Goal: Task Accomplishment & Management: Contribute content

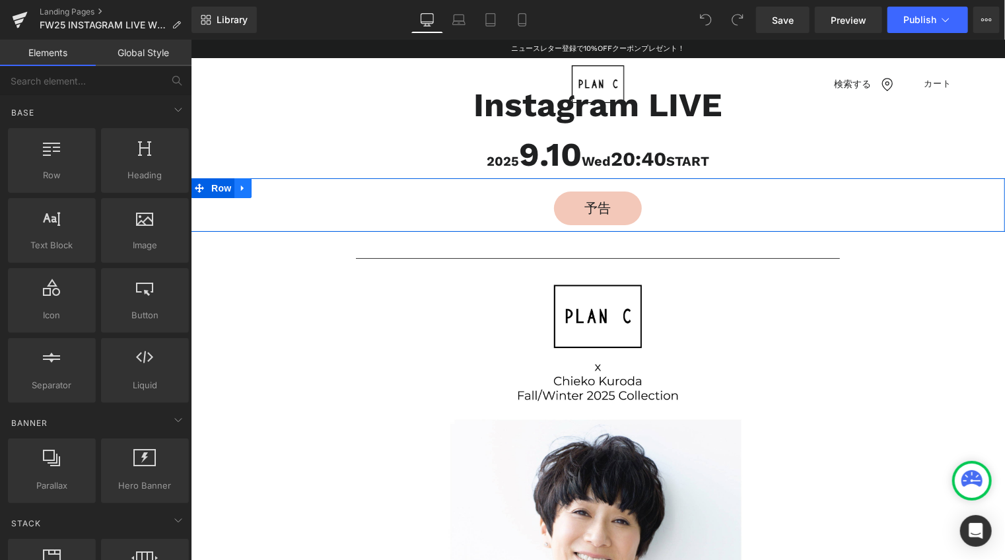
click at [238, 184] on icon at bounding box center [242, 188] width 9 height 10
click at [285, 190] on link at bounding box center [293, 188] width 17 height 20
click at [240, 187] on icon at bounding box center [241, 188] width 3 height 6
click at [272, 188] on icon at bounding box center [276, 187] width 9 height 9
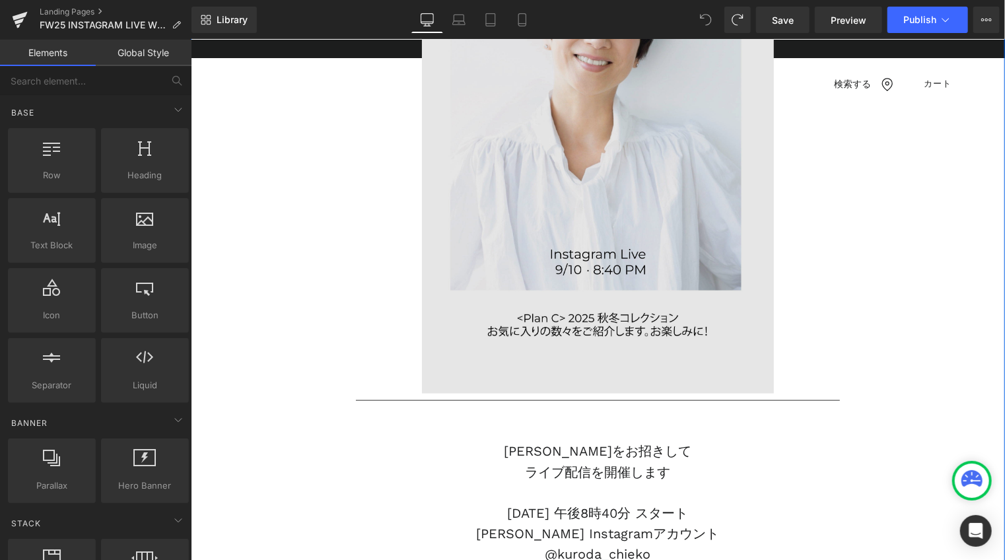
scroll to position [595, 0]
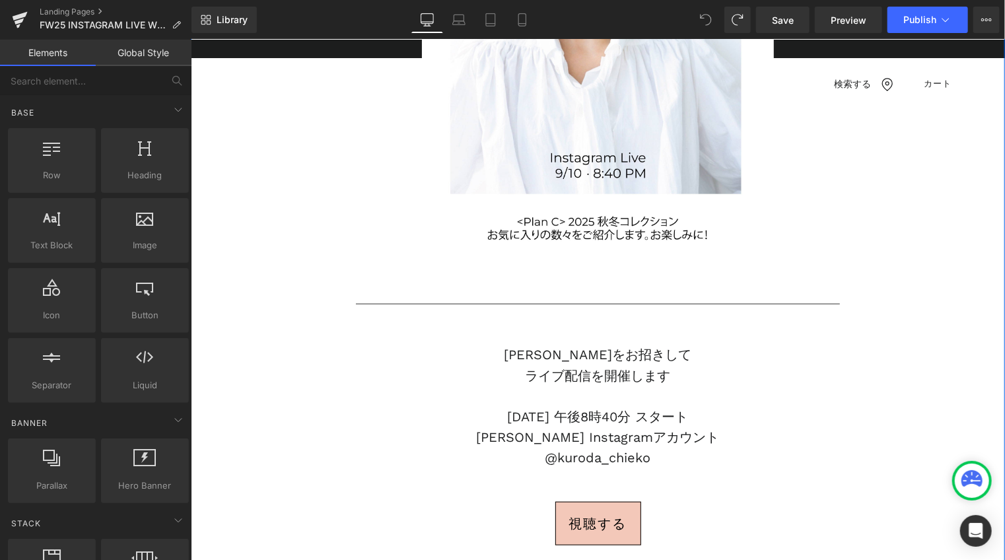
click at [571, 365] on p "ライブ配信を開催します" at bounding box center [597, 375] width 484 height 20
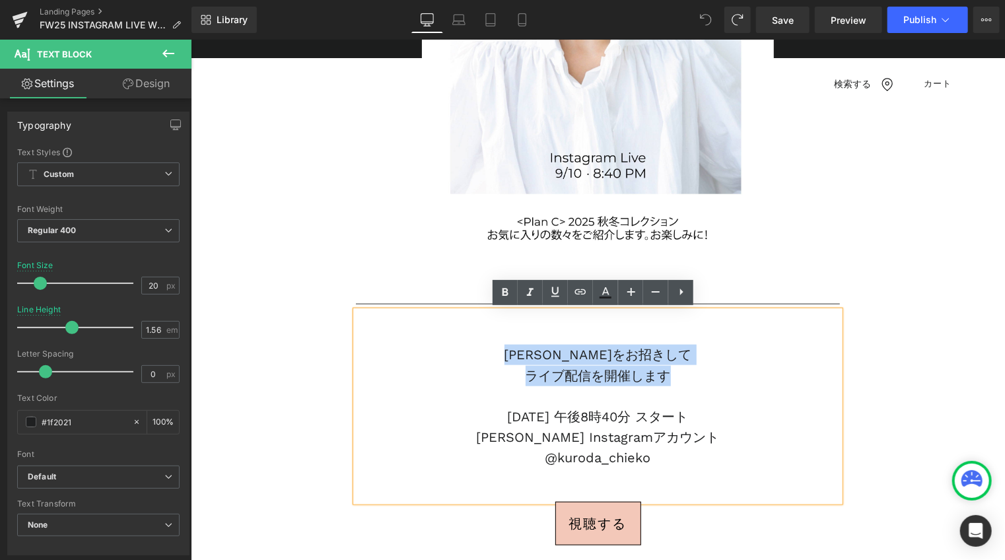
drag, startPoint x: 514, startPoint y: 347, endPoint x: 663, endPoint y: 377, distance: 151.6
click at [663, 377] on div "黒田知永子様をお招きして ライブ配信を開催します 9月10日(水) 午後8時40分 スタート 黒田知永子様 Instagramアカウント @kuroda_ch…" at bounding box center [597, 405] width 484 height 190
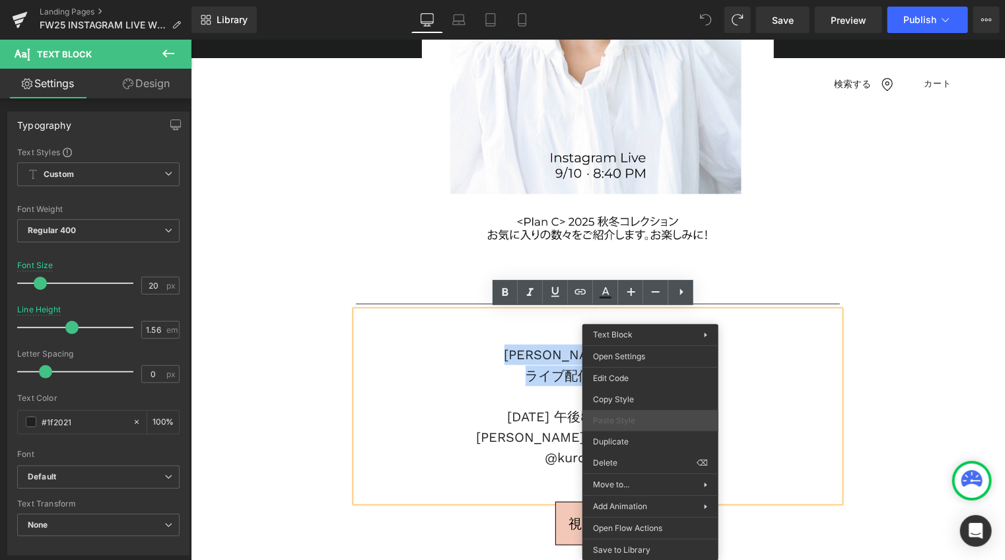
paste div
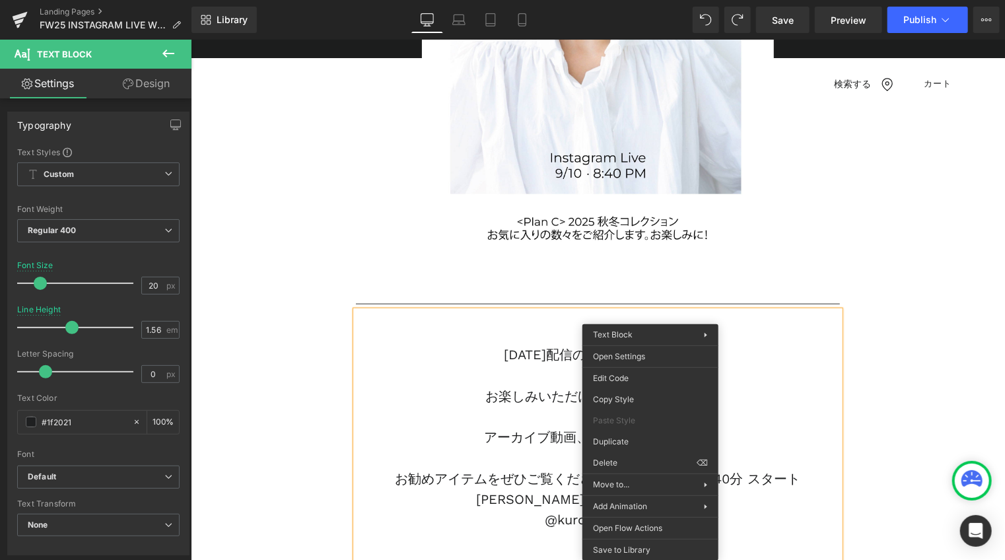
click at [525, 386] on p "お楽しみいただけましたでしょうか。" at bounding box center [597, 396] width 484 height 20
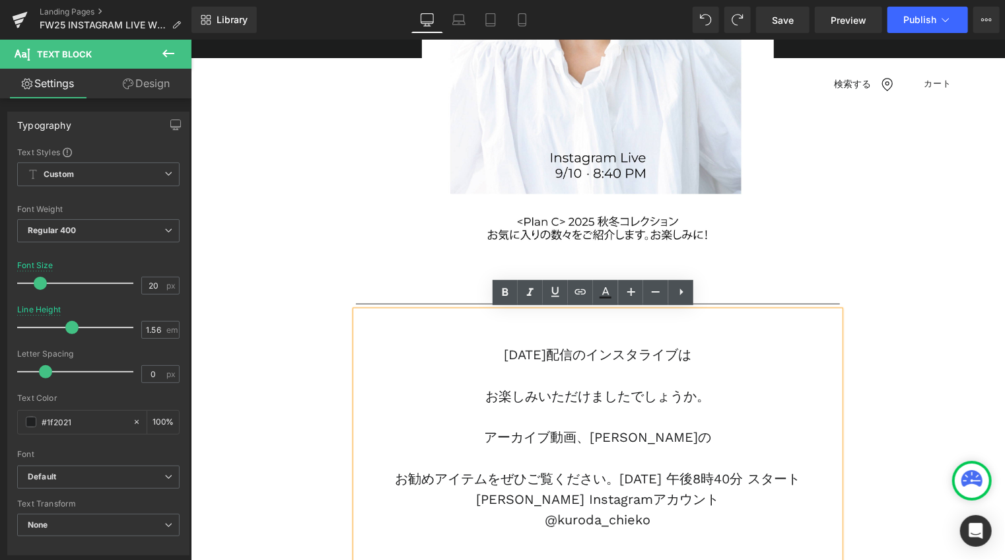
click at [480, 394] on p "お楽しみいただけましたでしょうか。" at bounding box center [597, 396] width 484 height 20
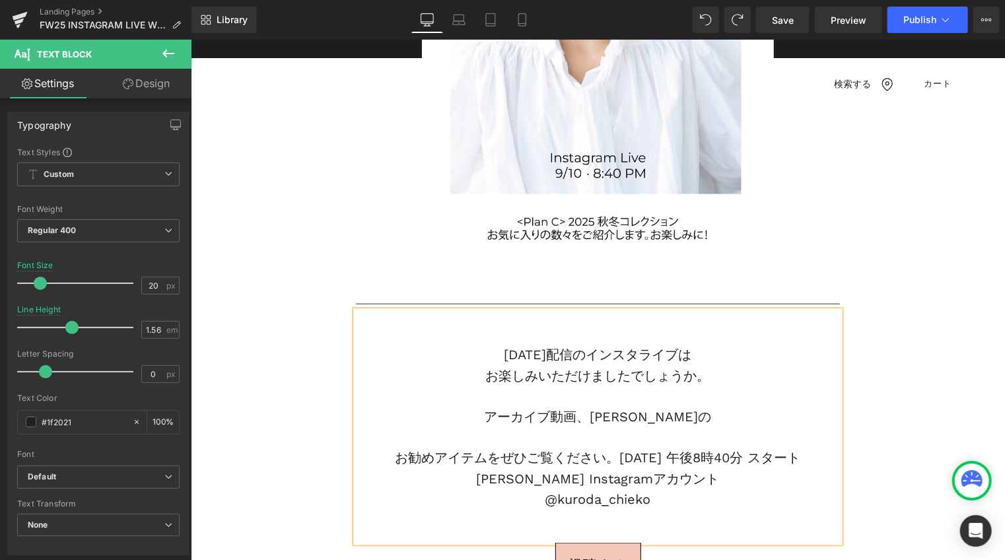
click at [524, 438] on p at bounding box center [597, 437] width 484 height 20
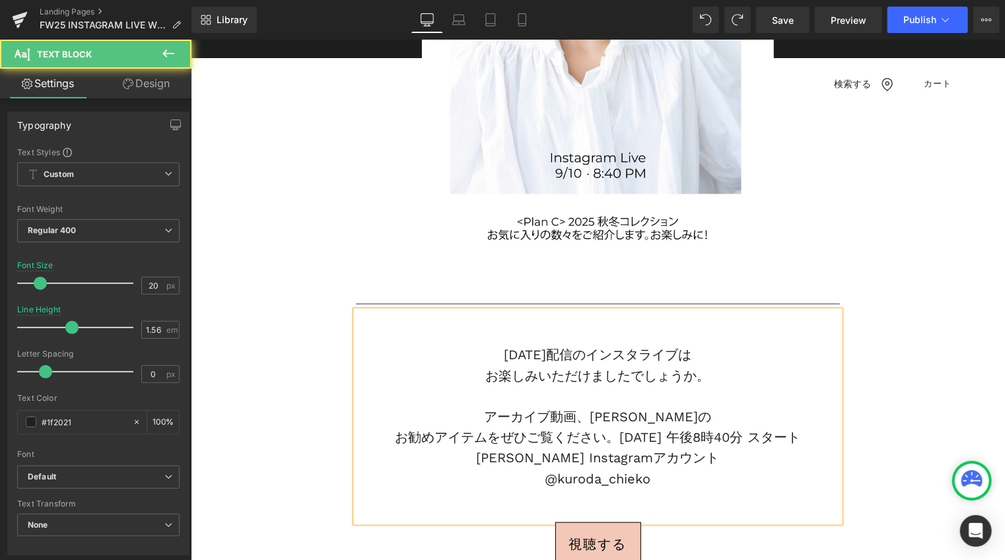
drag, startPoint x: 599, startPoint y: 435, endPoint x: 807, endPoint y: 441, distance: 208.2
click at [807, 441] on p "お勧めアイテムをぜひご覧ください。9月10日(水) 午後8時40分 スタート" at bounding box center [597, 437] width 484 height 20
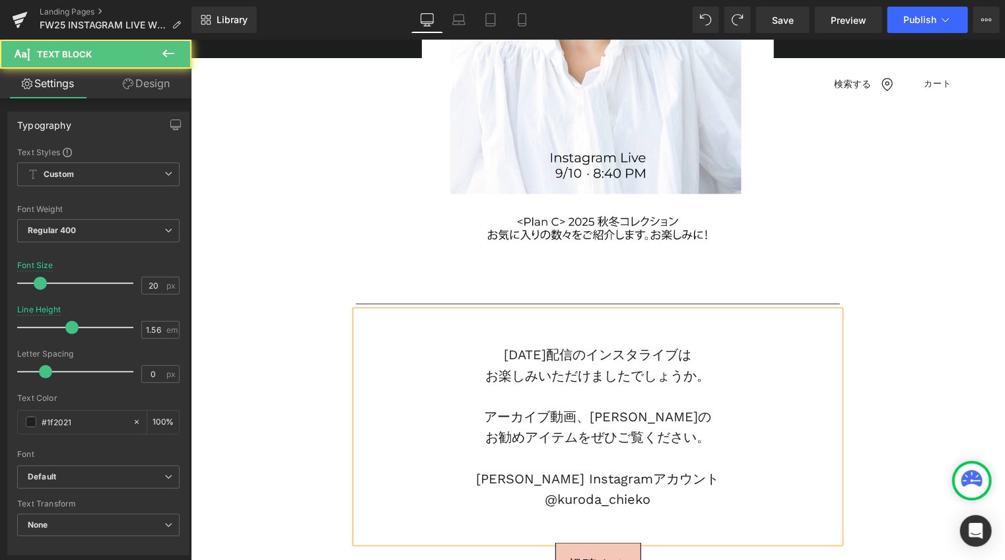
click at [635, 400] on p at bounding box center [597, 396] width 484 height 20
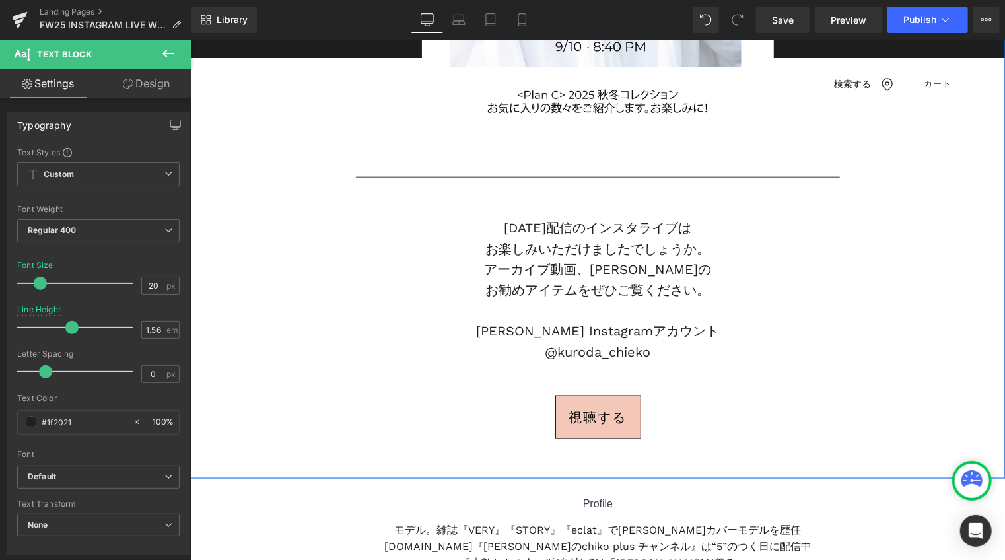
scroll to position [727, 0]
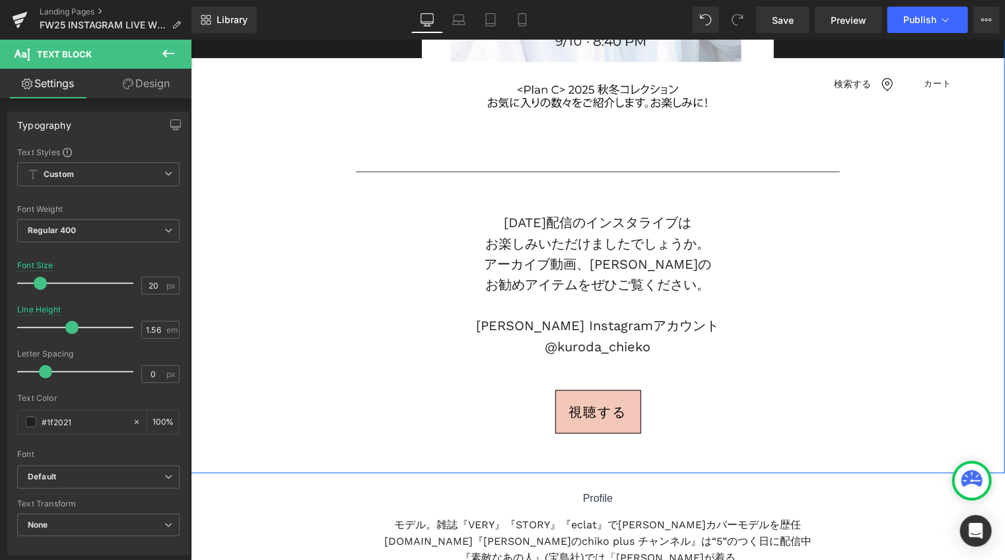
click at [634, 397] on link "視聴する" at bounding box center [598, 412] width 86 height 44
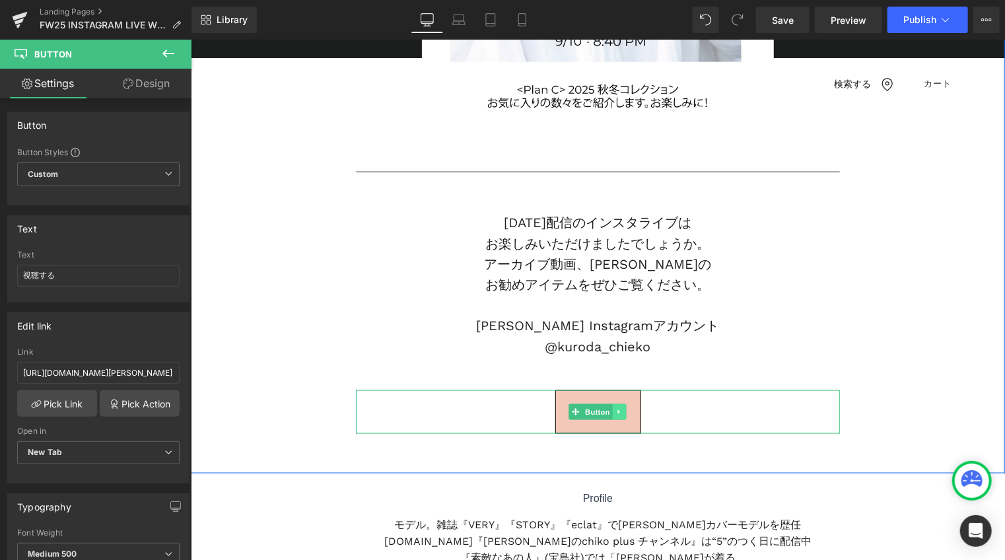
click at [616, 408] on icon at bounding box center [619, 412] width 7 height 8
click at [610, 408] on icon at bounding box center [612, 412] width 7 height 8
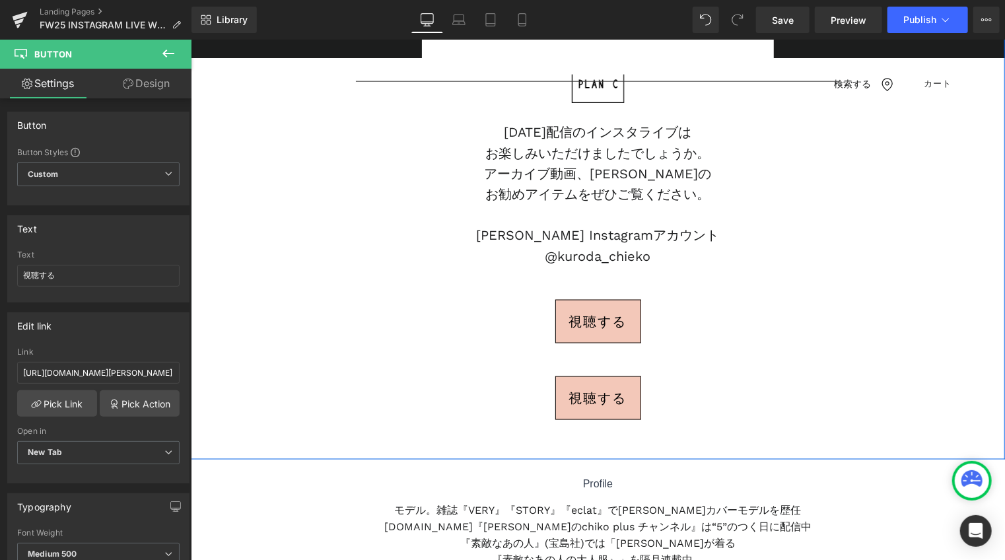
scroll to position [703, 0]
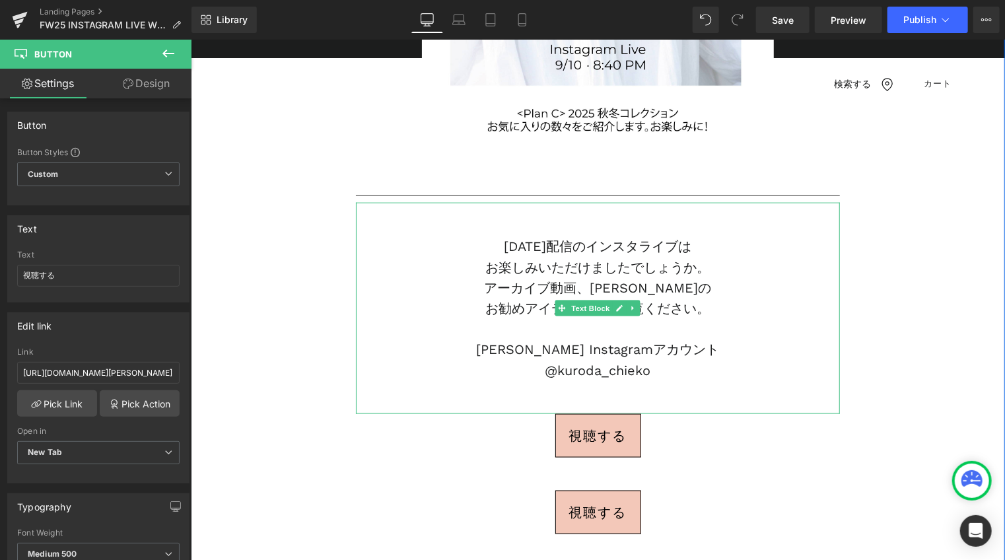
click at [627, 342] on p "黒田知永子様 Instagramアカウント" at bounding box center [597, 349] width 484 height 20
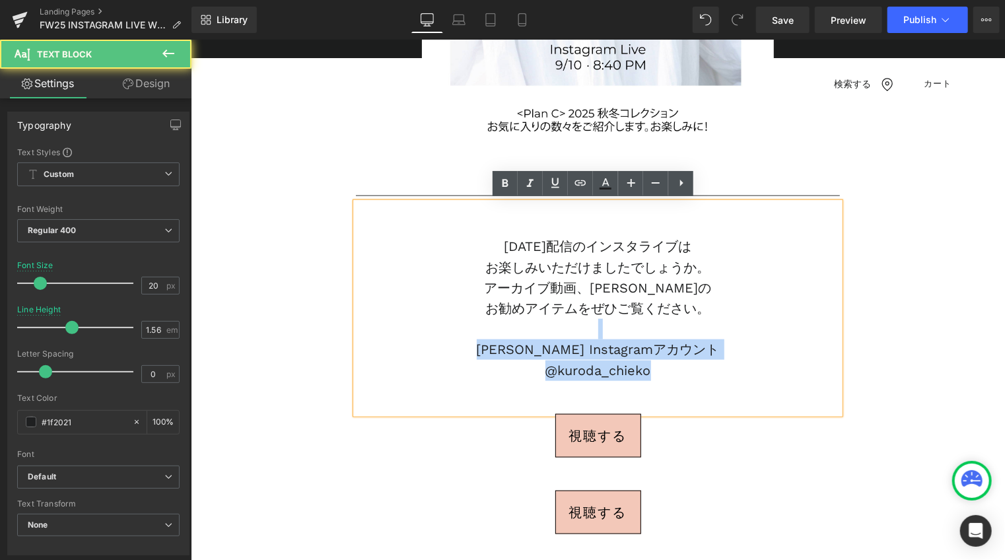
drag, startPoint x: 646, startPoint y: 373, endPoint x: 441, endPoint y: 336, distance: 208.6
click at [441, 336] on div "９月１０日(水)配信のインスタライブは  お楽しみいただけましたでしょうか。 アーカイブ動画、黒田知永子さんの お勧めアイテムをぜひご覧ください。 黒田知…" at bounding box center [597, 307] width 484 height 211
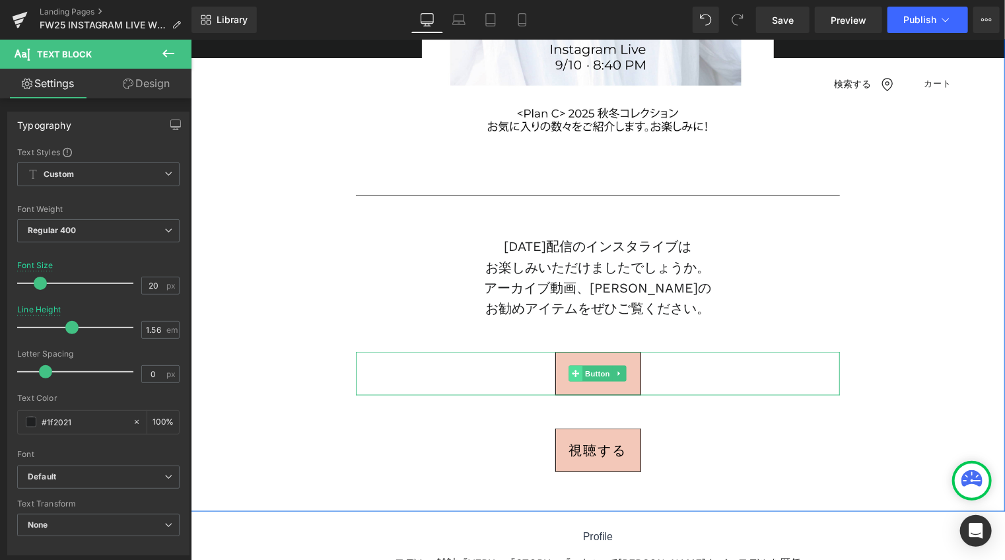
click at [571, 371] on link "Button" at bounding box center [591, 373] width 44 height 16
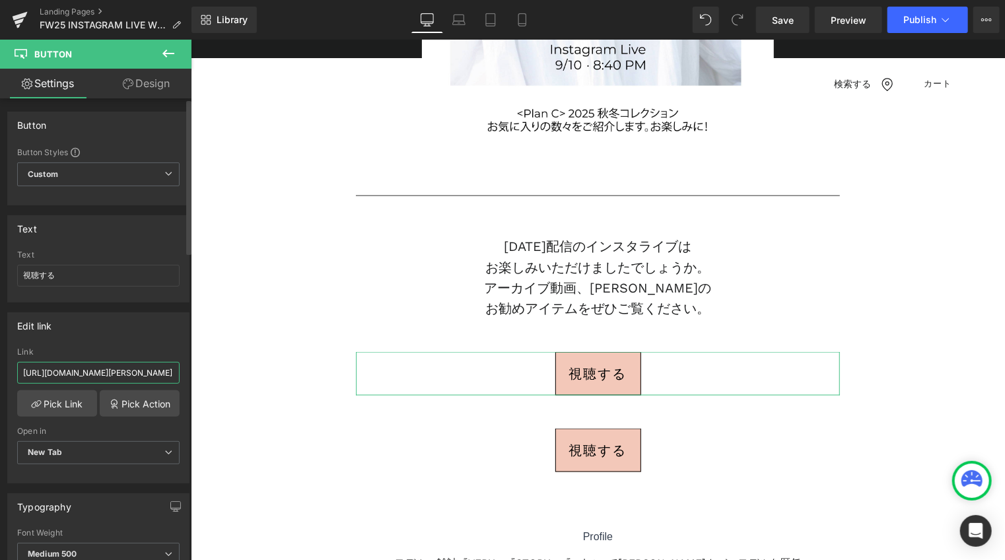
click at [108, 375] on input "https://www.instagram.com/kuroda_chieko/" at bounding box center [98, 373] width 163 height 22
click at [90, 402] on link "Pick Link" at bounding box center [57, 403] width 80 height 26
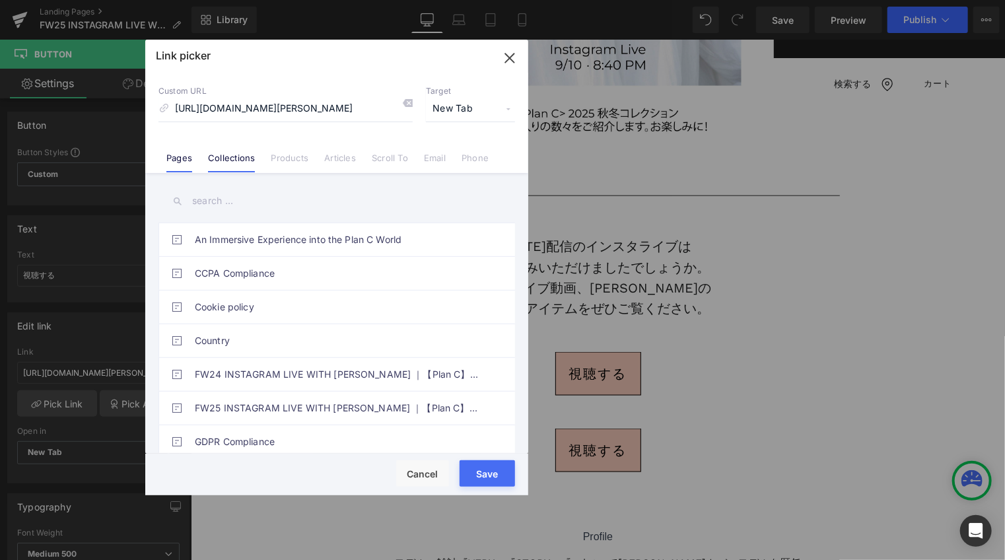
click at [223, 158] on link "Collections" at bounding box center [231, 163] width 47 height 20
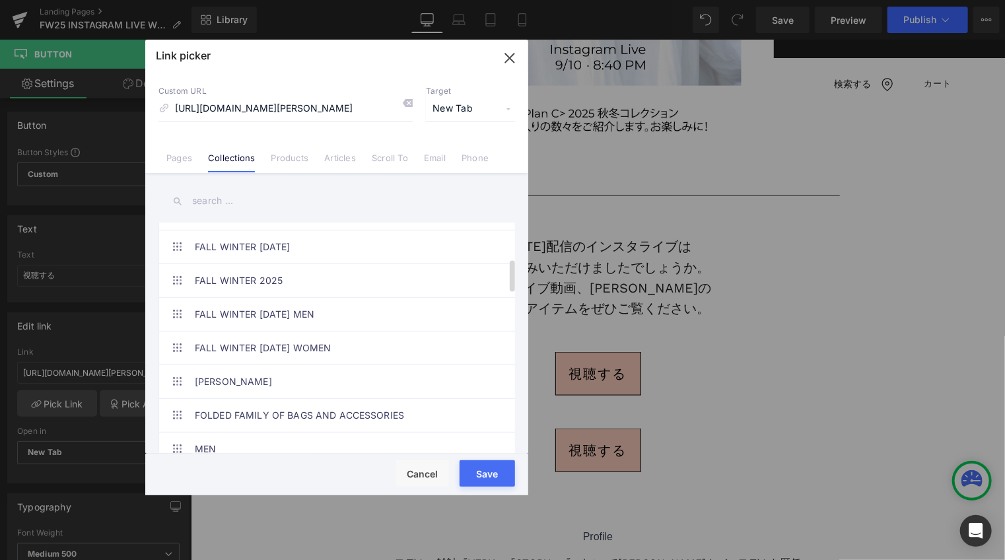
scroll to position [164, 0]
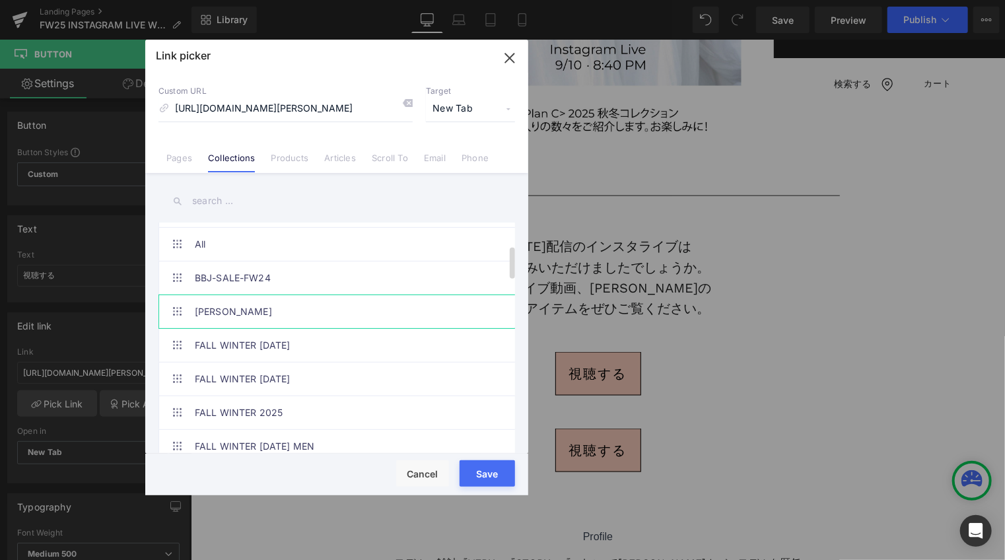
click at [346, 314] on link "[PERSON_NAME]" at bounding box center [340, 311] width 291 height 33
type input "/collections/chieko-kuroda-fw25"
click at [494, 470] on button "Save" at bounding box center [487, 473] width 55 height 26
type input "/collections/chieko-kuroda-fw25"
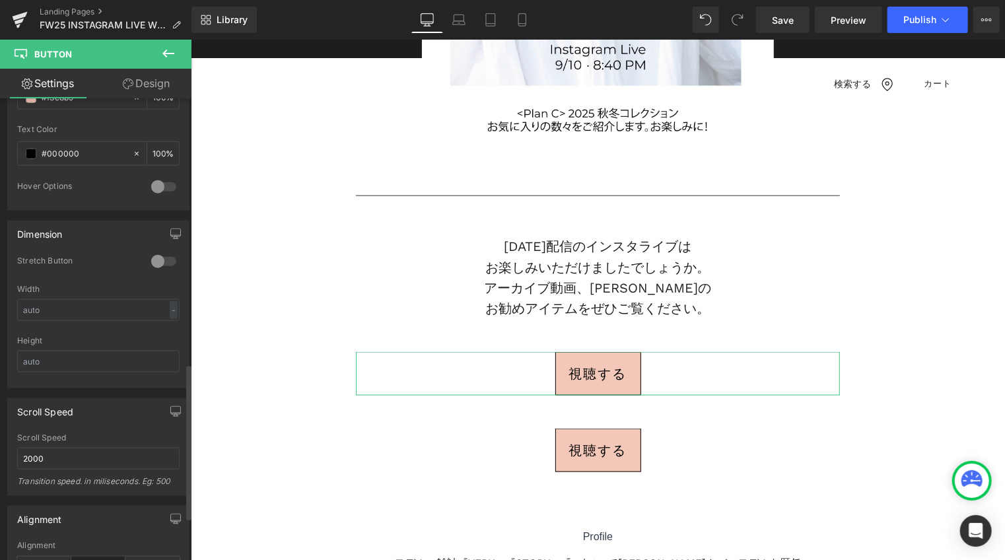
scroll to position [793, 0]
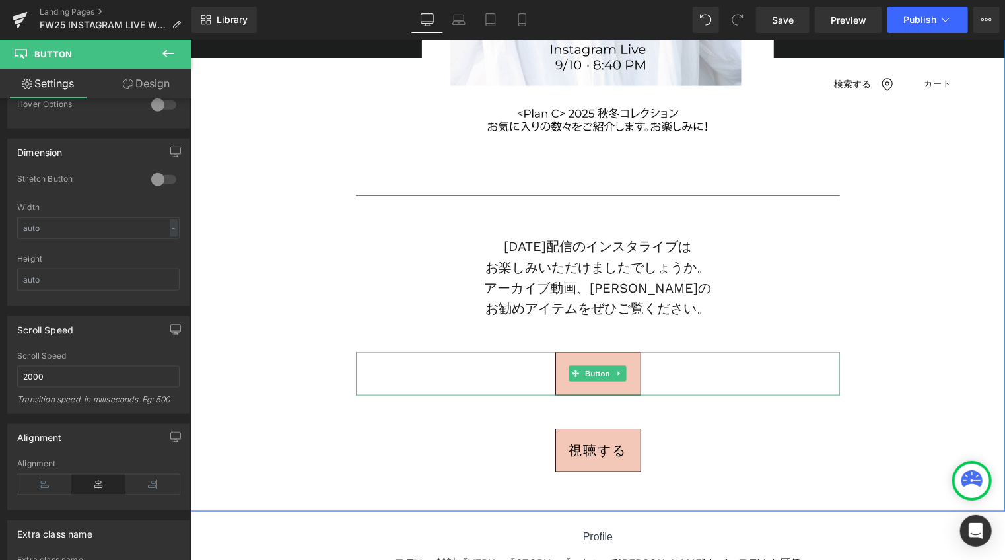
click at [589, 357] on link "視聴する" at bounding box center [598, 373] width 86 height 44
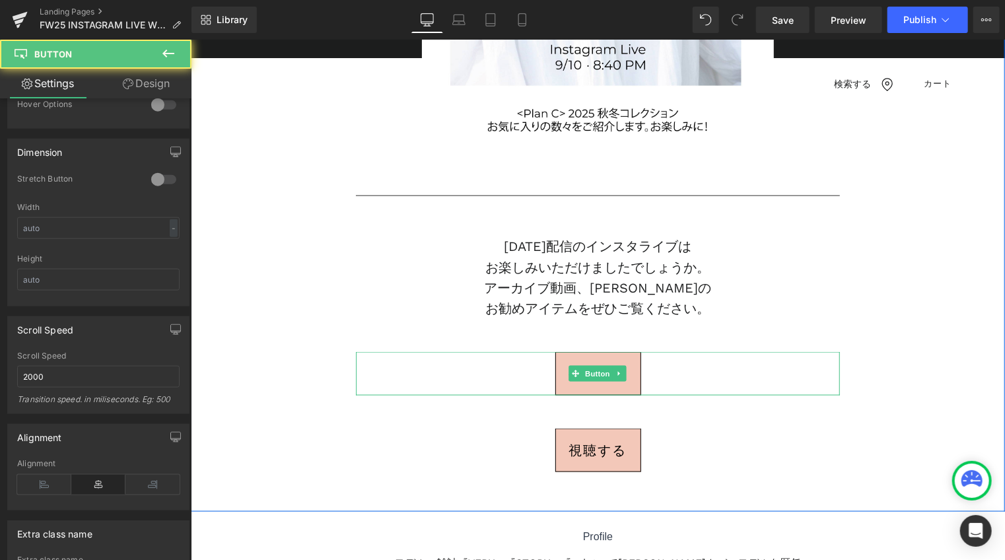
click at [589, 357] on link "視聴する" at bounding box center [598, 373] width 86 height 44
click at [593, 354] on link "視聴する" at bounding box center [598, 373] width 86 height 44
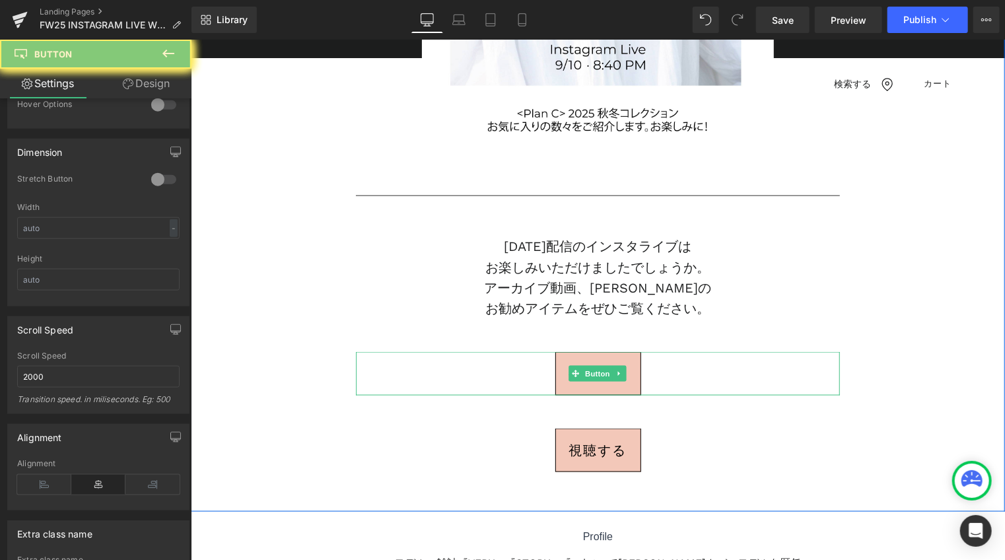
click at [593, 354] on link "視聴する" at bounding box center [598, 373] width 86 height 44
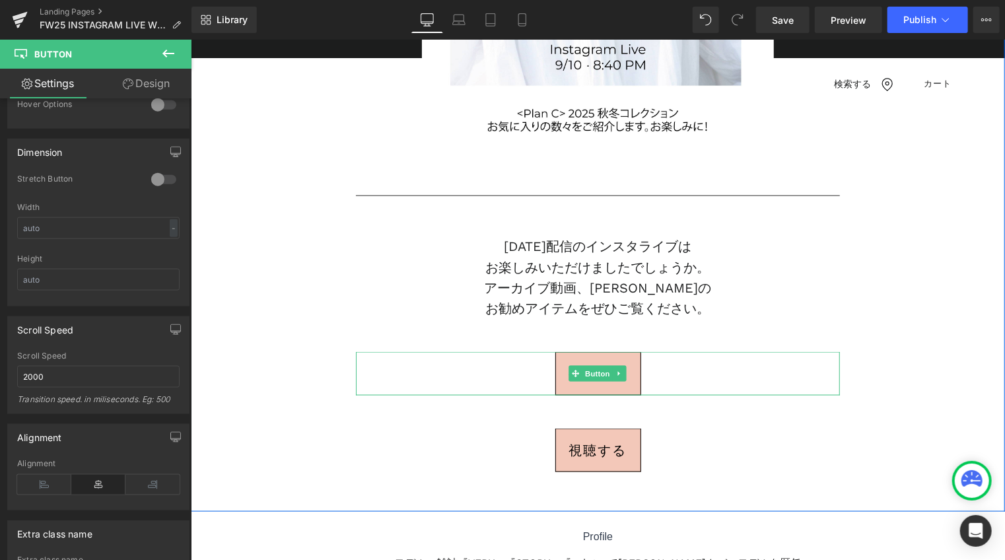
click at [632, 368] on link "視聴する" at bounding box center [598, 373] width 86 height 44
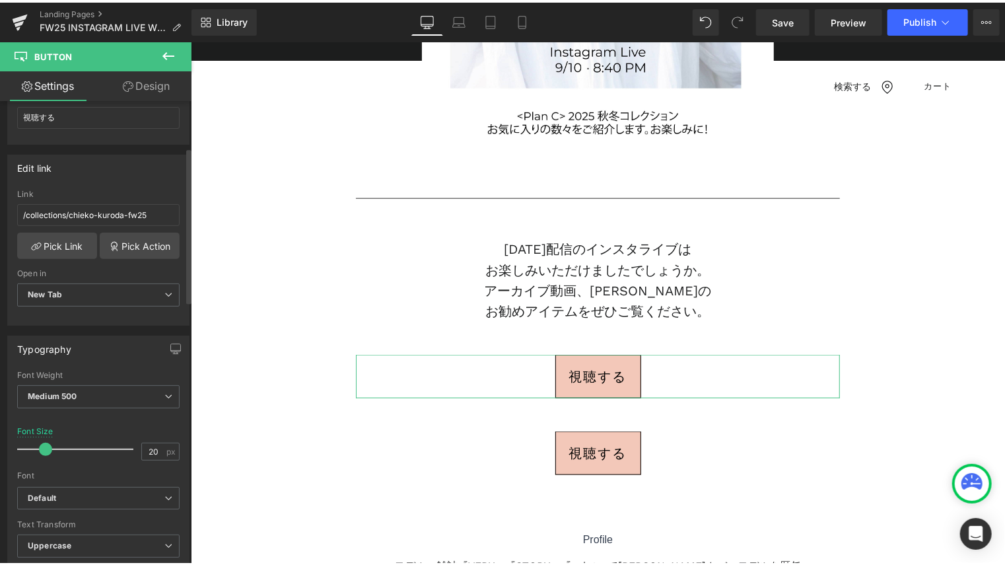
scroll to position [132, 0]
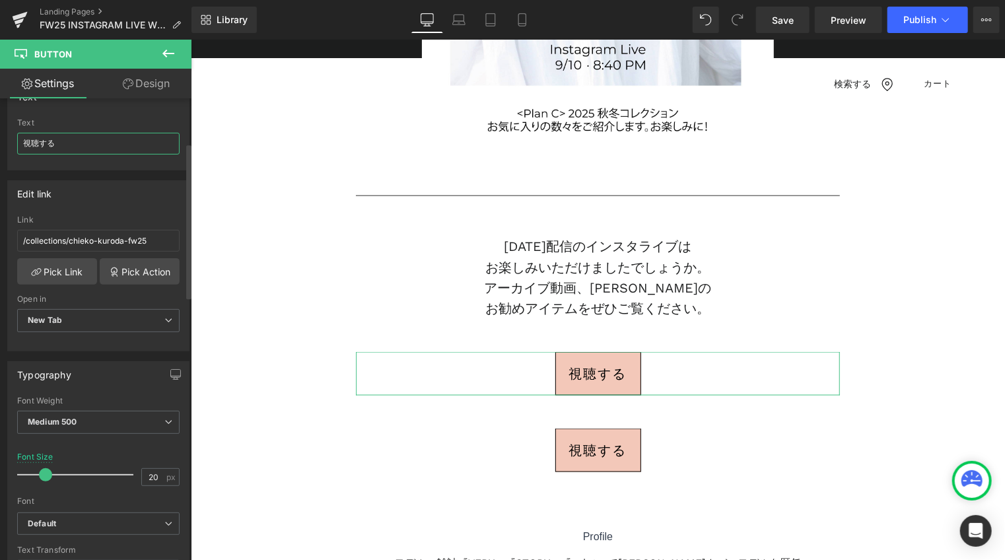
drag, startPoint x: 69, startPoint y: 150, endPoint x: 13, endPoint y: 138, distance: 56.8
click at [13, 138] on div "視聴する Text 視聴する" at bounding box center [98, 144] width 181 height 52
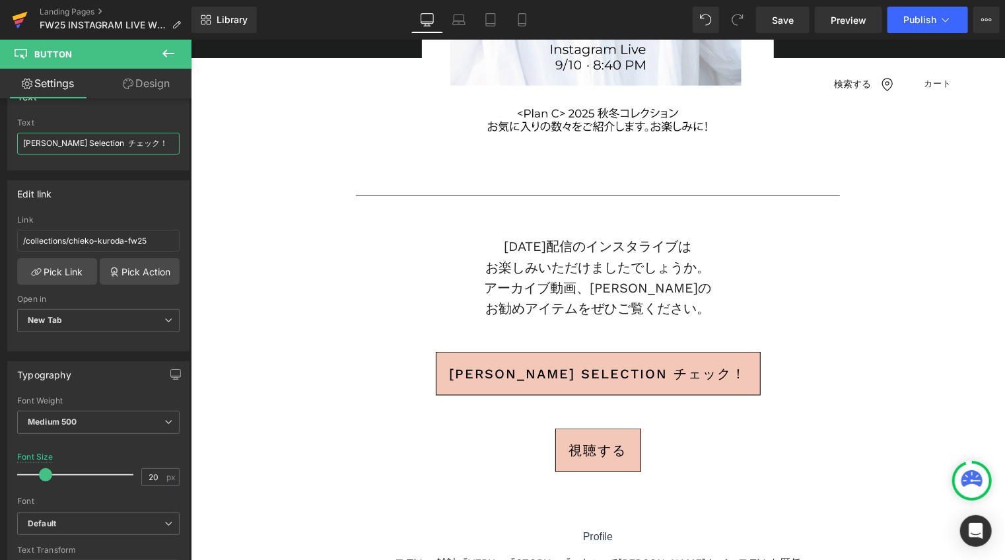
type input "Chieko’s Selection チェック！"
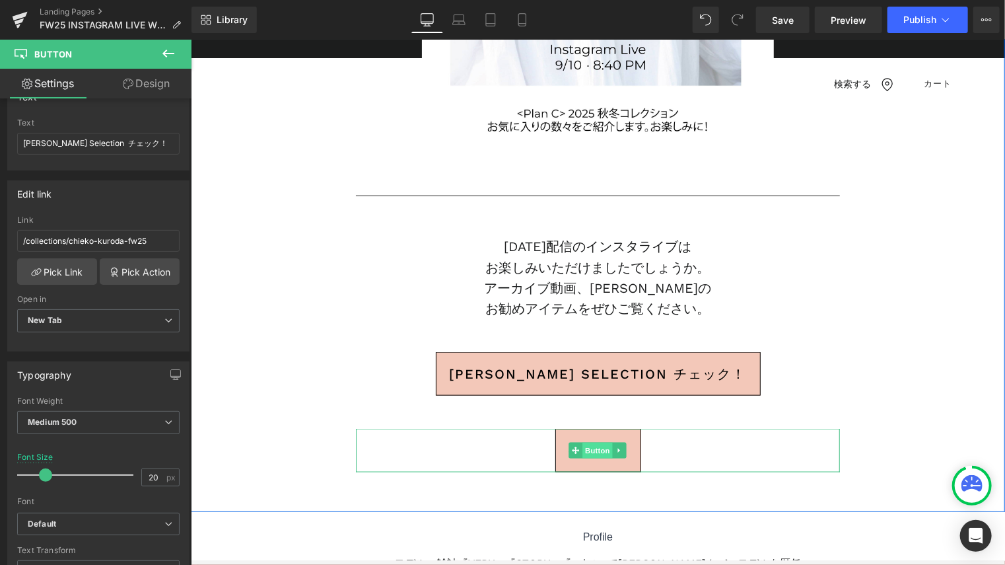
click at [588, 448] on span "Button" at bounding box center [598, 450] width 30 height 16
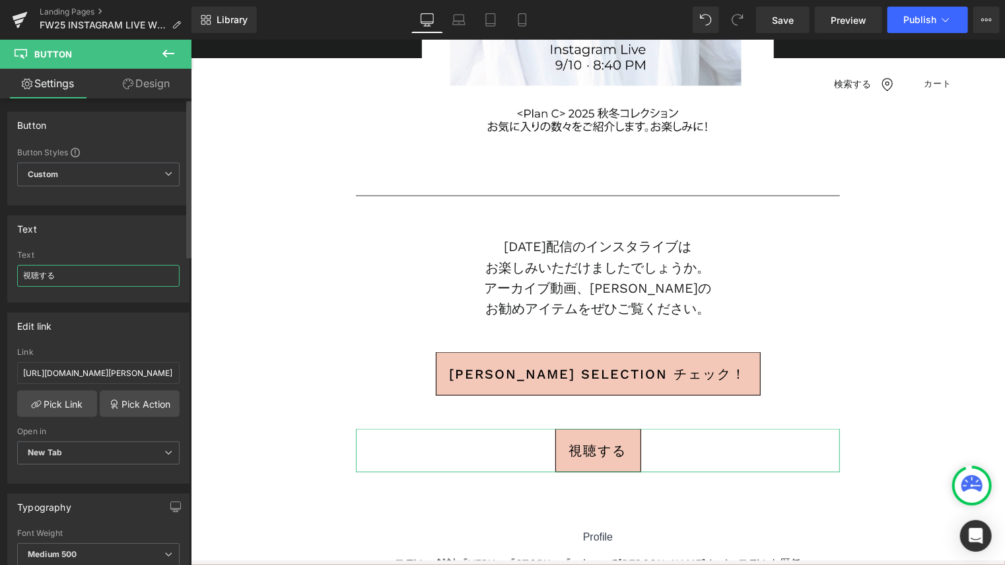
click at [26, 274] on input "視聴する" at bounding box center [98, 276] width 163 height 22
click at [22, 274] on input "視聴する" at bounding box center [98, 276] width 163 height 22
paste input "アーカイブ動画 視聴する"
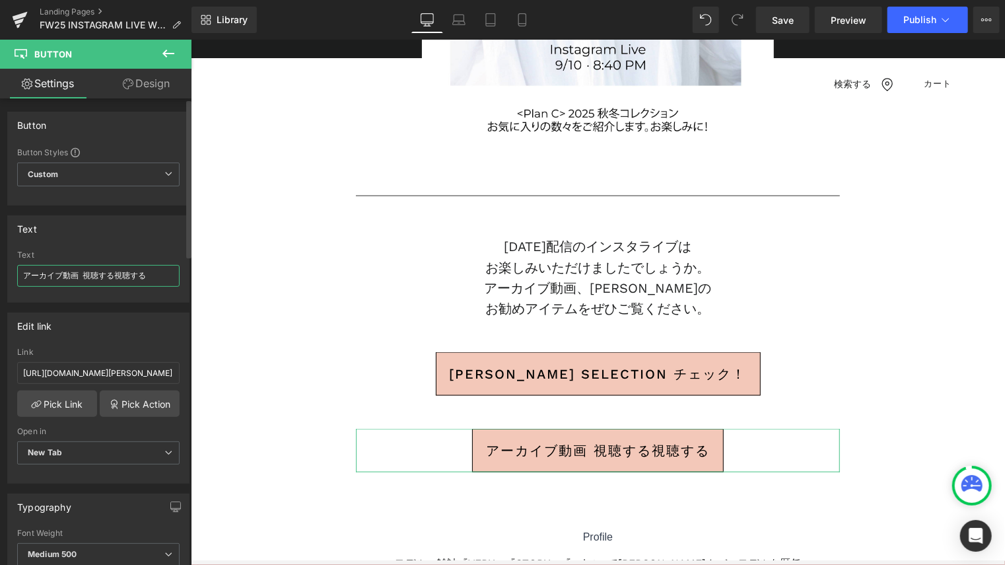
drag, startPoint x: 135, startPoint y: 277, endPoint x: 175, endPoint y: 277, distance: 39.6
click at [175, 277] on div "アーカイブ動画 視聴する視聴する Text アーカイブ動画 視聴する視聴する" at bounding box center [98, 276] width 181 height 52
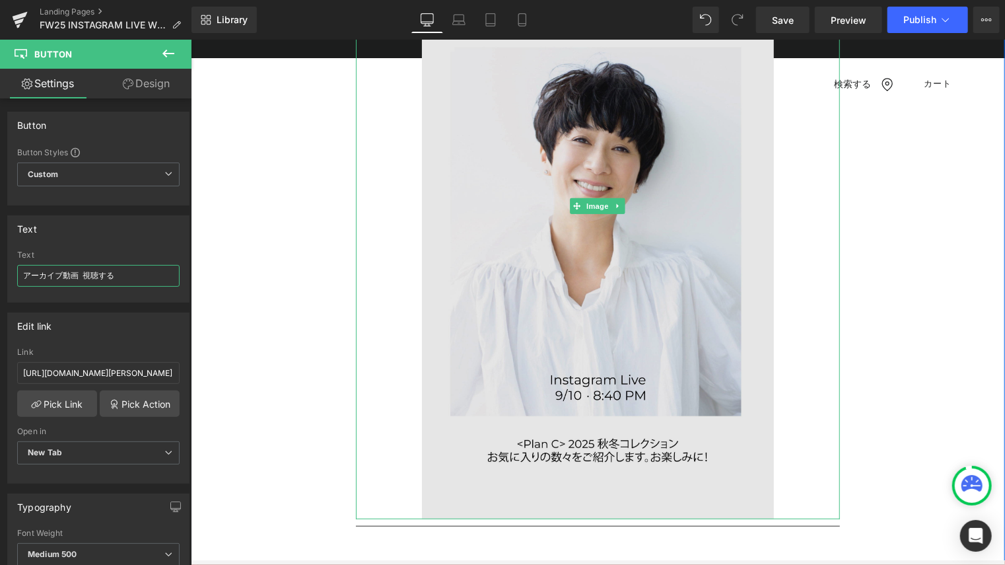
scroll to position [108, 0]
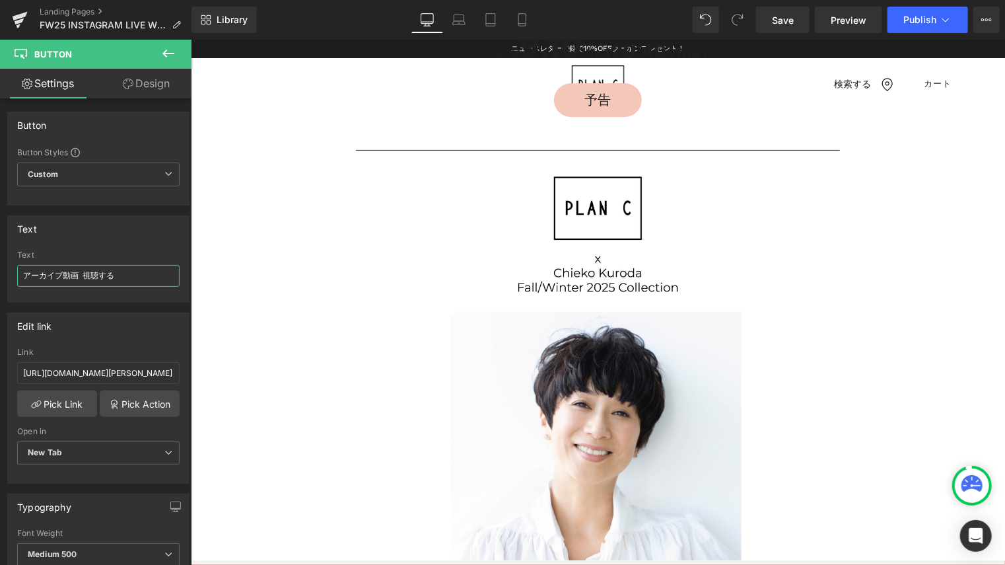
type input "アーカイブ動画 視聴する"
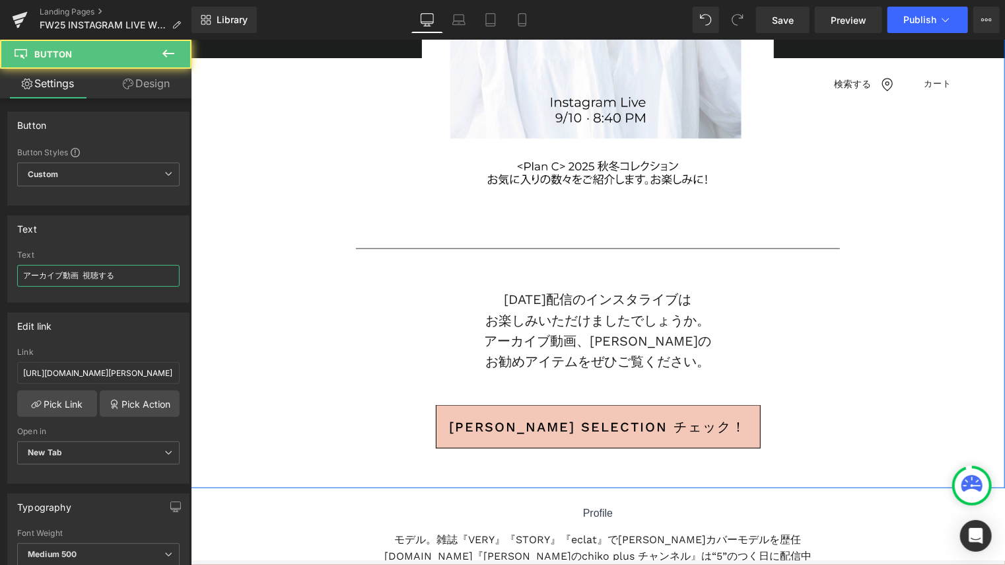
scroll to position [803, 0]
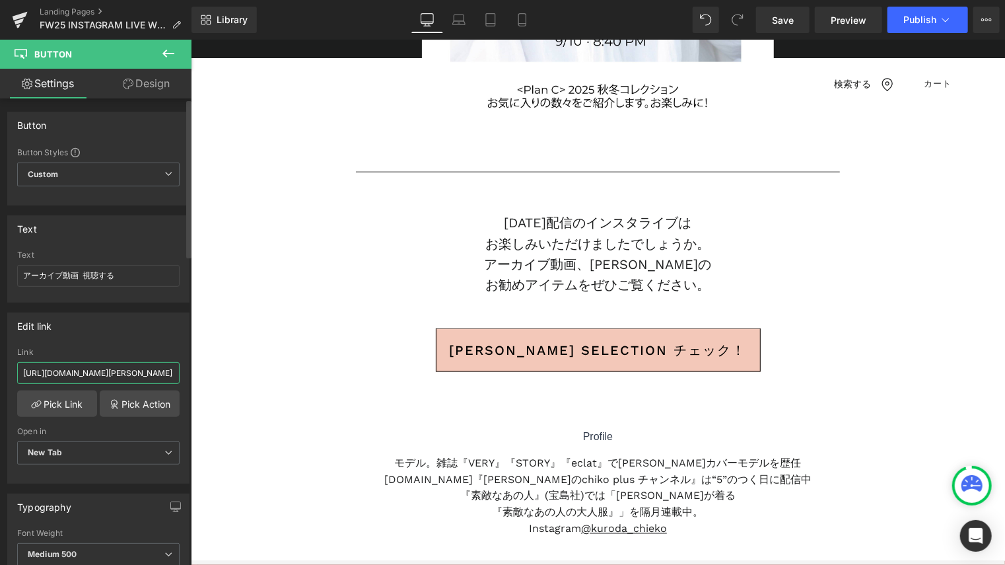
click at [106, 369] on input "https://www.instagram.com/kuroda_chieko/" at bounding box center [98, 373] width 163 height 22
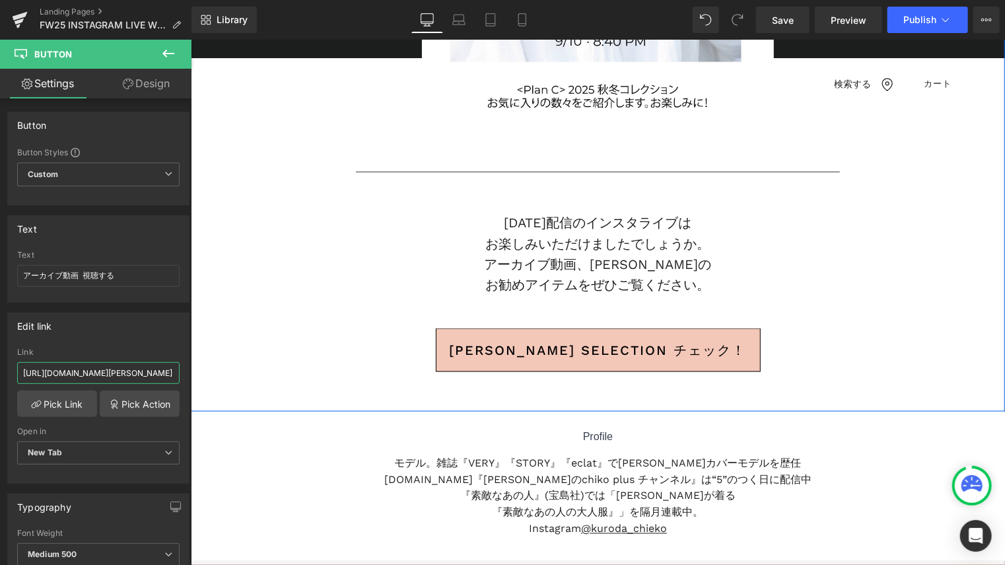
drag, startPoint x: 217, startPoint y: 410, endPoint x: 289, endPoint y: 392, distance: 74.7
type input "h"
paste input "https://www.instagram.com/reel/DOa_SWWkx7v/?utm_source=ig_web_copy_link"
type input "https://www.instagram.com/reel/DOa_SWWkx7v/?utm_source=ig_web_copy_link"
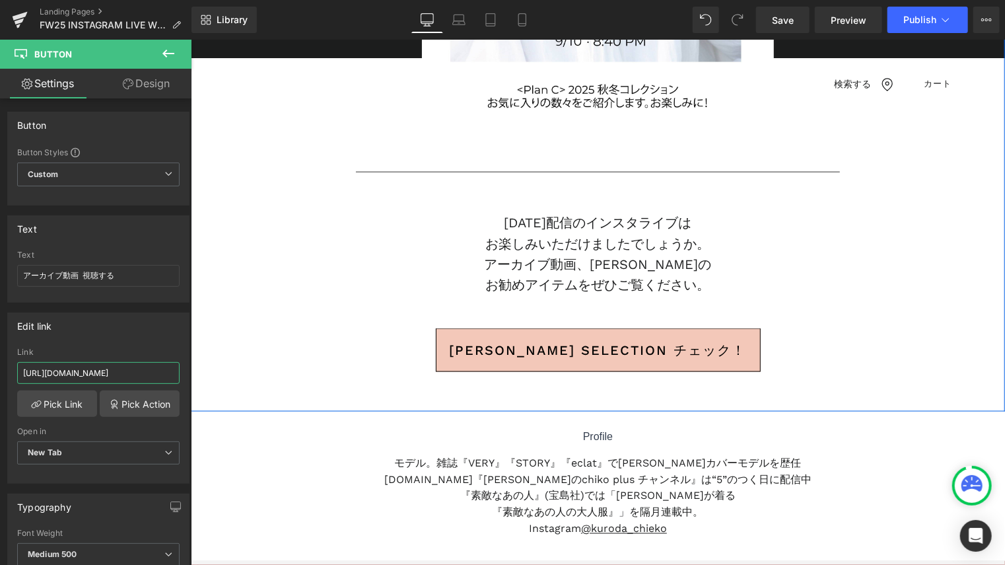
scroll to position [0, 157]
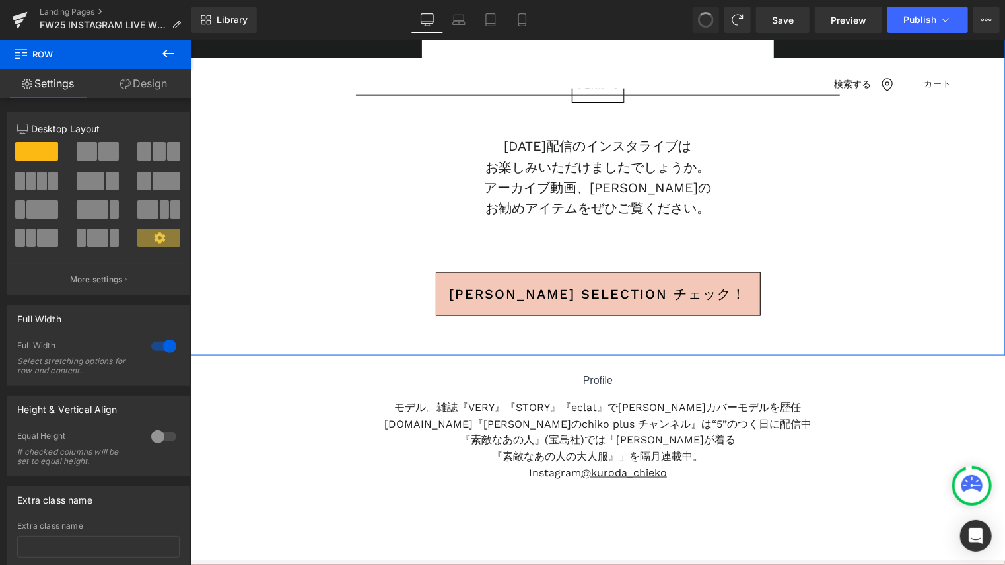
scroll to position [727, 0]
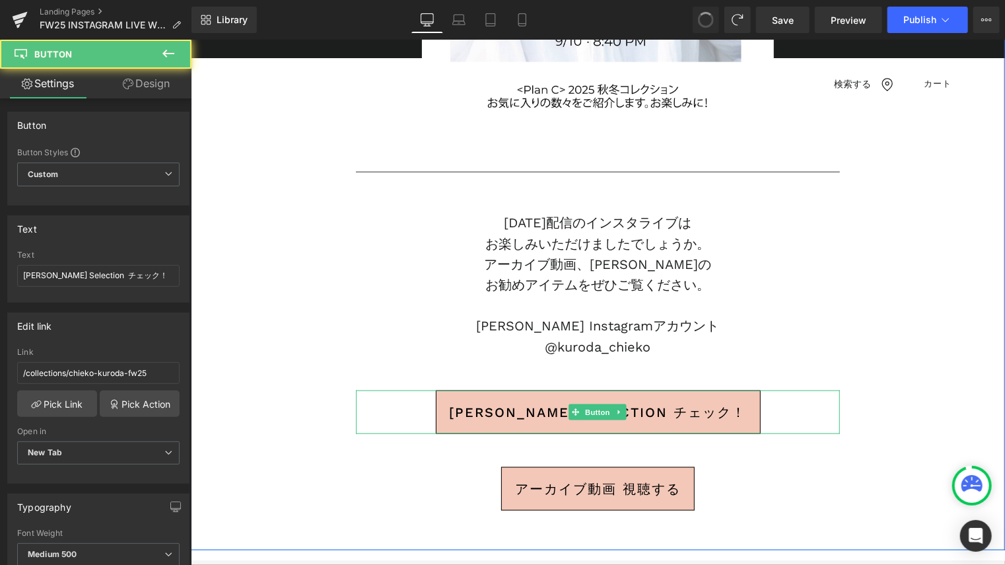
type input "視聴する"
type input "https://www.instagram.com/kuroda_chieko/"
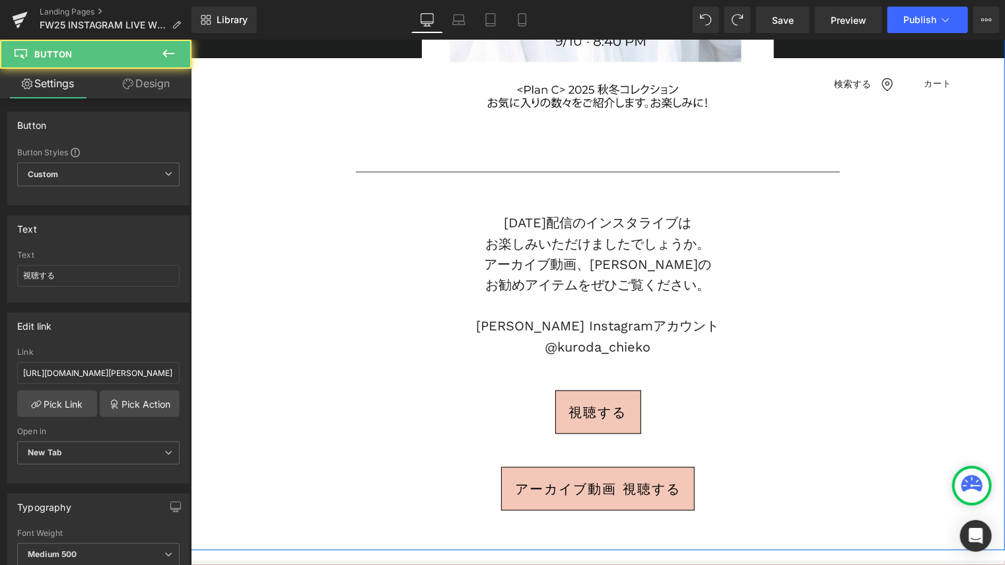
click at [614, 475] on span "アーカイブ動画 視聴する" at bounding box center [598, 488] width 166 height 26
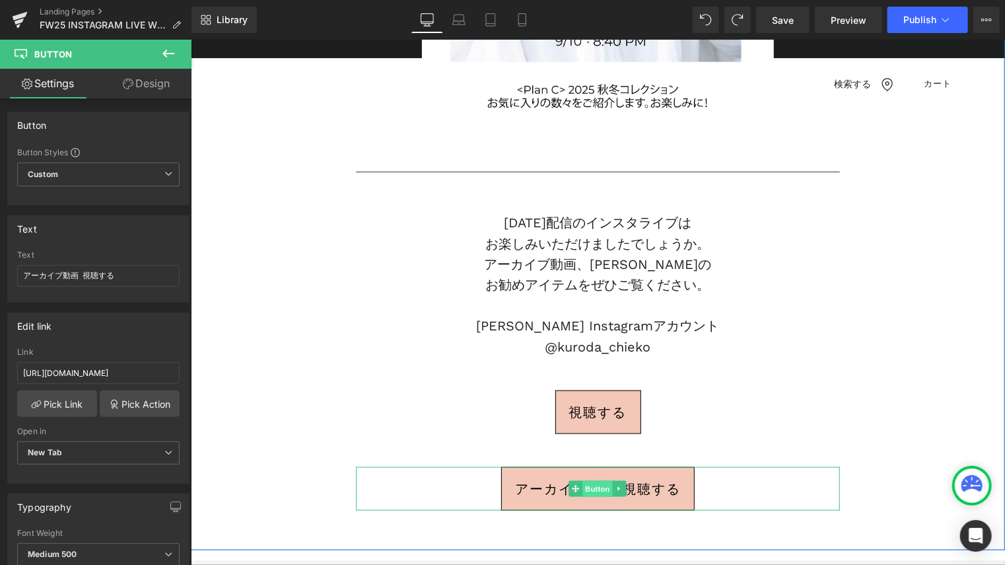
click at [588, 490] on span "Button" at bounding box center [598, 488] width 30 height 16
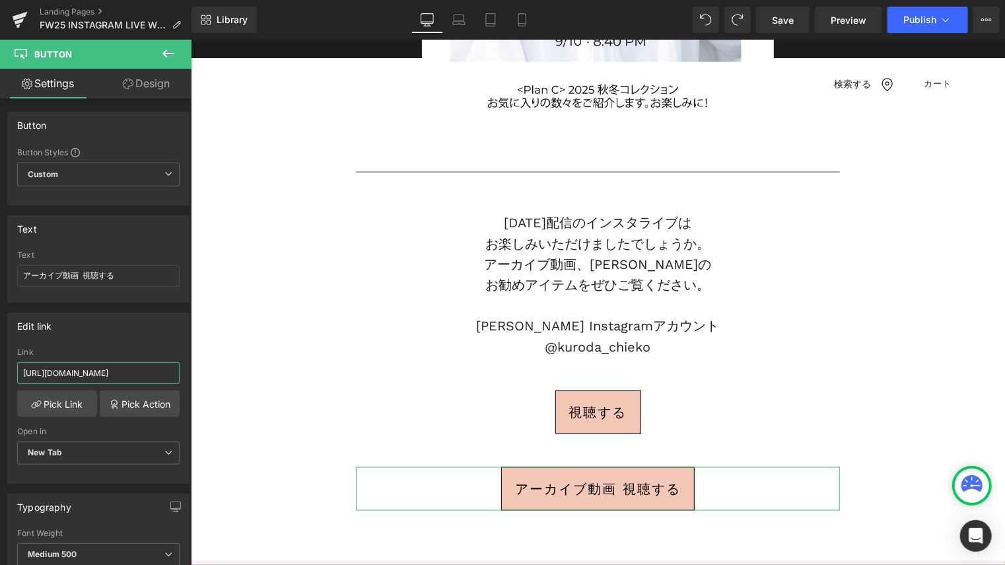
scroll to position [0, 157]
drag, startPoint x: 217, startPoint y: 408, endPoint x: 306, endPoint y: 369, distance: 97.3
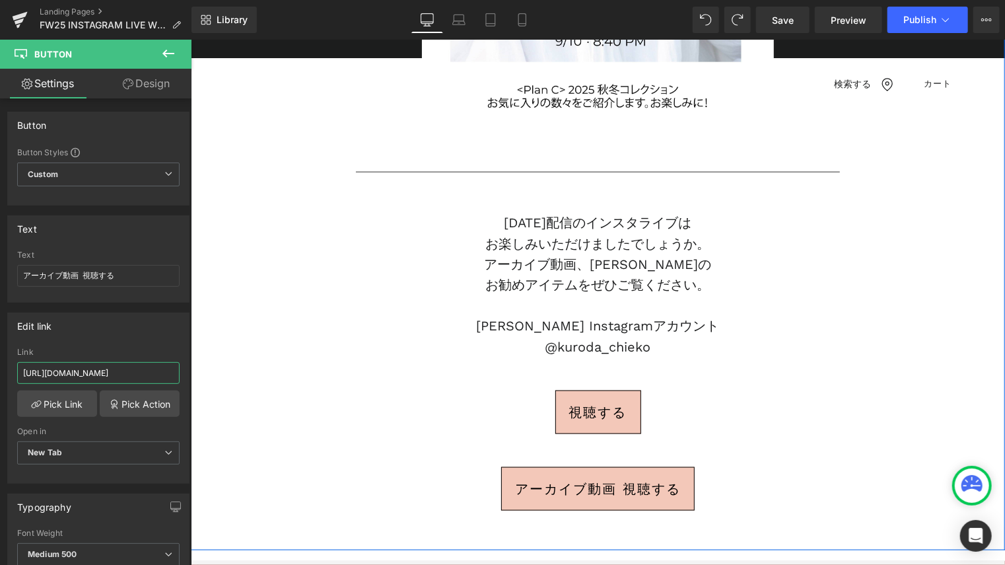
type input "h"
drag, startPoint x: 243, startPoint y: 409, endPoint x: 238, endPoint y: 377, distance: 32.7
type input "https://www.instagram.com/reel/DOa_SWWkx7v"
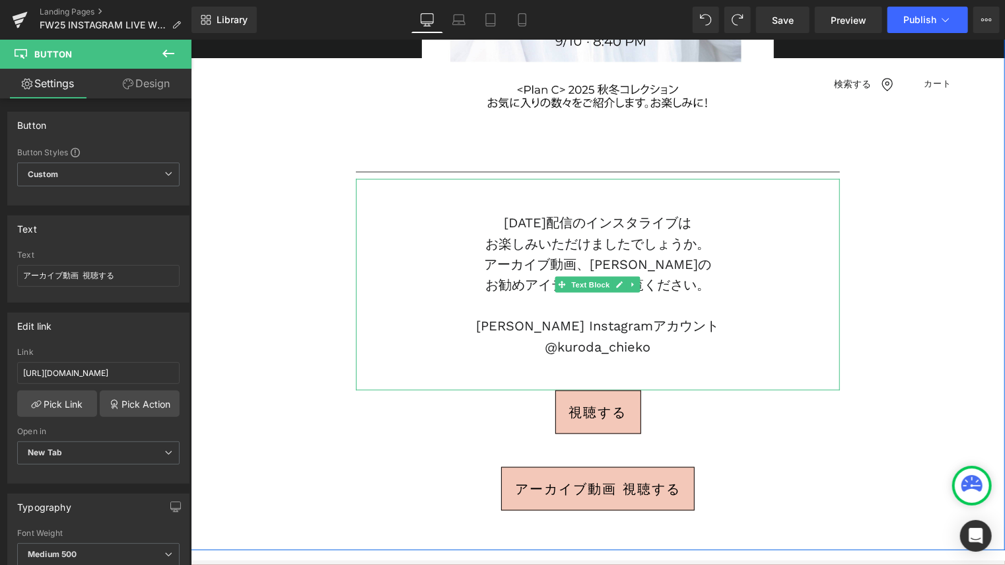
click at [608, 321] on p "黒田知永子様 Instagramアカウント" at bounding box center [597, 325] width 484 height 20
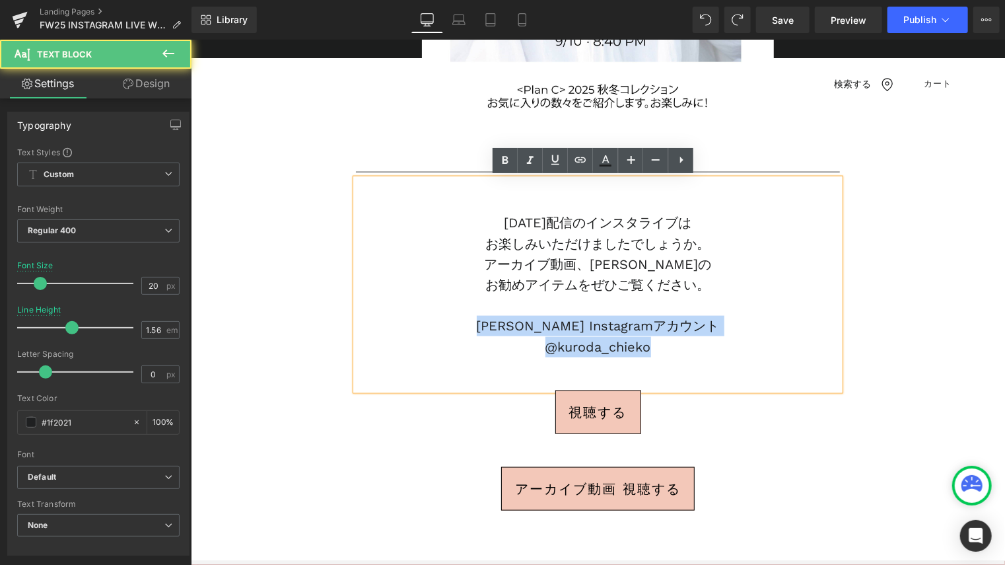
drag, startPoint x: 704, startPoint y: 347, endPoint x: 453, endPoint y: 318, distance: 253.4
click at [453, 318] on div "９月１０日(水)配信のインスタライブは  お楽しみいただけましたでしょうか。 アーカイブ動画、黒田知永子さんの お勧めアイテムをぜひご覧ください。 黒田知…" at bounding box center [597, 283] width 484 height 211
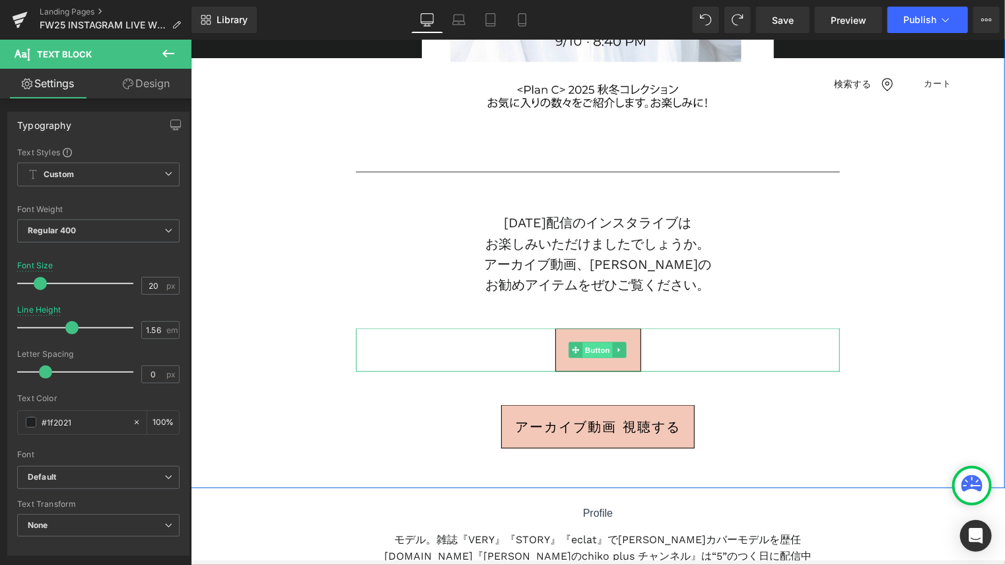
click at [588, 345] on span "Button" at bounding box center [598, 350] width 30 height 16
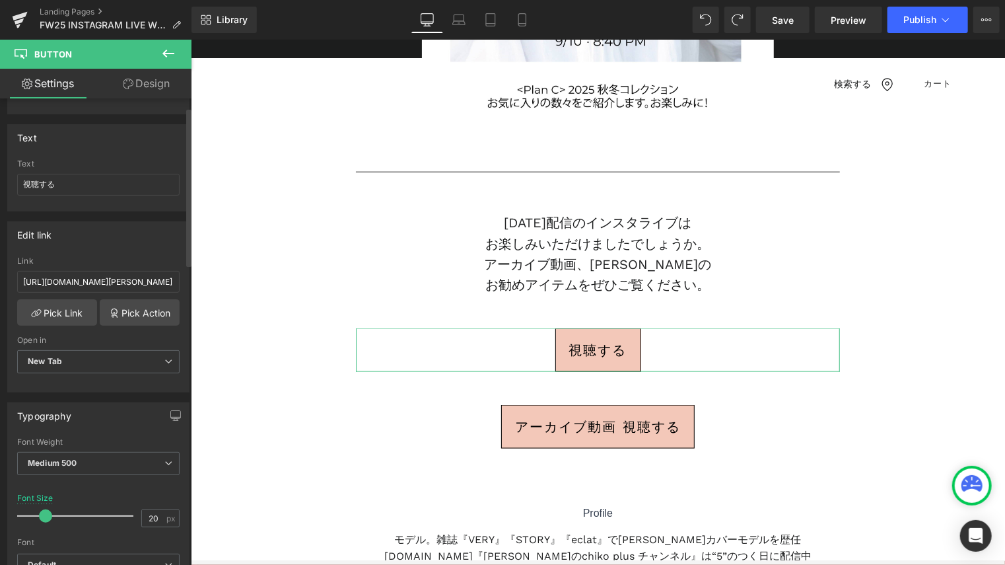
scroll to position [0, 0]
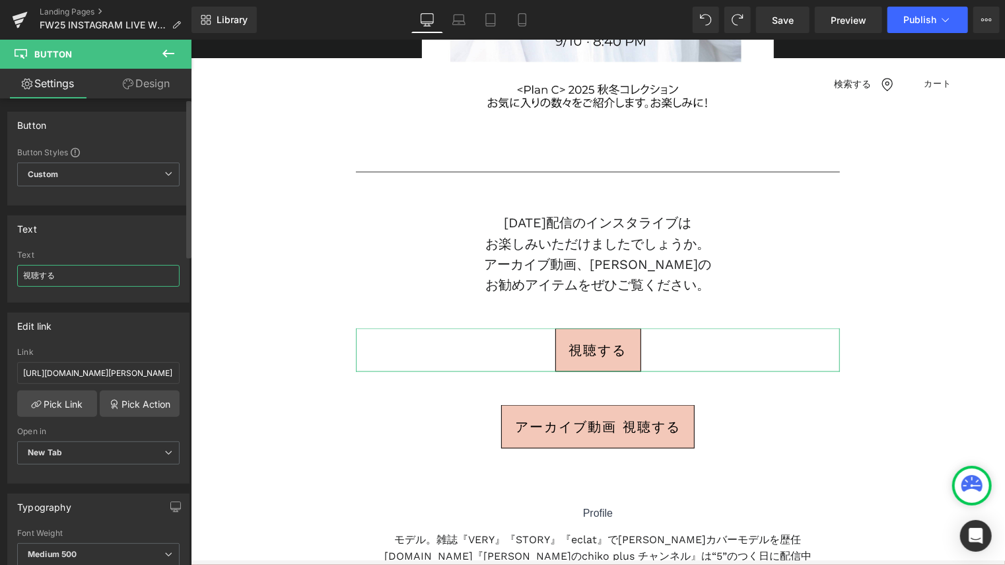
drag, startPoint x: 73, startPoint y: 268, endPoint x: 15, endPoint y: 269, distance: 58.8
click at [15, 269] on div "視聴する Text 視聴する" at bounding box center [98, 276] width 181 height 52
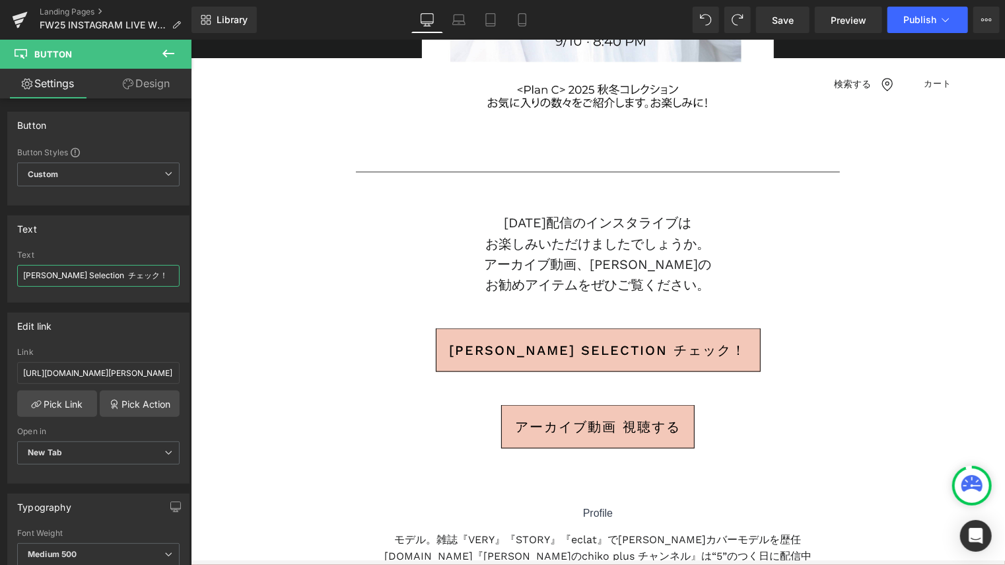
type input "Chieko’s Selection チェック！"
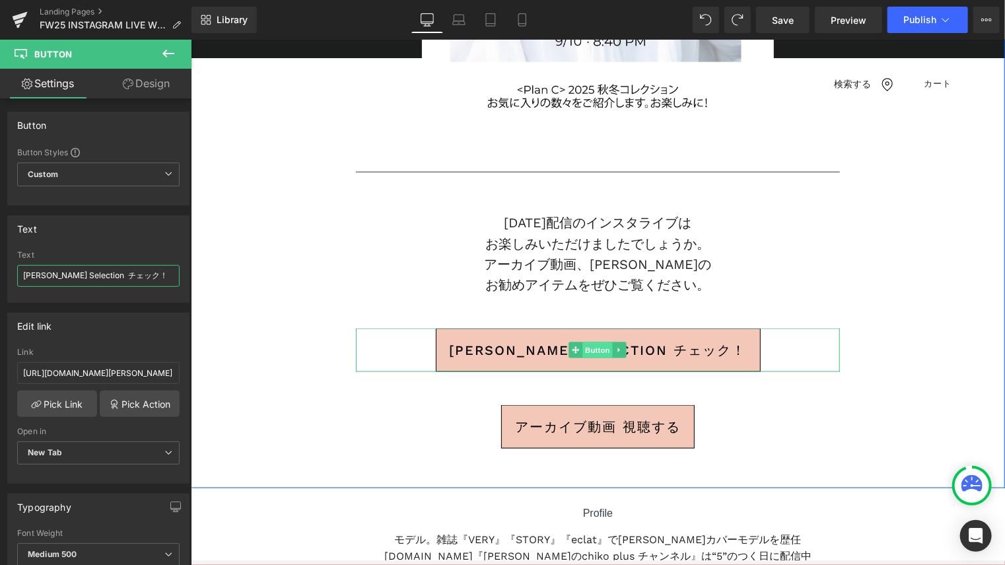
click at [593, 352] on span "Button" at bounding box center [598, 350] width 30 height 16
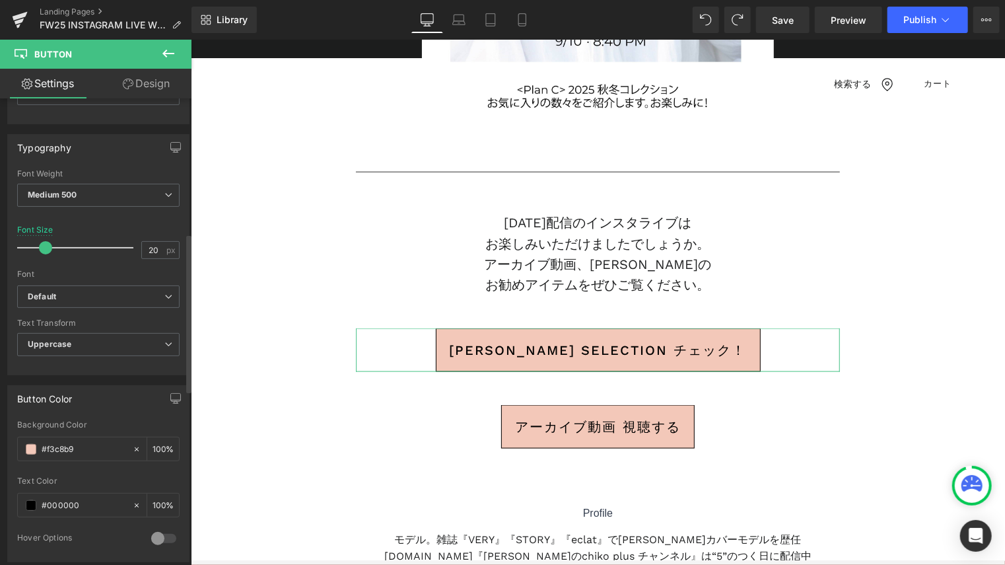
scroll to position [396, 0]
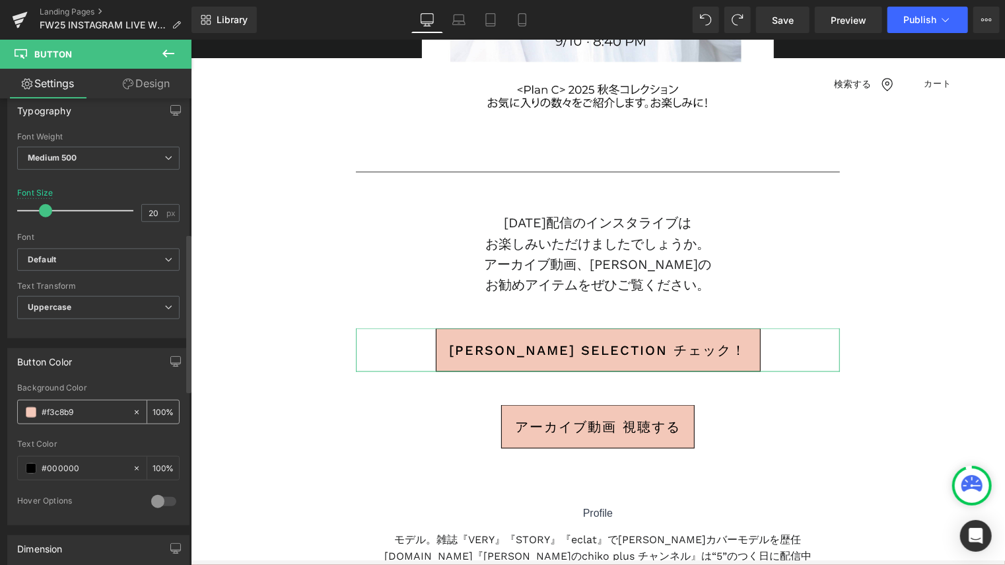
drag, startPoint x: 88, startPoint y: 404, endPoint x: 48, endPoint y: 404, distance: 39.6
click at [48, 405] on input "#f3c8b9" at bounding box center [84, 412] width 85 height 15
type input "#"
type input "0"
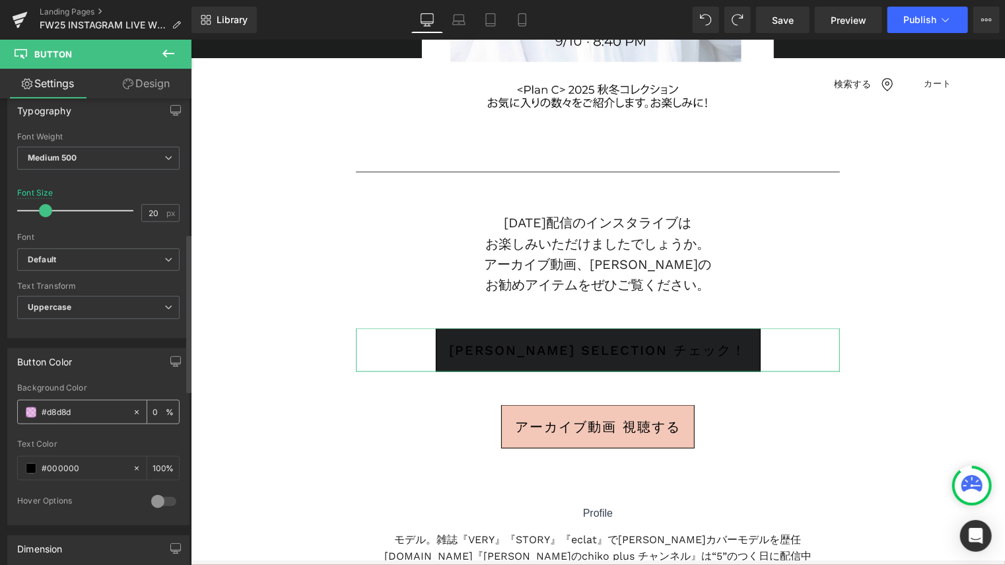
type input "#d8d8d8"
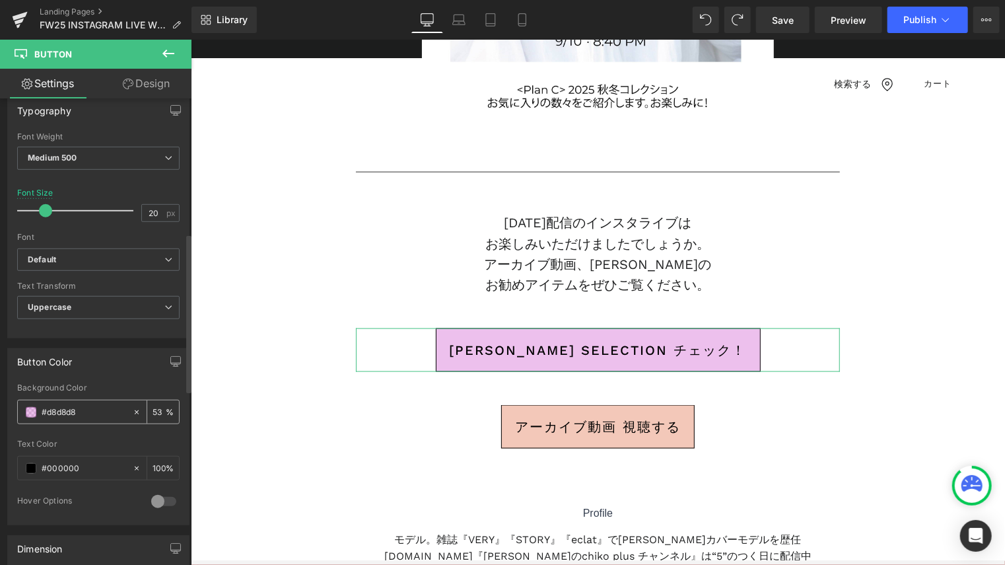
type input "100"
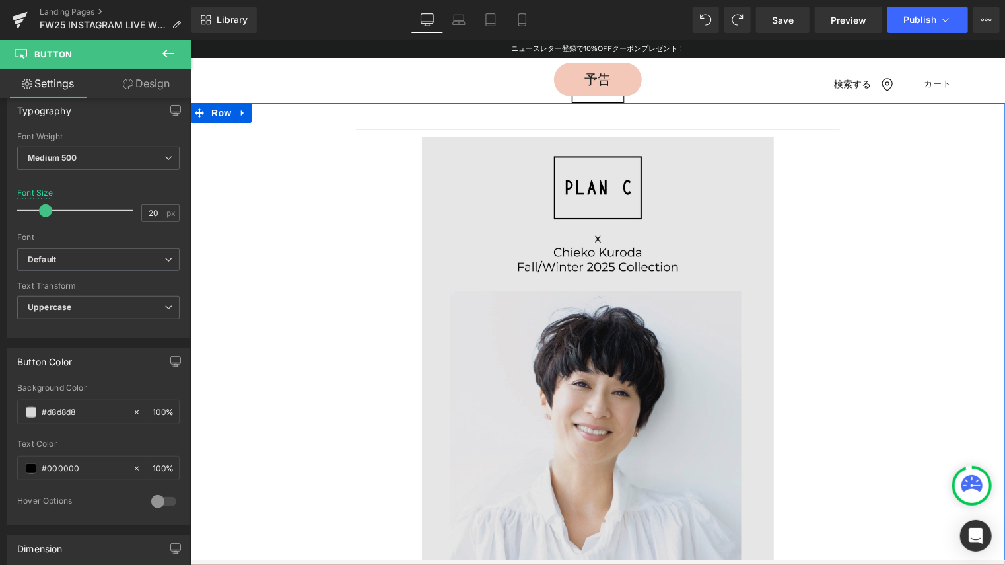
scroll to position [0, 0]
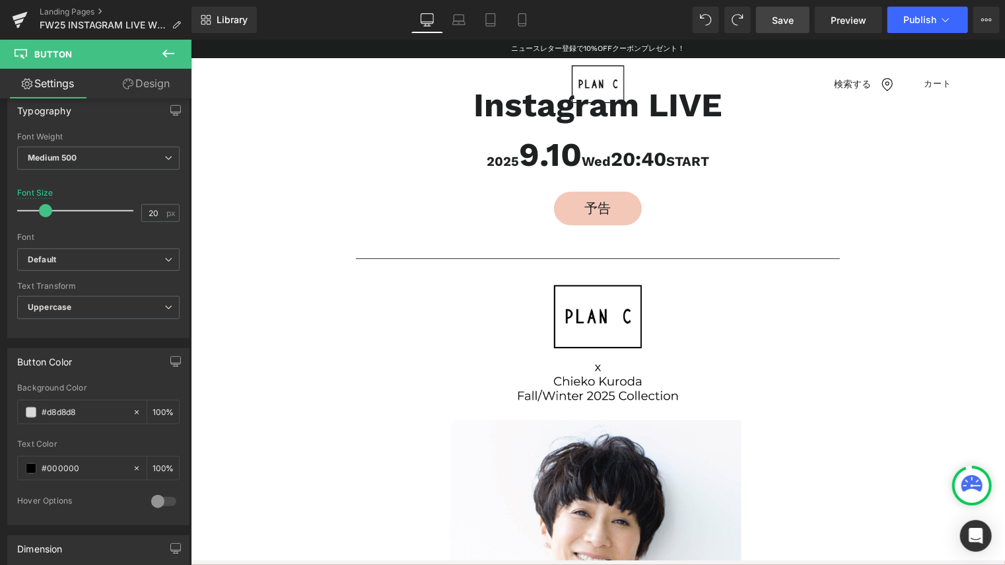
type input "#d8d8d8"
click at [794, 22] on span "Save" at bounding box center [783, 20] width 22 height 14
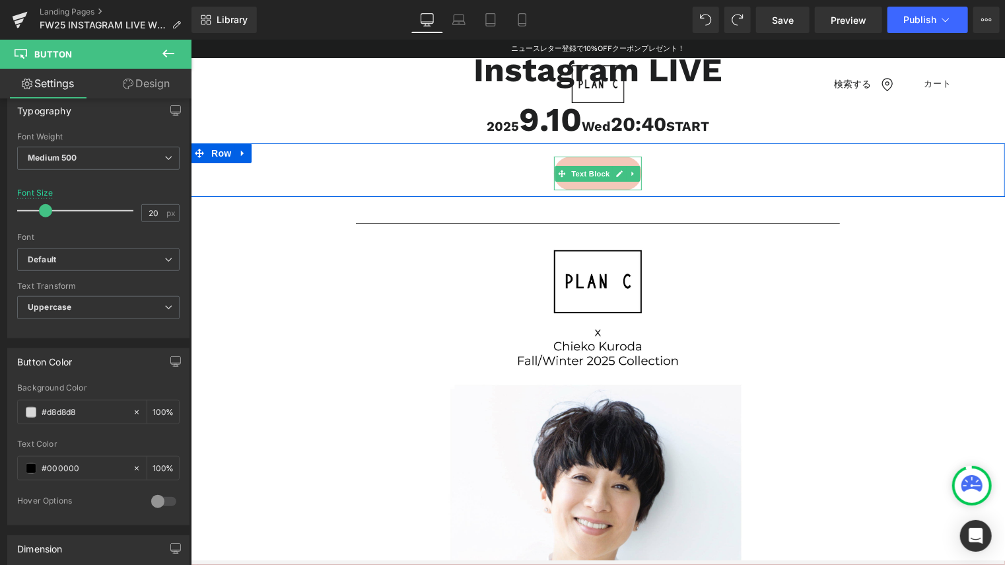
scroll to position [66, 0]
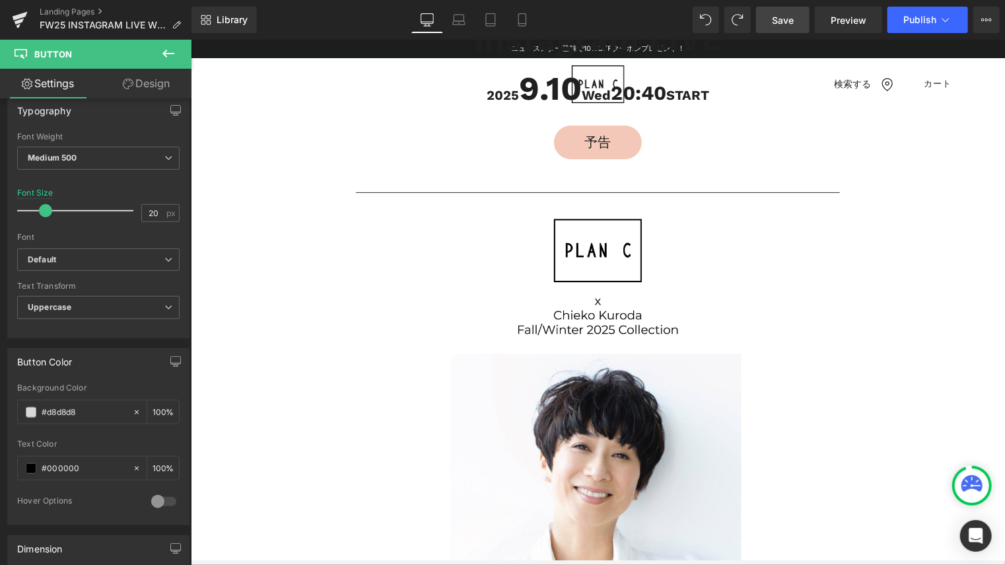
click at [789, 24] on span "Save" at bounding box center [783, 20] width 22 height 14
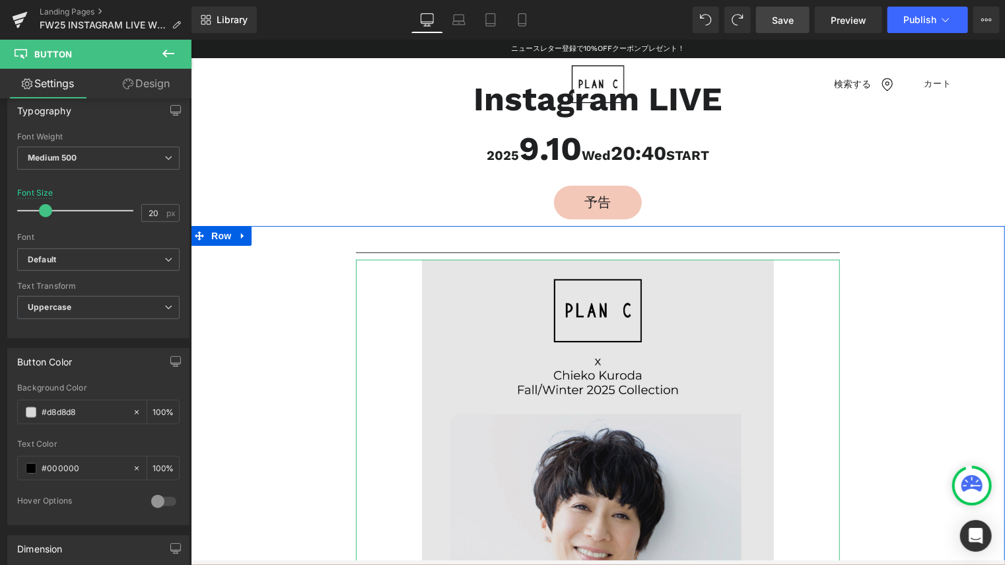
scroll to position [0, 0]
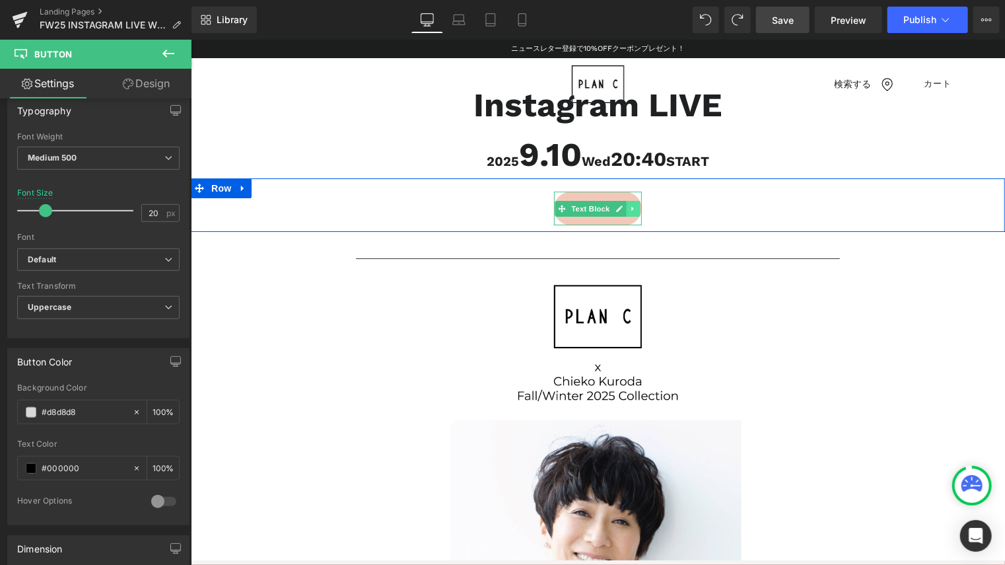
click at [630, 204] on icon at bounding box center [633, 208] width 7 height 8
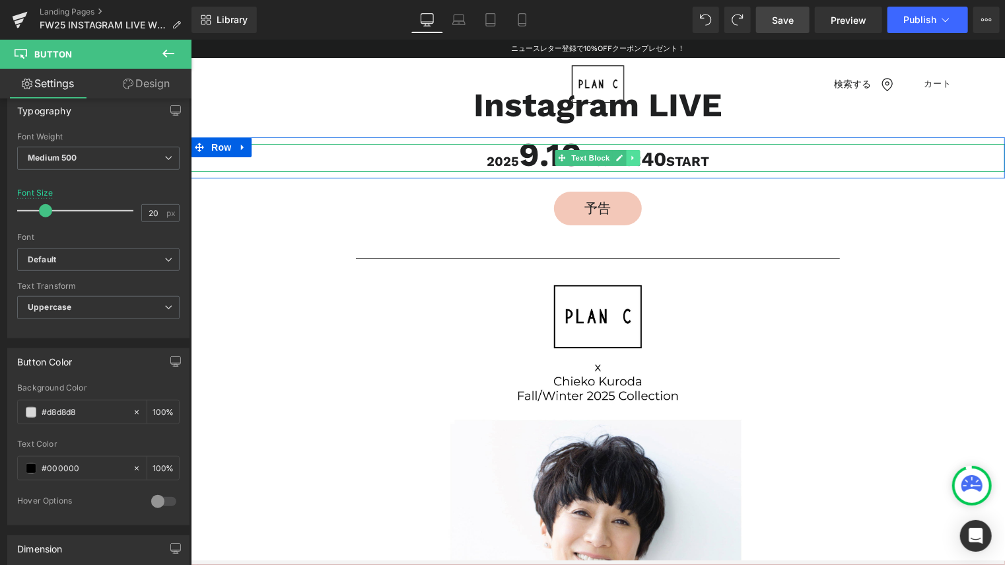
click at [630, 155] on icon at bounding box center [633, 157] width 7 height 8
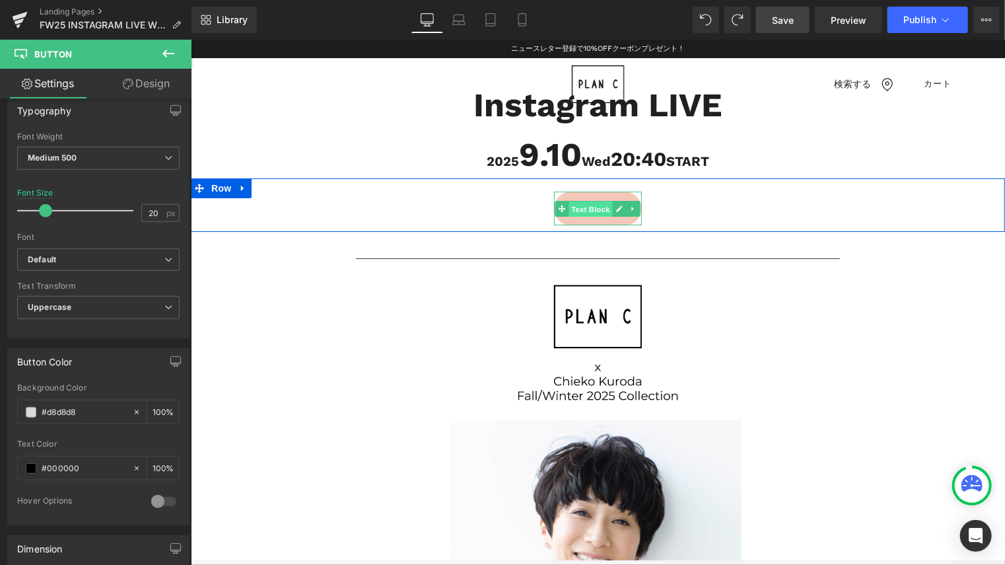
click at [571, 205] on span "Text Block" at bounding box center [591, 209] width 44 height 16
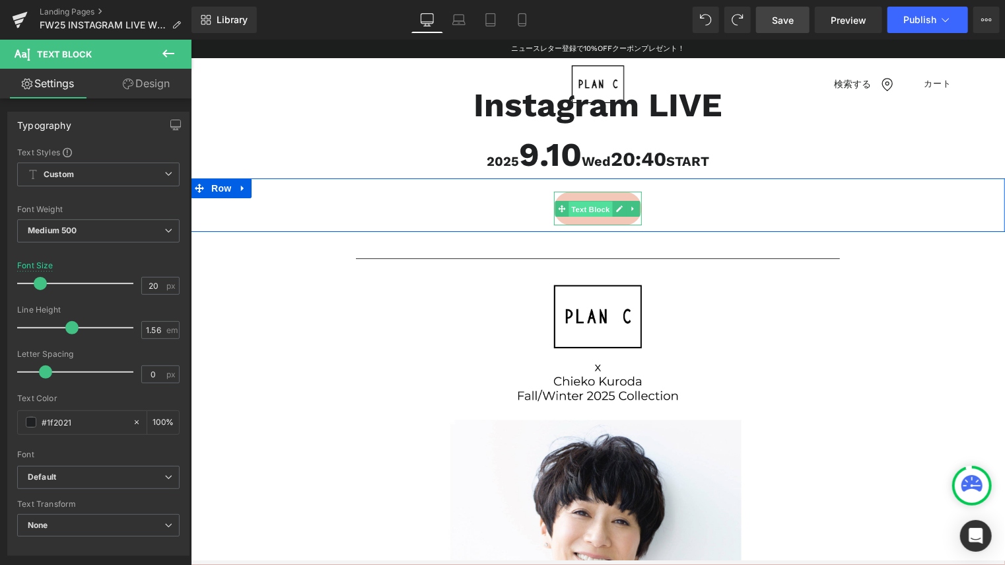
click at [583, 204] on span "Text Block" at bounding box center [591, 209] width 44 height 16
click at [698, 192] on div "予告 Text Block" at bounding box center [597, 208] width 484 height 34
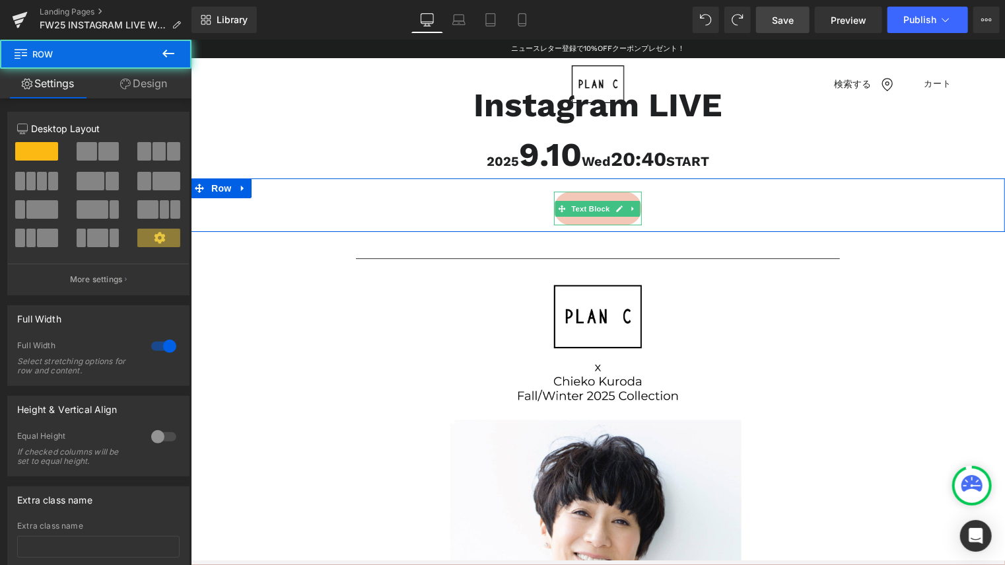
click at [598, 194] on div "予告" at bounding box center [598, 208] width 88 height 34
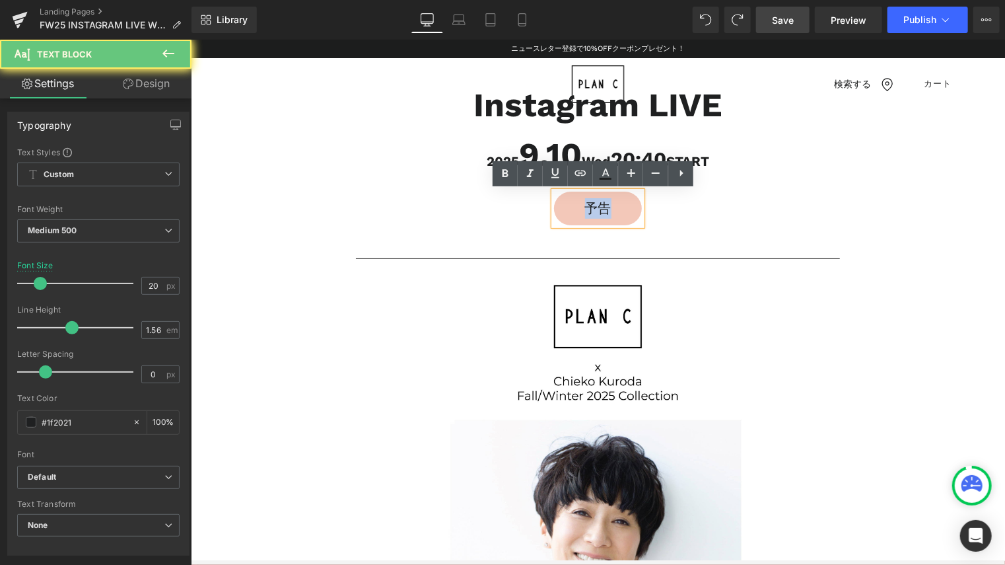
click at [598, 194] on div "予告" at bounding box center [598, 208] width 88 height 34
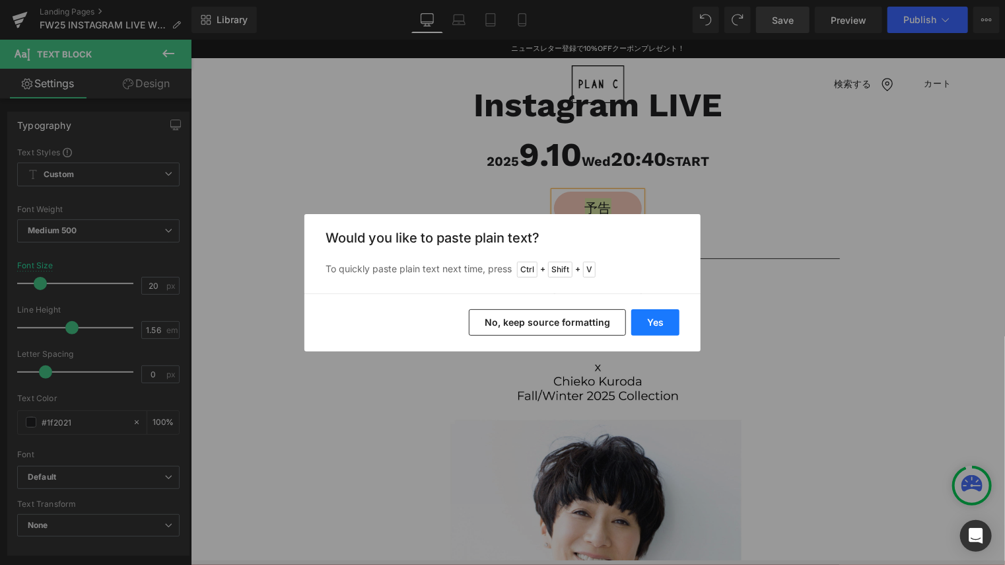
click at [667, 321] on button "Yes" at bounding box center [656, 322] width 48 height 26
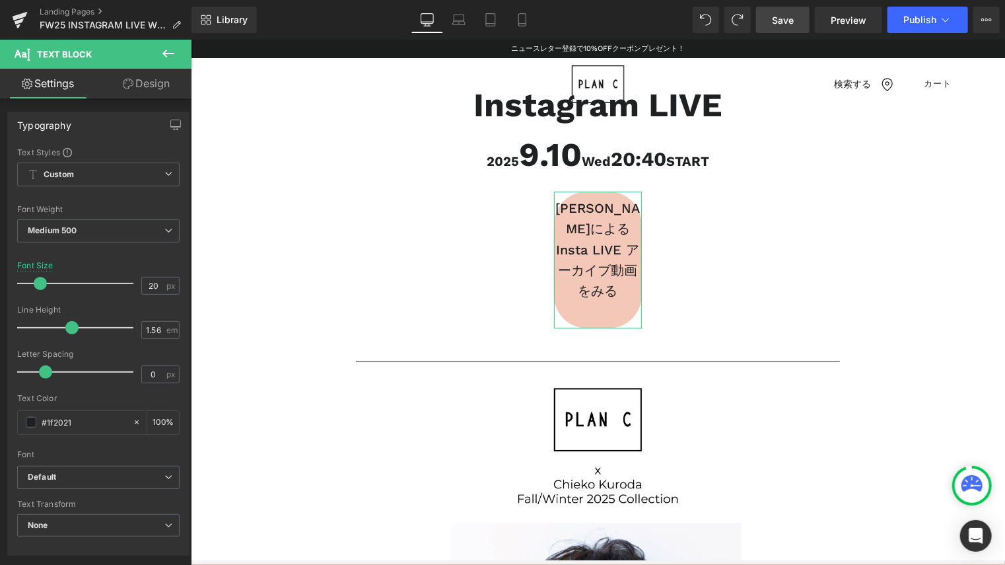
click at [164, 85] on link "Design" at bounding box center [146, 84] width 96 height 30
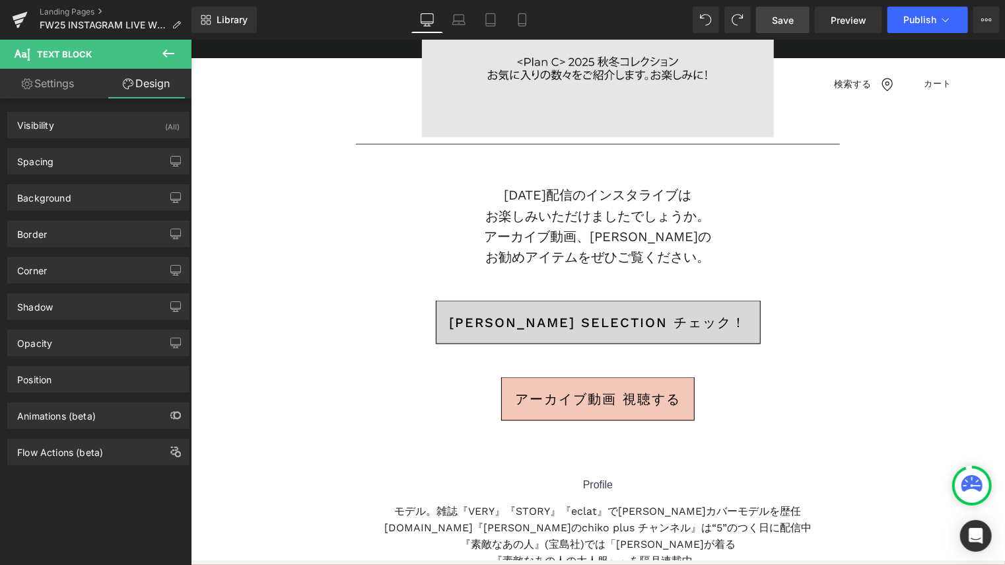
scroll to position [859, 0]
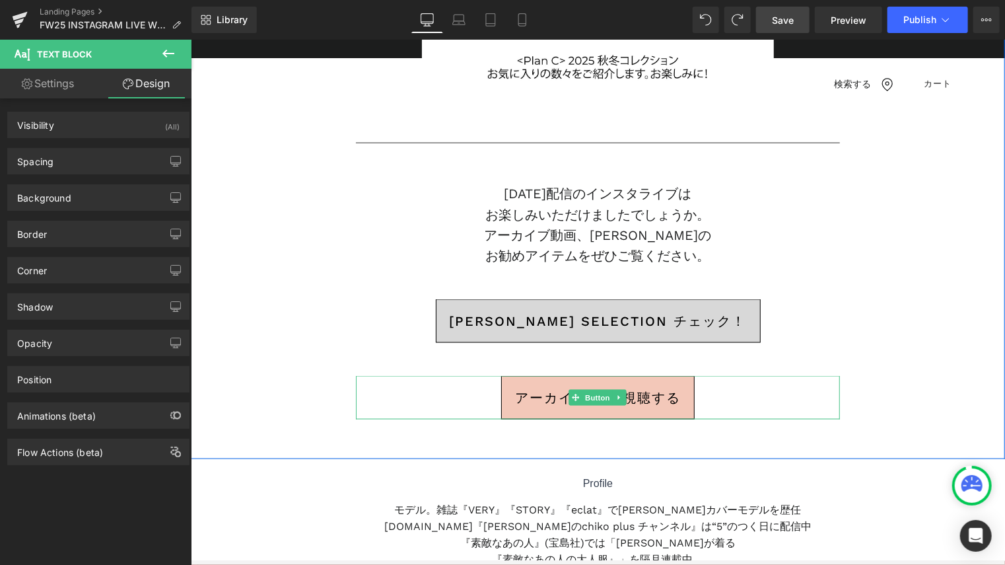
click at [680, 390] on link "アーカイブ動画 視聴する" at bounding box center [598, 397] width 194 height 44
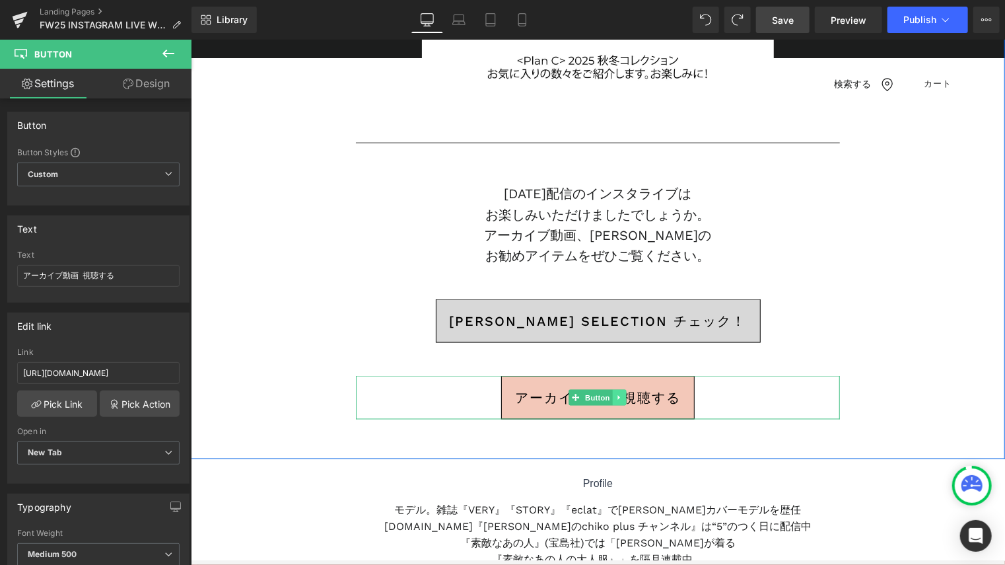
click at [618, 394] on icon at bounding box center [619, 397] width 7 height 8
click at [609, 394] on icon at bounding box center [612, 397] width 7 height 7
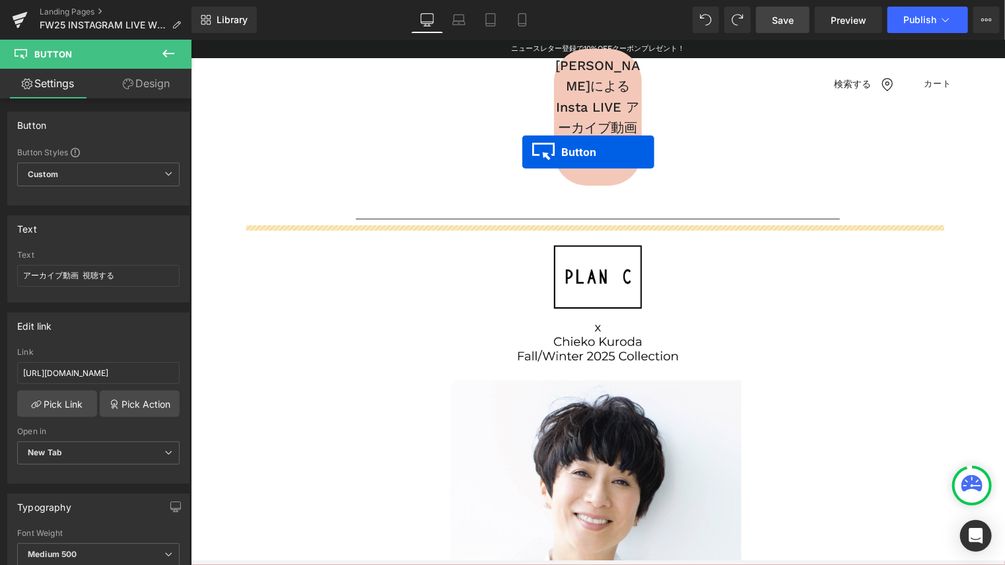
scroll to position [28, 0]
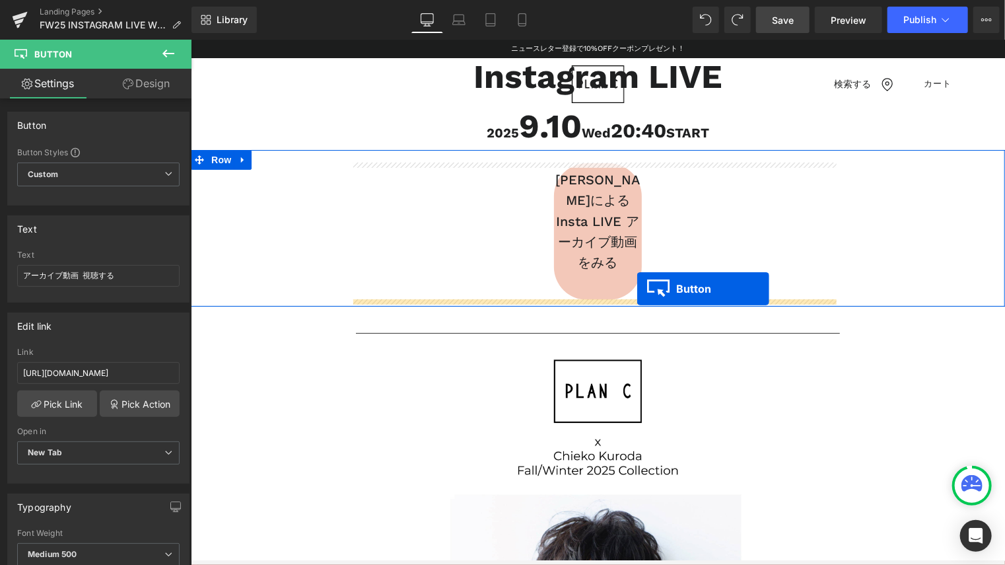
drag, startPoint x: 566, startPoint y: 440, endPoint x: 637, endPoint y: 288, distance: 167.6
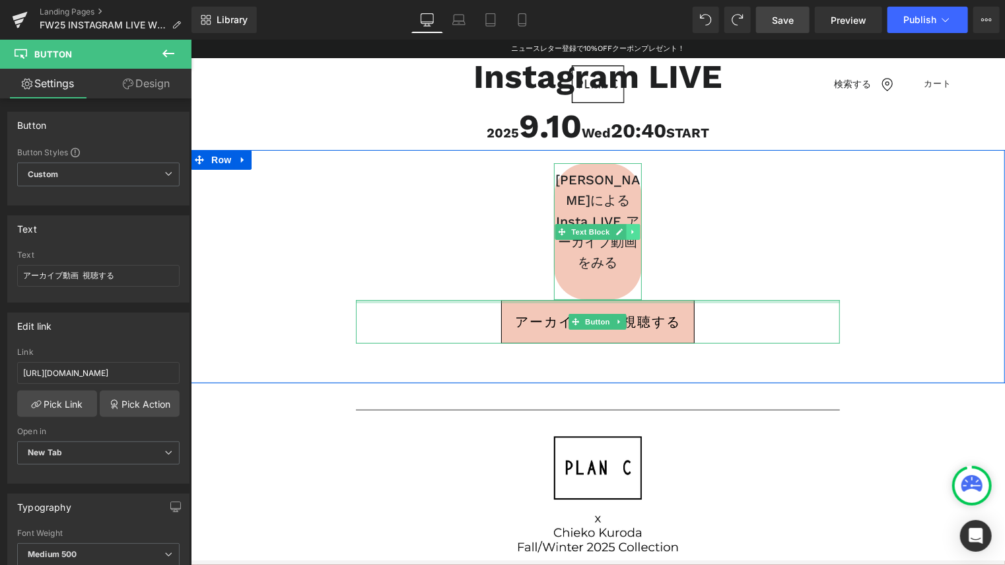
click at [631, 232] on icon at bounding box center [633, 231] width 7 height 8
click at [636, 232] on icon at bounding box center [639, 231] width 7 height 8
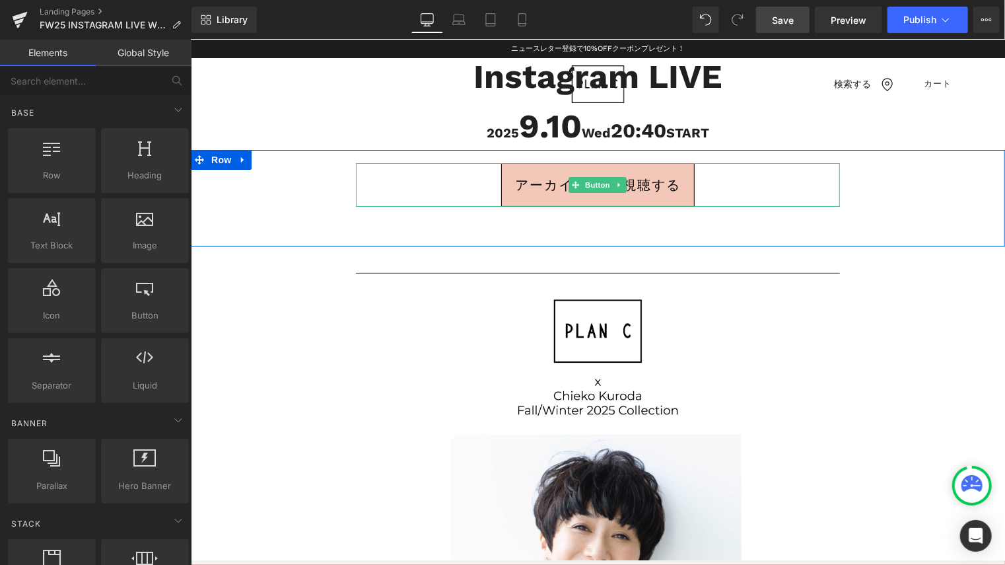
drag, startPoint x: 544, startPoint y: 178, endPoint x: 528, endPoint y: 178, distance: 15.9
click at [543, 178] on span "アーカイブ動画 視聴する" at bounding box center [598, 184] width 166 height 26
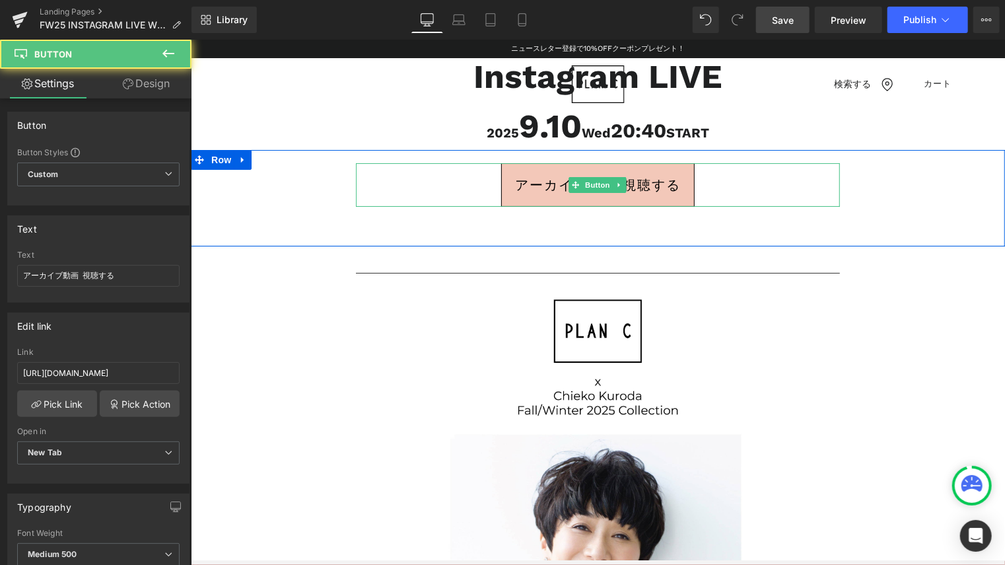
click at [516, 180] on span "アーカイブ動画 視聴する" at bounding box center [598, 184] width 166 height 26
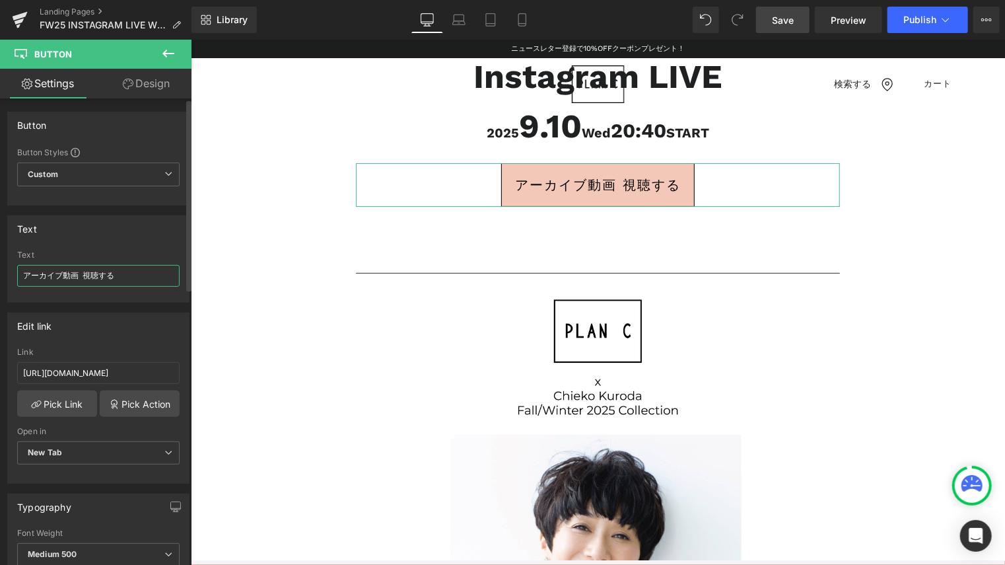
drag, startPoint x: 119, startPoint y: 275, endPoint x: 9, endPoint y: 277, distance: 110.3
click at [9, 277] on div "アーカイブ動画 視聴する Text アーカイブ動画 視聴する" at bounding box center [98, 276] width 181 height 52
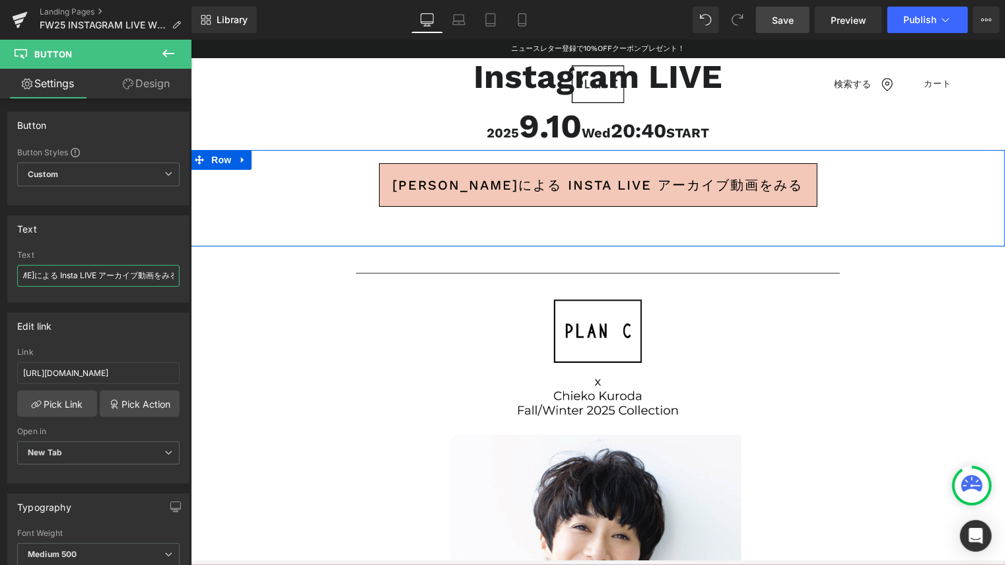
type input "アーカイブ動画 視聴する"
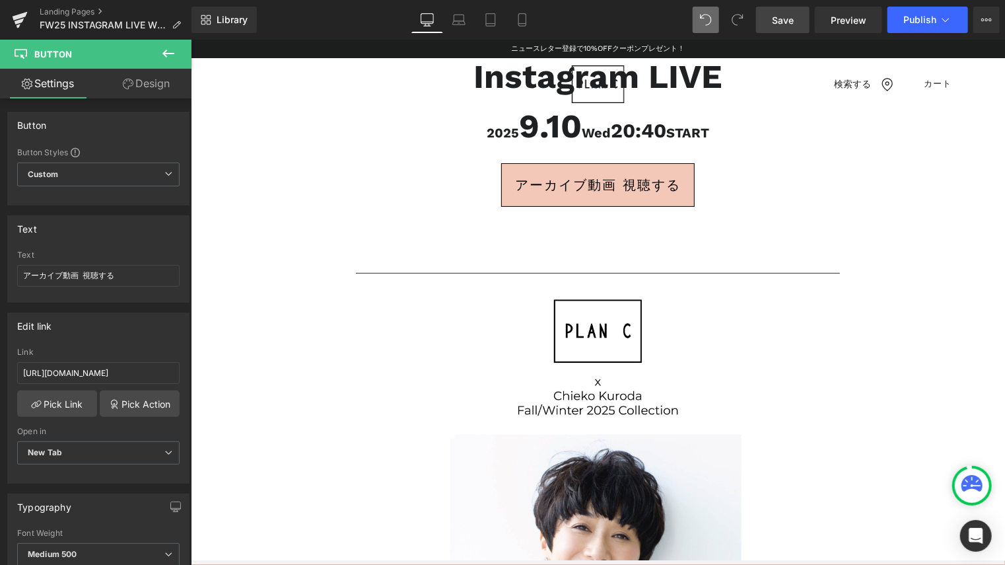
click at [716, 24] on span at bounding box center [706, 20] width 26 height 26
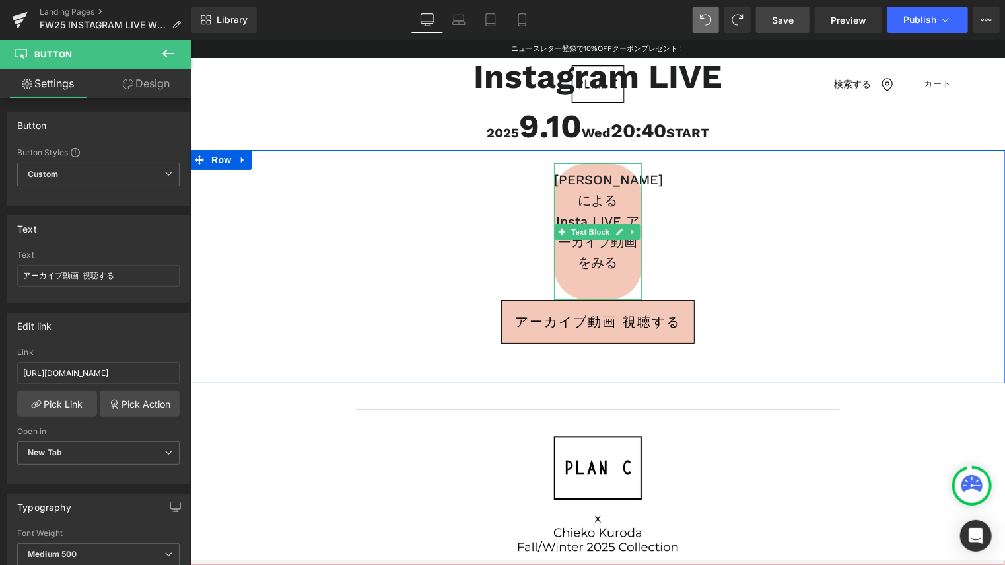
click at [599, 226] on span "Text Block" at bounding box center [591, 231] width 44 height 16
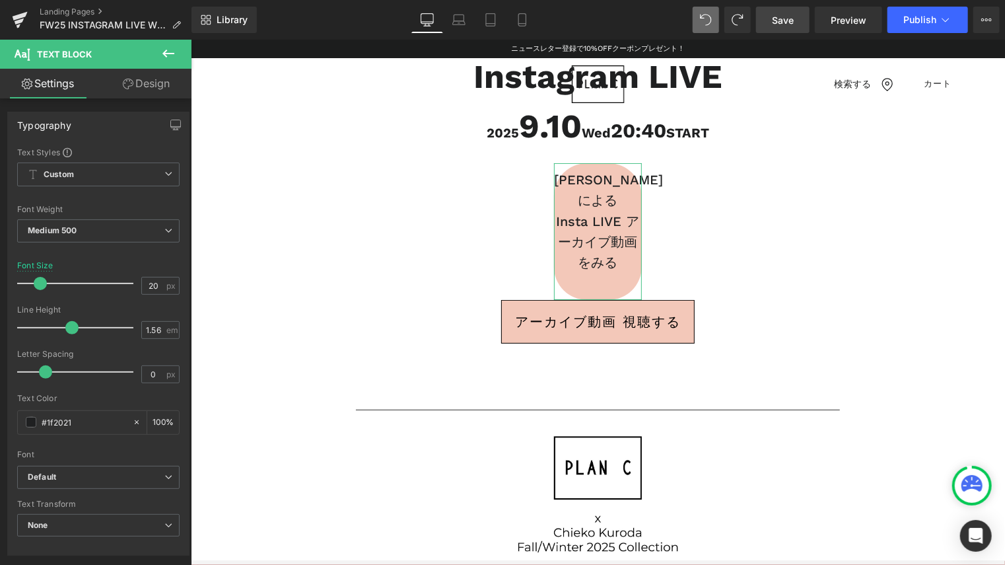
click at [176, 89] on link "Design" at bounding box center [146, 84] width 96 height 30
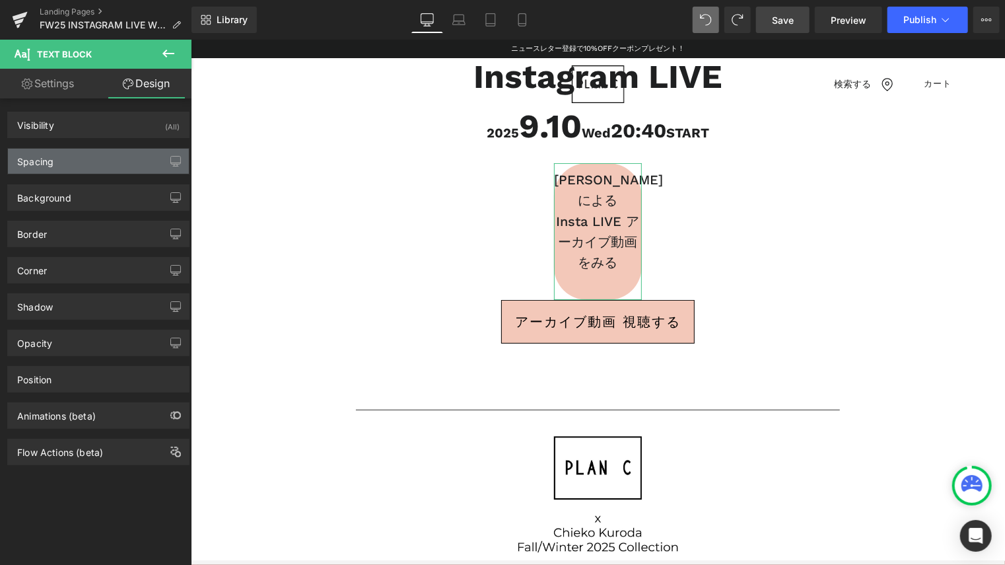
click at [110, 162] on div "Spacing" at bounding box center [98, 161] width 181 height 25
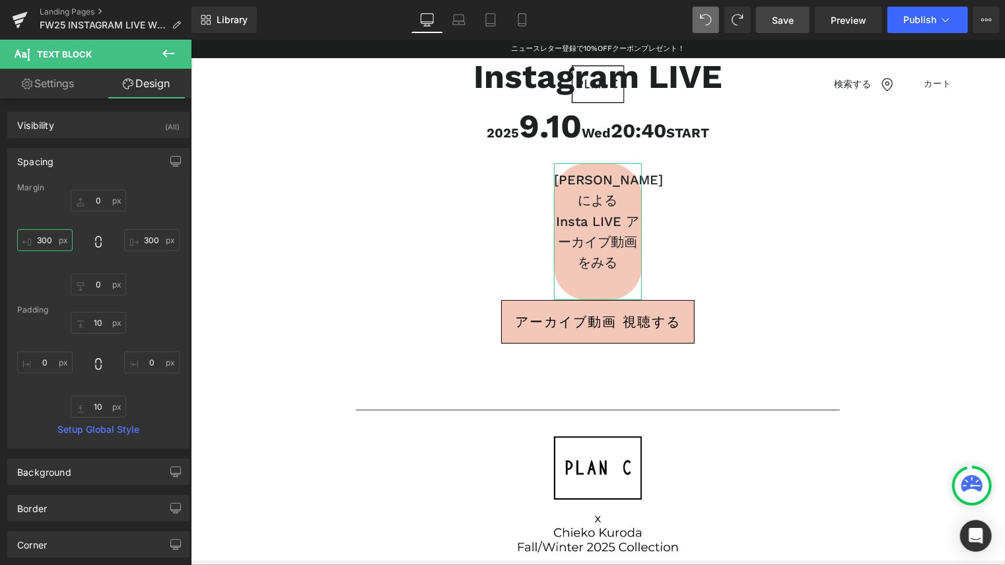
click at [50, 238] on input "300" at bounding box center [44, 240] width 55 height 22
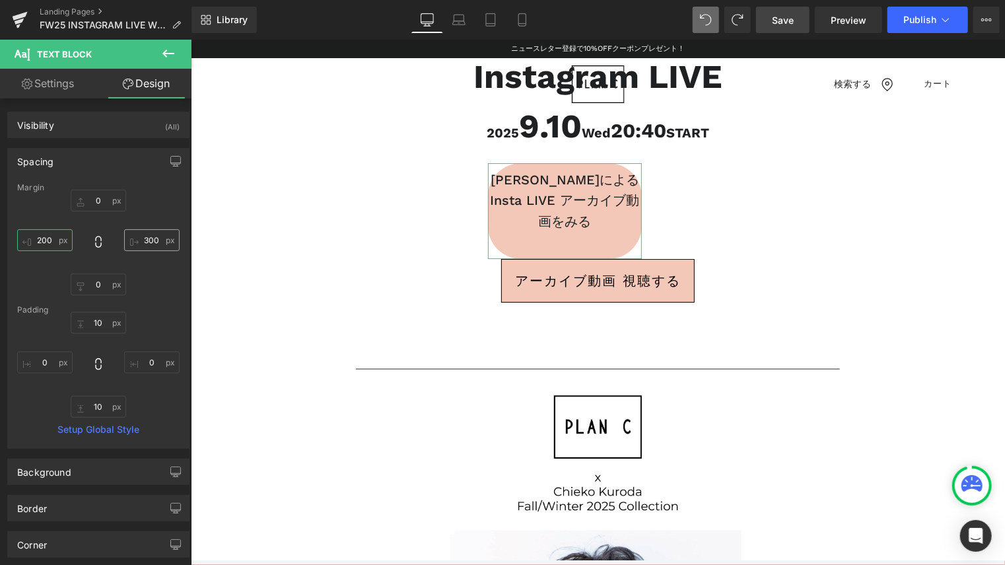
type input "200"
click at [147, 241] on input "300" at bounding box center [151, 240] width 55 height 22
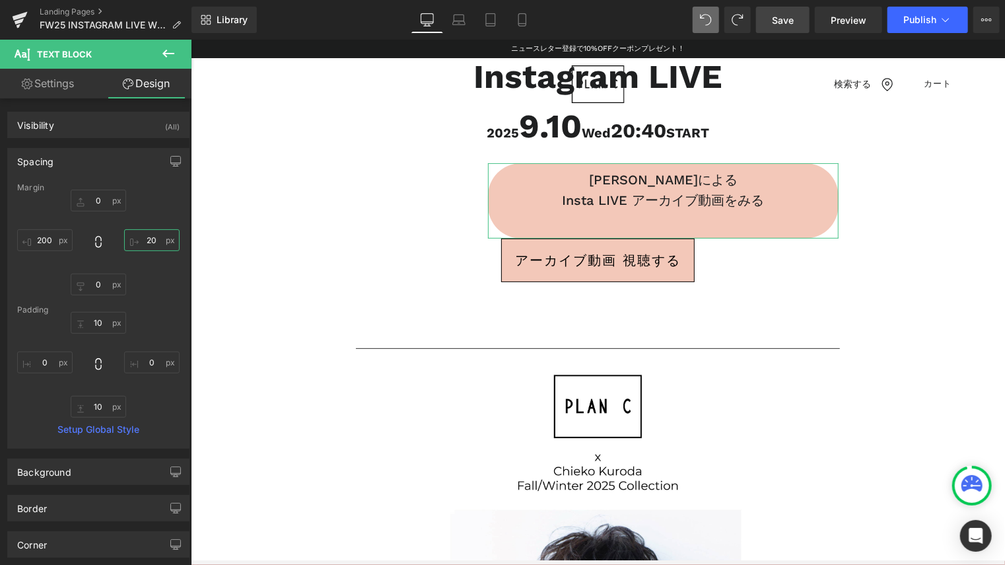
type input "200"
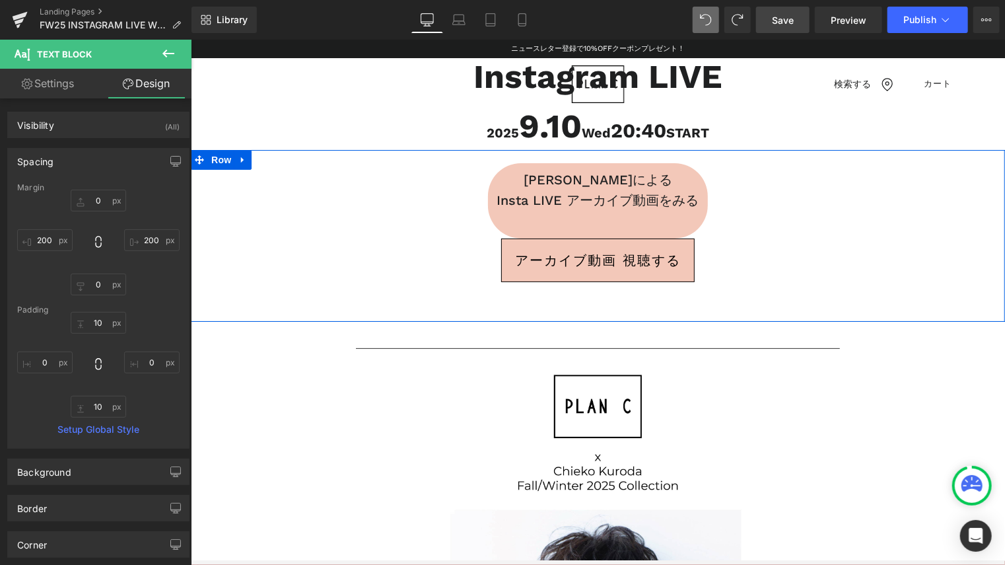
click at [574, 221] on p at bounding box center [598, 221] width 220 height 20
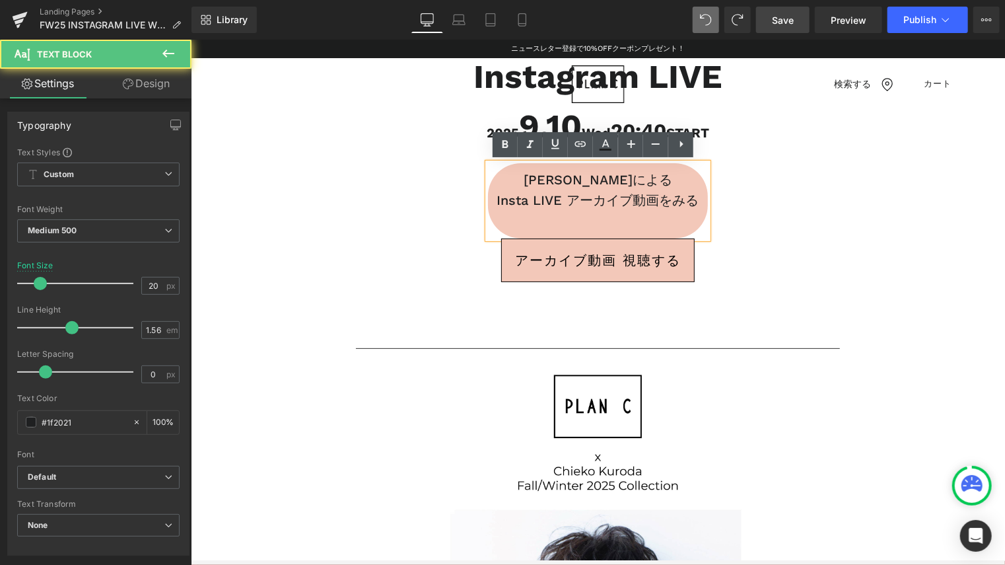
click at [574, 221] on p at bounding box center [598, 221] width 220 height 20
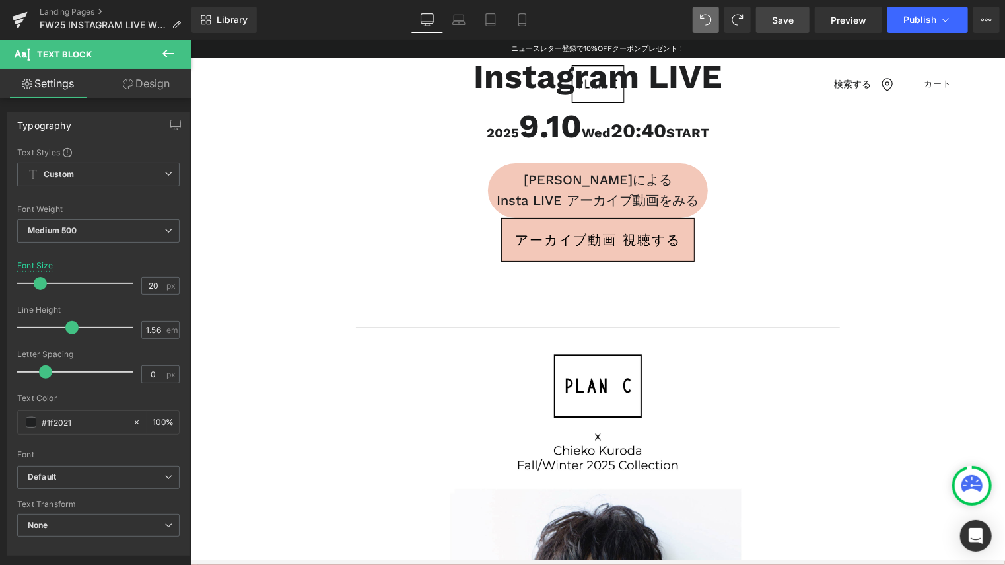
click at [151, 97] on link "Design" at bounding box center [146, 84] width 96 height 30
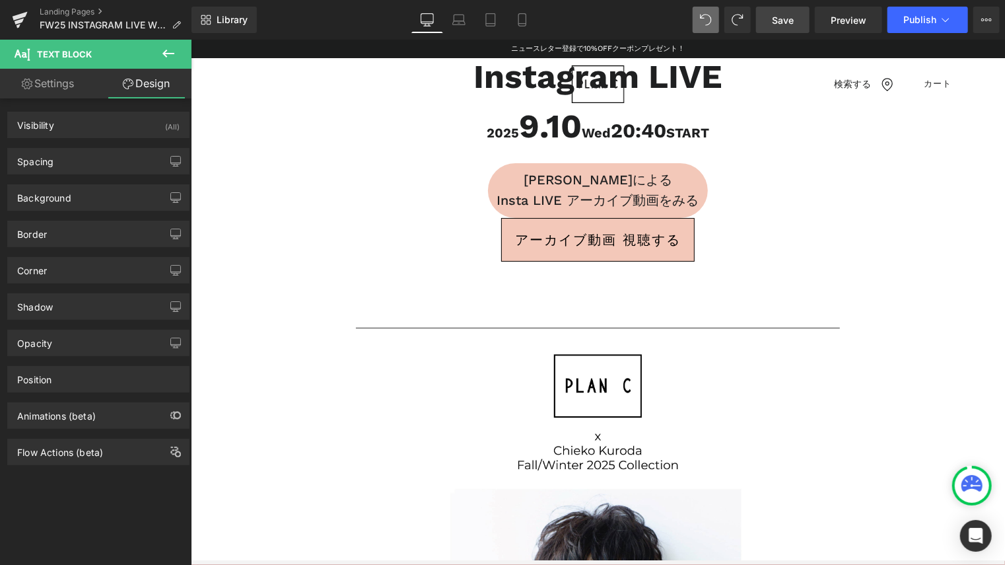
type input "50"
click at [104, 263] on div "Corner" at bounding box center [98, 270] width 181 height 25
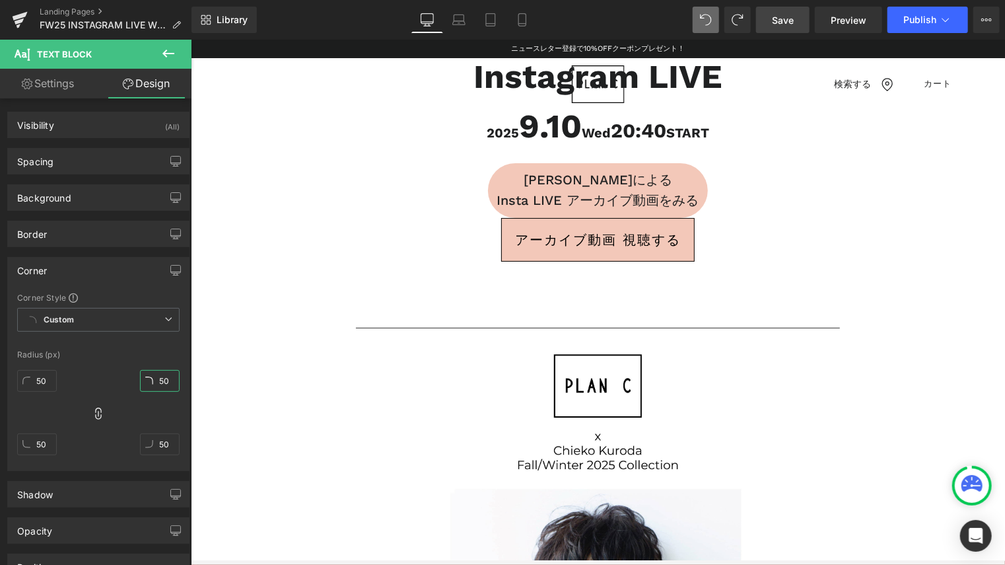
click at [169, 378] on input "50" at bounding box center [160, 381] width 40 height 22
type input "0"
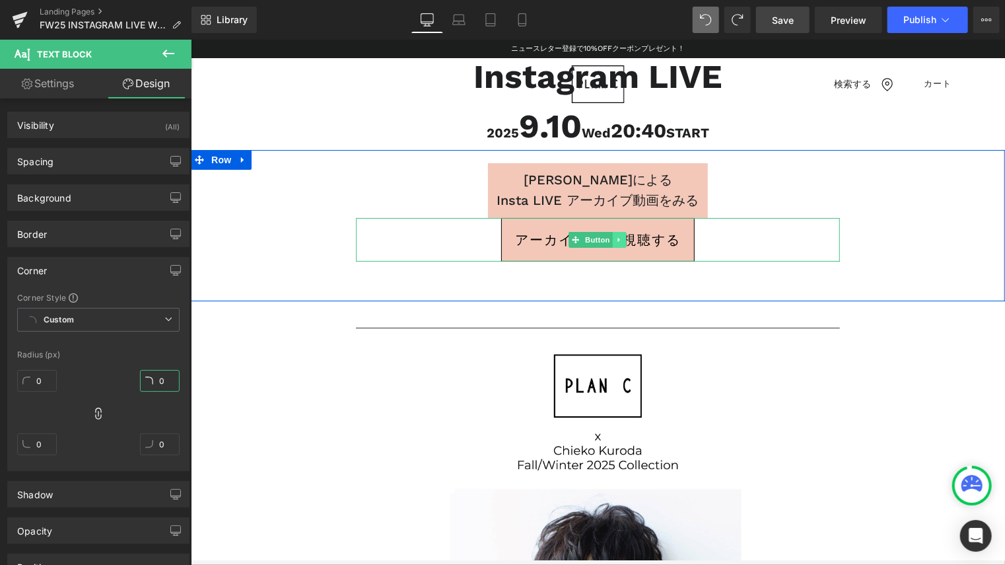
type input "0"
click at [616, 240] on icon at bounding box center [619, 239] width 7 height 8
click at [622, 241] on icon at bounding box center [625, 238] width 7 height 7
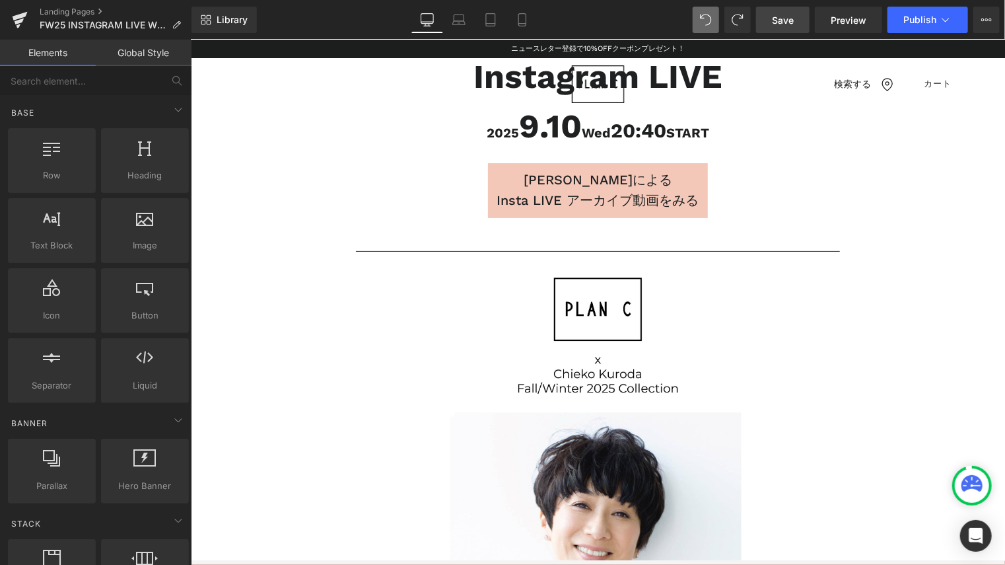
click at [139, 59] on link "Global Style" at bounding box center [144, 53] width 96 height 26
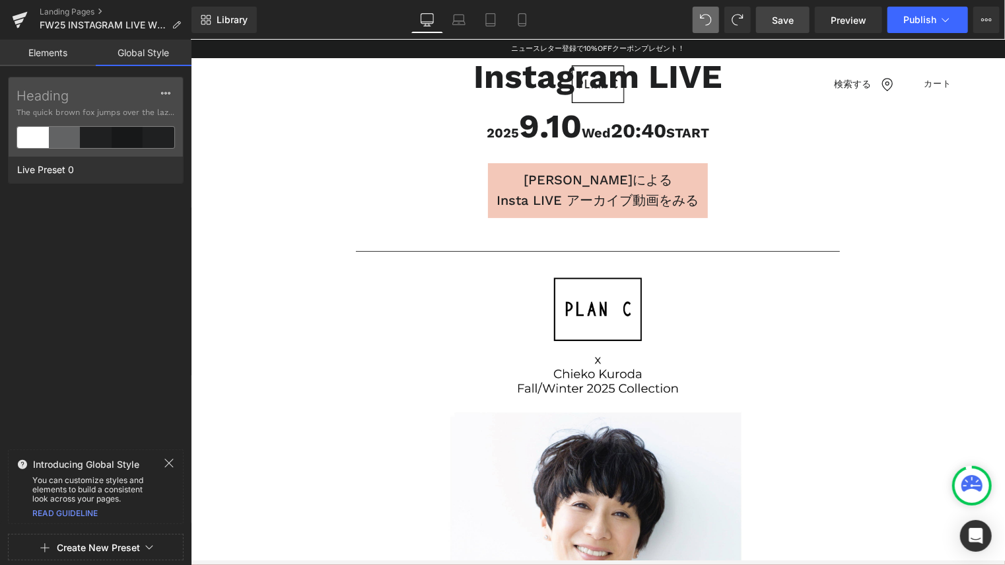
click at [50, 59] on link "Elements" at bounding box center [48, 53] width 96 height 26
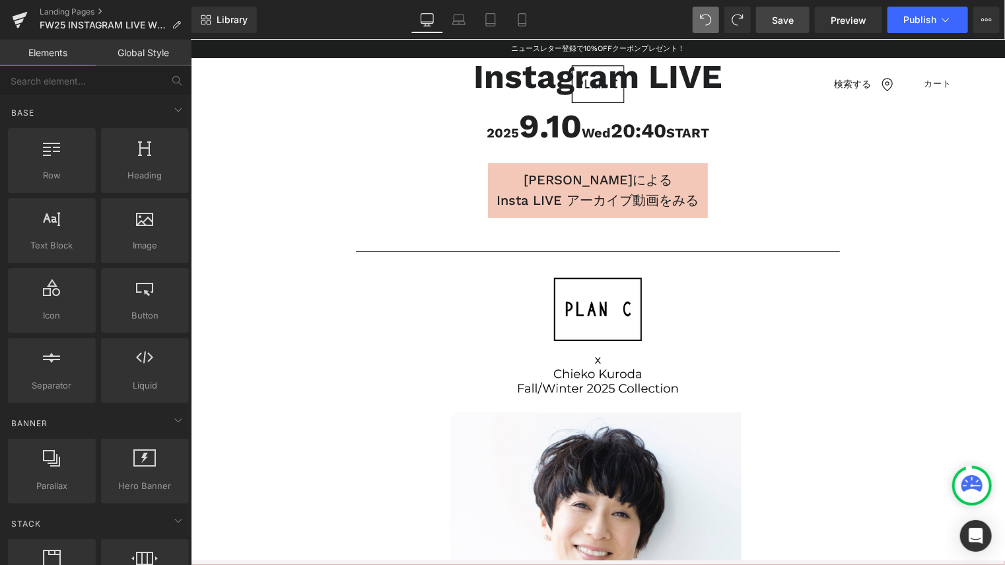
click at [782, 22] on span "Save" at bounding box center [783, 20] width 22 height 14
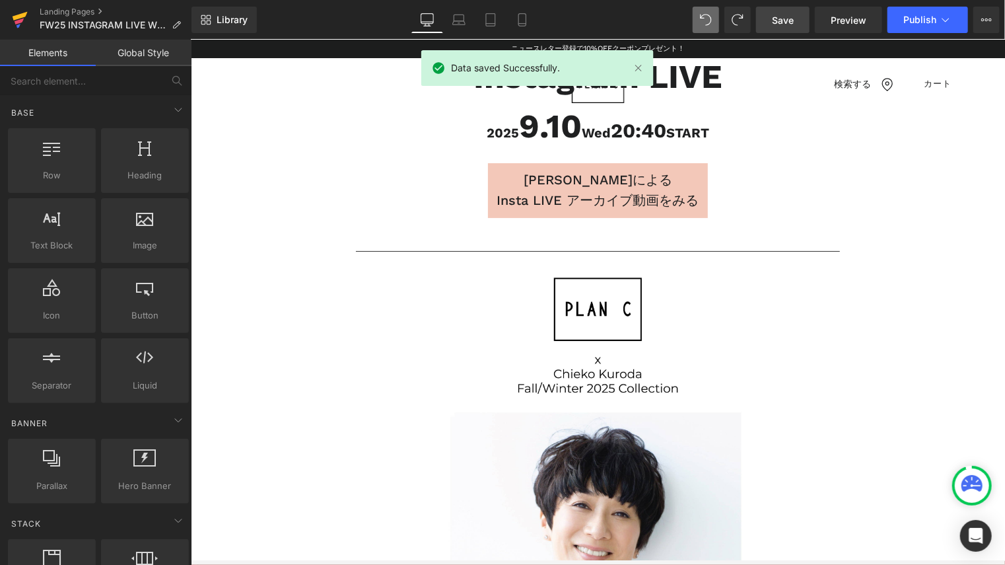
click at [19, 18] on icon at bounding box center [20, 16] width 15 height 9
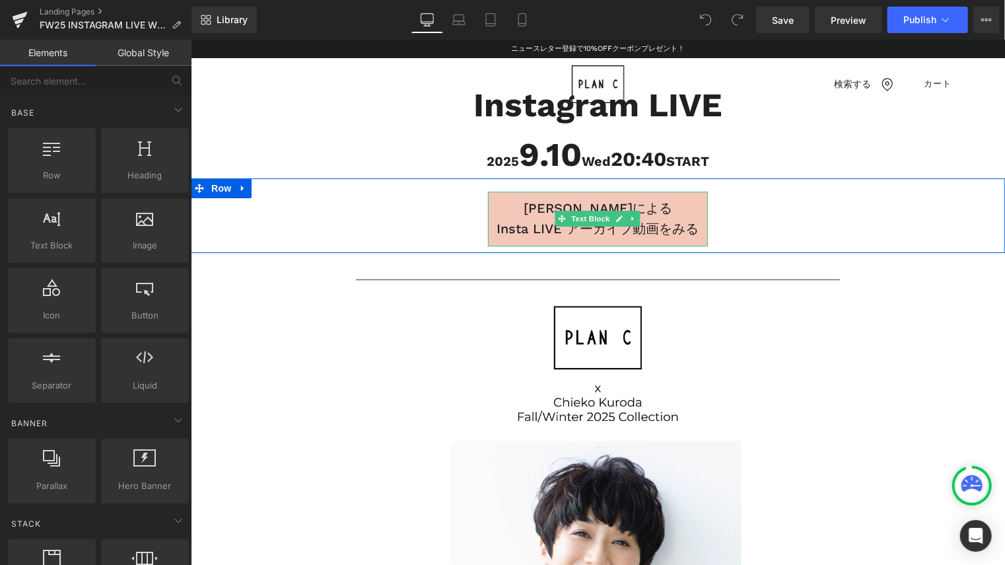
click at [683, 196] on div "[PERSON_NAME]による Insta LIVE アーカイブ動画をみる" at bounding box center [598, 218] width 220 height 54
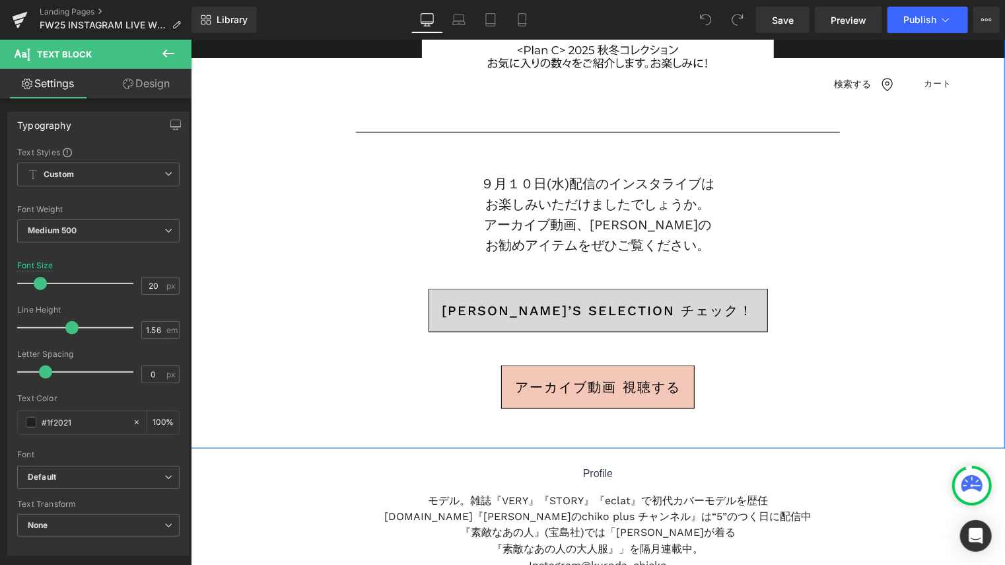
scroll to position [793, 0]
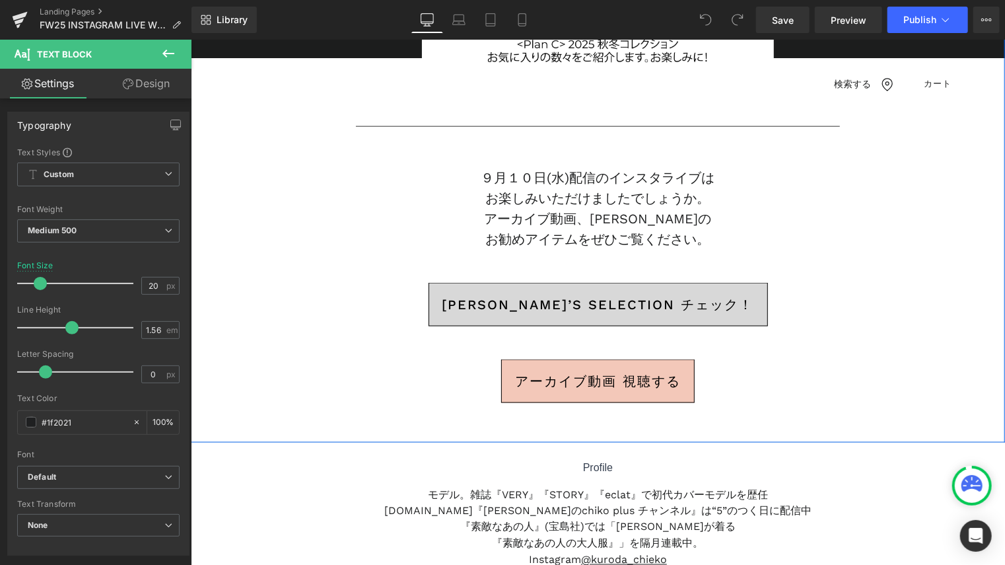
click at [656, 384] on span "アーカイブ動画 視聴する" at bounding box center [598, 380] width 166 height 26
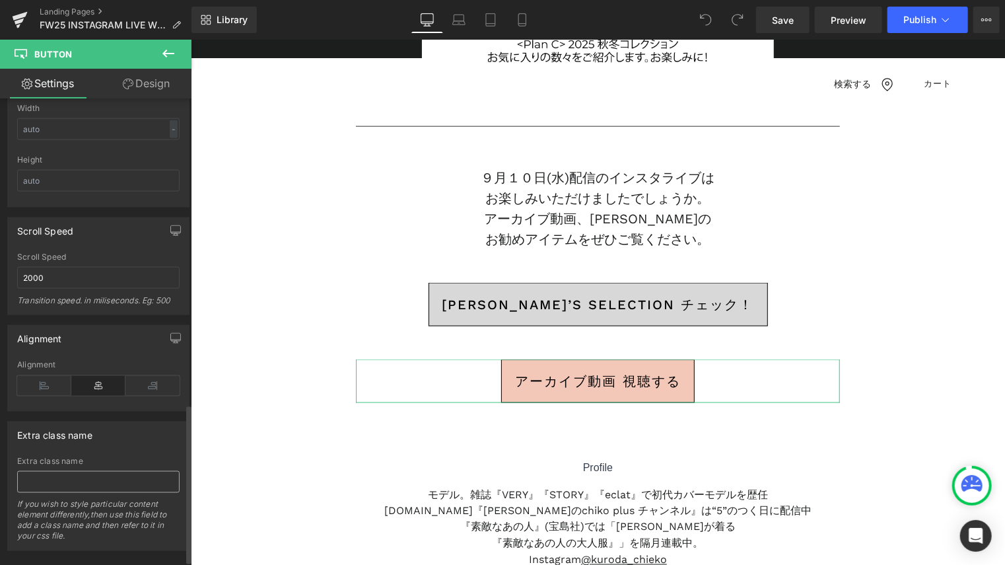
scroll to position [910, 0]
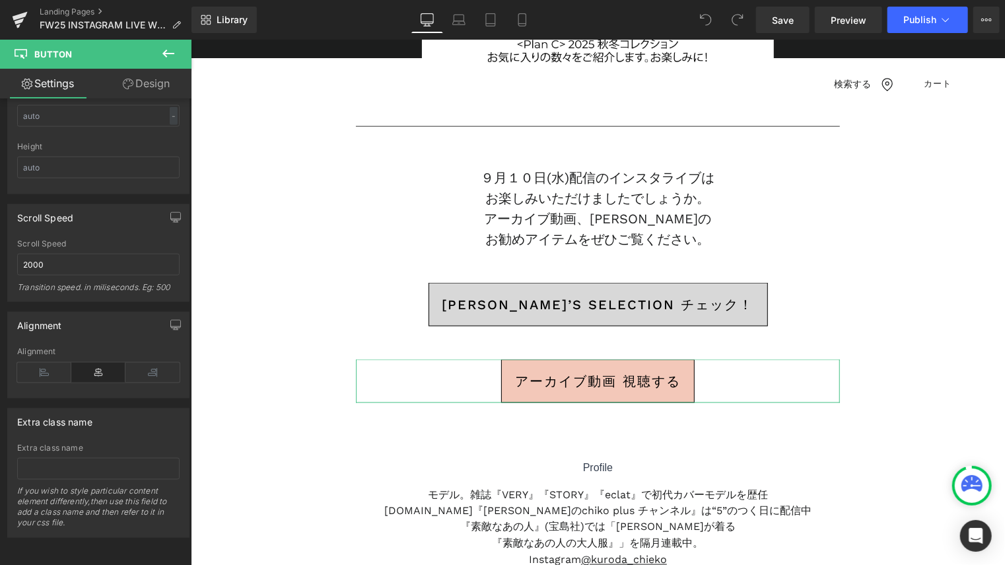
click at [148, 84] on link "Design" at bounding box center [146, 84] width 96 height 30
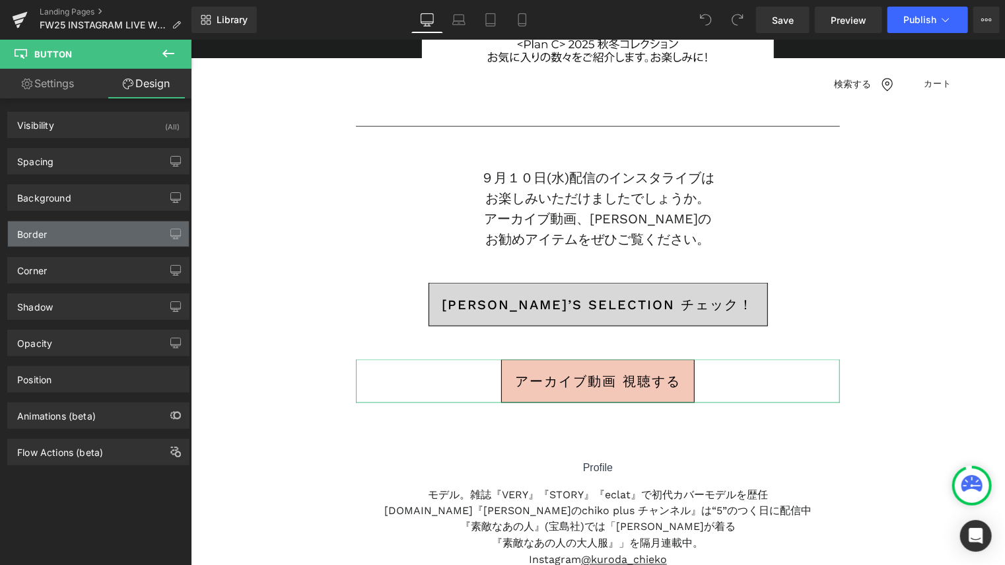
click at [86, 233] on div "Border" at bounding box center [98, 233] width 181 height 25
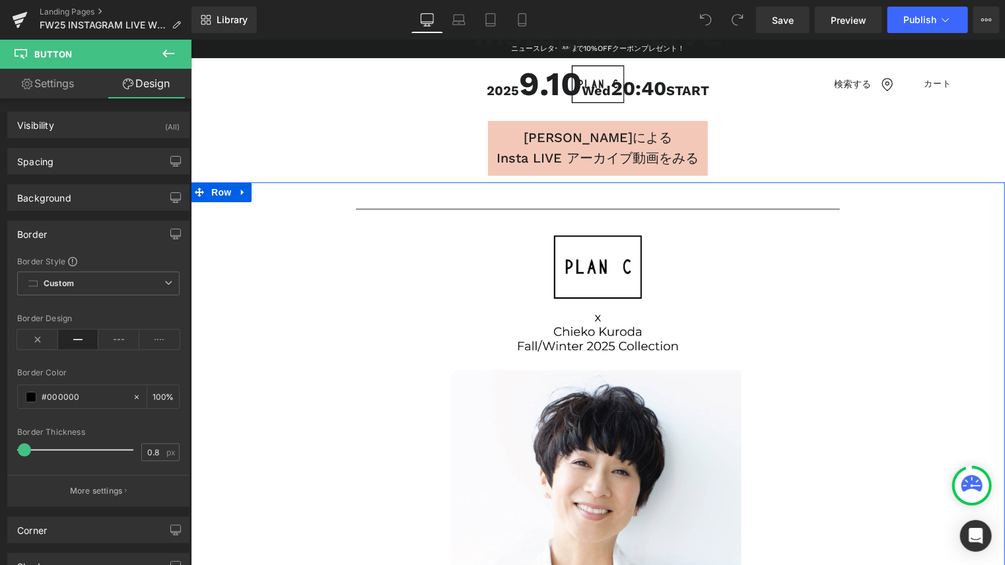
scroll to position [66, 0]
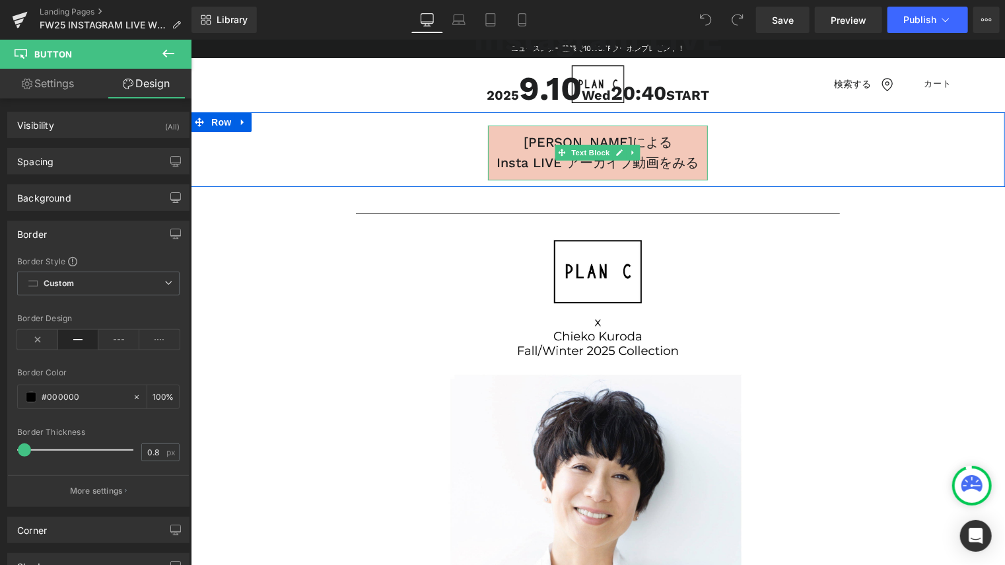
click at [503, 138] on p "[PERSON_NAME]による" at bounding box center [598, 141] width 220 height 20
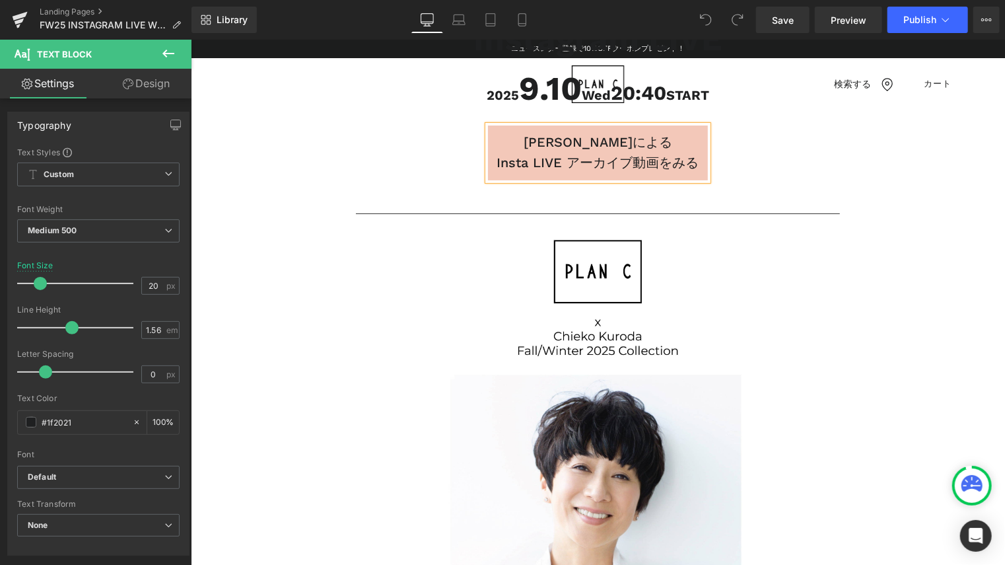
click at [169, 81] on link "Design" at bounding box center [146, 84] width 96 height 30
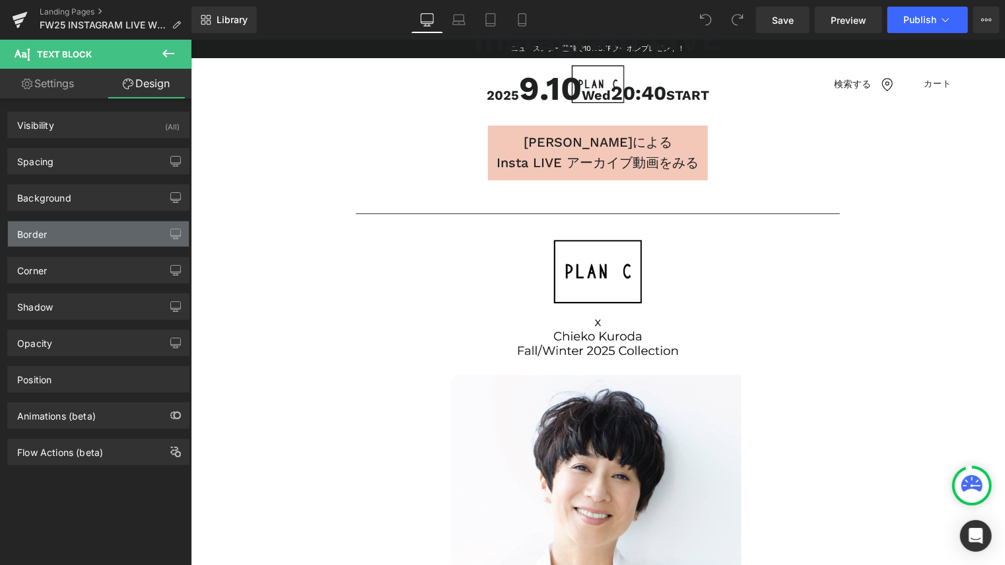
click at [92, 229] on div "Border" at bounding box center [98, 233] width 181 height 25
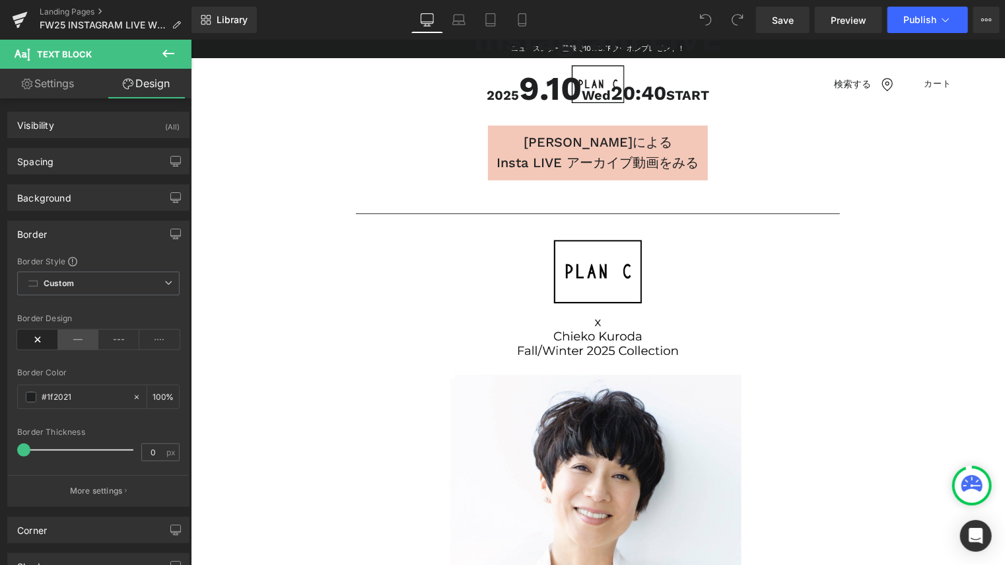
click at [81, 345] on icon at bounding box center [78, 340] width 41 height 20
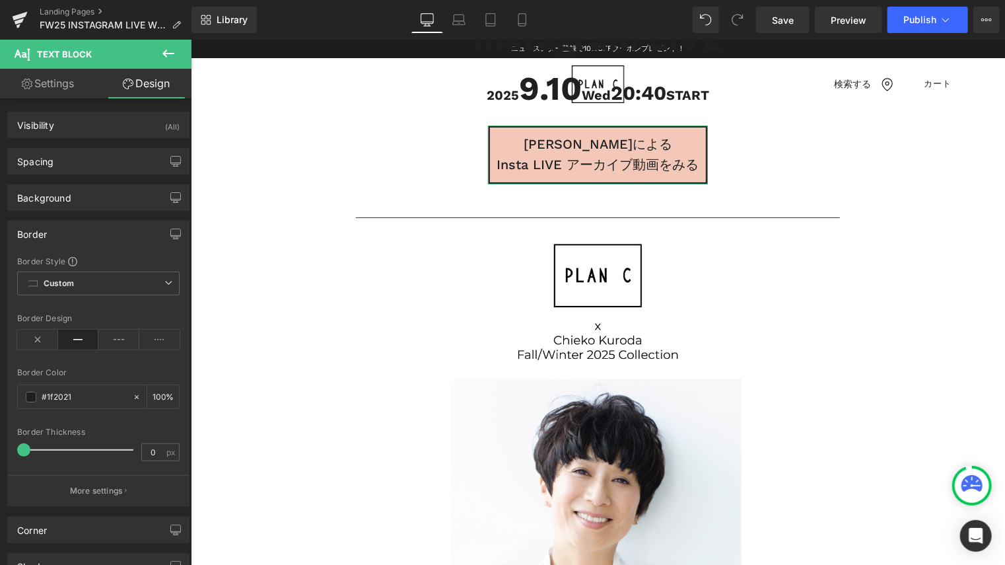
drag, startPoint x: 26, startPoint y: 446, endPoint x: 19, endPoint y: 444, distance: 6.9
click at [19, 444] on span at bounding box center [23, 449] width 13 height 13
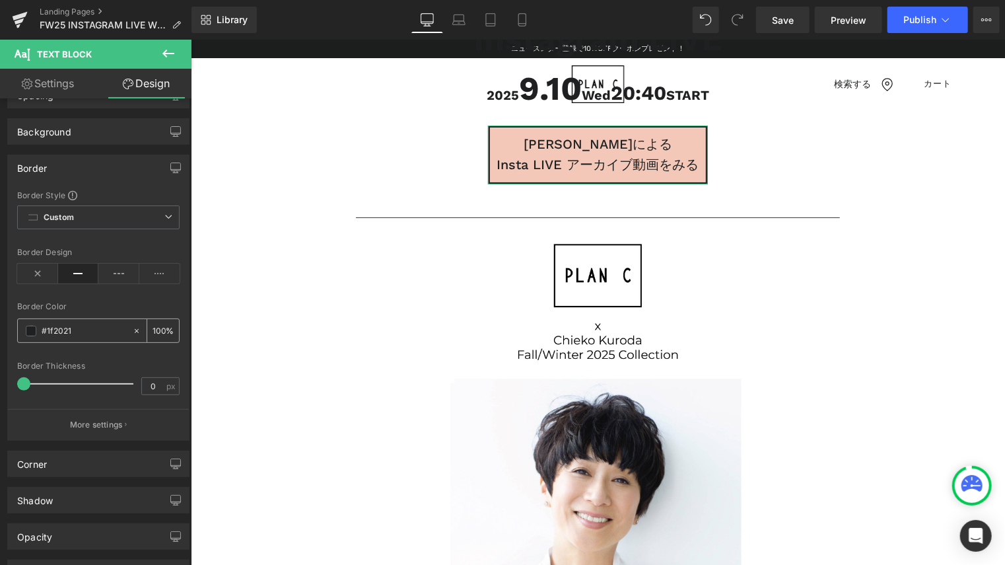
click at [98, 327] on input "#1f2021" at bounding box center [84, 331] width 85 height 15
click at [29, 327] on span at bounding box center [31, 331] width 11 height 11
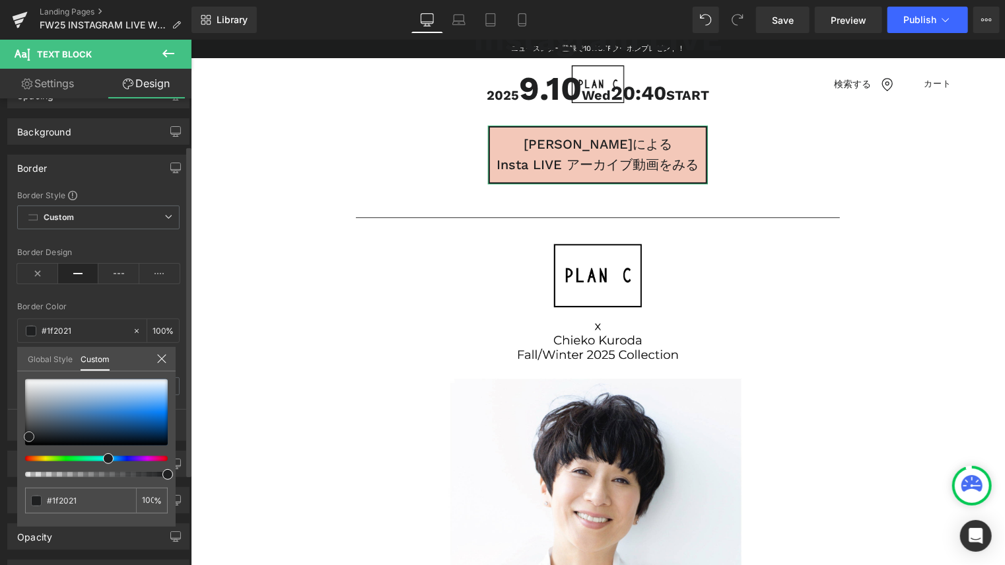
type input "#040505"
type input "#070707"
type input "#000000"
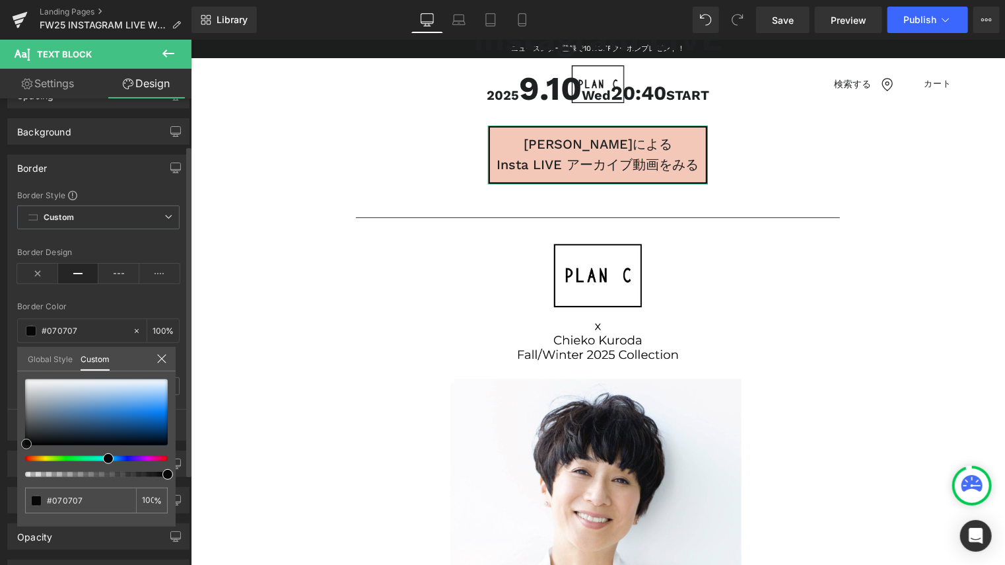
type input "#000000"
click at [25, 445] on div at bounding box center [96, 412] width 143 height 66
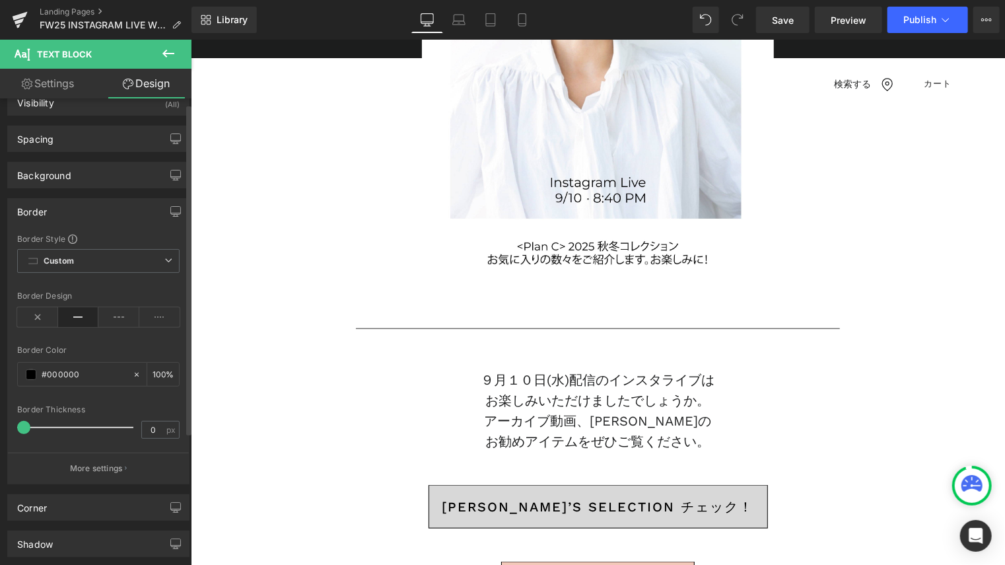
scroll to position [0, 0]
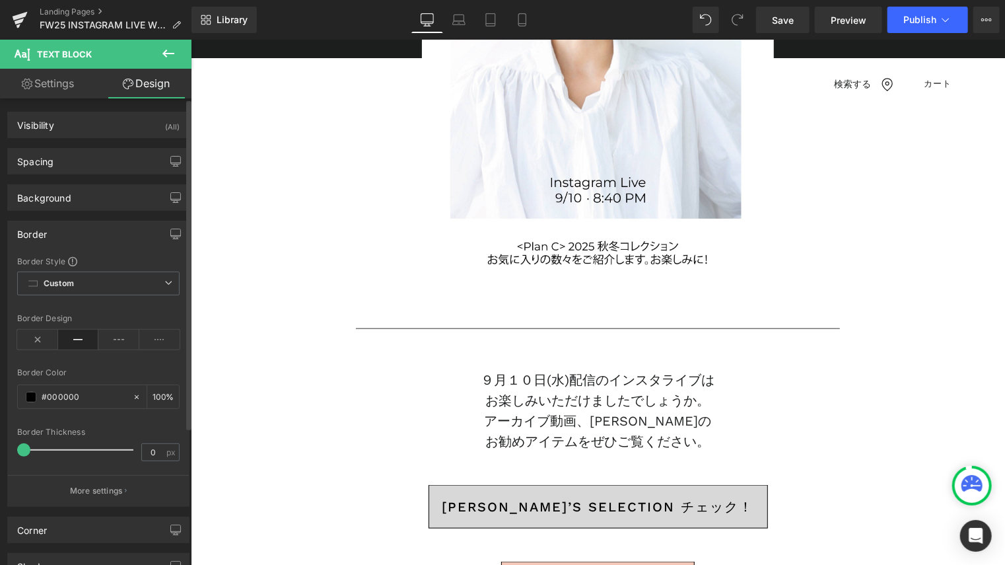
drag, startPoint x: 22, startPoint y: 445, endPoint x: 8, endPoint y: 444, distance: 14.5
click at [8, 444] on div "Border Style Custom Custom Setup Global Style Custom Setup Global Style solid B…" at bounding box center [98, 381] width 181 height 250
click at [118, 478] on button "More settings" at bounding box center [98, 490] width 181 height 31
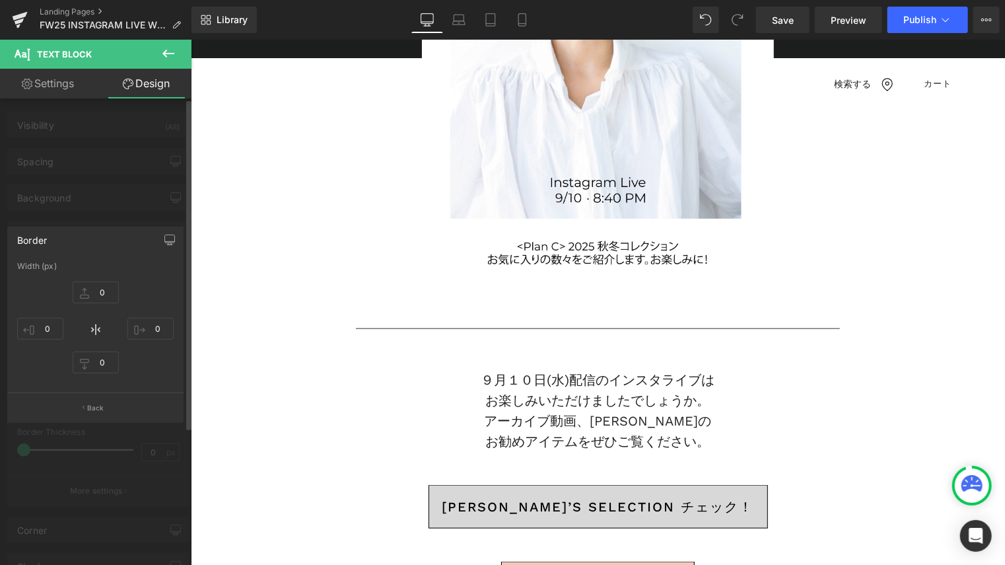
click at [179, 190] on div at bounding box center [96, 306] width 192 height 532
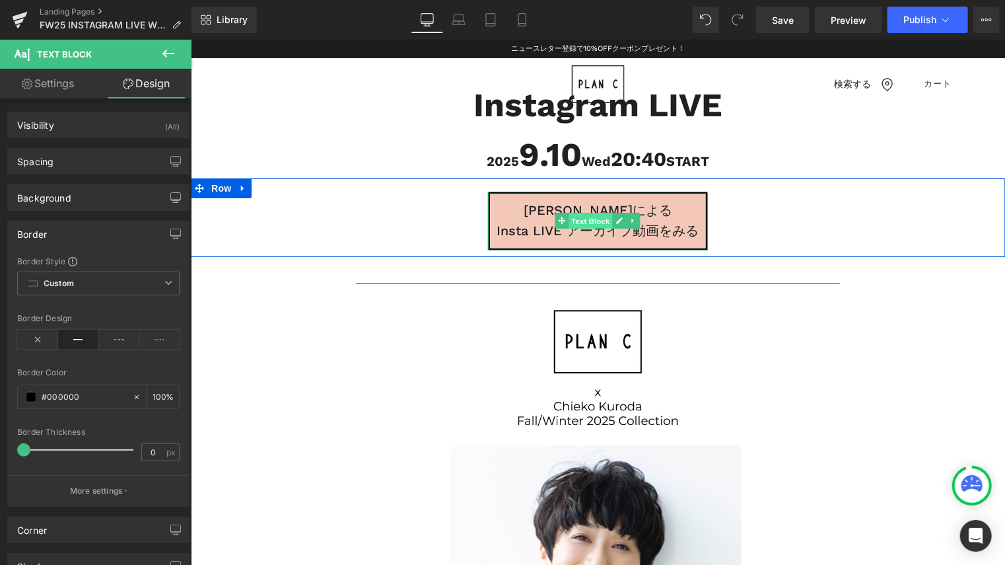
click at [589, 217] on span "Text Block" at bounding box center [591, 221] width 44 height 16
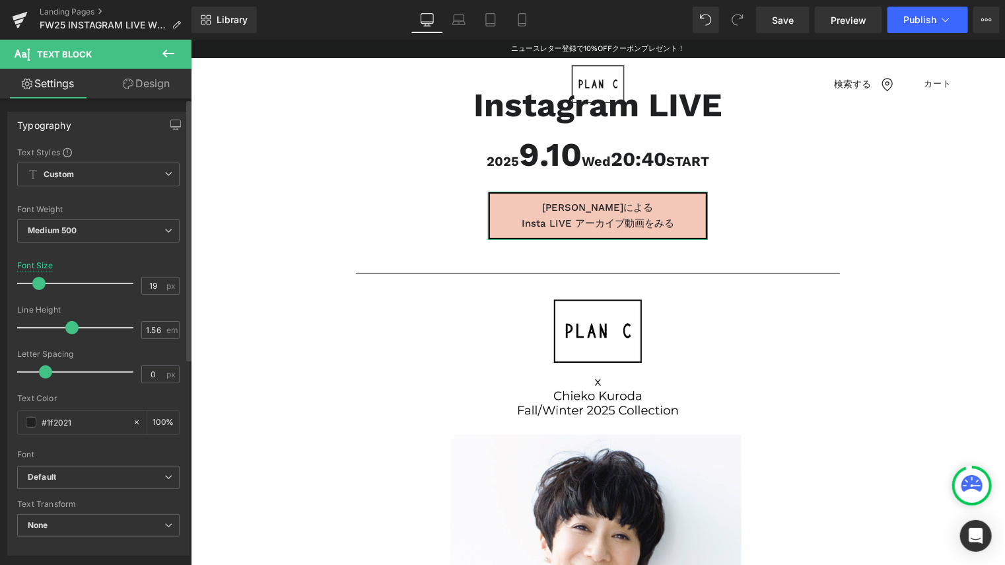
type input "20"
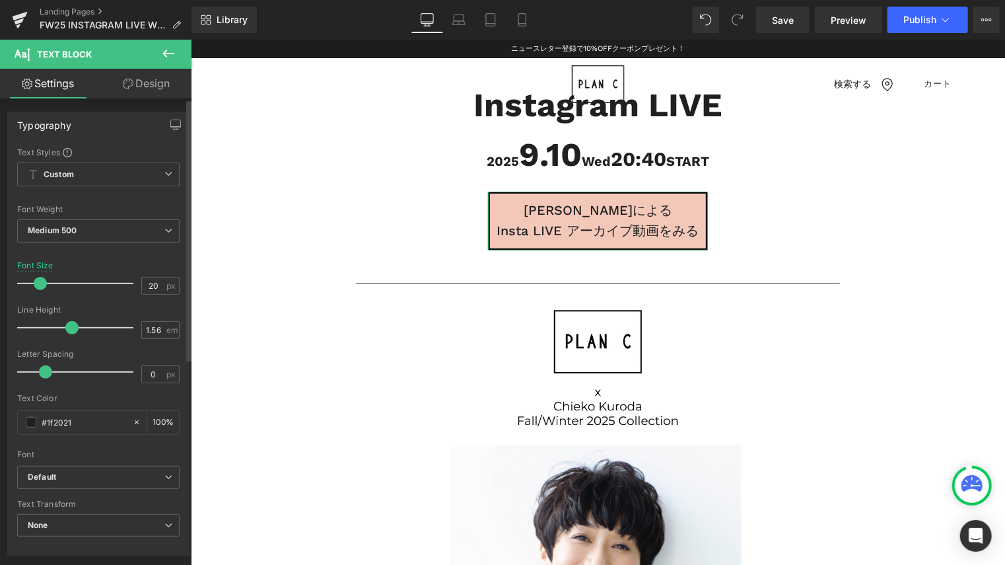
click at [42, 278] on span at bounding box center [40, 283] width 13 height 13
click at [164, 86] on link "Design" at bounding box center [146, 84] width 96 height 30
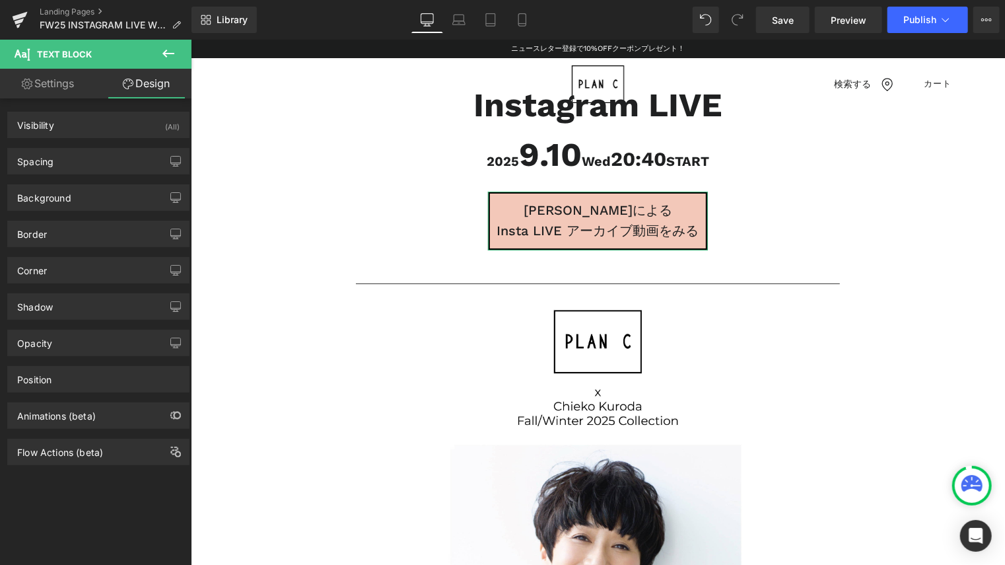
type input "#000000"
type input "100"
click at [102, 235] on div "Border" at bounding box center [98, 233] width 181 height 25
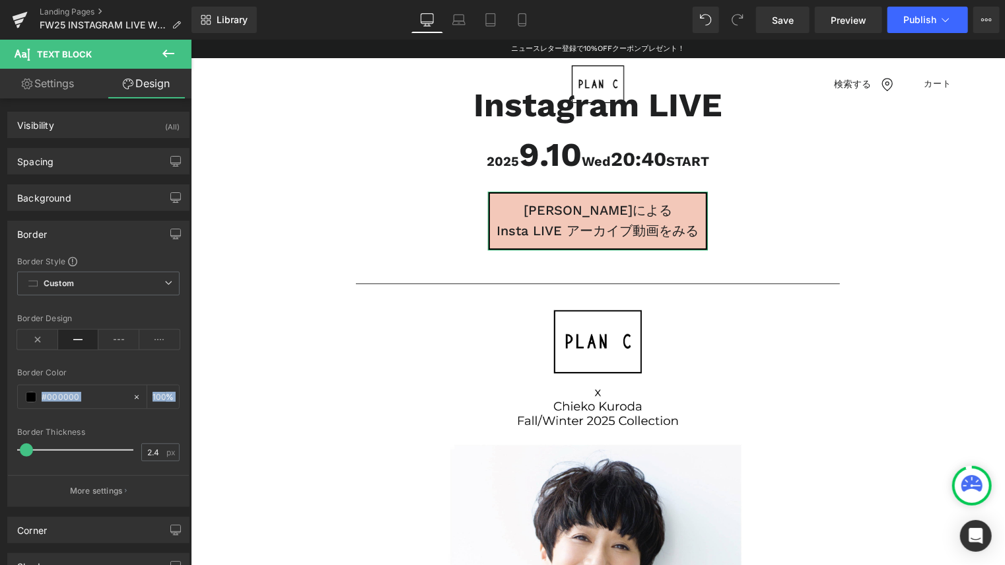
drag, startPoint x: 18, startPoint y: 444, endPoint x: 3, endPoint y: 445, distance: 15.9
click at [3, 445] on div "Border Border Style Custom Custom Setup Global Style Custom Setup Global Style …" at bounding box center [99, 359] width 198 height 296
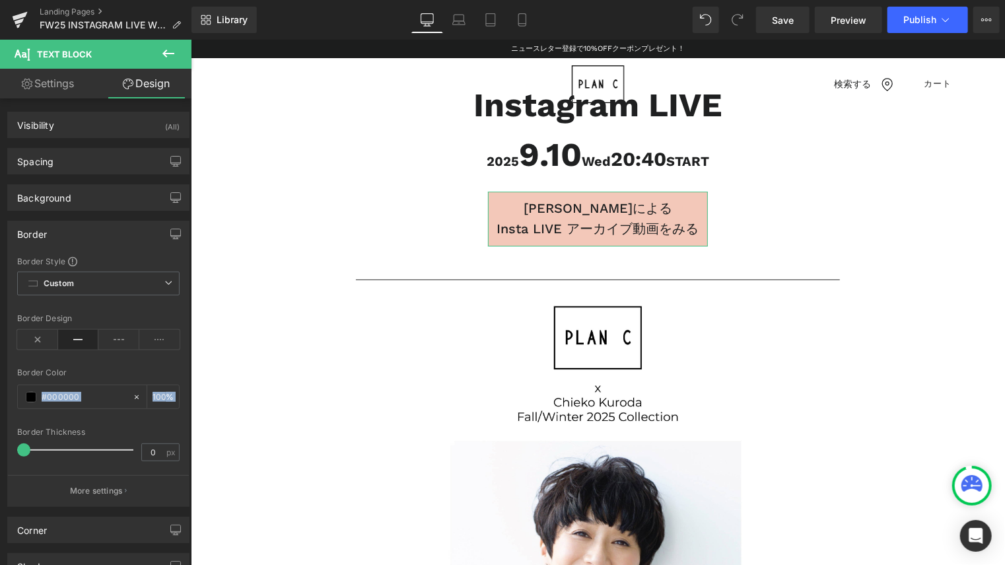
drag, startPoint x: 21, startPoint y: 446, endPoint x: 5, endPoint y: 446, distance: 16.5
click at [5, 446] on div "Border Border Style Custom Custom Setup Global Style Custom Setup Global Style …" at bounding box center [99, 359] width 198 height 296
type input "2"
click at [30, 444] on span at bounding box center [25, 449] width 13 height 13
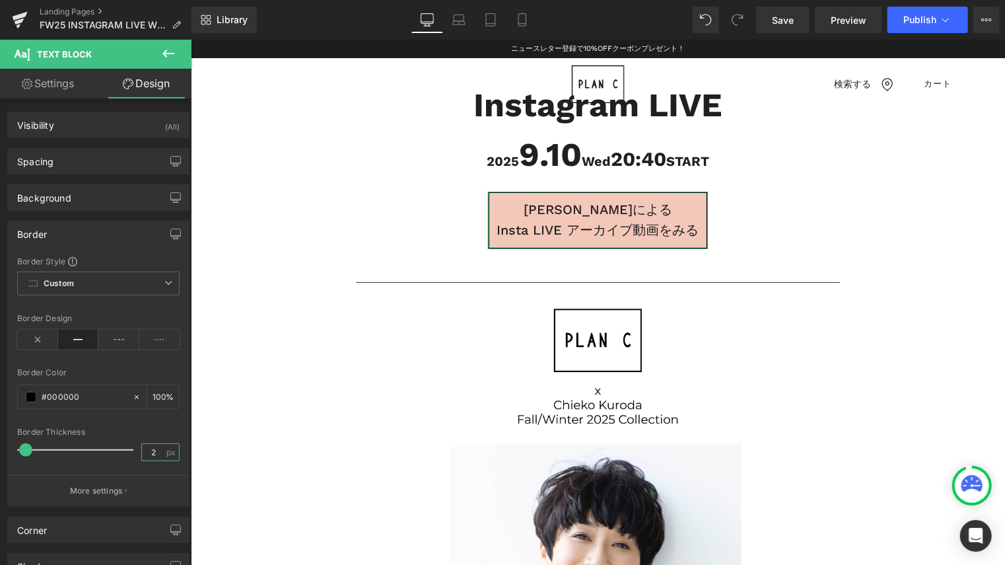
click at [155, 446] on input "2" at bounding box center [153, 452] width 23 height 17
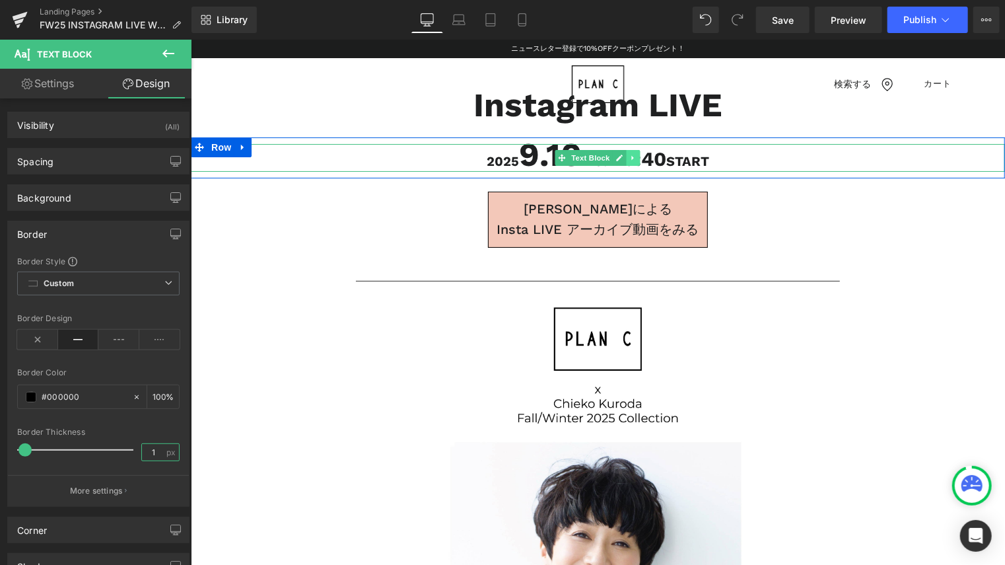
type input "1"
click at [631, 155] on icon at bounding box center [633, 157] width 7 height 8
click at [636, 155] on icon at bounding box center [639, 157] width 7 height 8
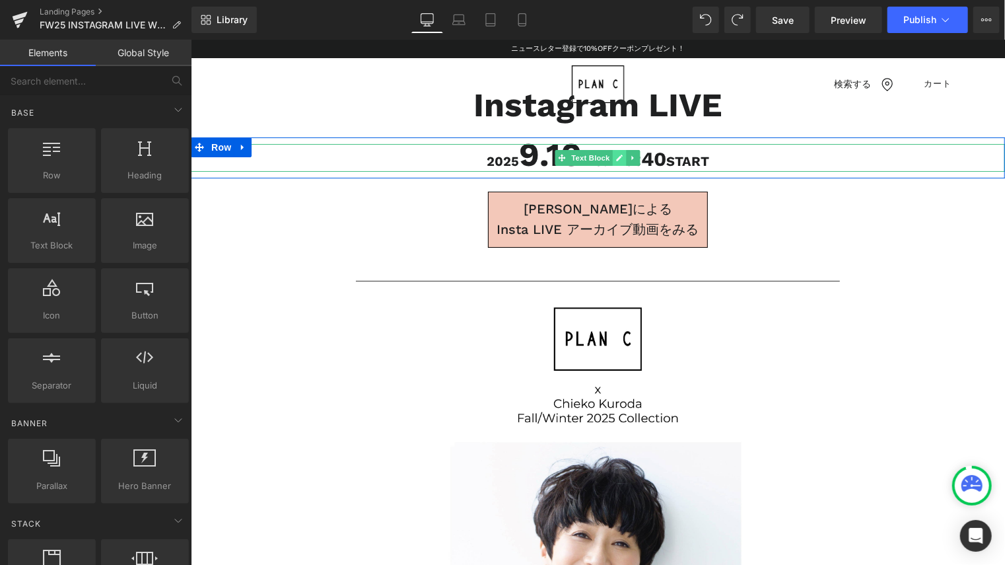
click at [615, 152] on link at bounding box center [619, 157] width 14 height 16
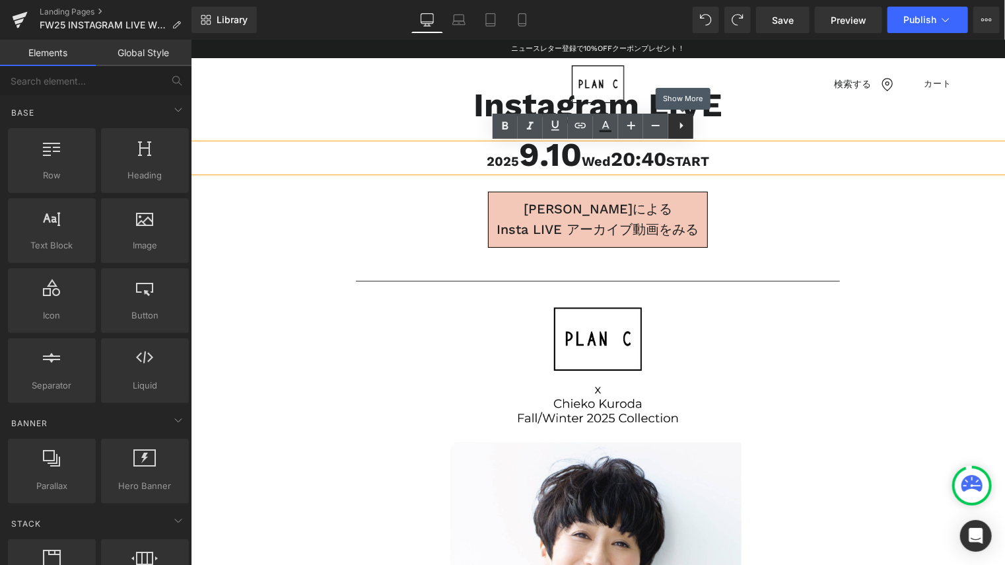
click at [678, 124] on icon at bounding box center [682, 126] width 16 height 16
click at [598, 163] on strong "Wed" at bounding box center [595, 161] width 29 height 16
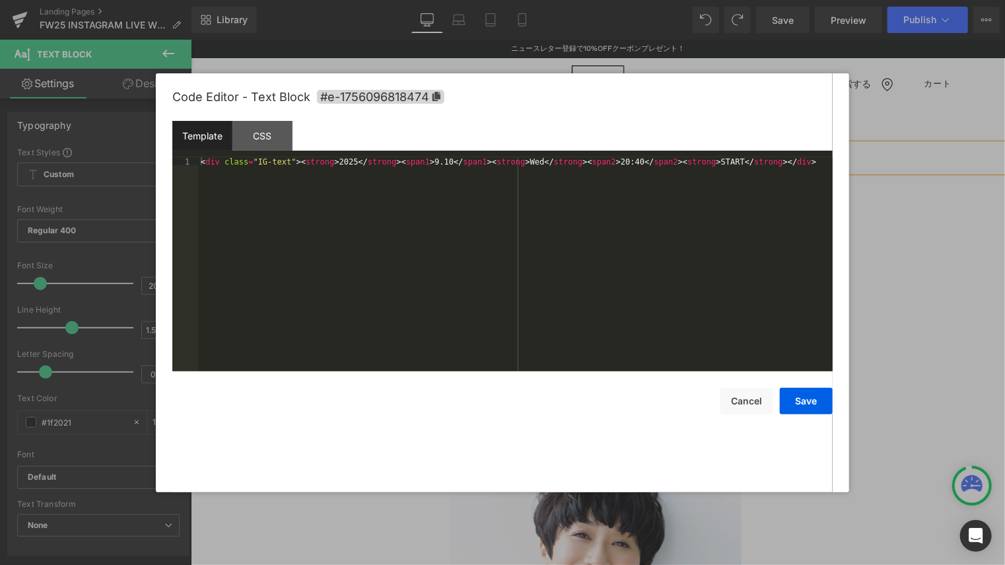
click at [610, 0] on div "Text Block You are previewing how the will restyle your page. You can not edit …" at bounding box center [502, 0] width 1005 height 0
click at [267, 137] on div "CSS" at bounding box center [263, 136] width 60 height 30
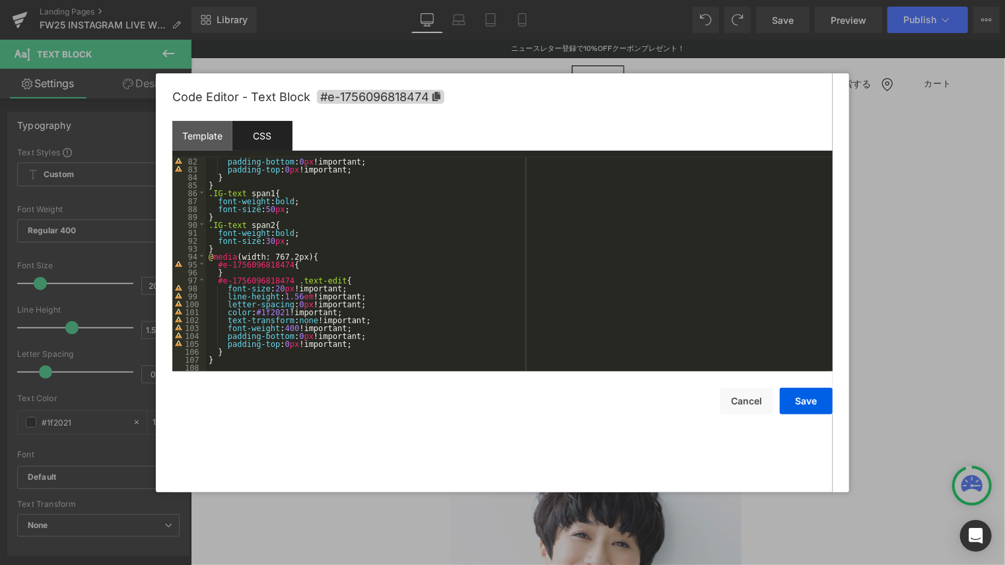
scroll to position [642, 0]
click at [203, 134] on div "Template" at bounding box center [202, 136] width 60 height 30
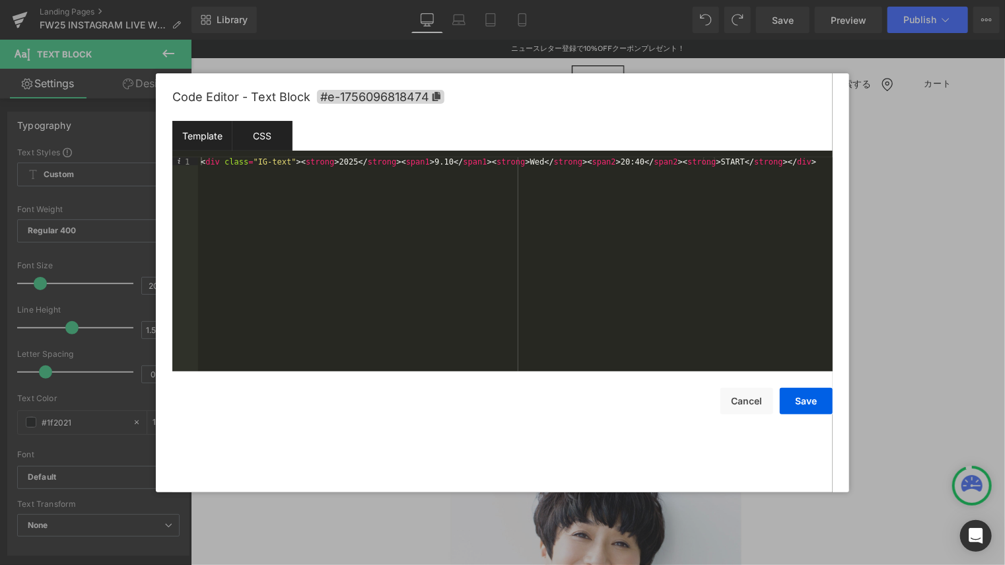
click at [268, 133] on div "CSS" at bounding box center [263, 136] width 60 height 30
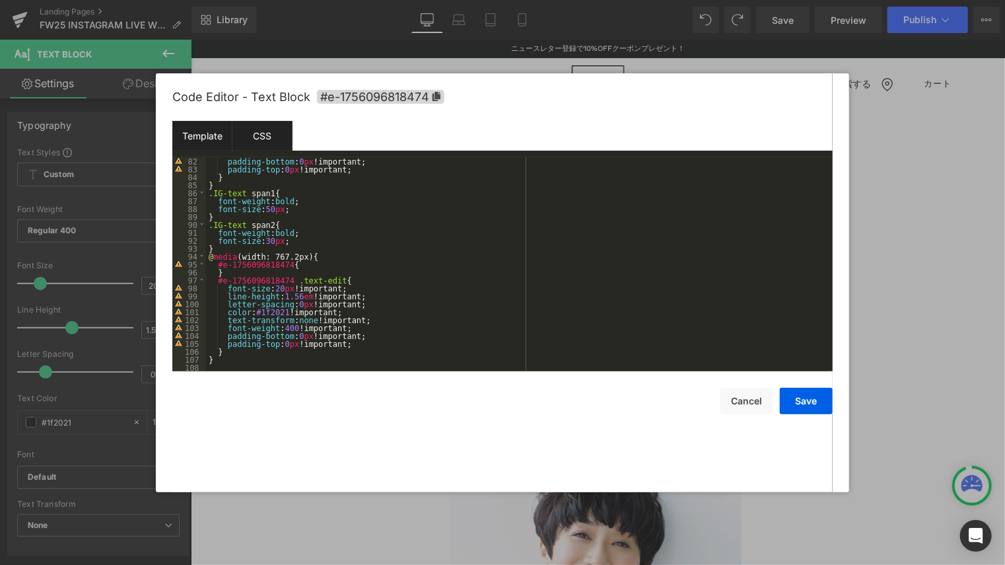
click at [214, 134] on div "Template" at bounding box center [202, 136] width 60 height 30
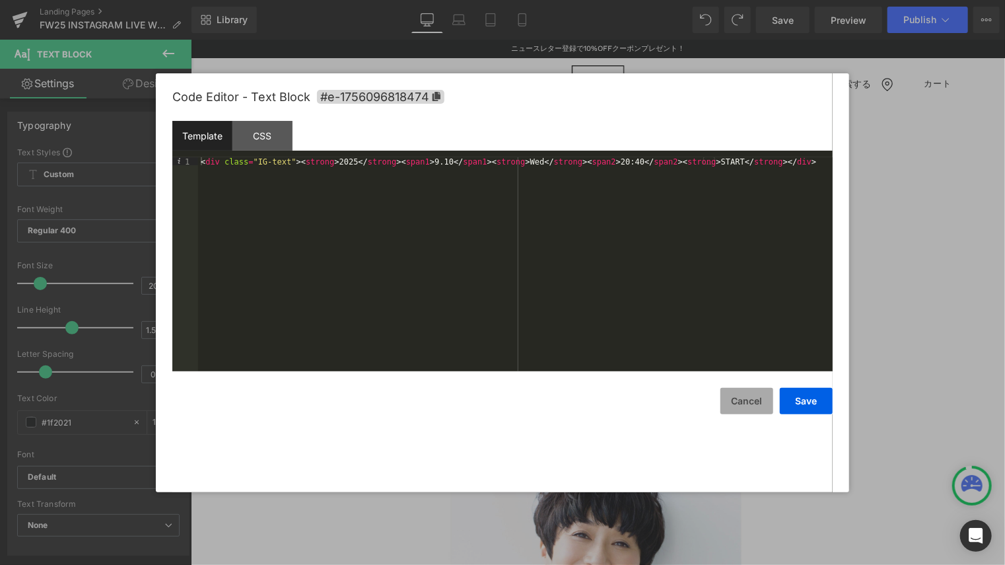
click at [746, 400] on button "Cancel" at bounding box center [747, 401] width 53 height 26
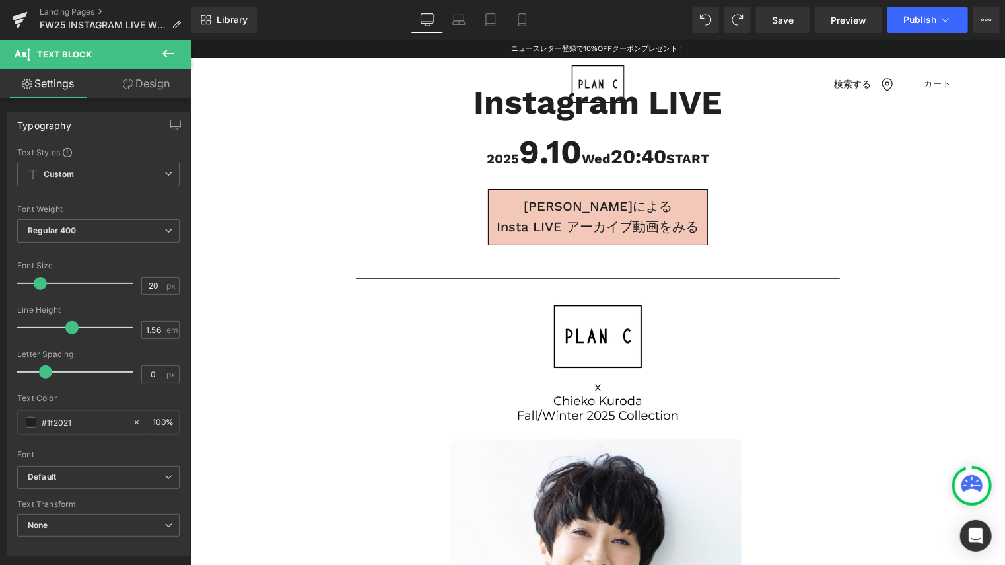
scroll to position [0, 0]
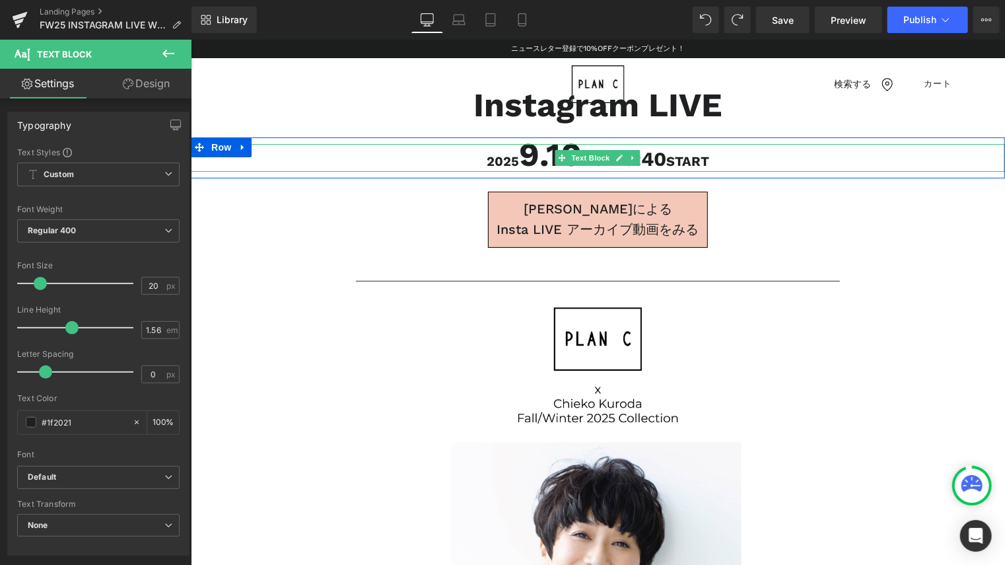
click at [725, 157] on div "2025 9.10 Wed 20:40 START" at bounding box center [597, 157] width 815 height 28
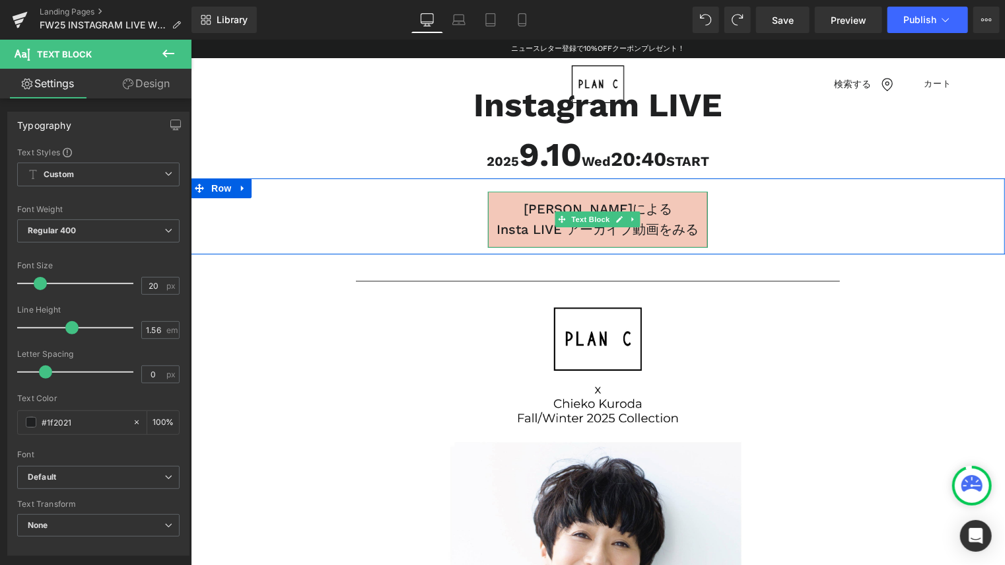
click at [650, 225] on p "Insta LIVE アーカイブ動画をみる" at bounding box center [597, 229] width 219 height 20
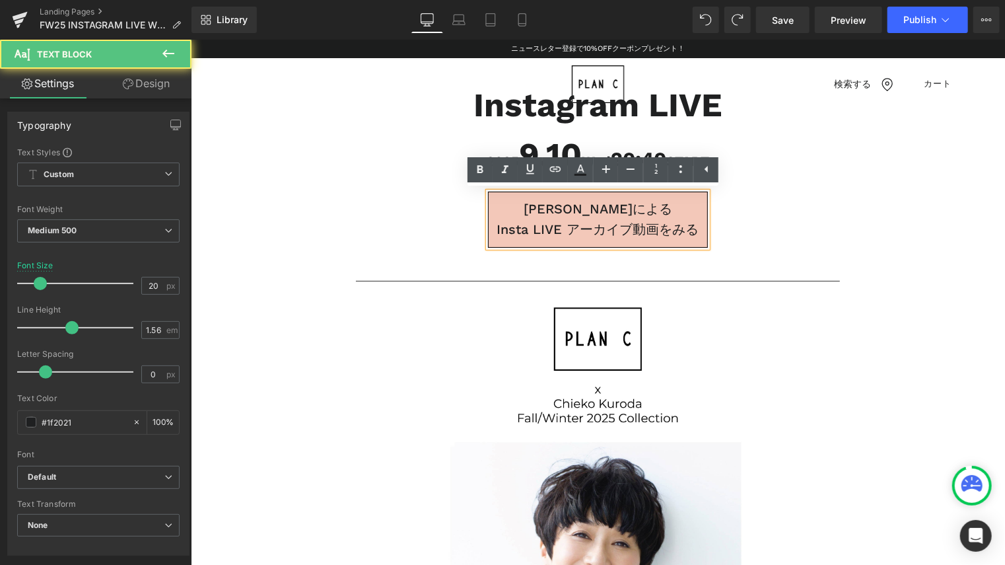
click at [564, 225] on p "Insta LIVE アーカイブ動画をみる" at bounding box center [597, 229] width 219 height 20
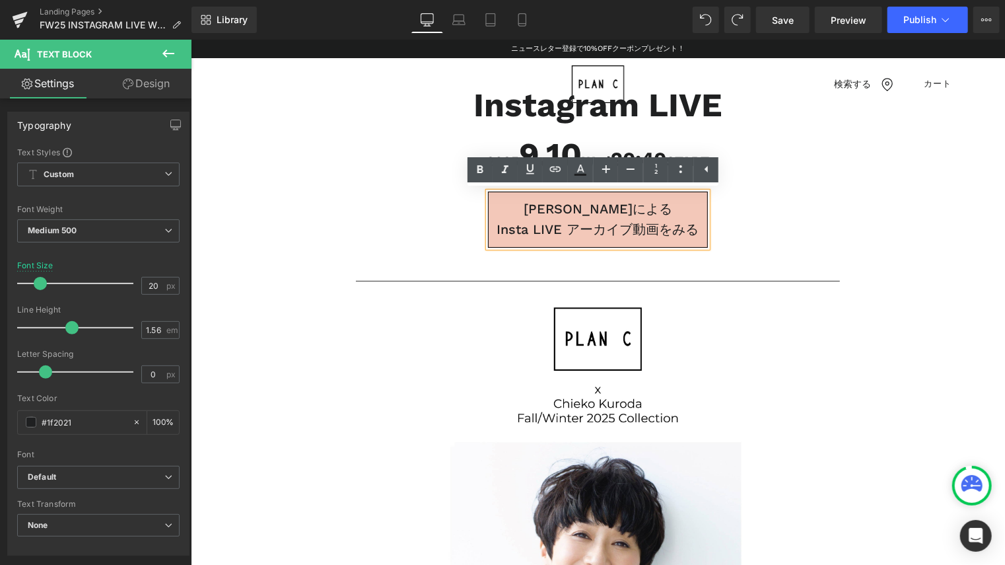
click at [657, 227] on p "Insta LIVE アーカイブ動画をみる" at bounding box center [597, 229] width 219 height 20
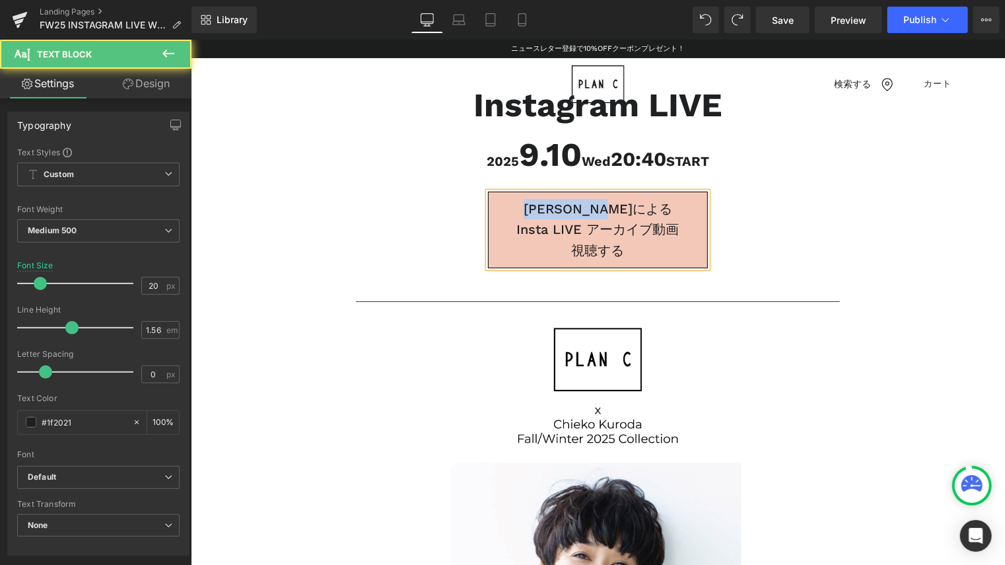
drag, startPoint x: 658, startPoint y: 205, endPoint x: 516, endPoint y: 198, distance: 142.3
click at [516, 198] on p "黒田知永子さんによる" at bounding box center [597, 208] width 219 height 20
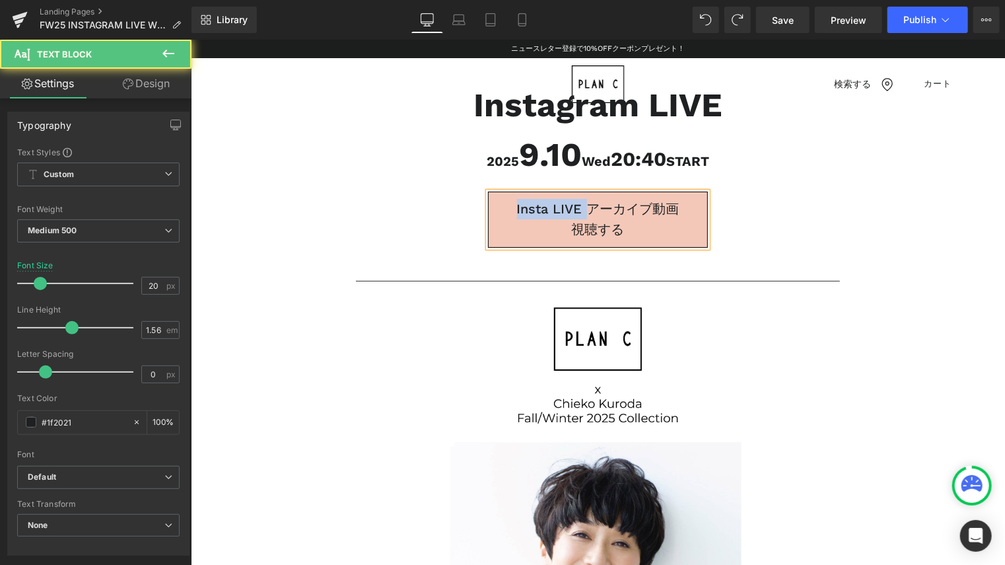
drag, startPoint x: 585, startPoint y: 207, endPoint x: 478, endPoint y: 210, distance: 107.1
click at [478, 210] on div "Insta LIVE アーカイブ動画 視聴する Text Block" at bounding box center [597, 218] width 484 height 55
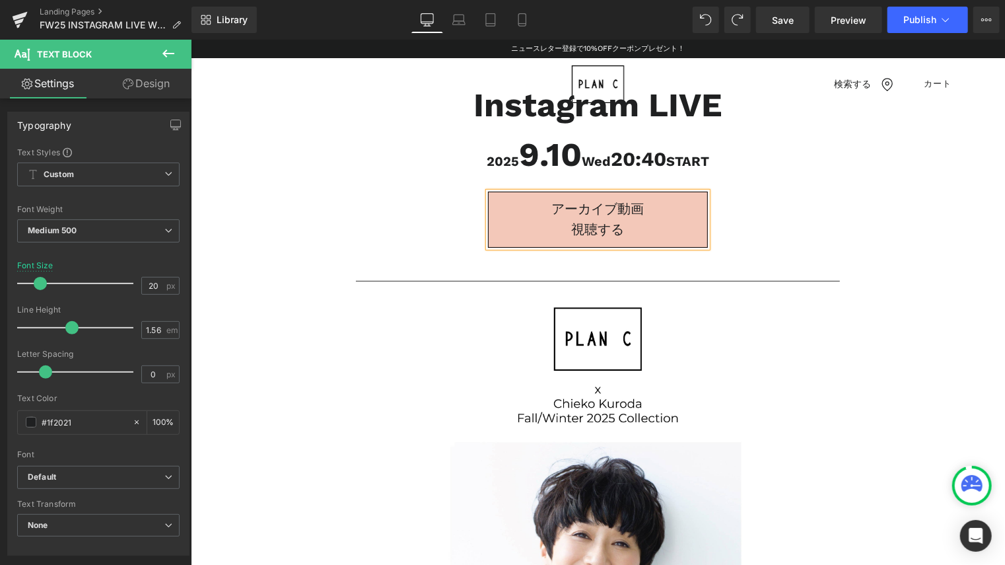
click at [698, 223] on p "視聴する" at bounding box center [597, 229] width 219 height 20
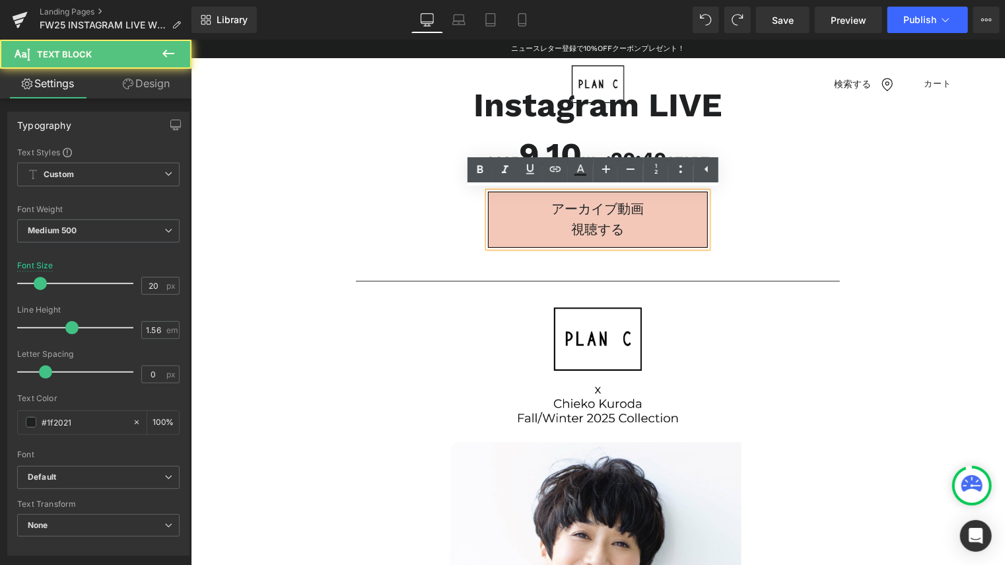
click at [802, 223] on div "アーカイブ動画 視聴する Text Block" at bounding box center [597, 218] width 484 height 55
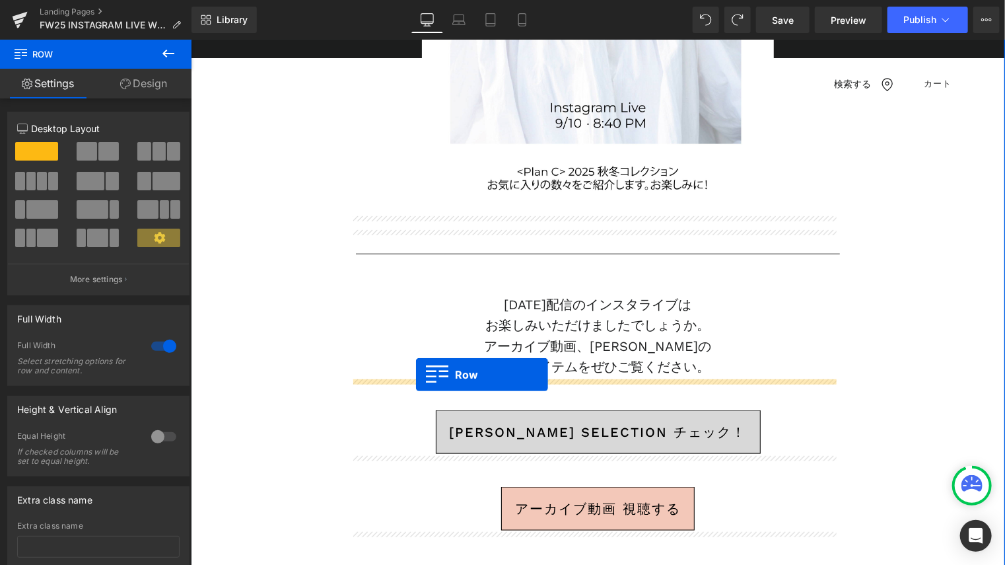
scroll to position [727, 0]
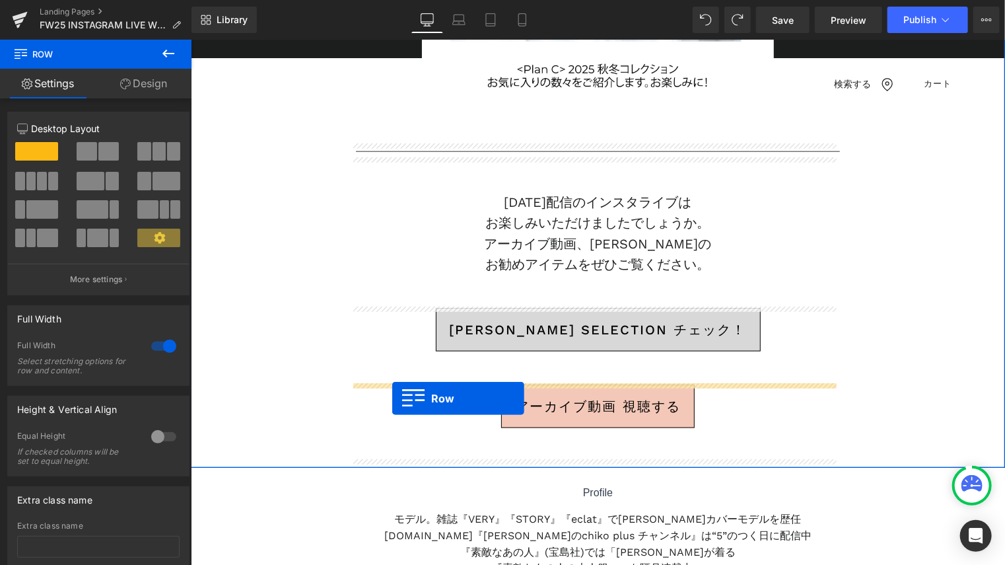
drag, startPoint x: 217, startPoint y: 182, endPoint x: 392, endPoint y: 398, distance: 277.1
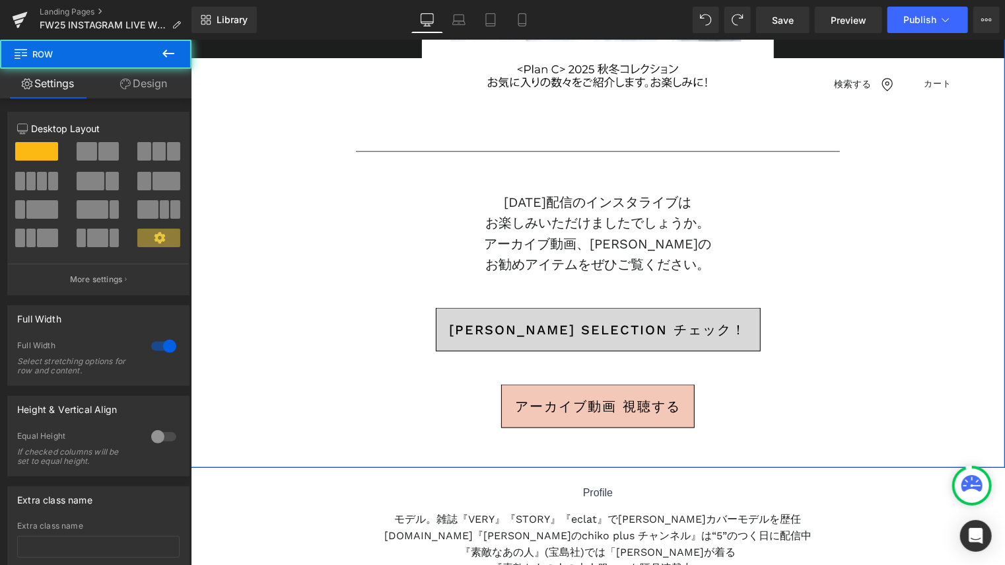
scroll to position [694, 0]
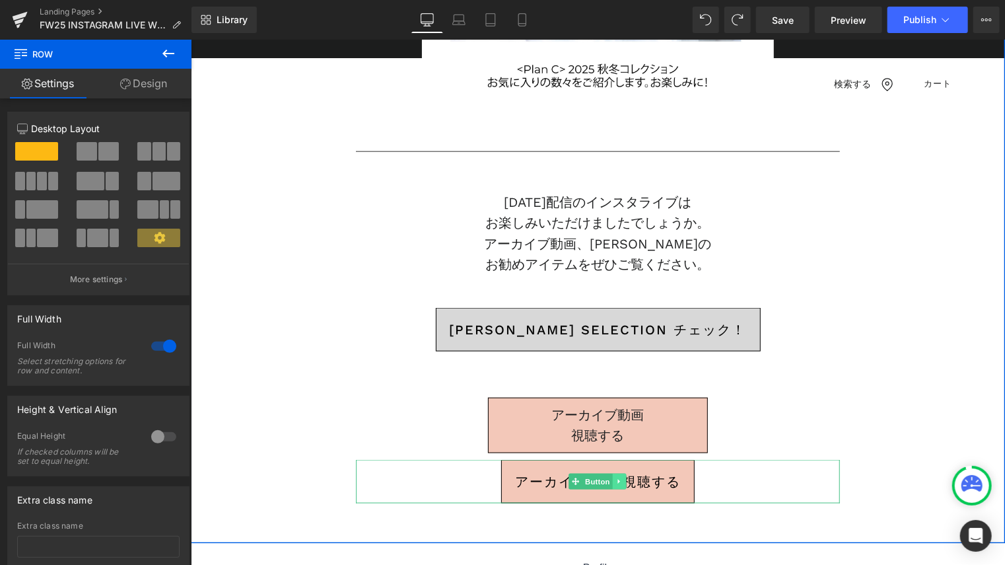
click at [617, 477] on icon at bounding box center [619, 481] width 7 height 8
click at [624, 477] on icon at bounding box center [625, 481] width 7 height 8
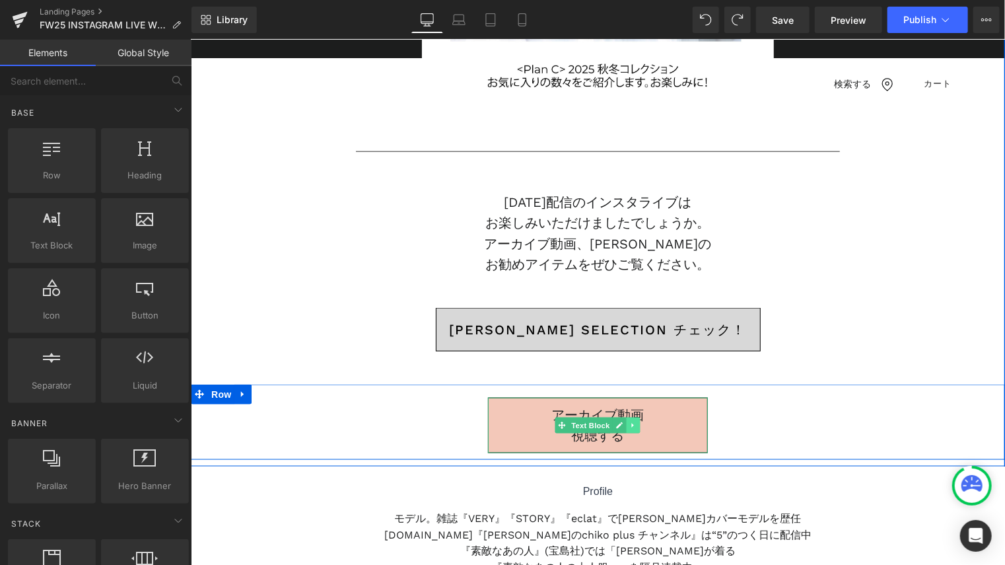
click at [628, 418] on link at bounding box center [633, 425] width 14 height 16
click at [622, 423] on icon at bounding box center [625, 424] width 7 height 7
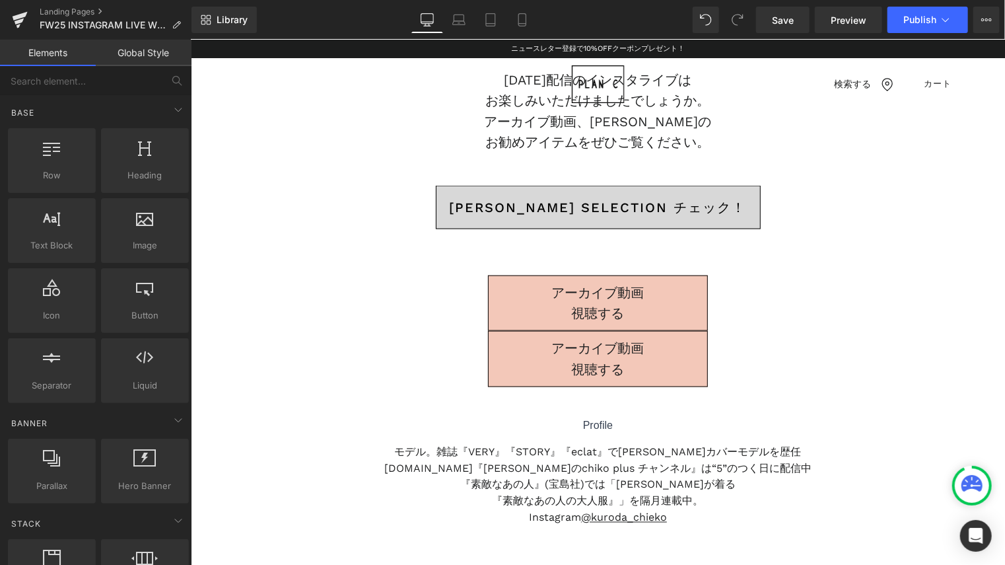
scroll to position [789, 0]
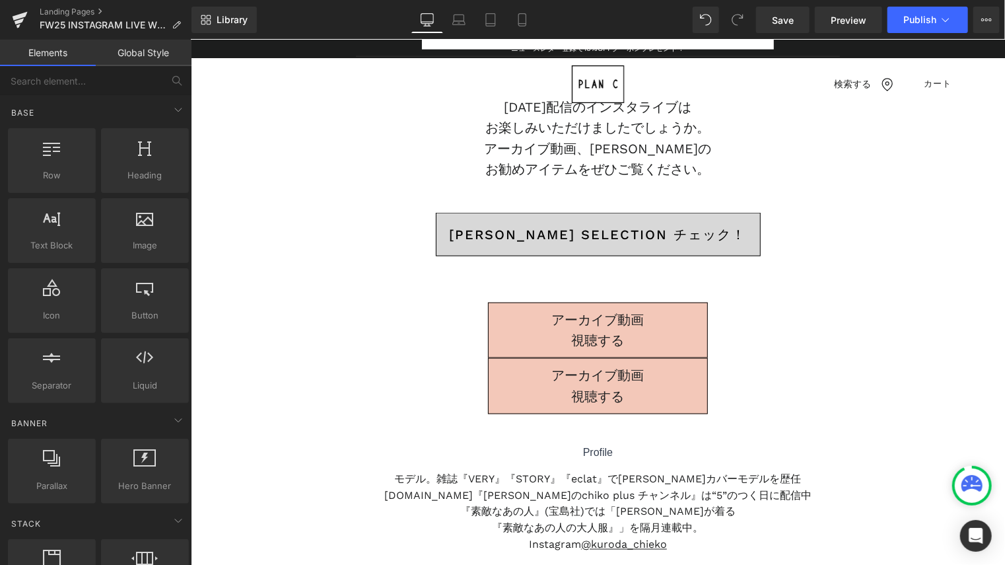
click at [505, 379] on p "アーカイブ動画" at bounding box center [597, 375] width 219 height 20
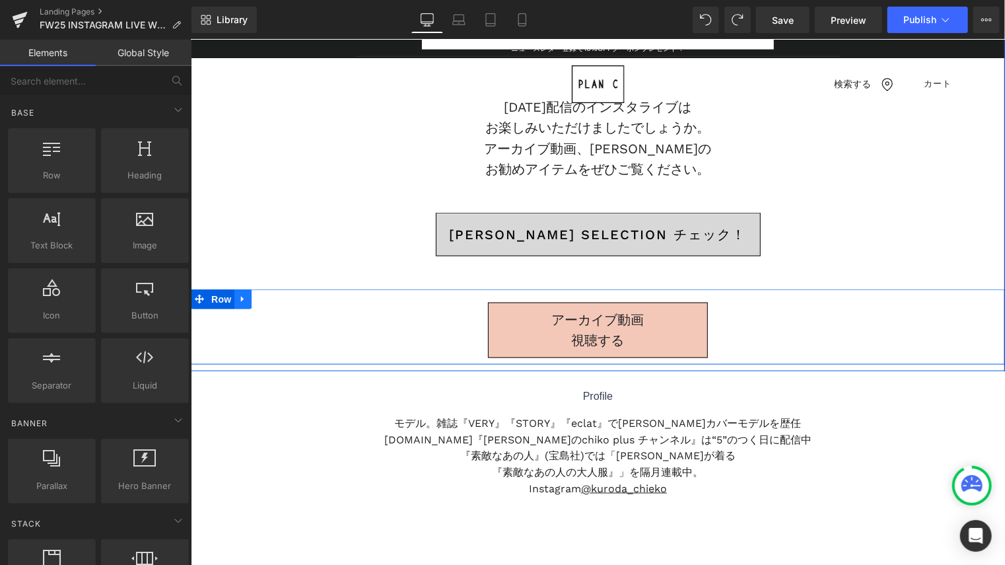
click at [240, 297] on icon at bounding box center [242, 299] width 9 height 10
click at [258, 297] on icon at bounding box center [259, 298] width 9 height 9
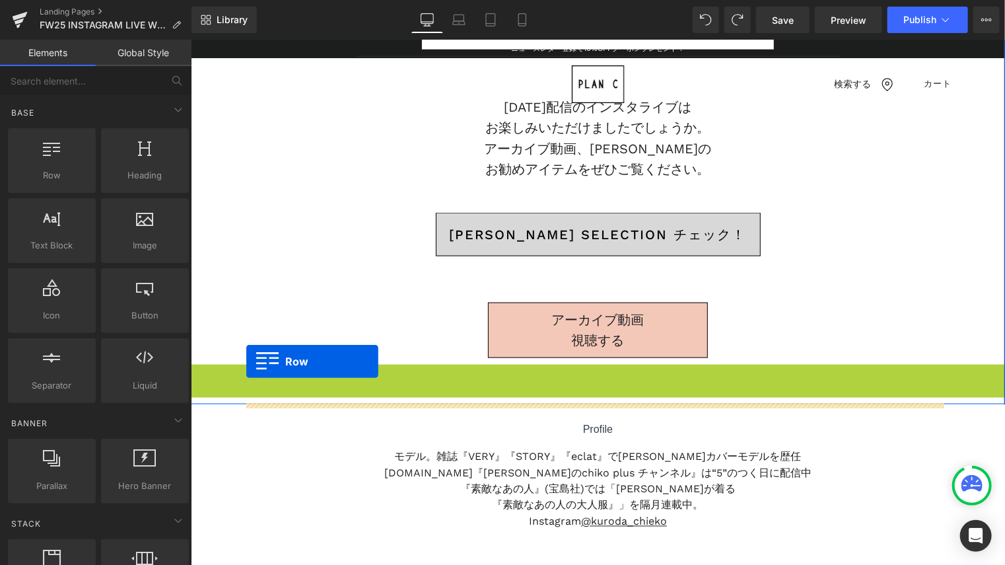
drag, startPoint x: 270, startPoint y: 326, endPoint x: 246, endPoint y: 361, distance: 42.7
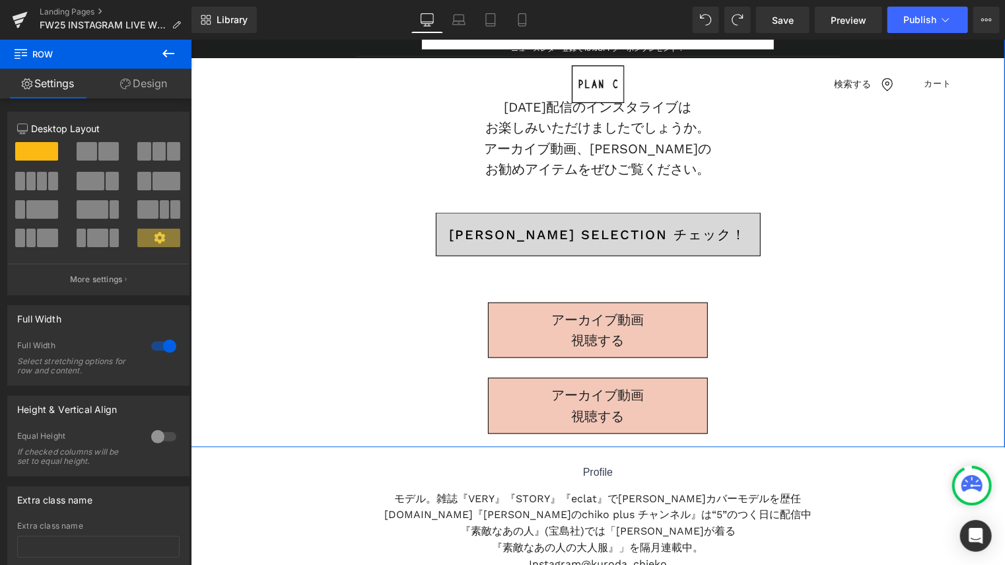
drag, startPoint x: 534, startPoint y: 235, endPoint x: 516, endPoint y: 233, distance: 18.0
click at [534, 235] on span "Chieko’s Selection チェック！" at bounding box center [597, 234] width 297 height 26
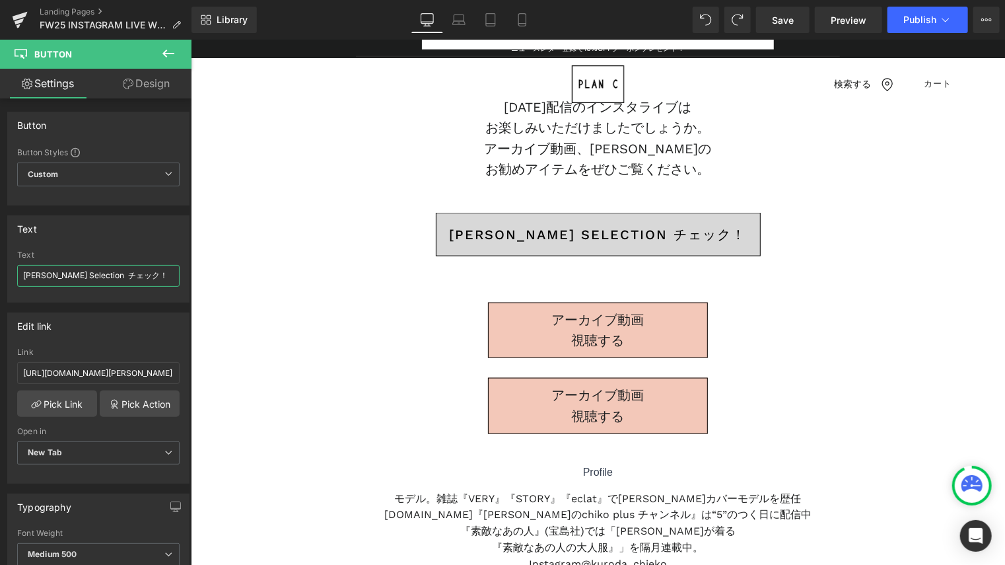
drag, startPoint x: 135, startPoint y: 277, endPoint x: -5, endPoint y: 273, distance: 140.7
click at [0, 273] on html "Row You are previewing how the will restyle your page. You can not edit Element…" at bounding box center [502, 282] width 1005 height 565
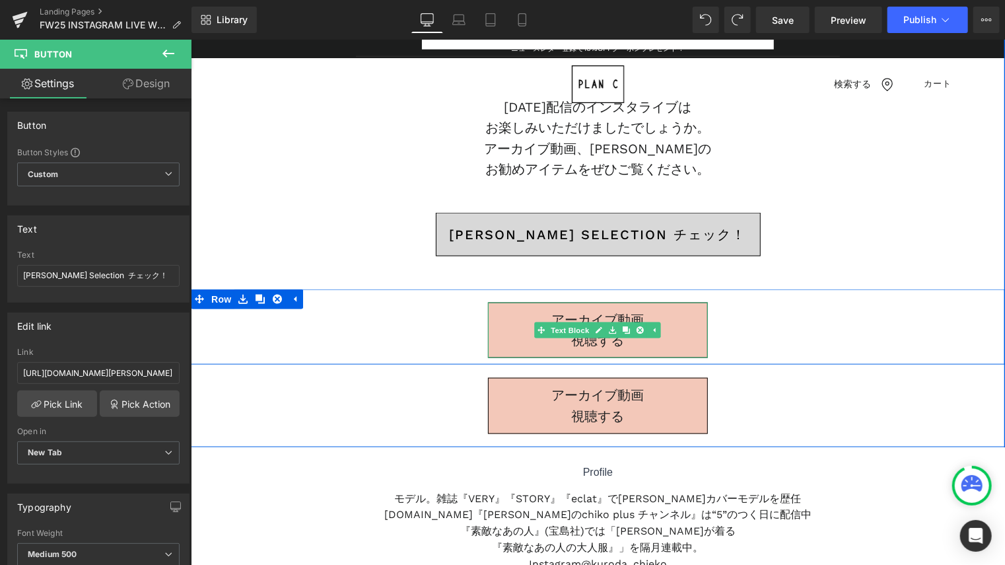
click at [600, 312] on span "アーカイブ動画" at bounding box center [598, 319] width 92 height 16
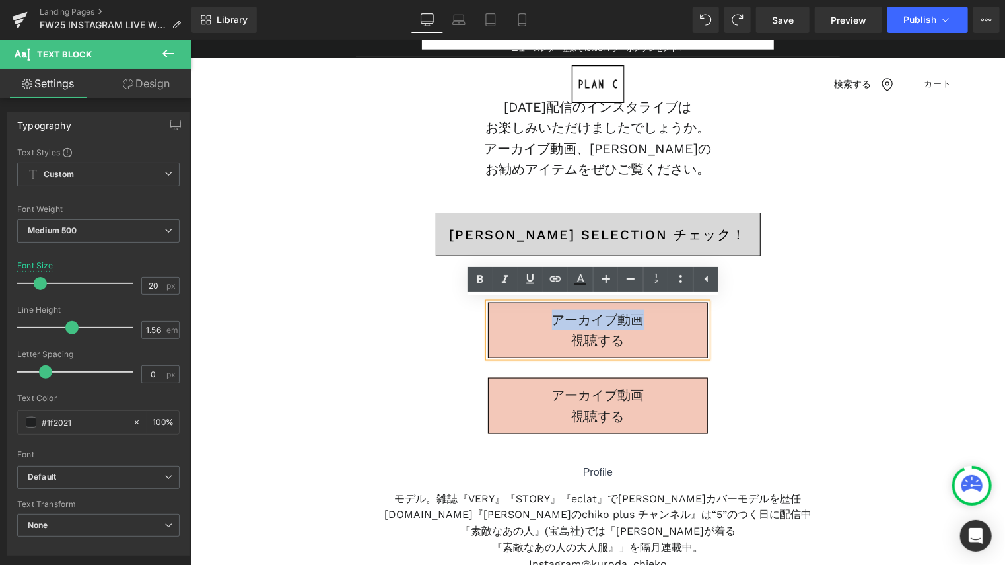
drag, startPoint x: 550, startPoint y: 313, endPoint x: 642, endPoint y: 322, distance: 92.9
click at [642, 322] on p "アーカイブ動画" at bounding box center [597, 319] width 219 height 20
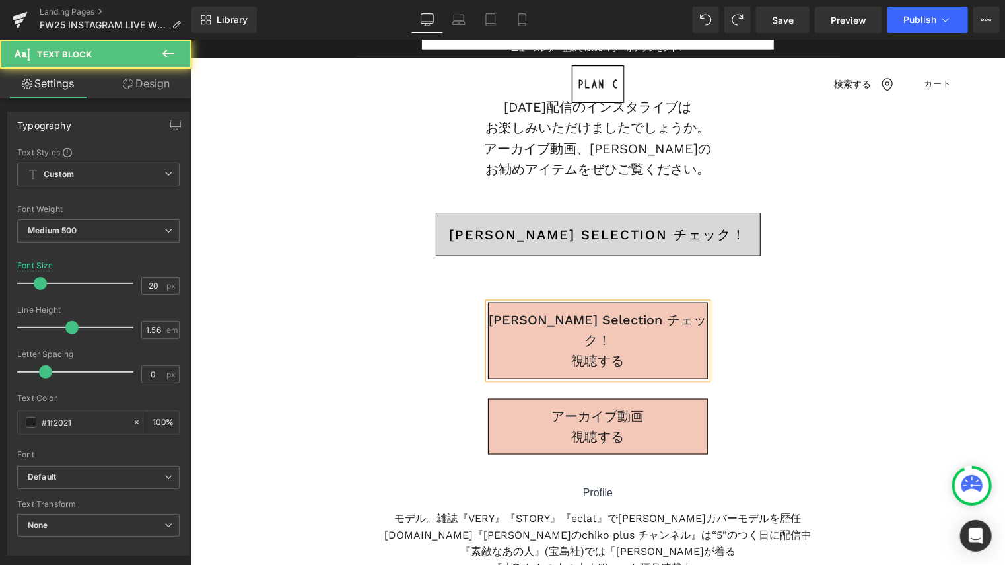
click at [623, 316] on p "Chieko’s Selection チェック！" at bounding box center [597, 329] width 219 height 41
drag, startPoint x: 587, startPoint y: 361, endPoint x: 551, endPoint y: 361, distance: 36.3
click at [551, 361] on p "視聴する" at bounding box center [597, 360] width 219 height 20
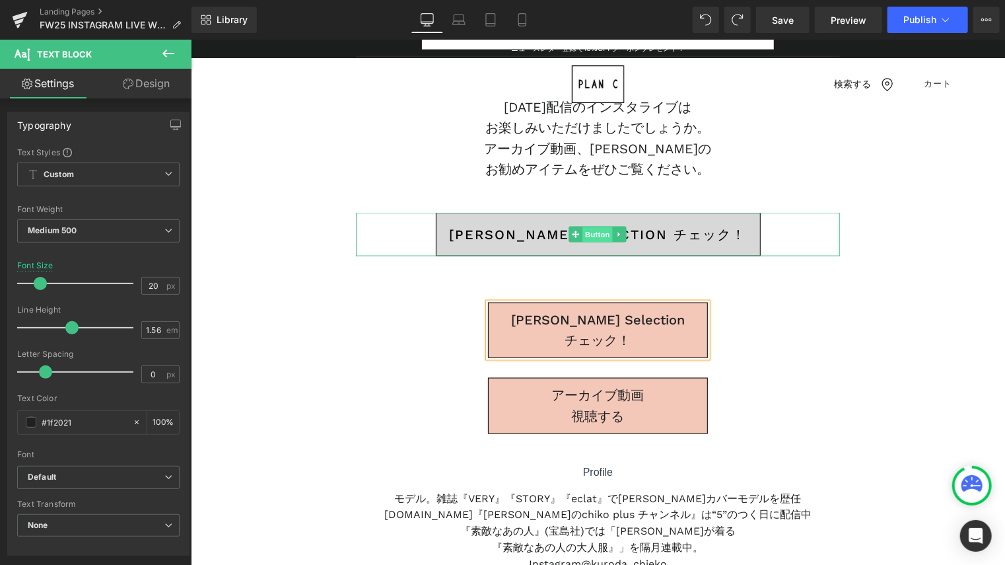
click at [587, 227] on span "Button" at bounding box center [598, 235] width 30 height 16
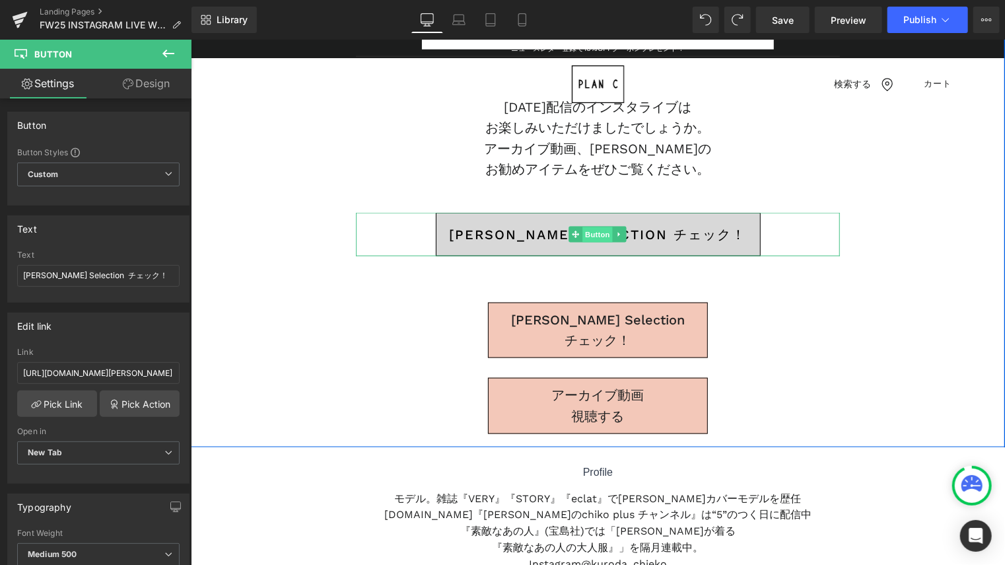
click at [591, 229] on span "Button" at bounding box center [598, 235] width 30 height 16
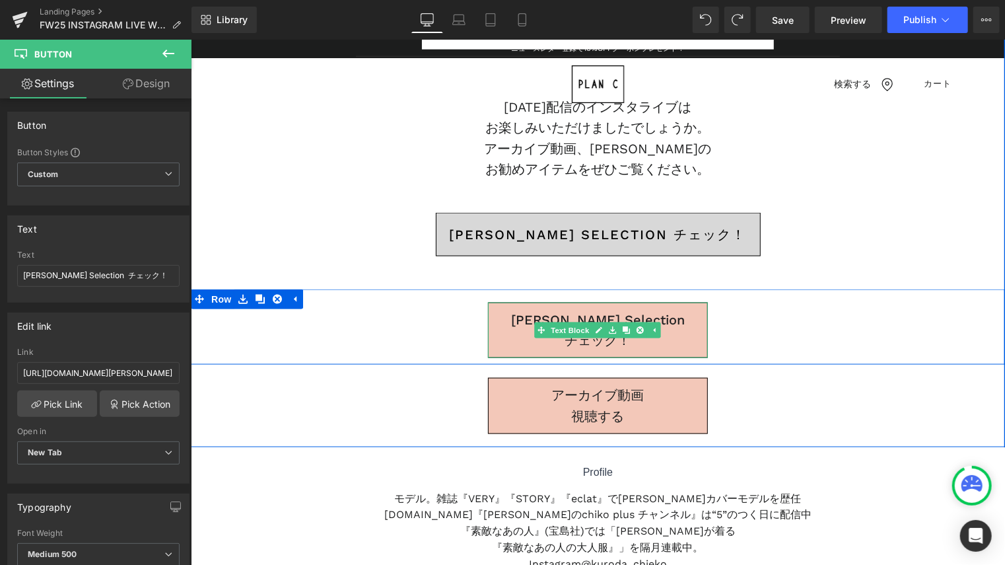
click at [600, 342] on p "チェック！" at bounding box center [597, 340] width 219 height 20
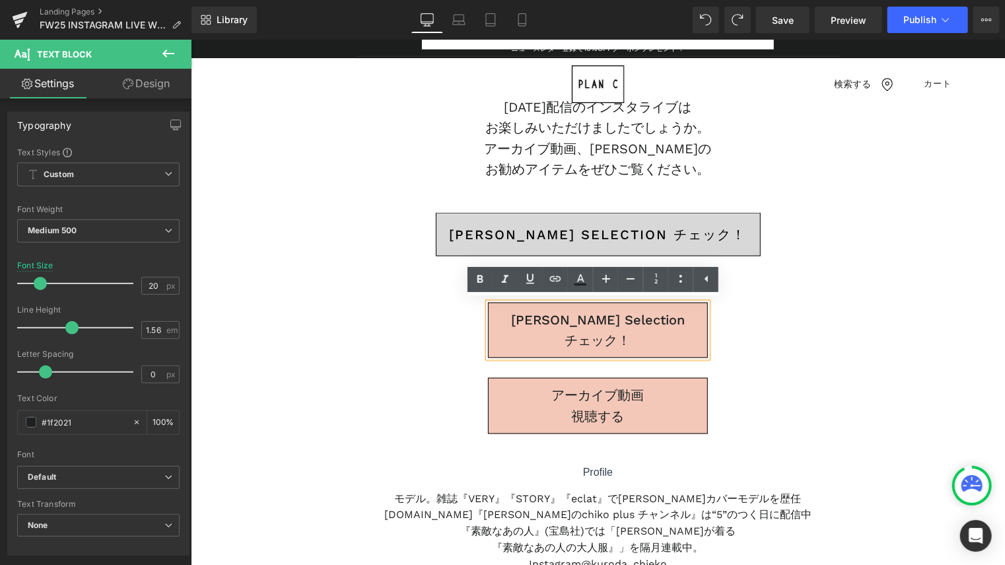
drag, startPoint x: 639, startPoint y: 340, endPoint x: 470, endPoint y: 313, distance: 171.2
click at [470, 313] on div "Chieko’s Selection チェック！ Text Block" at bounding box center [597, 329] width 484 height 55
click at [555, 277] on icon at bounding box center [556, 279] width 16 height 16
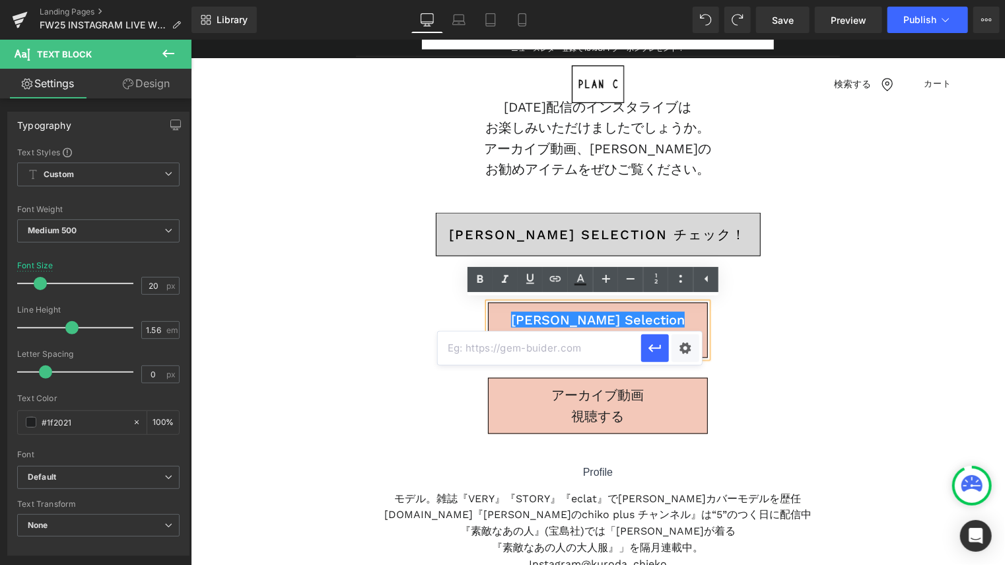
click at [603, 344] on input "text" at bounding box center [539, 348] width 203 height 33
paste input "https://plan-c.jp/collections/chieko-kuroda-fw25"
type input "https://plan-c.jp/collections/chieko-kuroda-fw25"
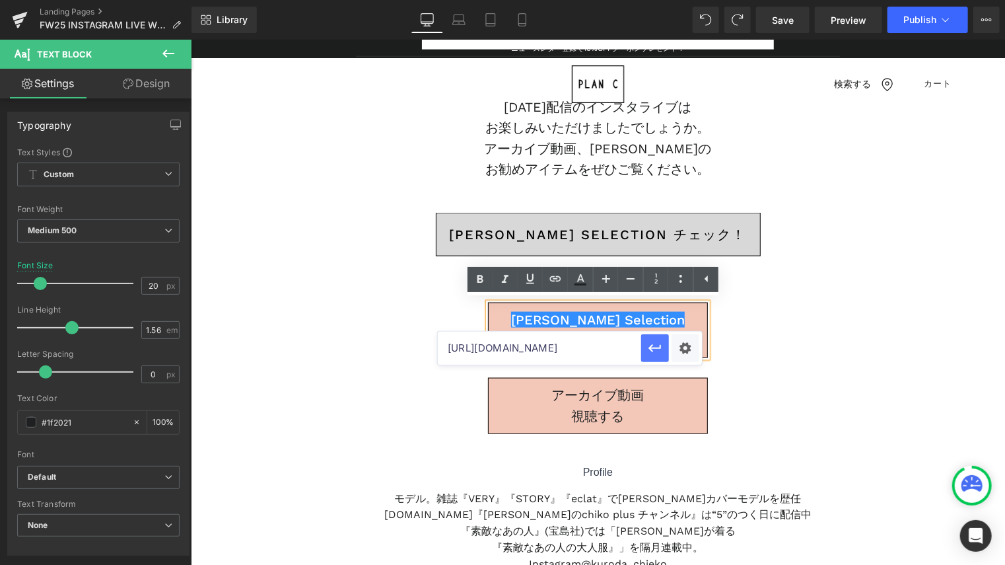
click at [659, 347] on icon "button" at bounding box center [655, 348] width 13 height 8
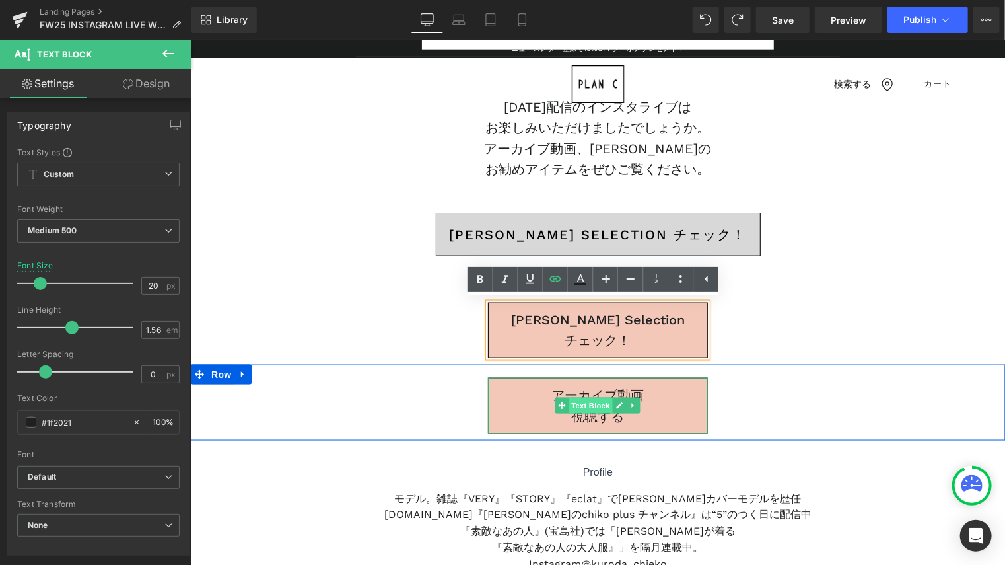
click at [595, 406] on span "Text Block" at bounding box center [591, 405] width 44 height 16
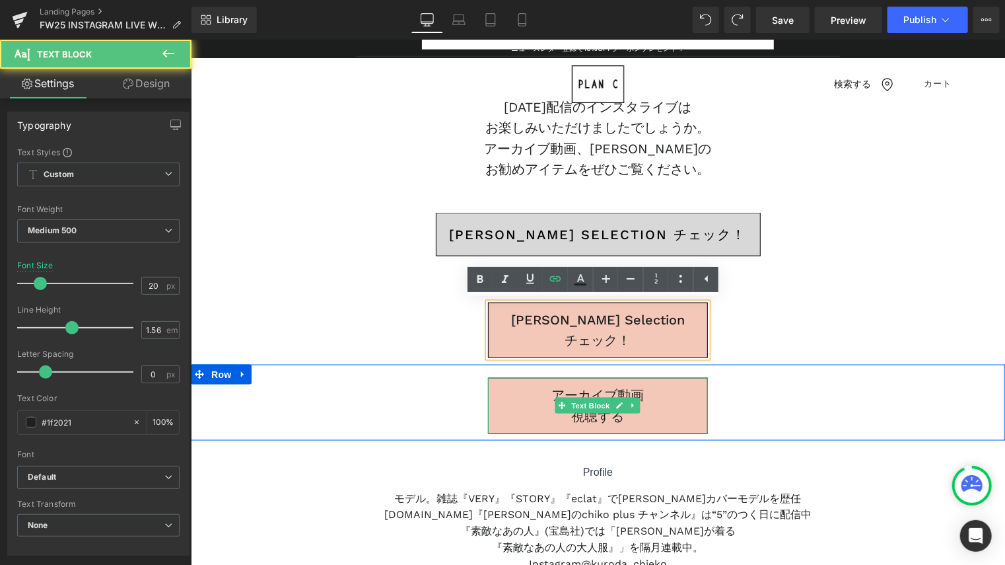
click at [493, 400] on p "アーカイブ動画" at bounding box center [597, 394] width 219 height 20
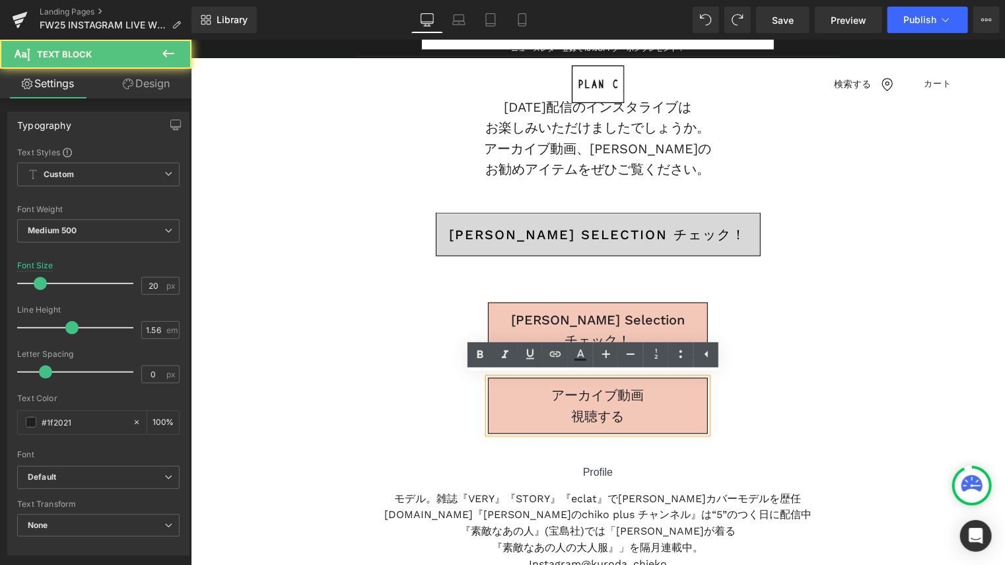
click at [558, 387] on span "アーカイブ動画" at bounding box center [598, 394] width 92 height 16
drag, startPoint x: 549, startPoint y: 387, endPoint x: 635, endPoint y: 416, distance: 90.7
click at [635, 416] on div "アーカイブ動画 視聴する" at bounding box center [598, 404] width 220 height 55
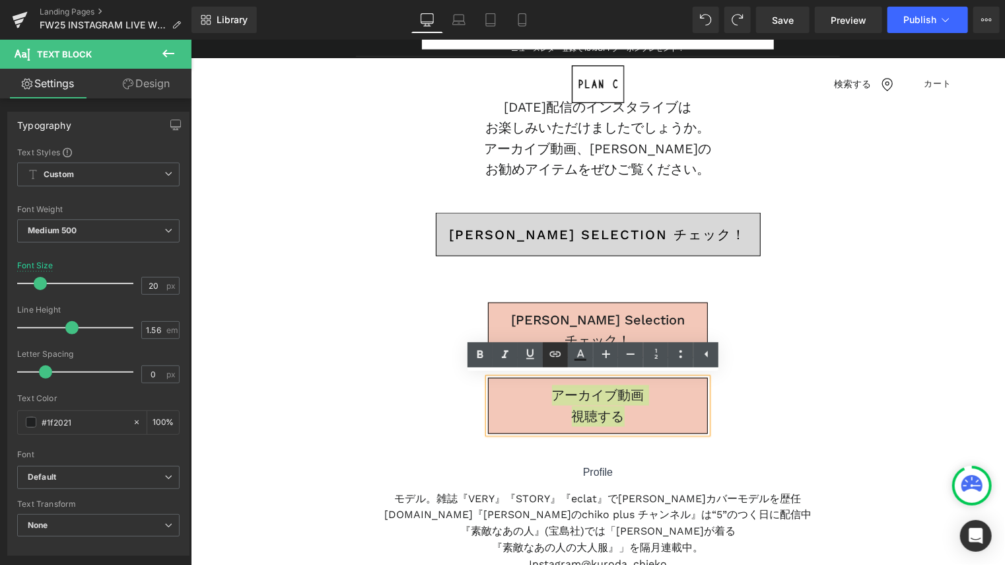
click at [554, 356] on icon at bounding box center [556, 354] width 16 height 16
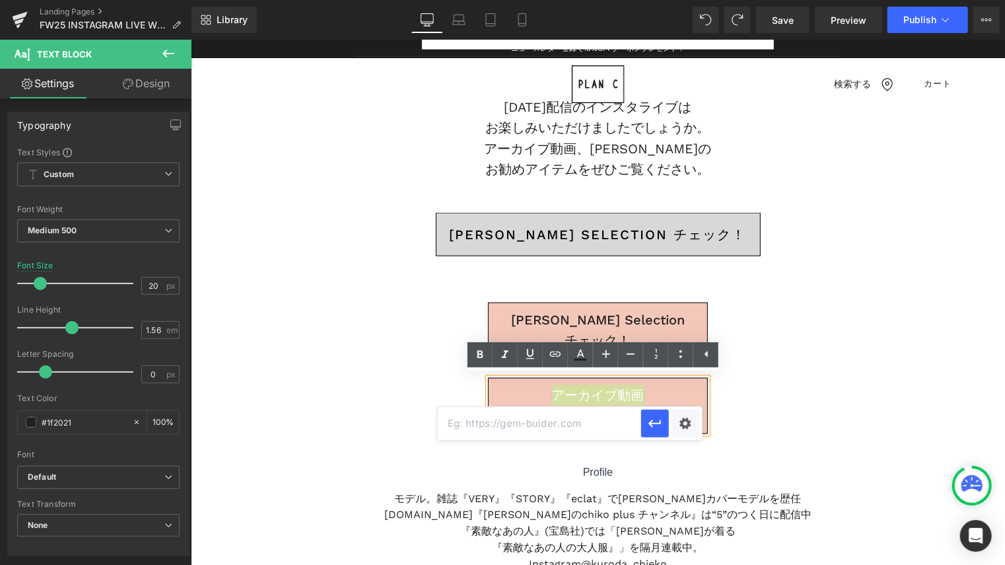
click at [564, 431] on input "text" at bounding box center [539, 423] width 203 height 33
paste input "[URL][DOMAIN_NAME]"
type input "[URL][DOMAIN_NAME]"
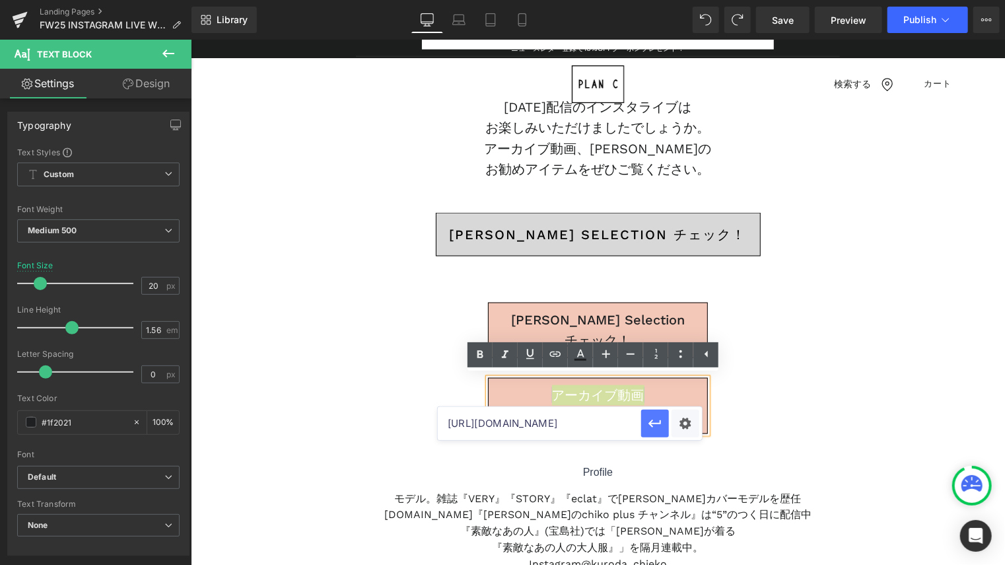
click at [661, 426] on icon "button" at bounding box center [655, 424] width 16 height 16
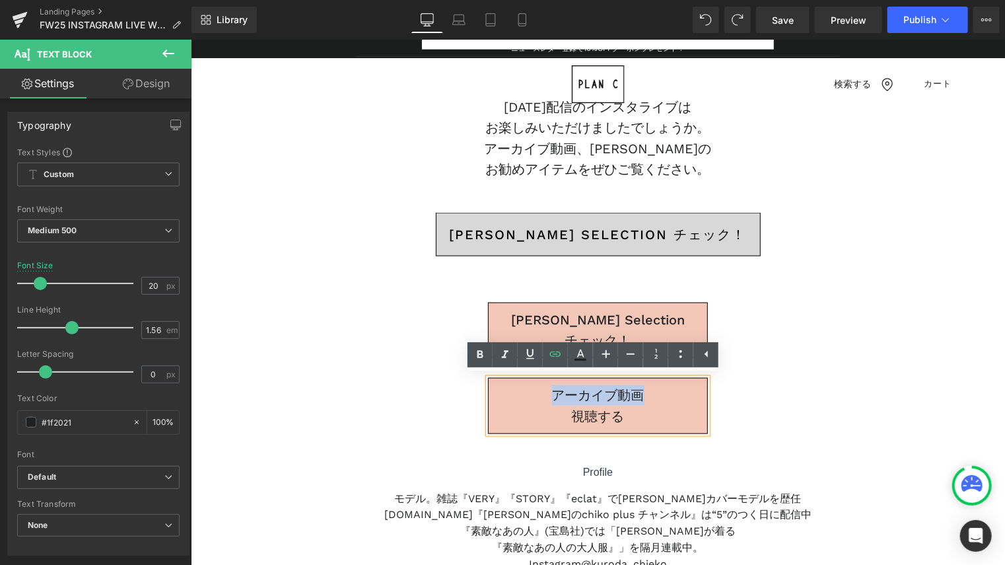
click at [365, 236] on div "Chieko’s Selection チェック！" at bounding box center [597, 234] width 484 height 44
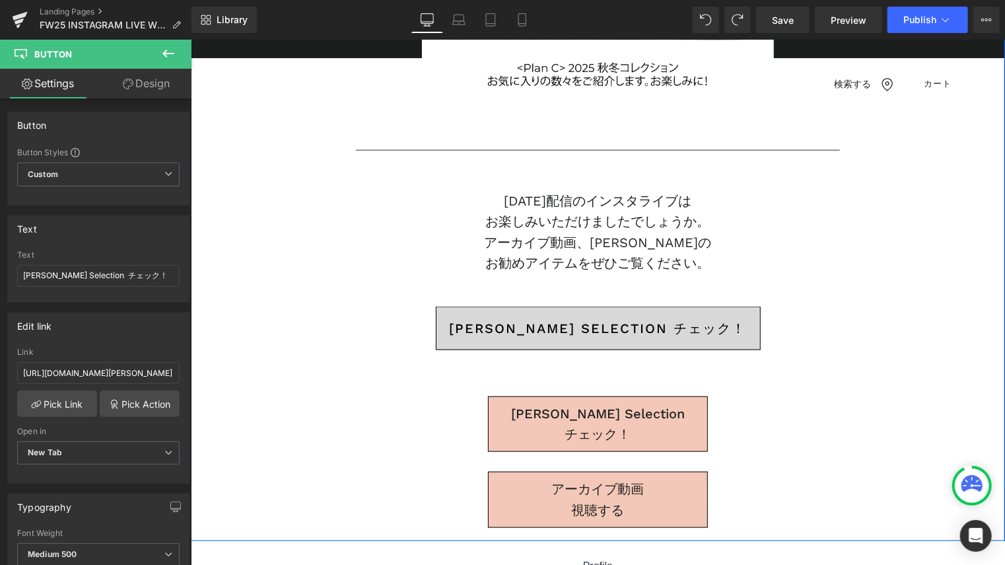
scroll to position [793, 0]
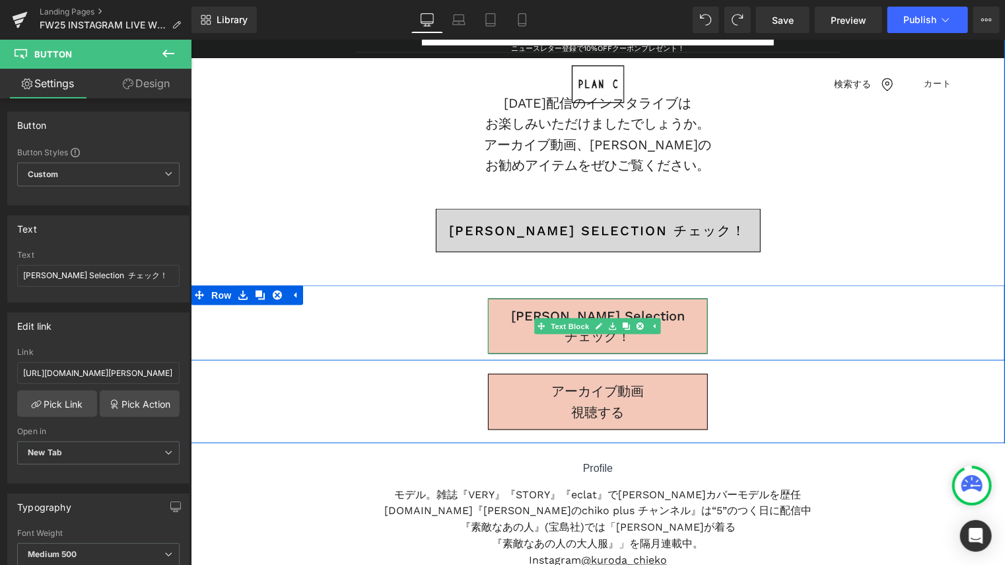
click at [502, 322] on p "[PERSON_NAME] Selection" at bounding box center [597, 315] width 219 height 20
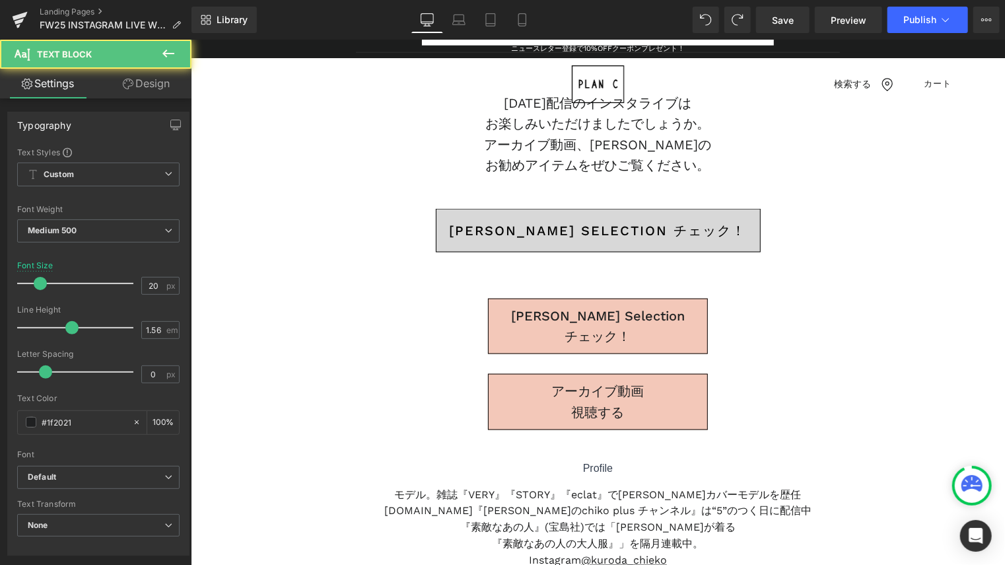
click at [154, 77] on link "Design" at bounding box center [146, 84] width 96 height 30
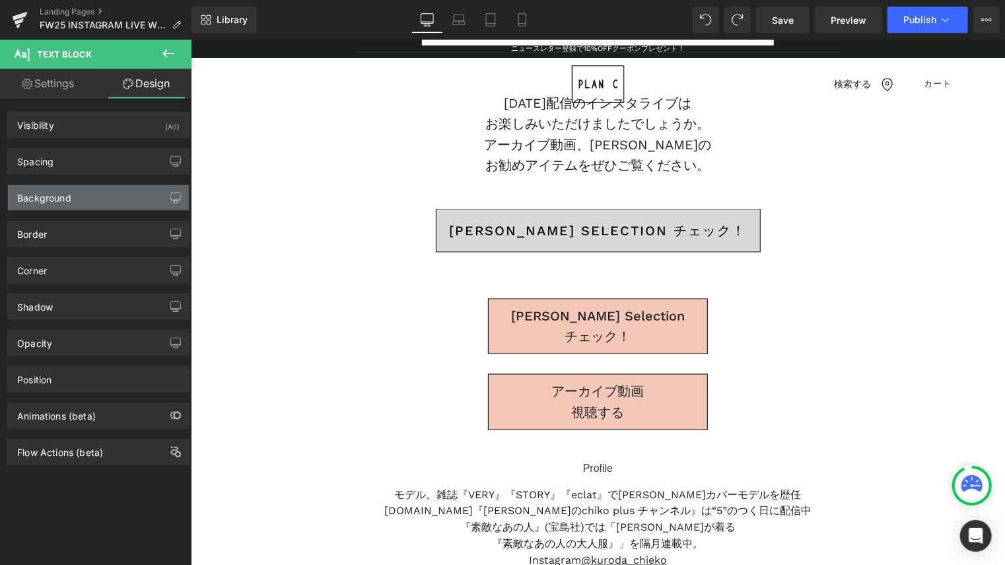
click at [73, 195] on div "Background" at bounding box center [98, 197] width 181 height 25
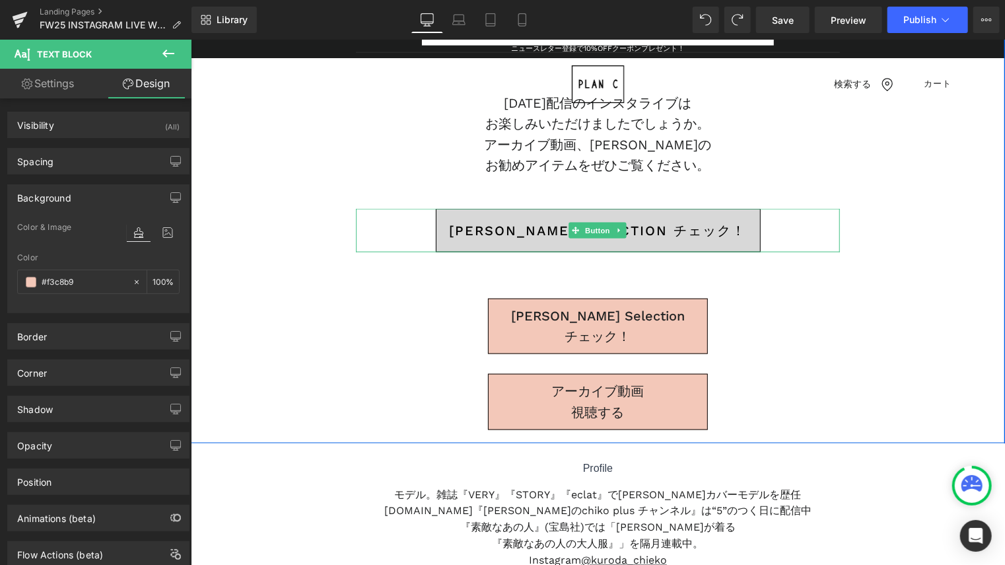
click at [550, 241] on span "Chieko’s Selection チェック！" at bounding box center [597, 230] width 297 height 26
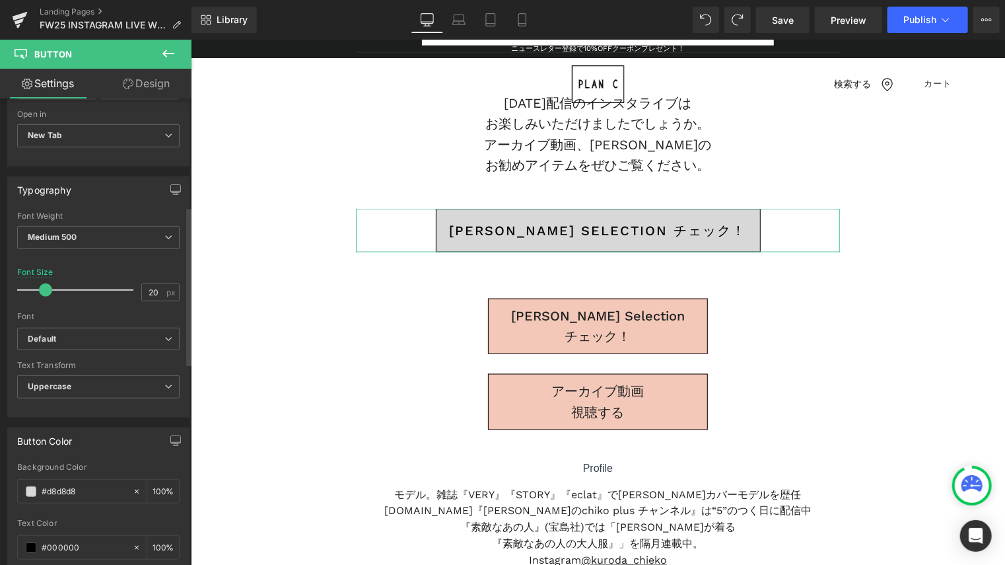
scroll to position [396, 0]
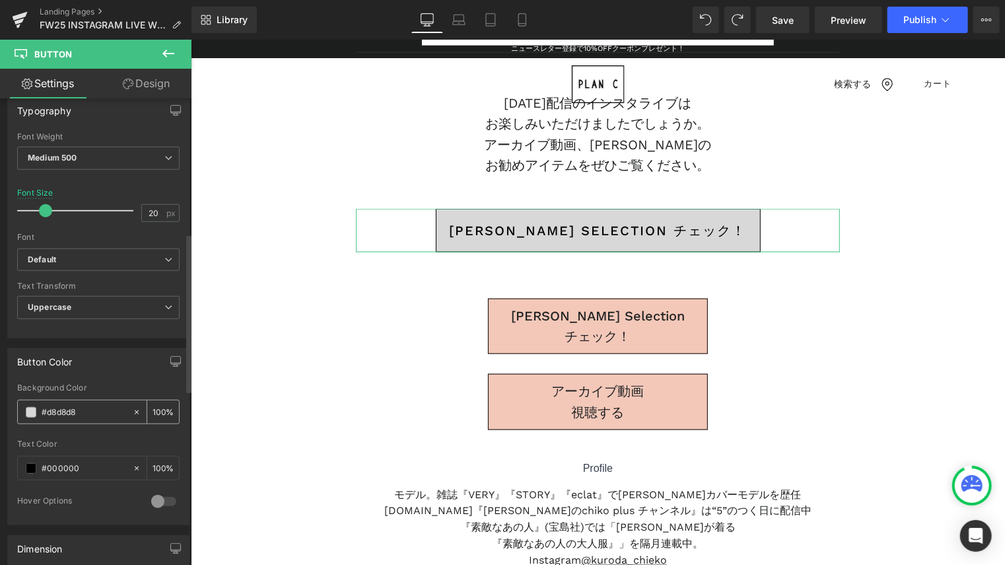
drag, startPoint x: 87, startPoint y: 409, endPoint x: 31, endPoint y: 406, distance: 55.6
click at [31, 406] on div "#d8d8d8" at bounding box center [75, 411] width 114 height 23
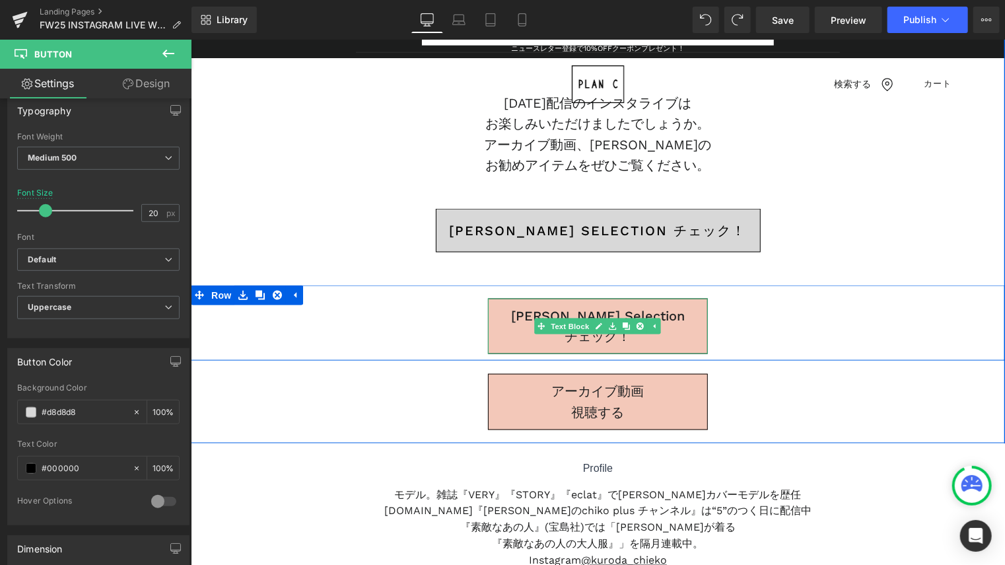
click at [528, 334] on p "チェック！" at bounding box center [597, 336] width 219 height 20
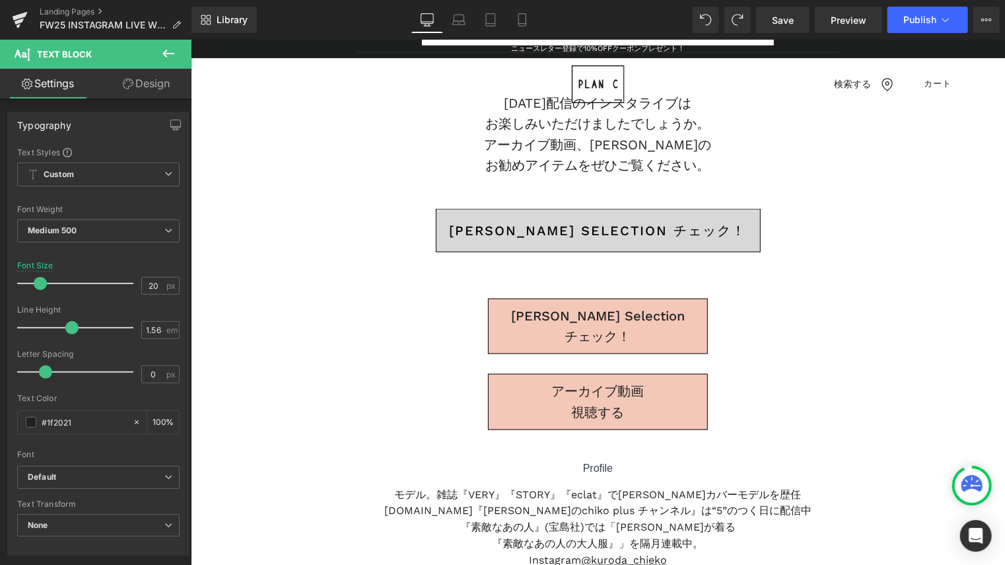
click at [156, 79] on link "Design" at bounding box center [146, 84] width 96 height 30
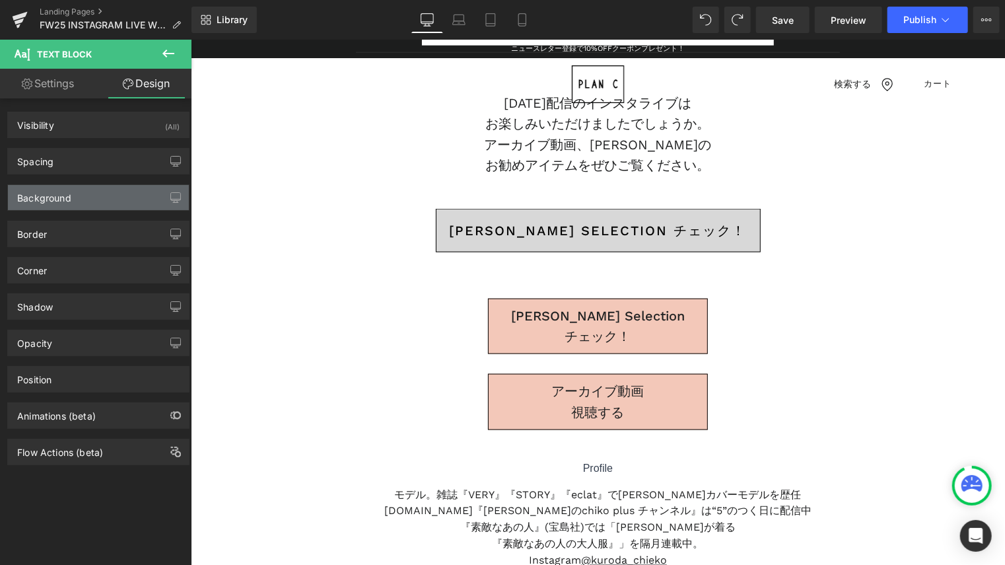
click at [68, 190] on div "Background" at bounding box center [44, 194] width 54 height 18
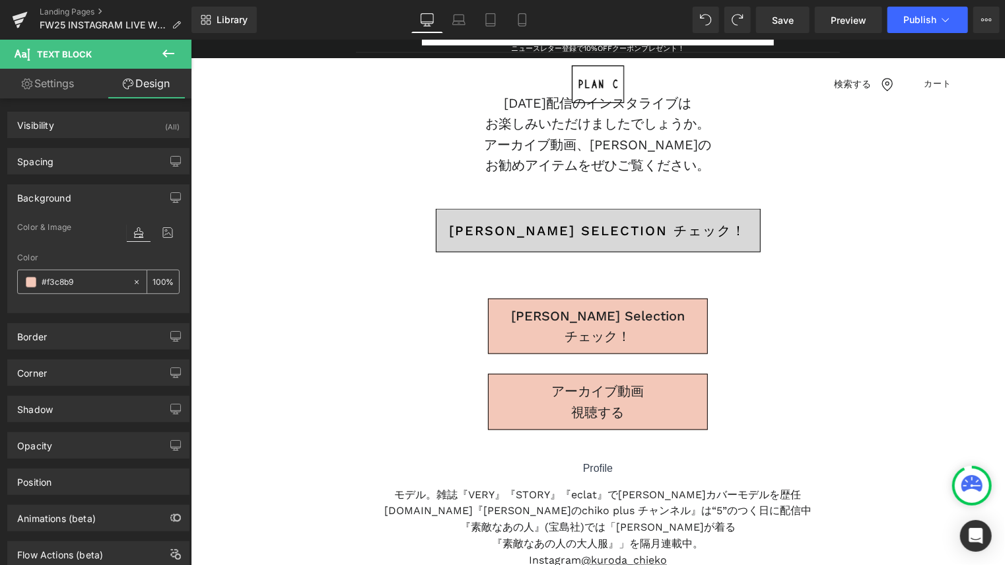
paste input "d8d8d8"
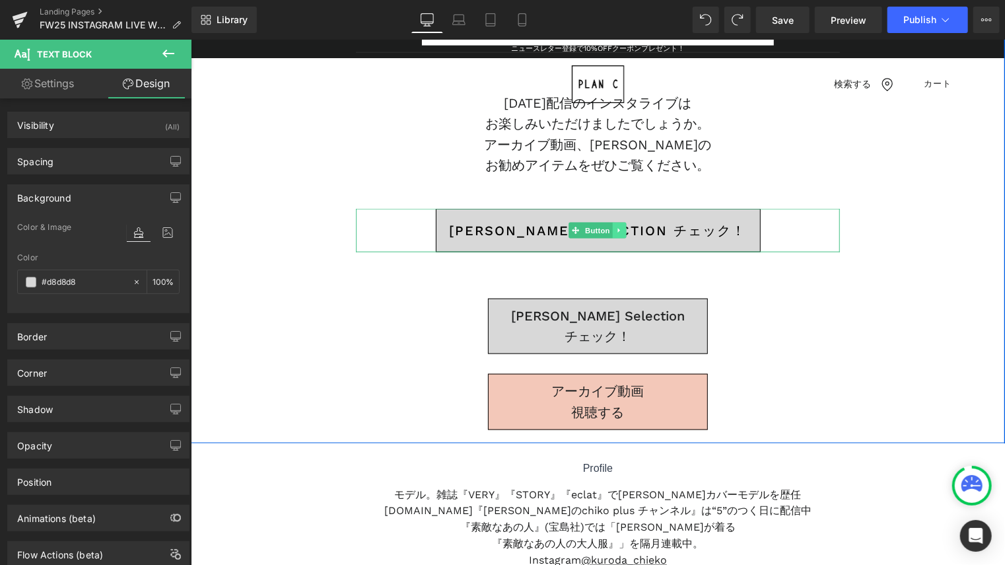
type input "#d8d8d8"
click at [617, 229] on icon at bounding box center [619, 230] width 7 height 8
click at [624, 229] on icon at bounding box center [625, 230] width 7 height 8
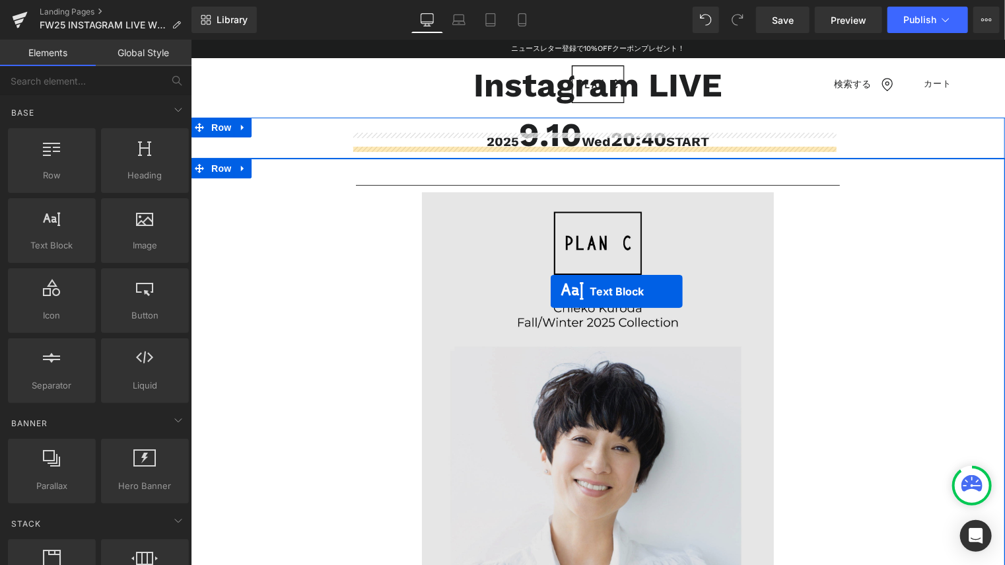
scroll to position [0, 0]
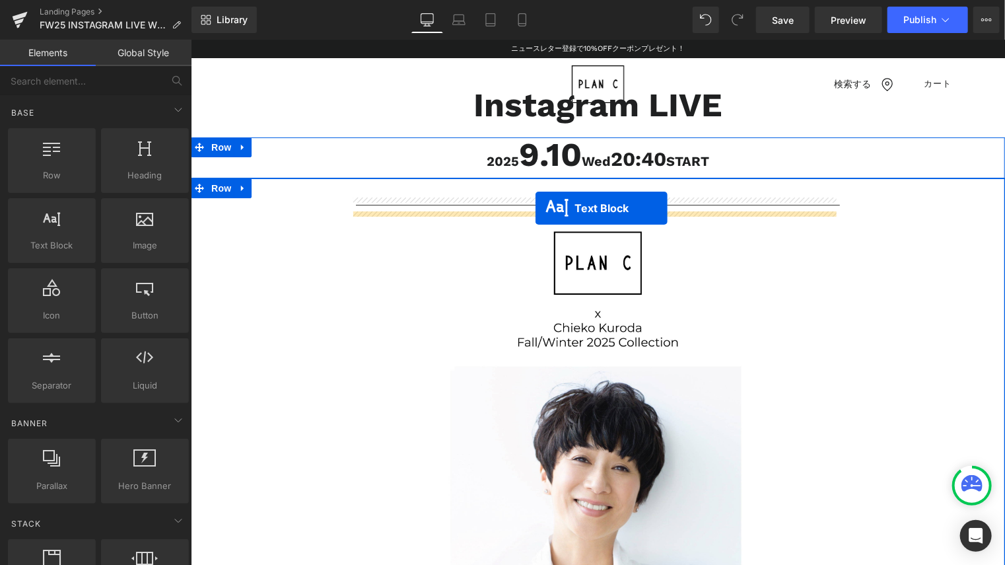
drag, startPoint x: 558, startPoint y: 329, endPoint x: 535, endPoint y: 207, distance: 123.6
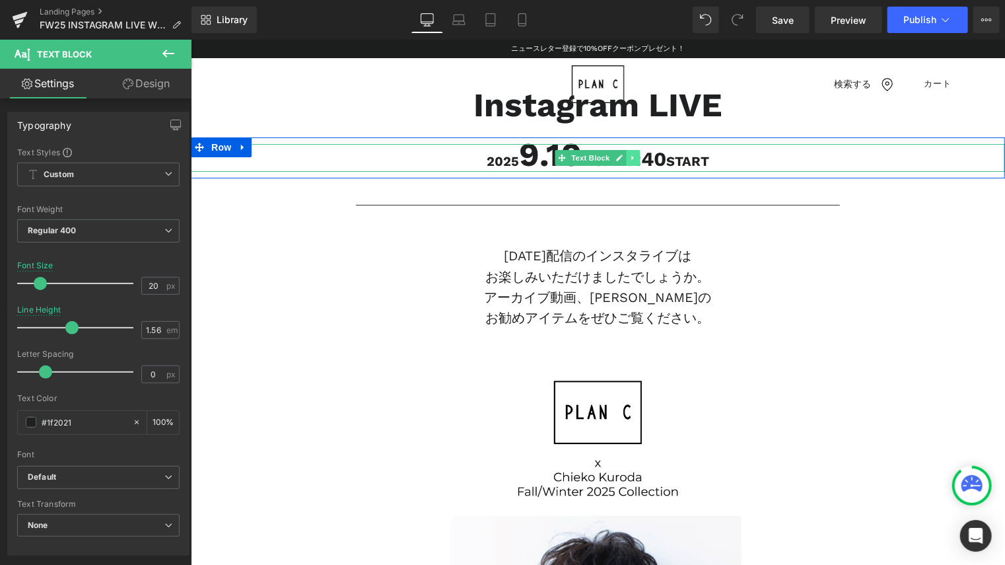
click at [630, 157] on icon at bounding box center [633, 157] width 7 height 8
click at [636, 157] on icon at bounding box center [639, 156] width 7 height 7
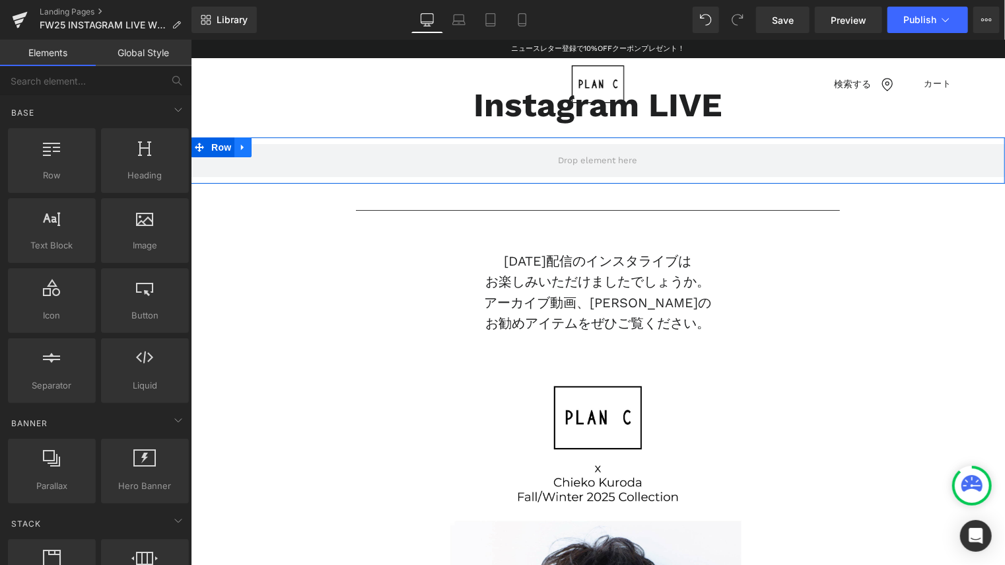
click at [241, 147] on icon at bounding box center [242, 147] width 9 height 10
click at [272, 149] on icon at bounding box center [276, 146] width 9 height 9
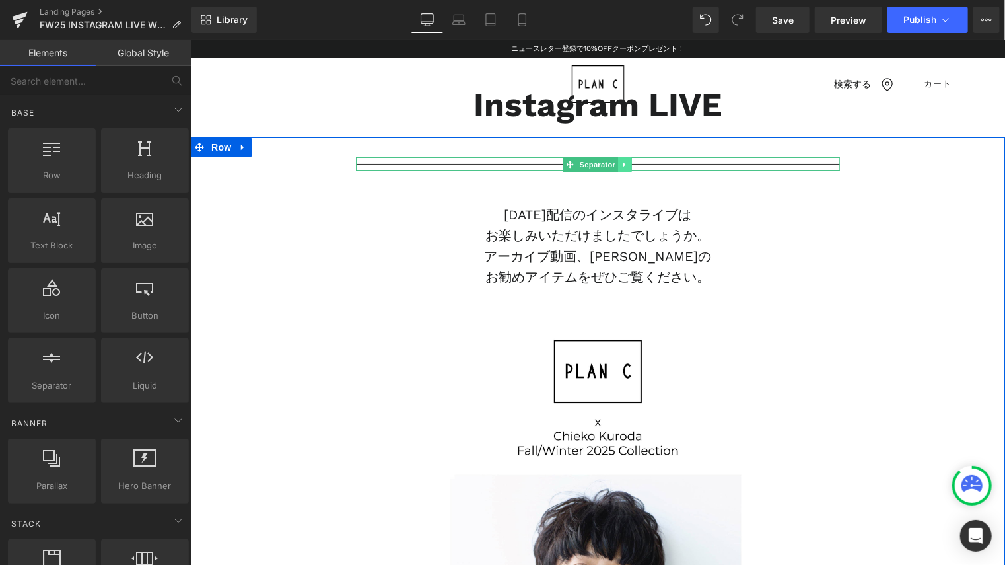
click at [622, 160] on icon at bounding box center [624, 164] width 7 height 8
click at [625, 160] on link at bounding box center [632, 164] width 14 height 16
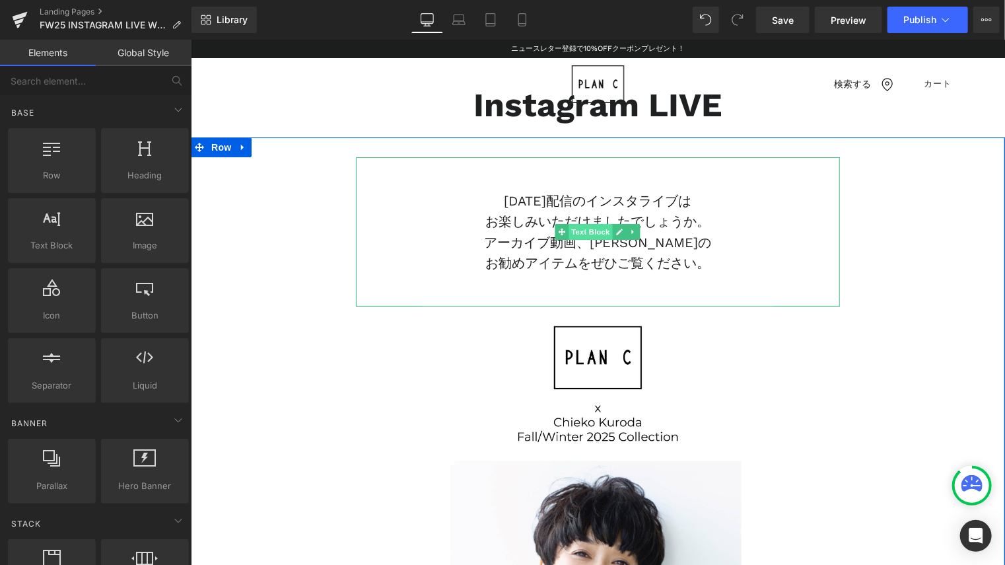
click at [580, 235] on span "Text Block" at bounding box center [591, 231] width 44 height 16
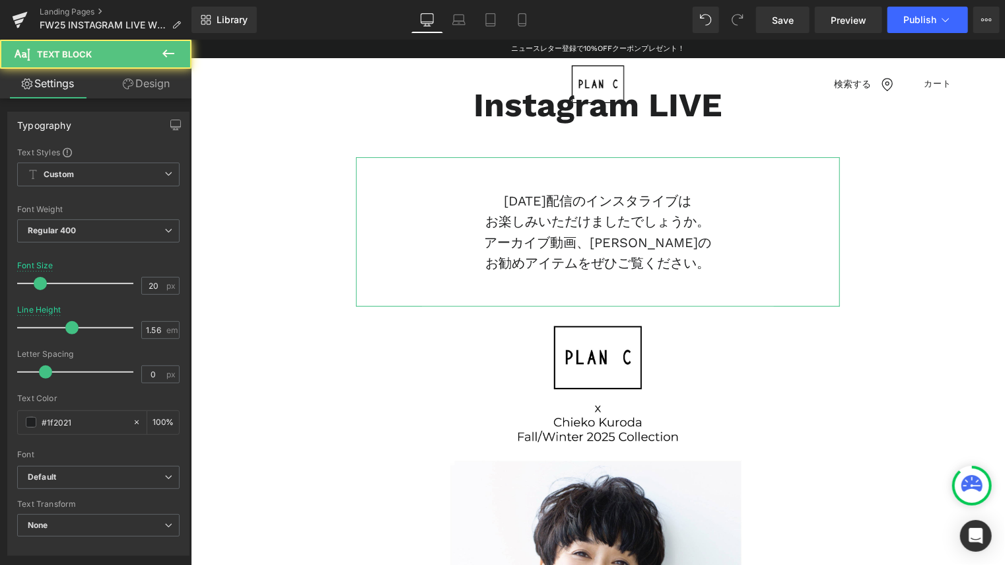
click at [156, 85] on link "Design" at bounding box center [146, 84] width 96 height 30
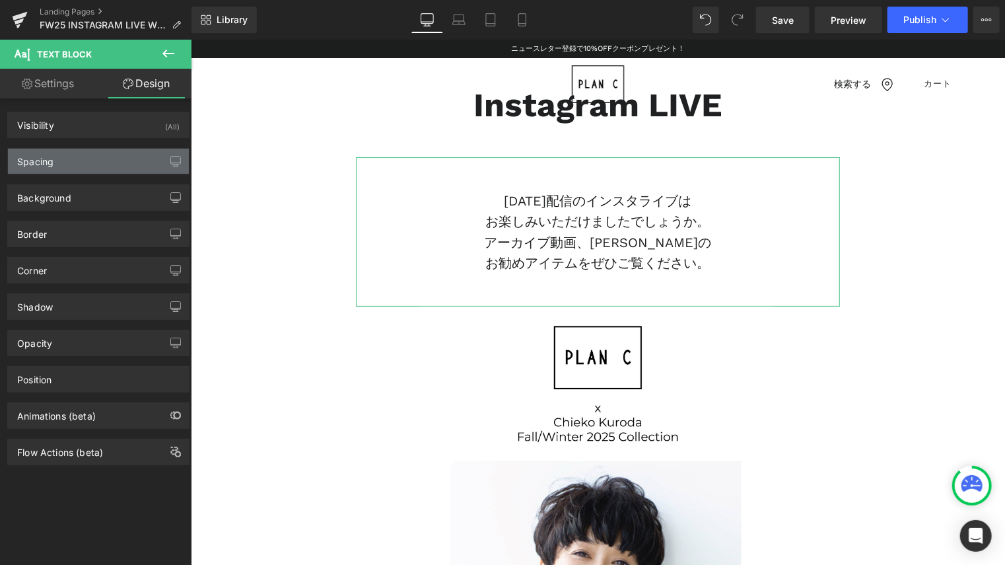
type input "0"
type input "20"
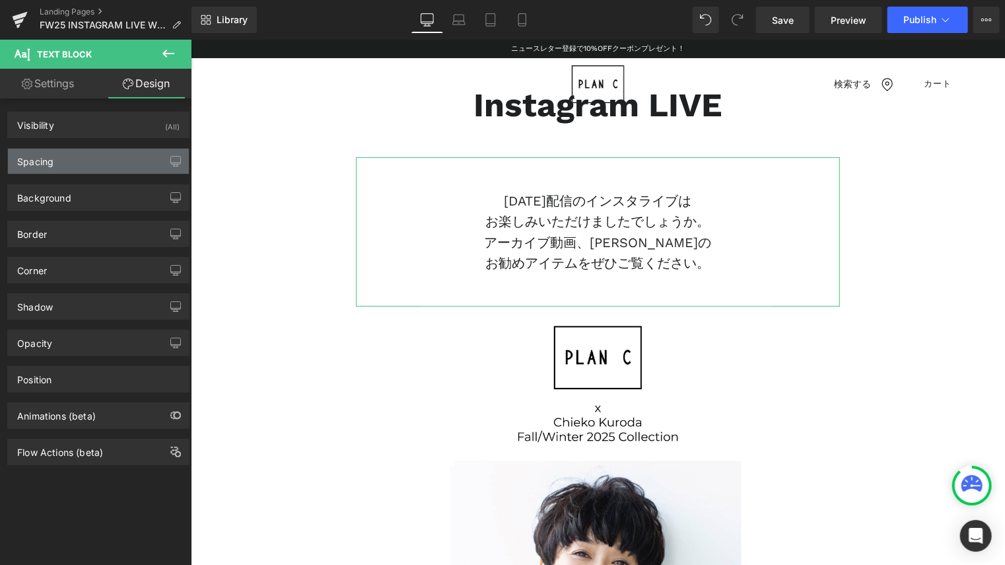
type input "0"
type input "50"
type input "0"
click at [111, 158] on div "Spacing" at bounding box center [98, 161] width 181 height 25
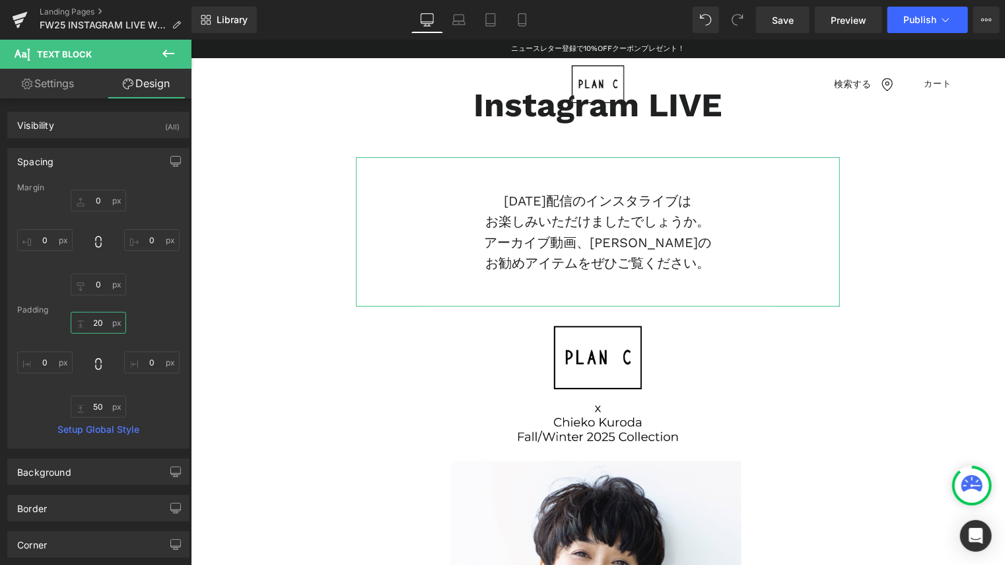
click at [95, 324] on input "20" at bounding box center [98, 323] width 55 height 22
type input "０"
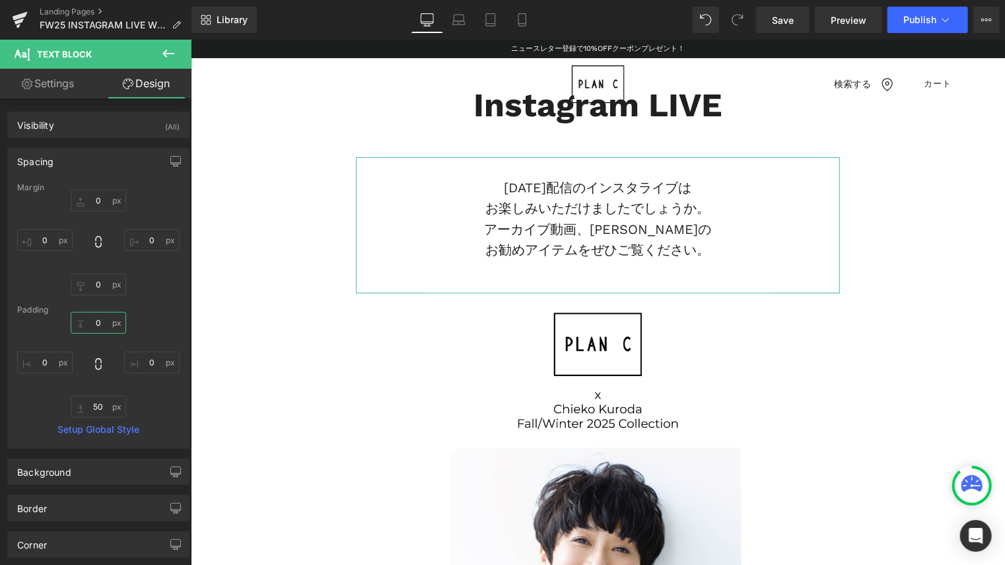
type input "０"
click at [145, 304] on div "Margin 0px 0 0px 0 0px 0 0px 0 Padding ０ ０ 0px 0 50px 50 0px 0 Setup Global Sty…" at bounding box center [98, 315] width 181 height 265
click at [98, 404] on input "50" at bounding box center [98, 407] width 55 height 22
type input "０"
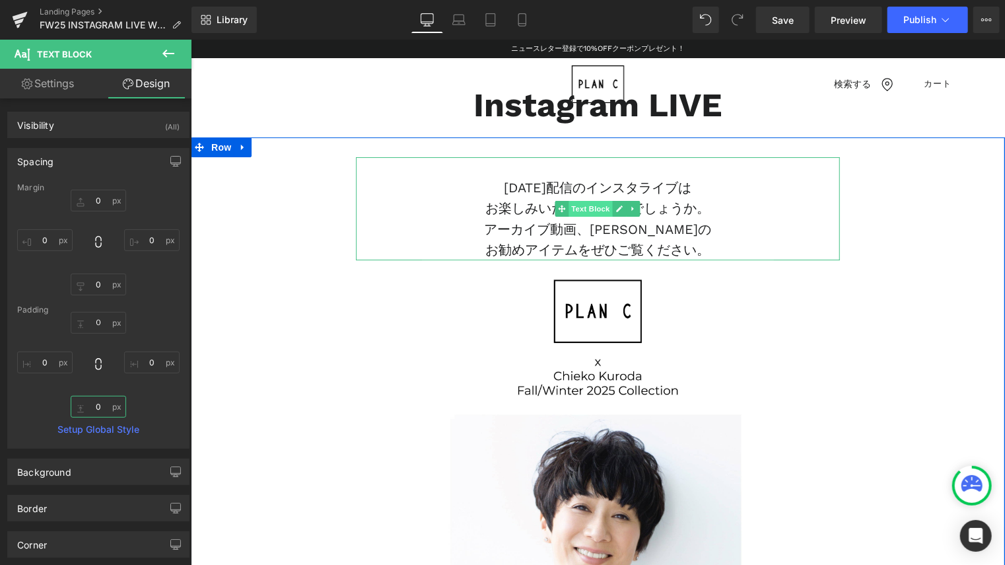
type input "０"
click at [595, 207] on span "Text Block" at bounding box center [591, 208] width 44 height 16
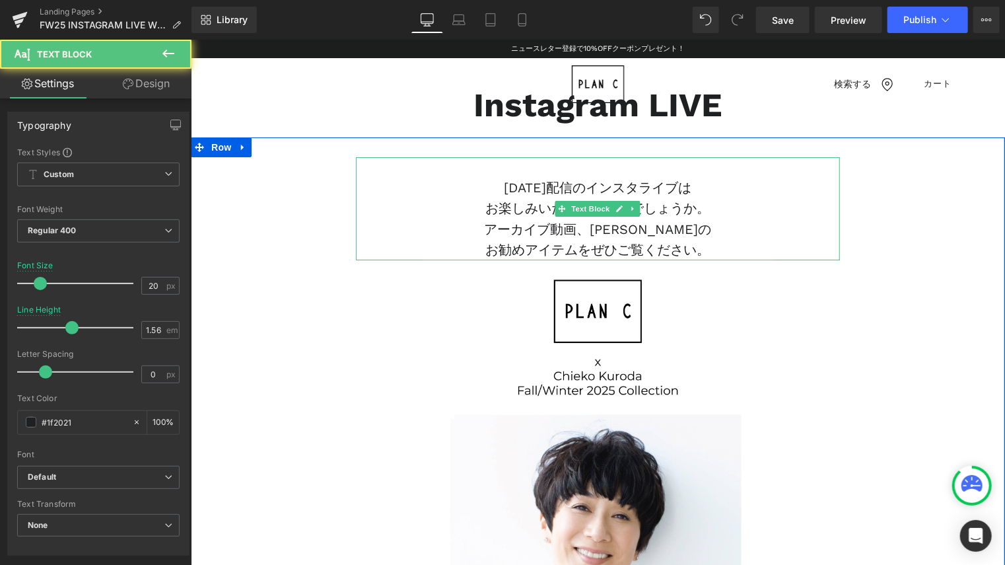
click at [534, 170] on p at bounding box center [597, 167] width 484 height 20
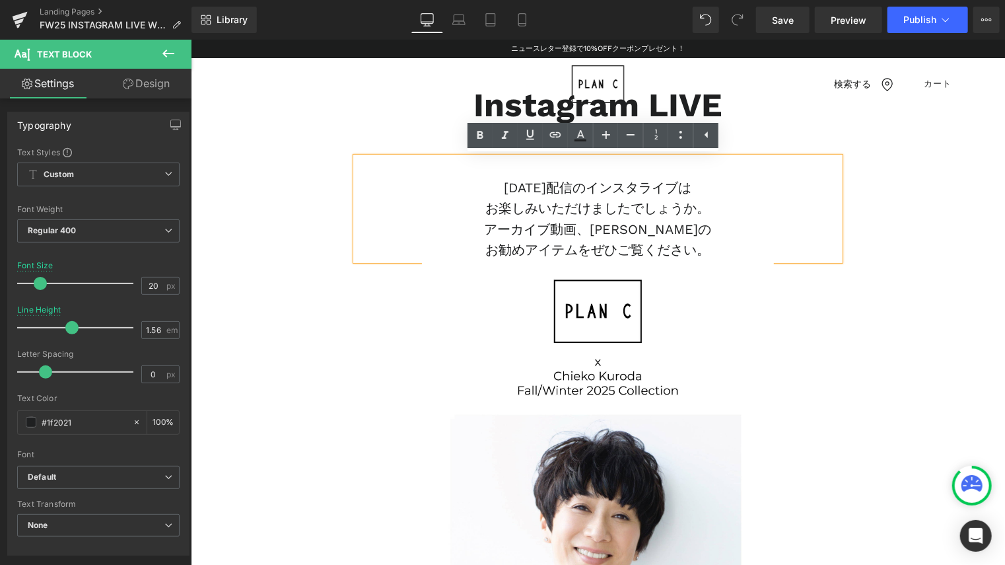
click at [578, 170] on p at bounding box center [597, 167] width 484 height 20
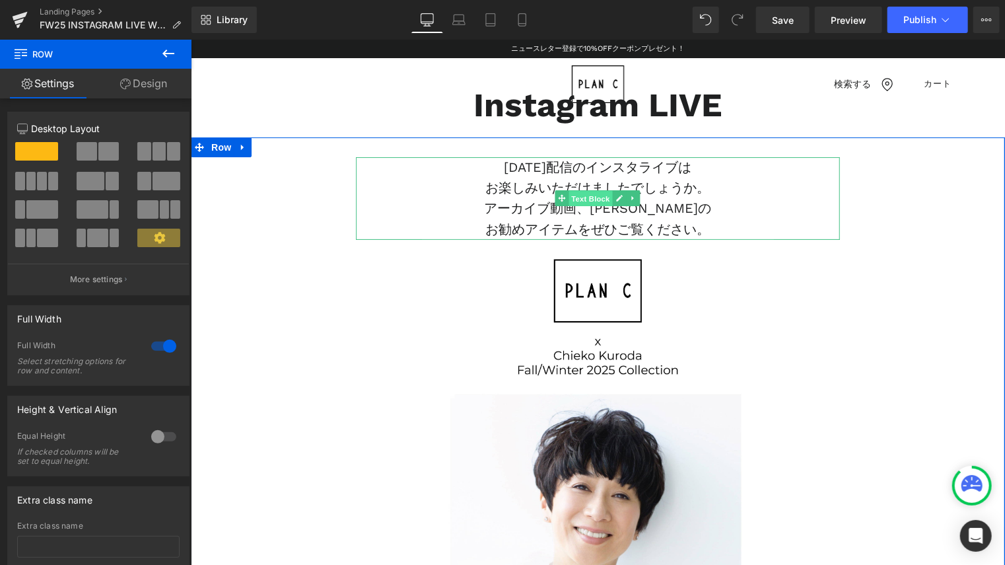
click at [595, 199] on span "Text Block" at bounding box center [591, 198] width 44 height 16
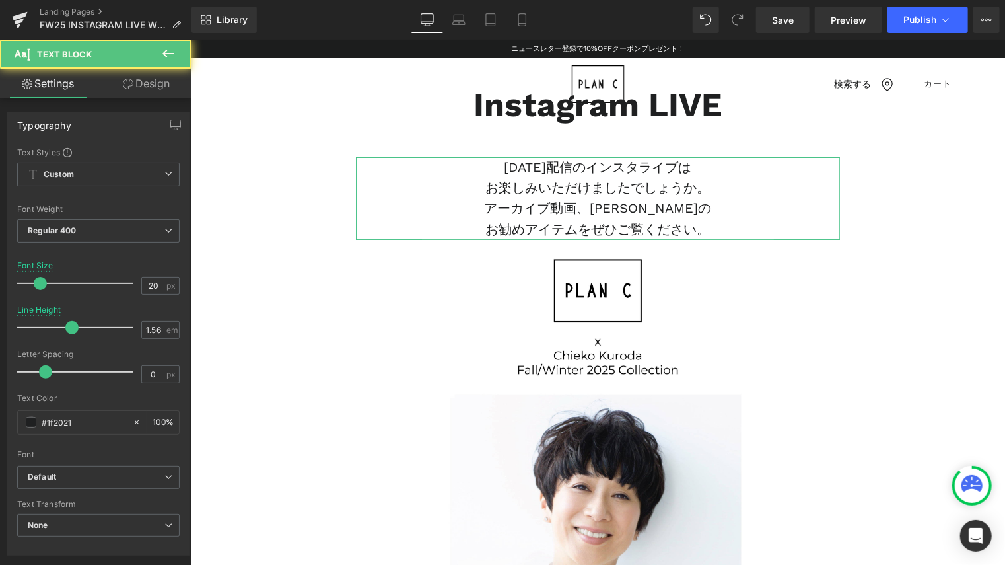
click at [172, 88] on link "Design" at bounding box center [146, 84] width 96 height 30
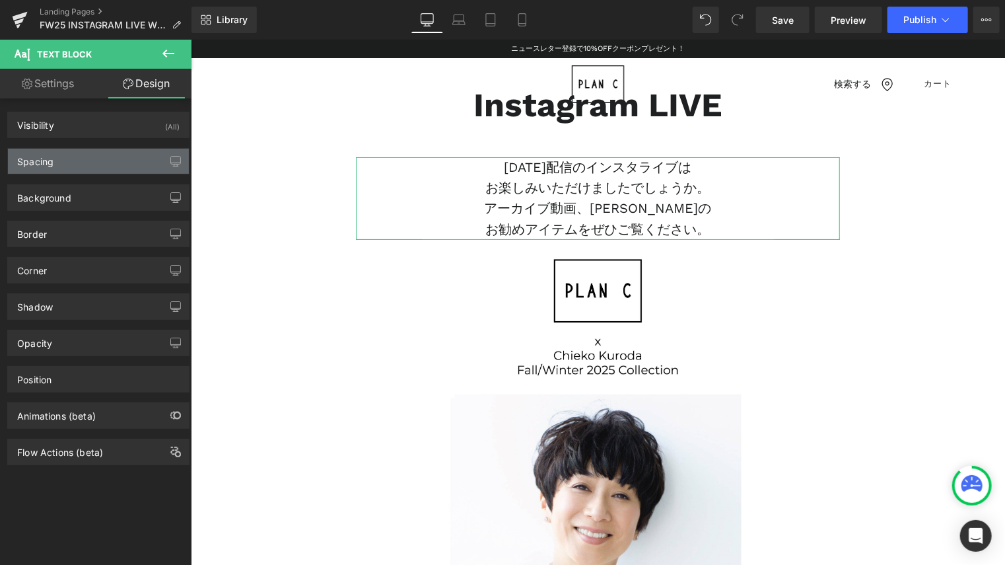
click at [106, 162] on div "Spacing" at bounding box center [98, 161] width 181 height 25
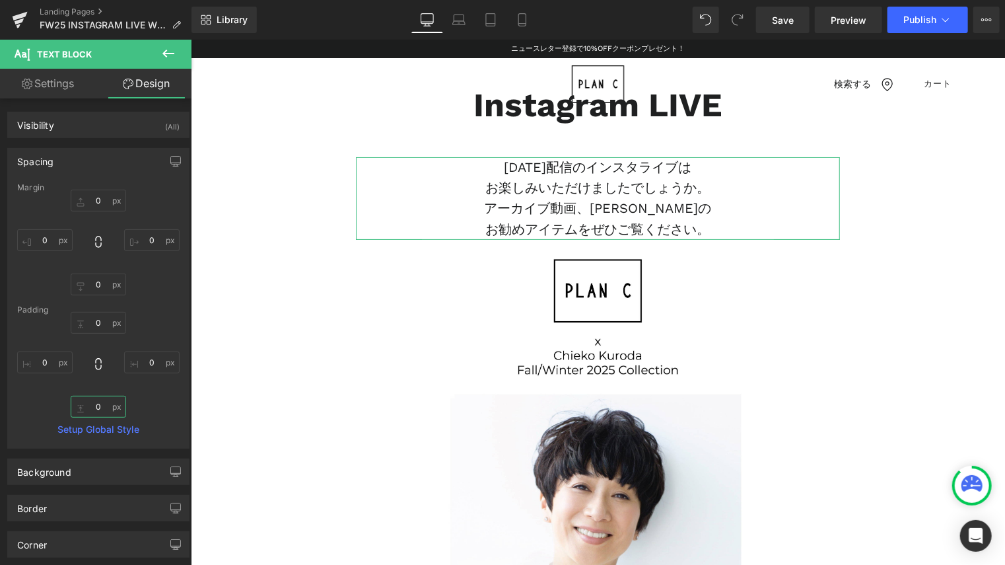
click at [90, 404] on input "0" at bounding box center [98, 407] width 55 height 22
type input "２０"
type input "20"
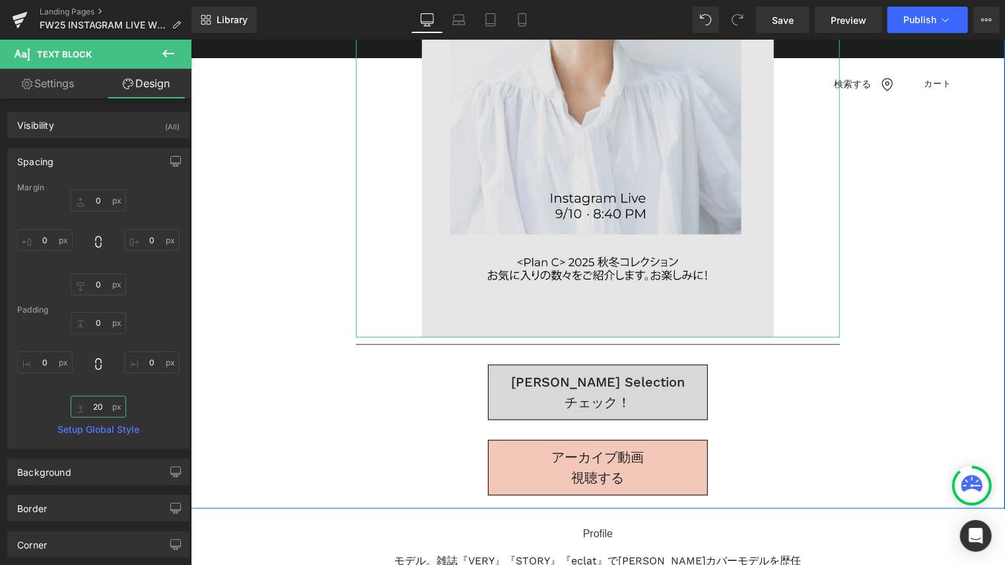
scroll to position [727, 0]
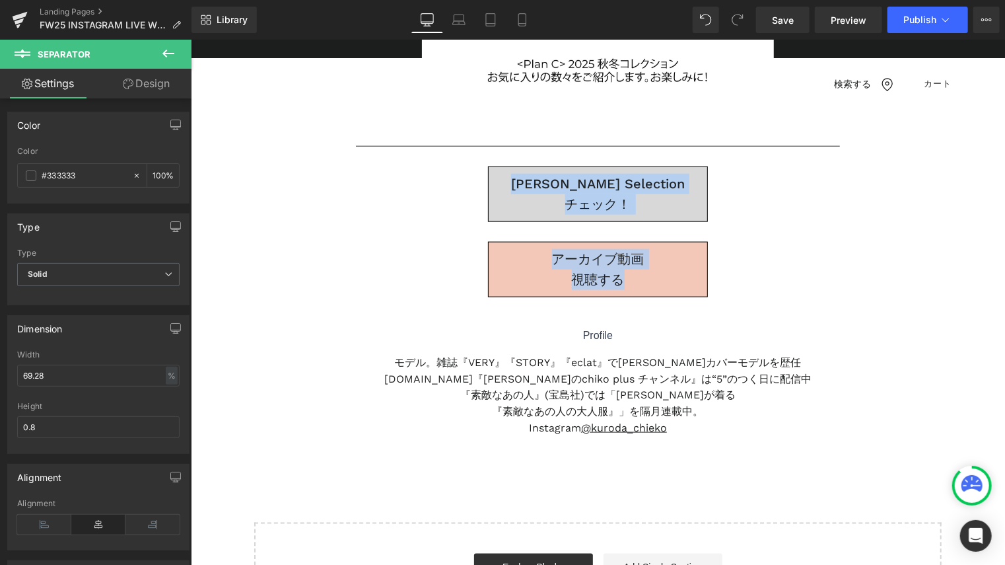
drag, startPoint x: 785, startPoint y: 147, endPoint x: 740, endPoint y: 300, distance: 159.9
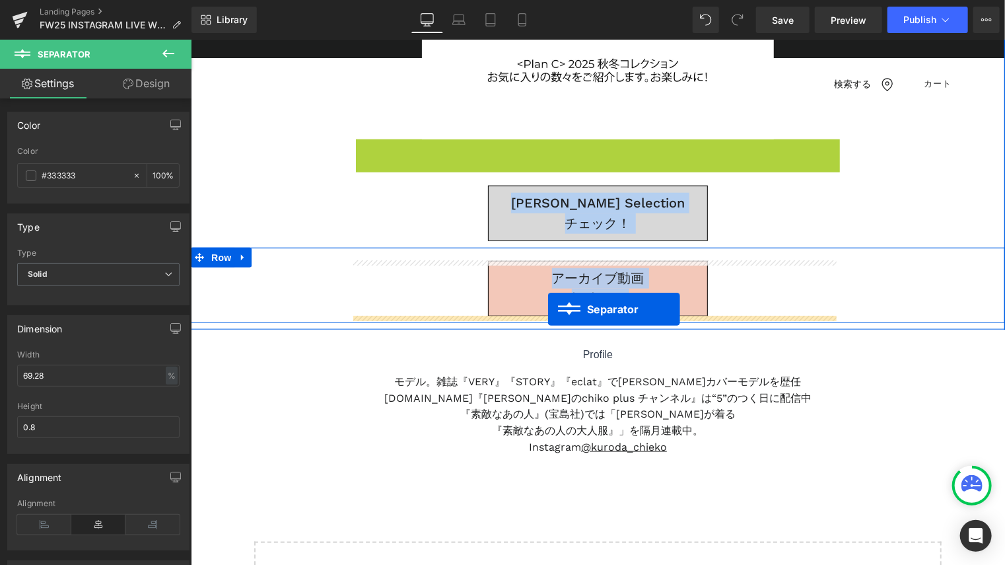
drag, startPoint x: 569, startPoint y: 144, endPoint x: 548, endPoint y: 309, distance: 165.9
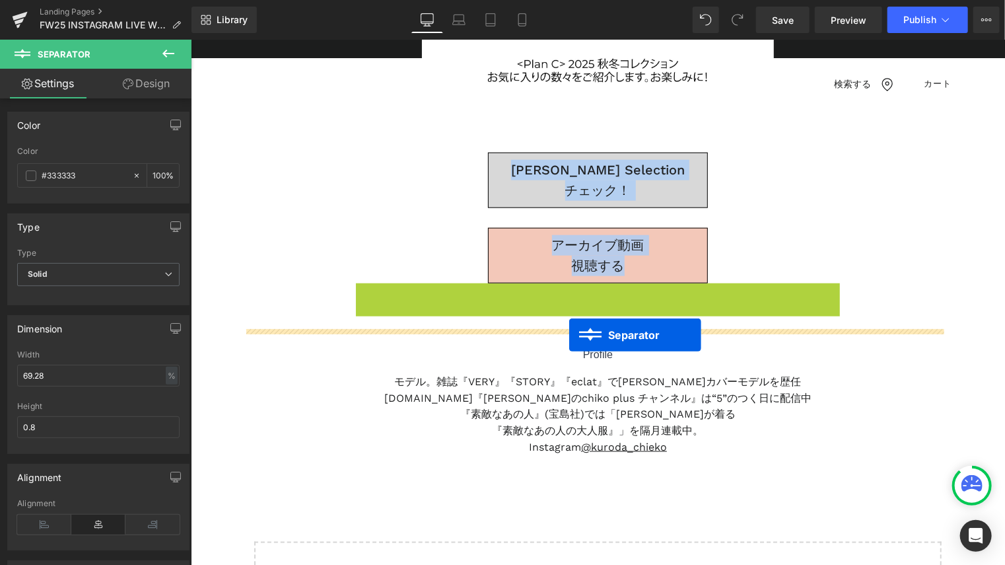
drag, startPoint x: 581, startPoint y: 295, endPoint x: 569, endPoint y: 334, distance: 41.6
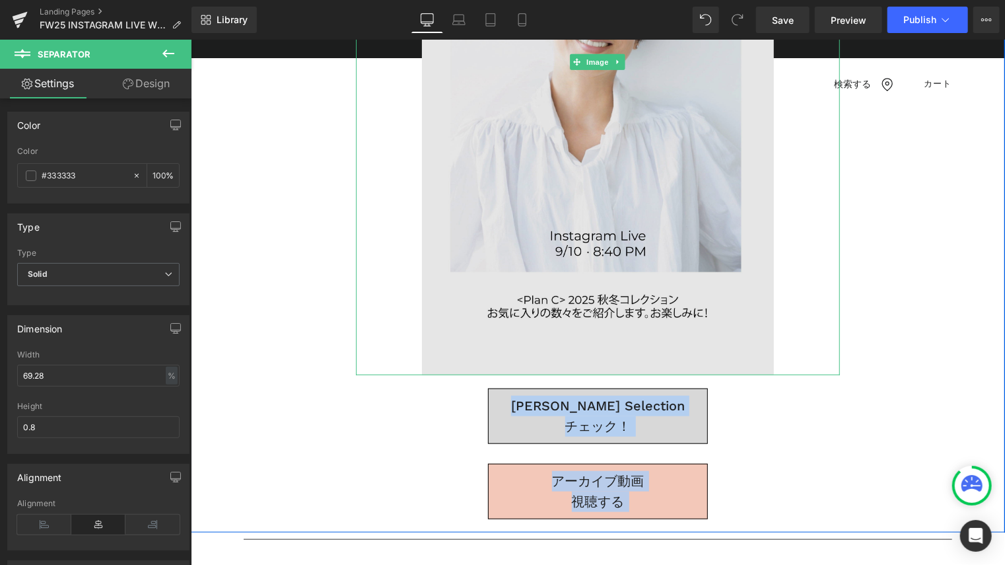
scroll to position [462, 0]
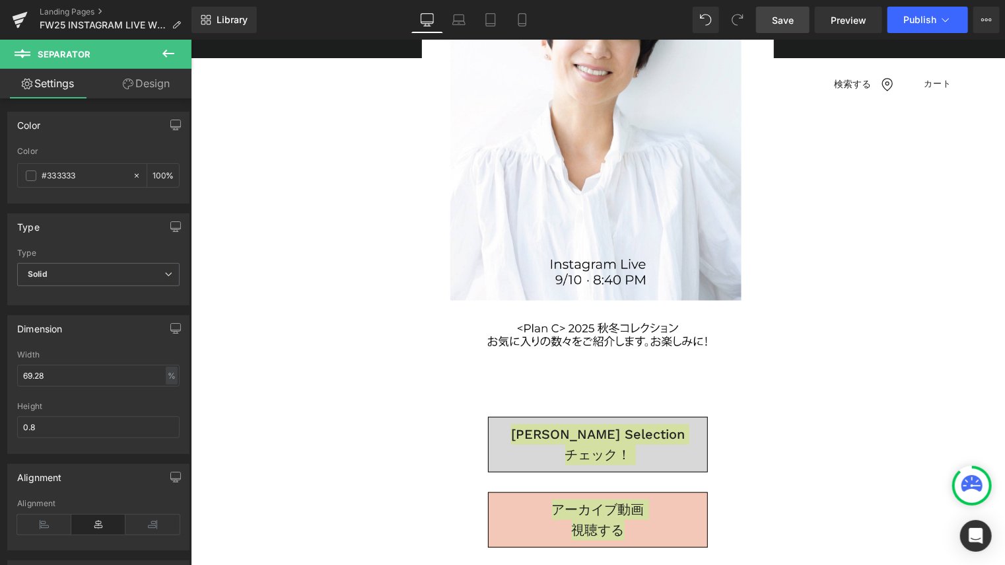
click at [783, 23] on span "Save" at bounding box center [783, 20] width 22 height 14
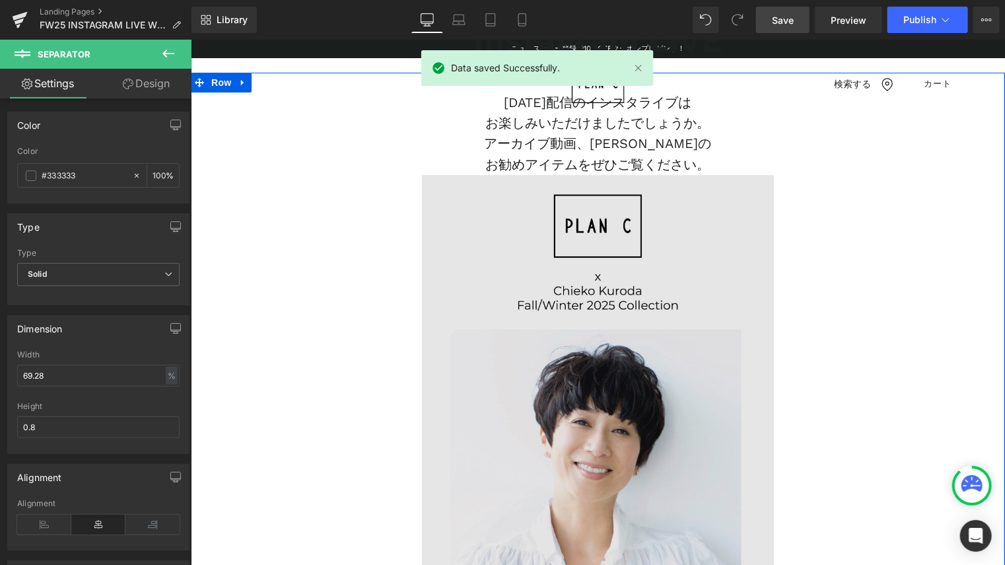
scroll to position [0, 0]
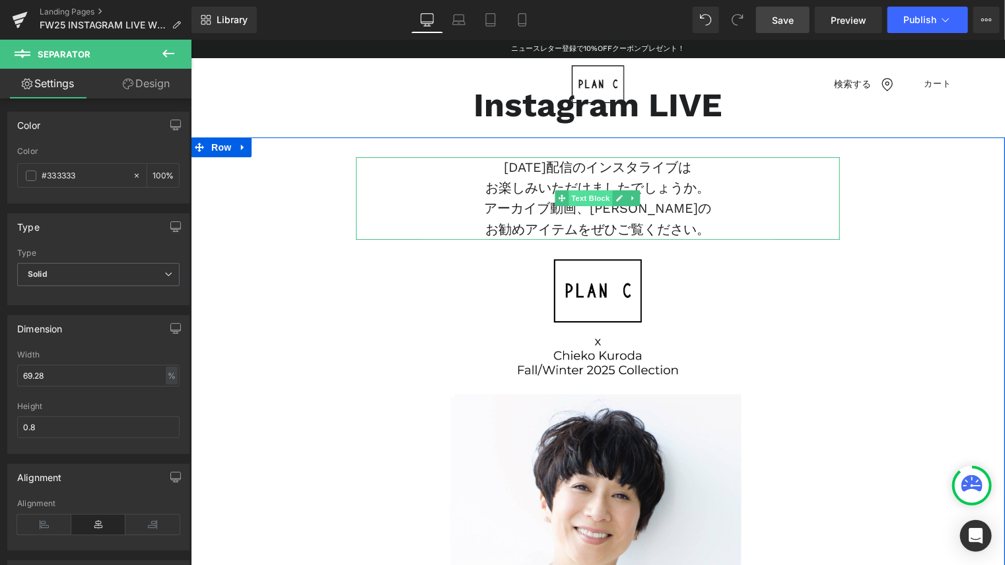
click at [574, 200] on span "Text Block" at bounding box center [591, 198] width 44 height 16
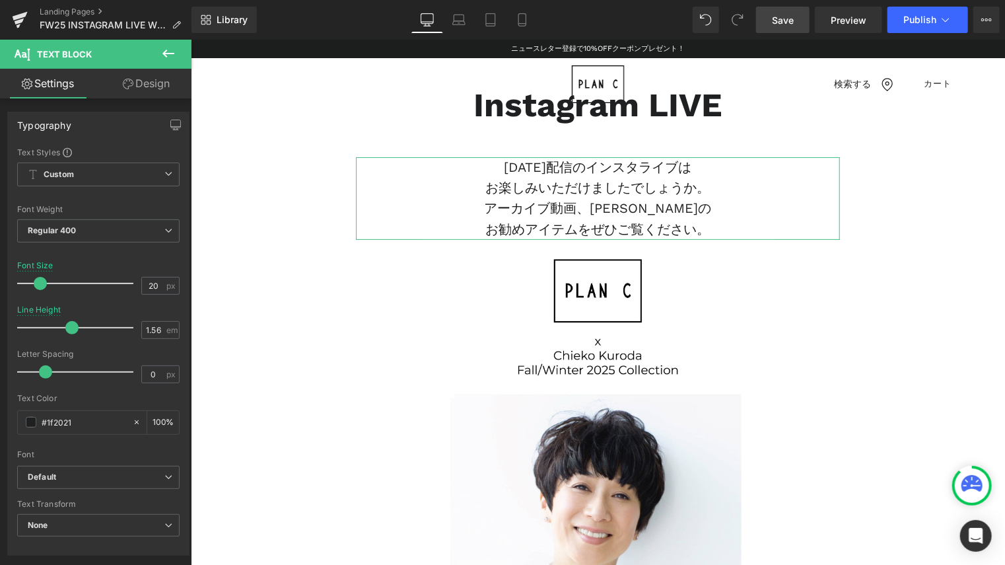
click at [153, 85] on link "Design" at bounding box center [146, 84] width 96 height 30
click at [0, 0] on div "Spacing" at bounding box center [0, 0] width 0 height 0
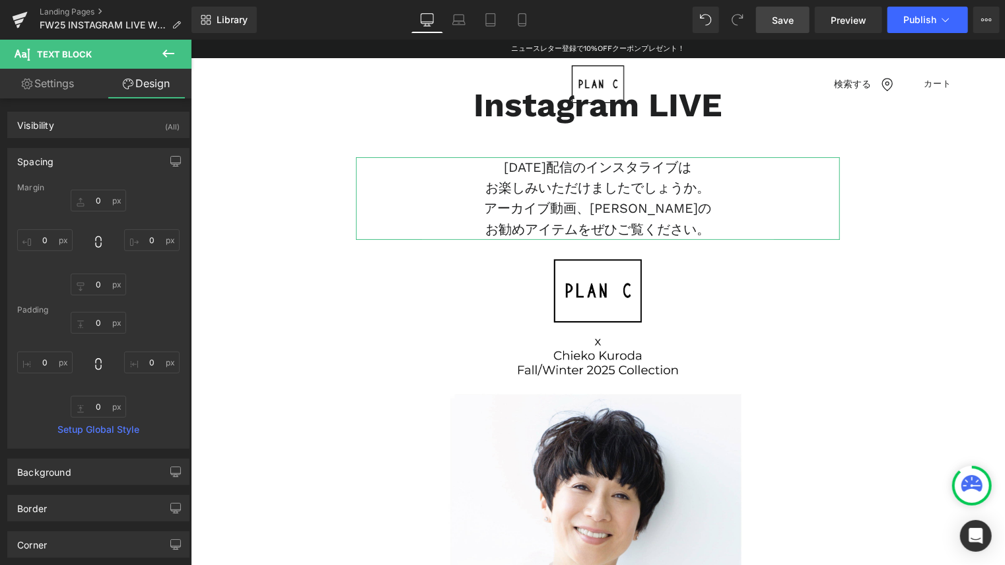
type input "0"
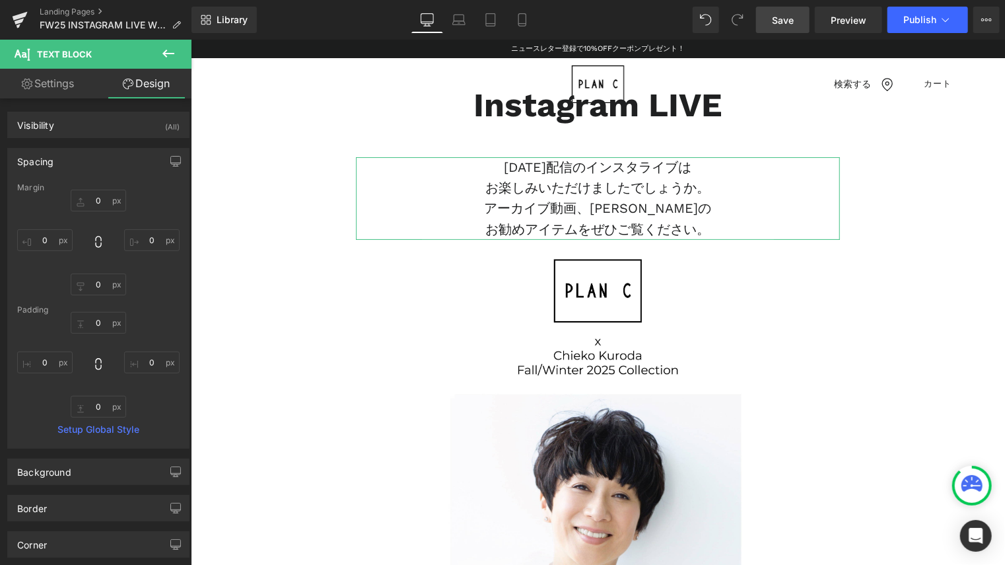
type input "0"
click at [91, 409] on input "0" at bounding box center [98, 407] width 55 height 22
type input "２０"
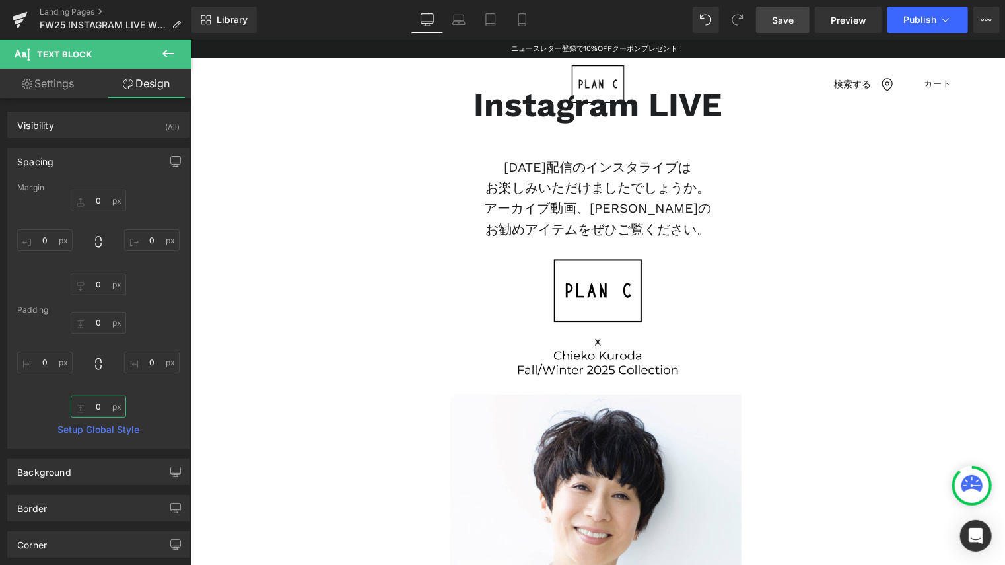
type input "２"
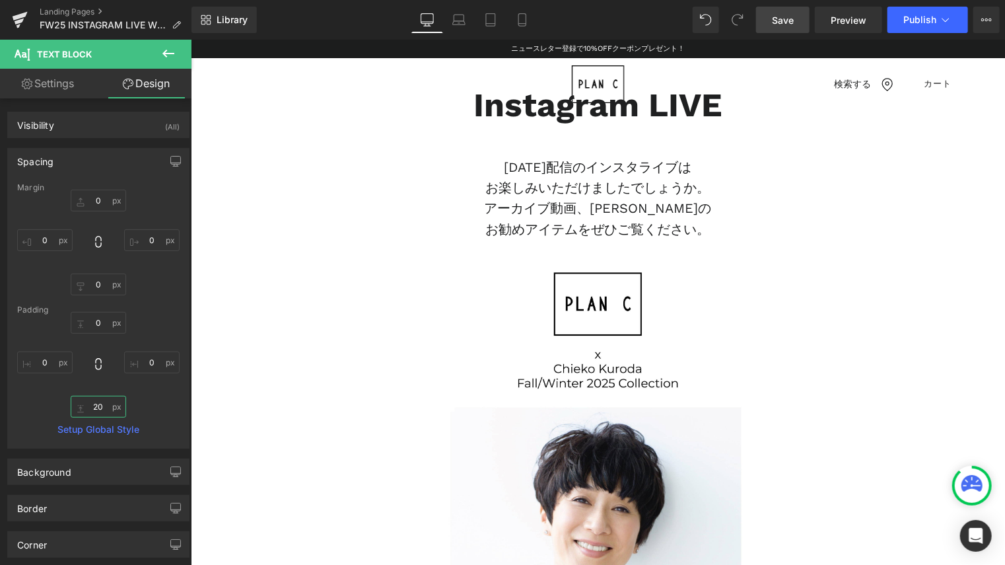
type input "20"
click at [777, 16] on span "Save" at bounding box center [783, 20] width 22 height 14
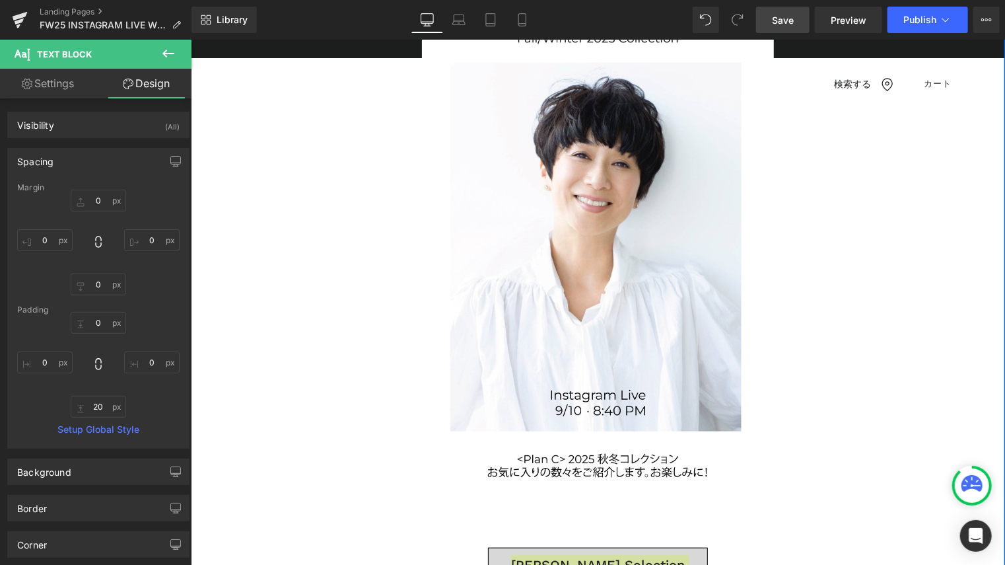
scroll to position [330, 0]
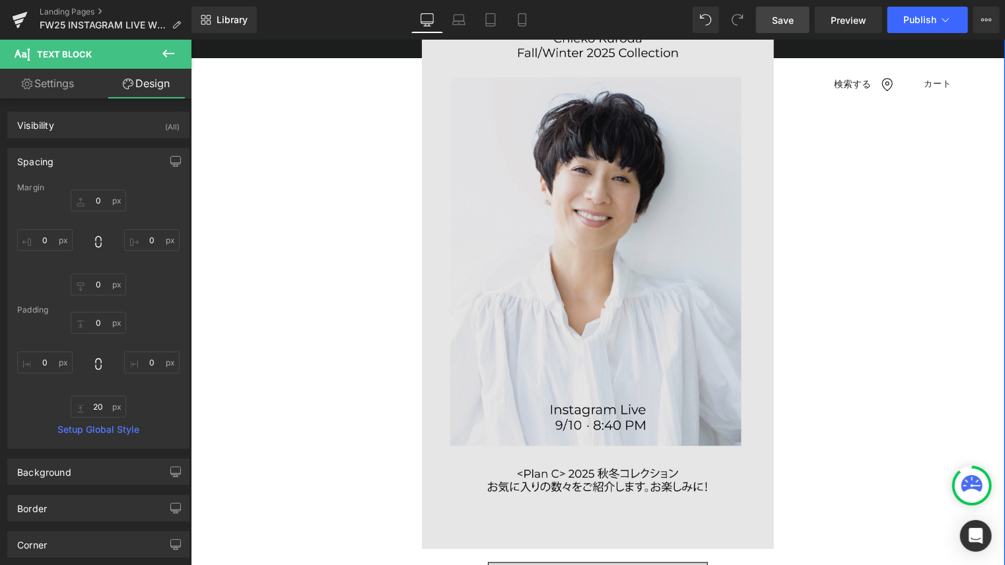
click at [666, 231] on img at bounding box center [597, 235] width 484 height 626
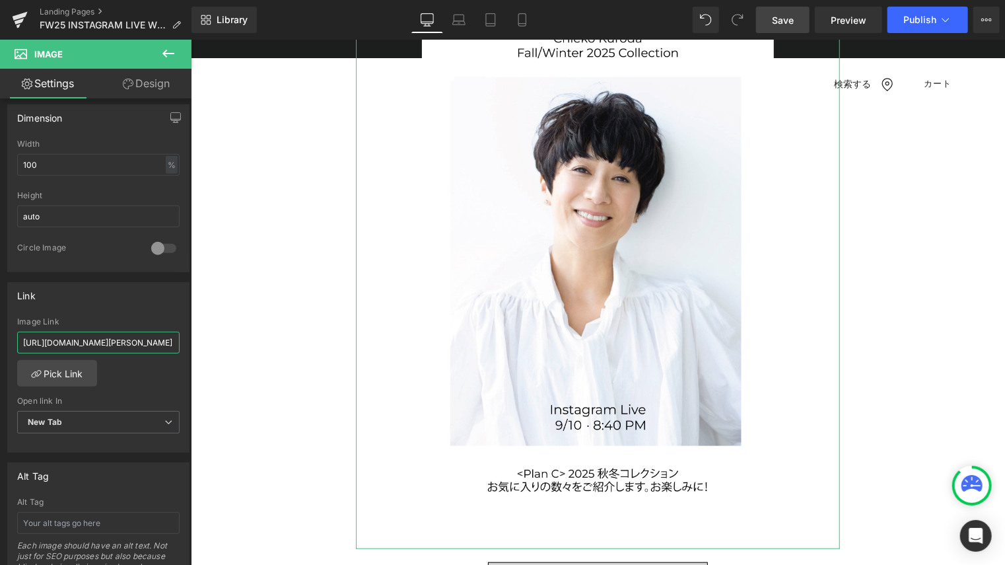
scroll to position [0, 18]
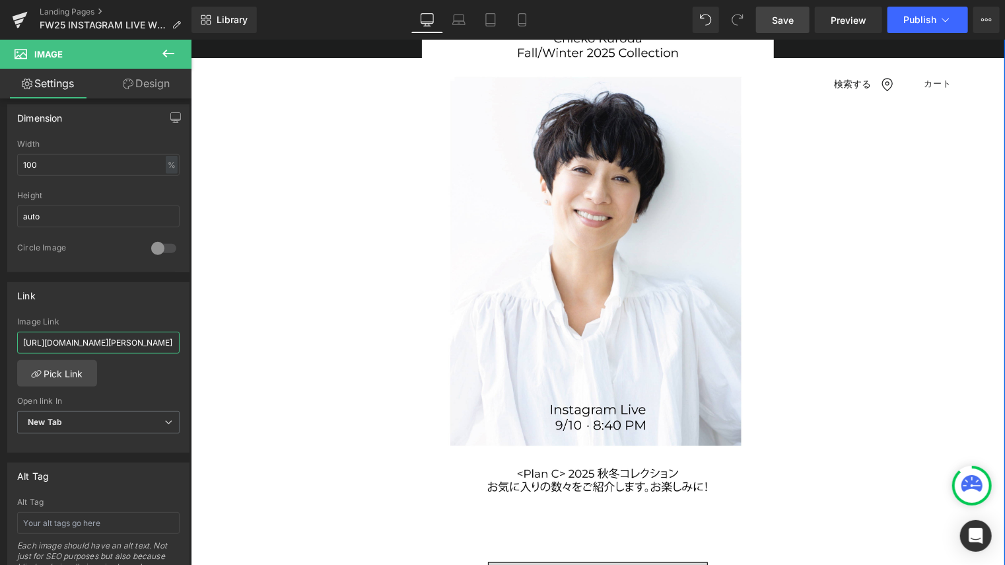
drag, startPoint x: 211, startPoint y: 374, endPoint x: 264, endPoint y: 358, distance: 55.2
paste input "[URL][DOMAIN_NAME]"
type input "[URL][DOMAIN_NAME]"
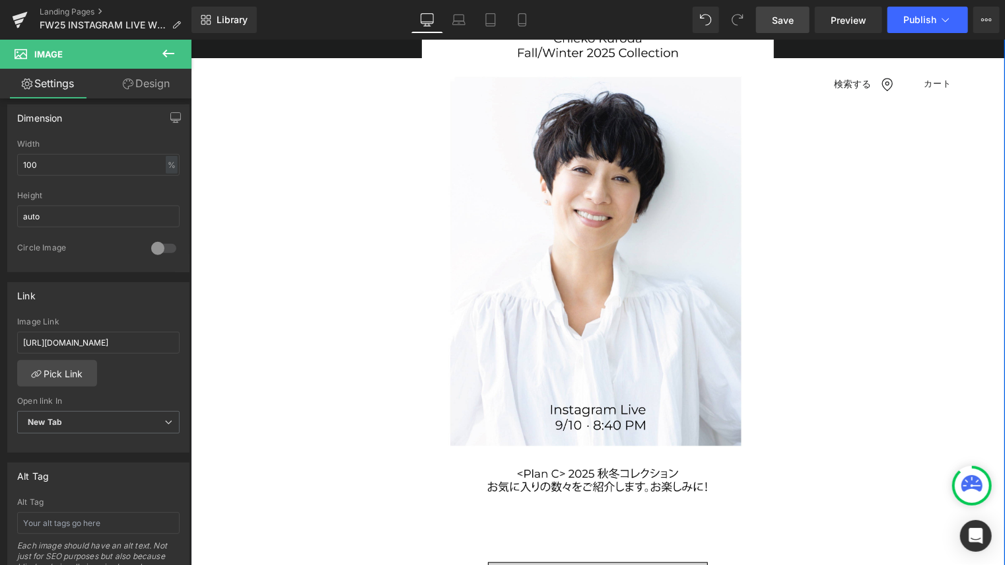
click at [273, 357] on div "９月１０日(水)配信のインスタライブは お楽しみいただけましたでしょうか。 アーカイブ動画、黒田知永子さんの お勧めアイテムをぜひご覧ください。 Text B…" at bounding box center [597, 255] width 815 height 899
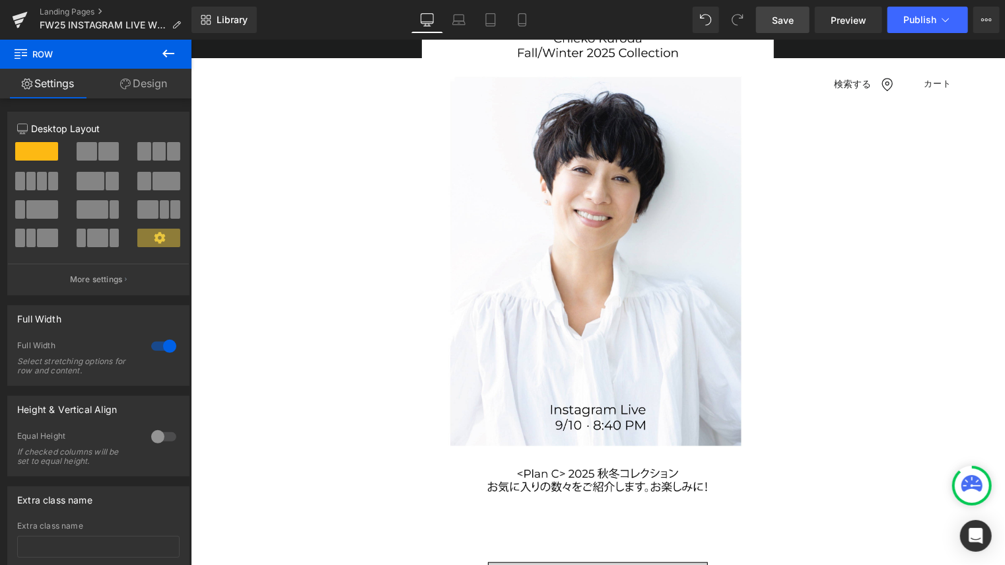
click at [785, 15] on span "Save" at bounding box center [783, 20] width 22 height 14
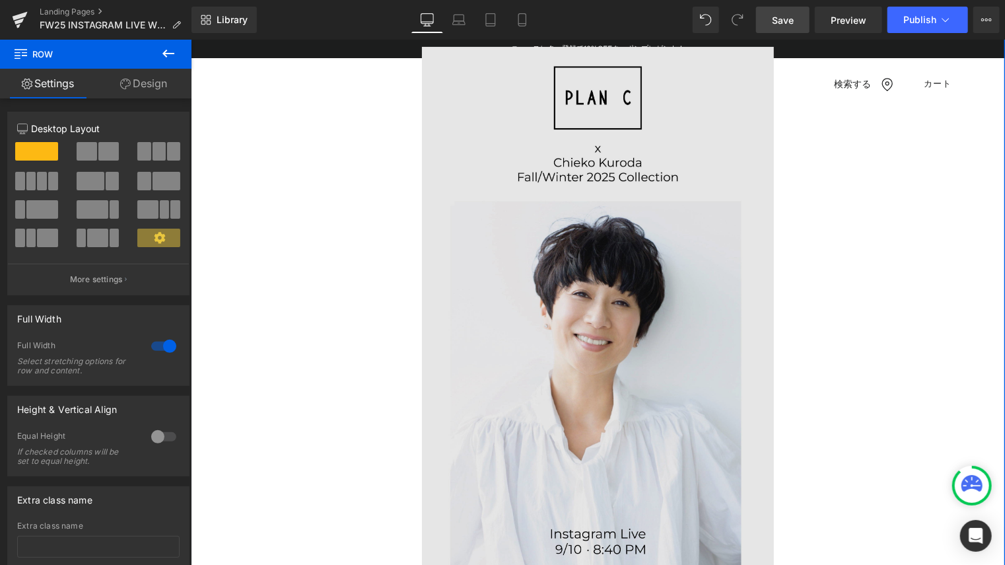
scroll to position [198, 0]
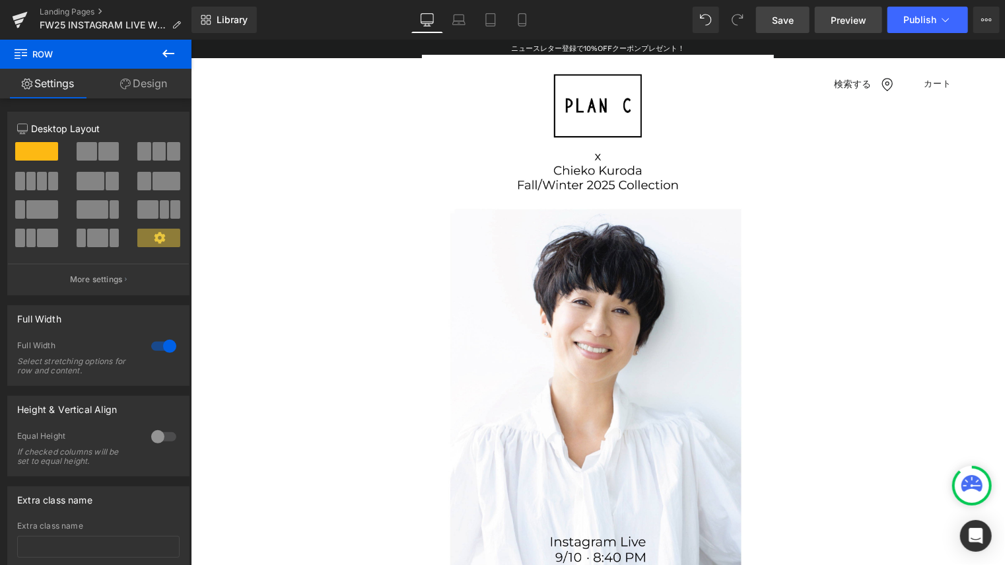
click at [832, 24] on span "Preview" at bounding box center [849, 20] width 36 height 14
click at [454, 18] on icon at bounding box center [459, 19] width 13 height 13
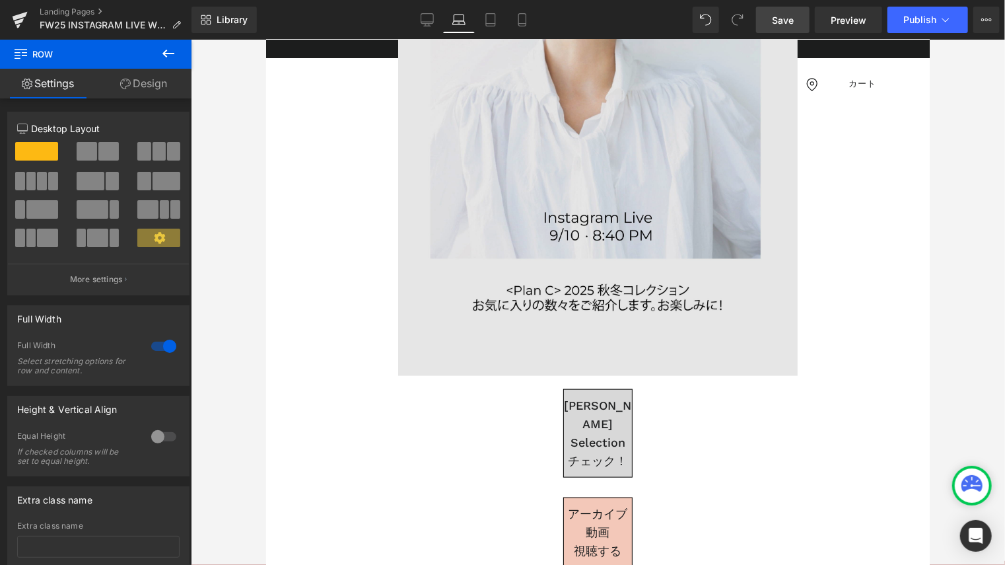
scroll to position [727, 0]
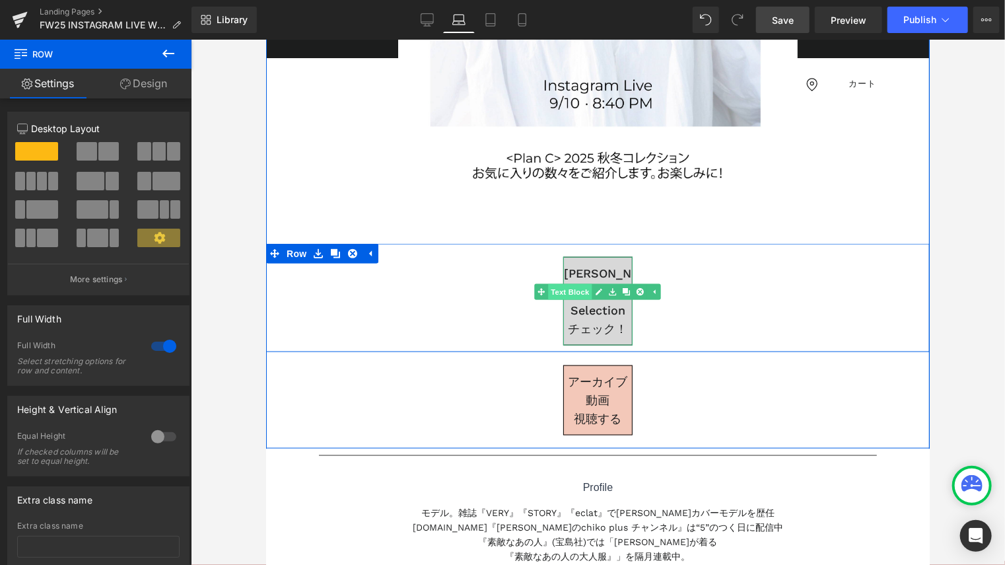
click at [566, 291] on span "Text Block" at bounding box center [570, 291] width 44 height 16
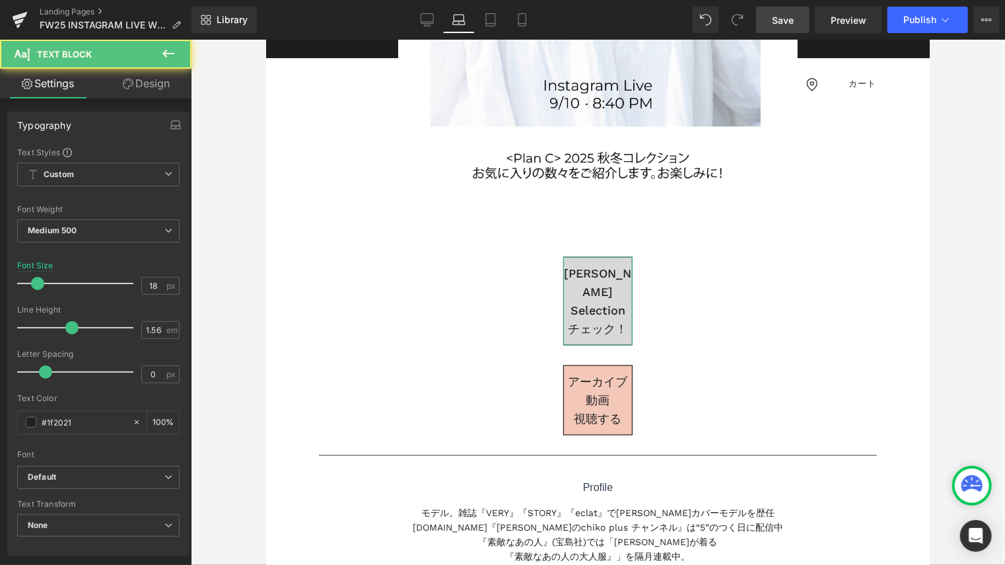
click at [145, 81] on link "Design" at bounding box center [146, 84] width 96 height 30
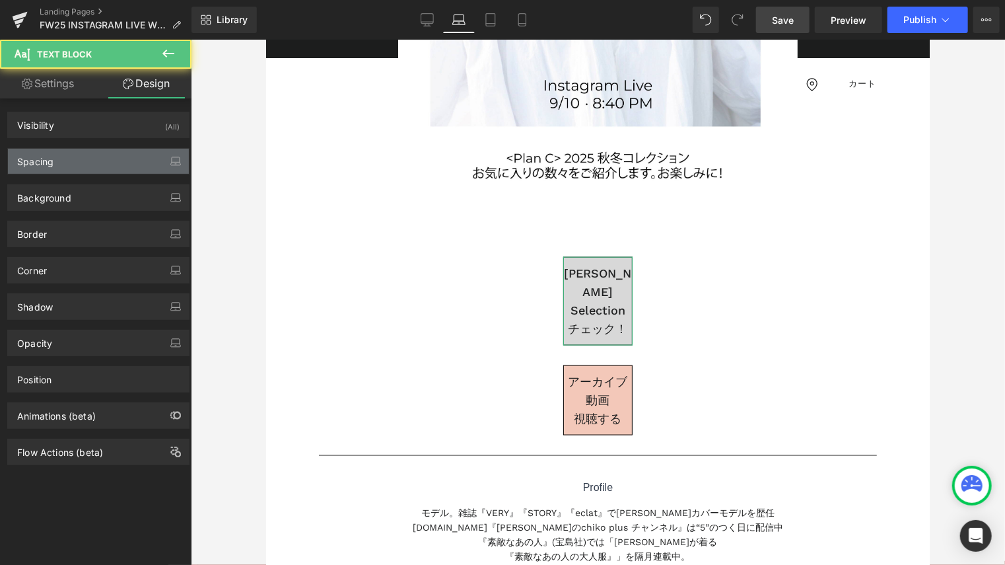
click at [100, 159] on div "Spacing" at bounding box center [98, 161] width 181 height 25
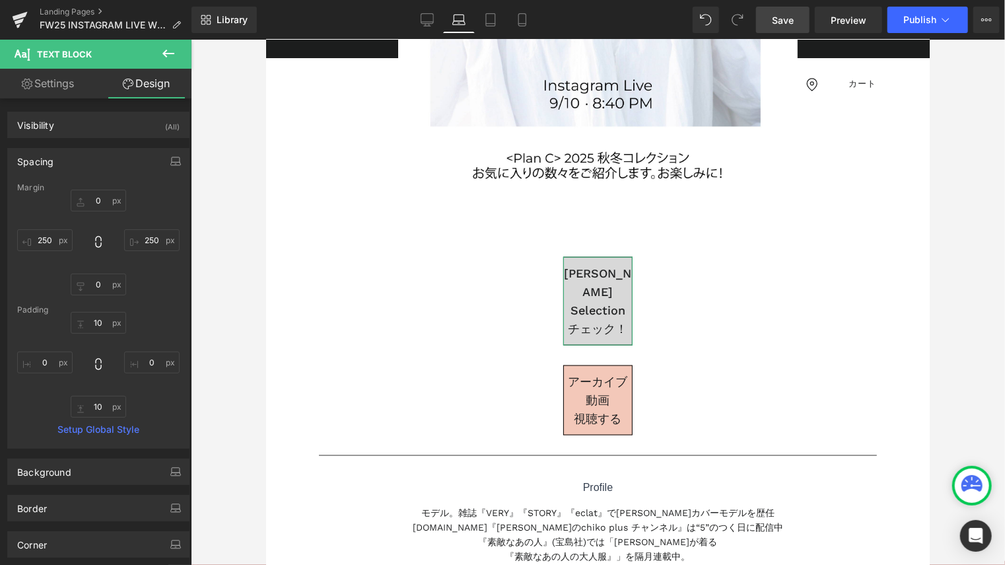
type input "0"
type input "250"
type input "0"
type input "250"
type input "10"
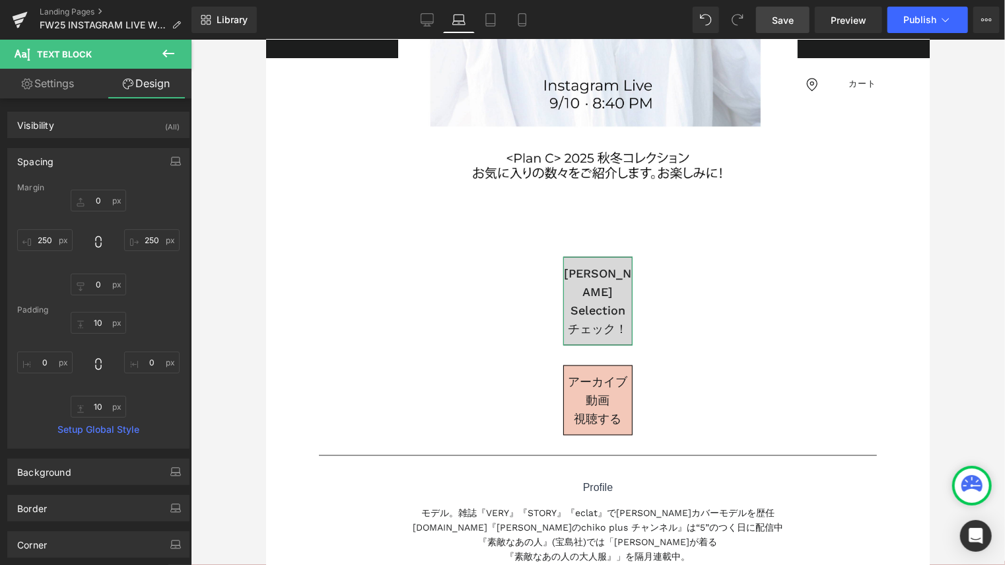
type input "0"
type input "10"
type input "0"
click at [54, 238] on input "250" at bounding box center [44, 240] width 55 height 22
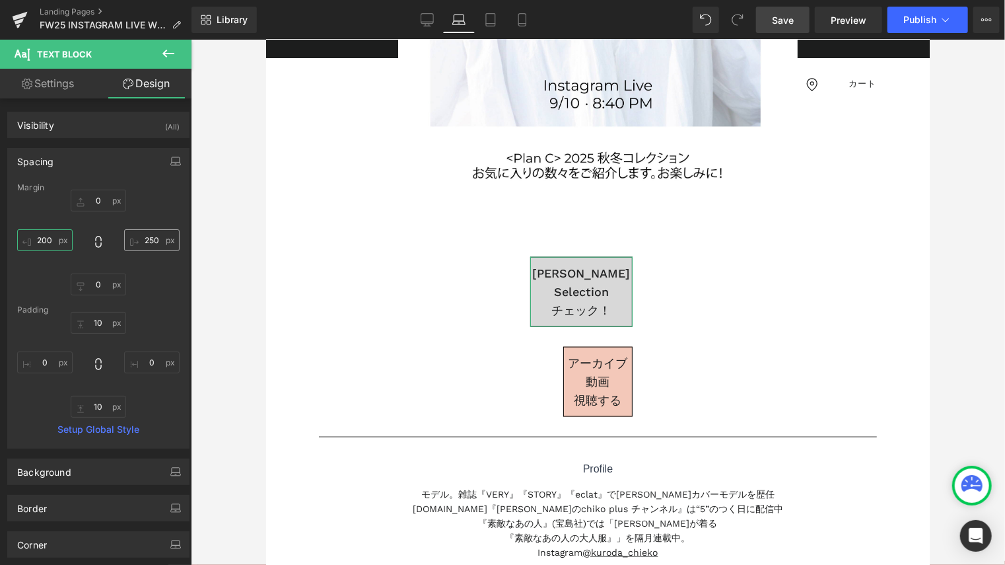
type input "200"
click at [153, 239] on input "250" at bounding box center [151, 240] width 55 height 22
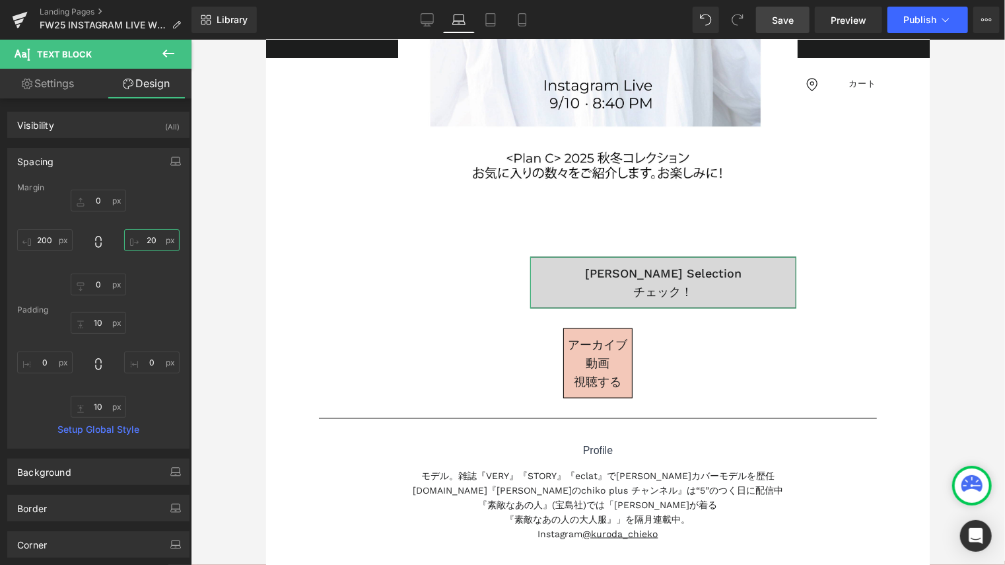
type input "200"
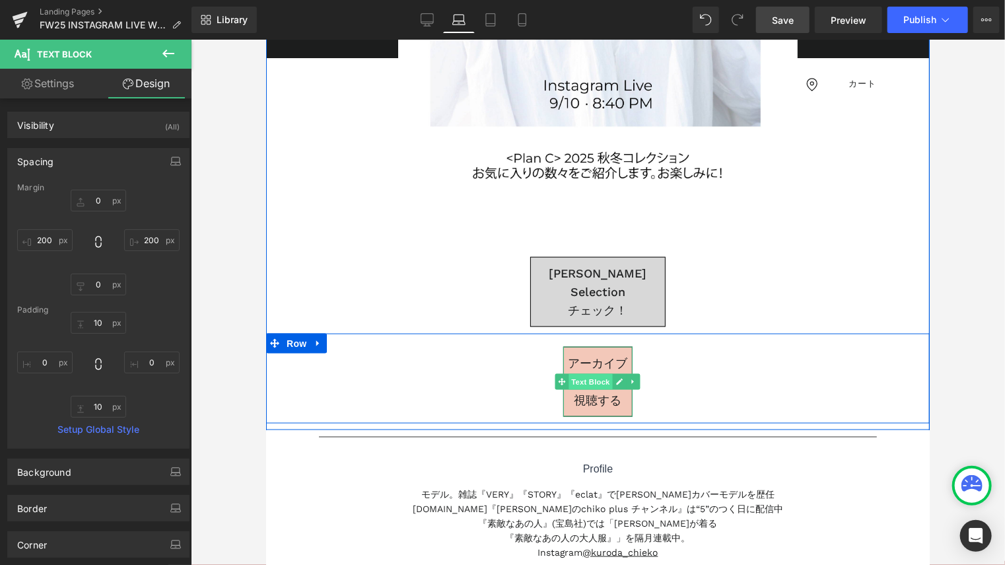
click at [582, 373] on span "Text Block" at bounding box center [591, 381] width 44 height 16
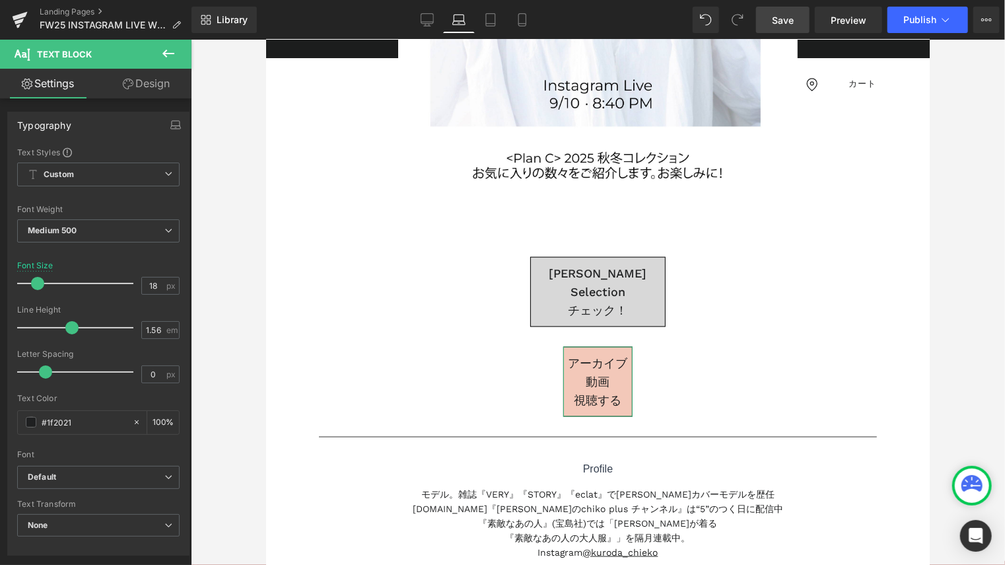
click at [149, 81] on link "Design" at bounding box center [146, 84] width 96 height 30
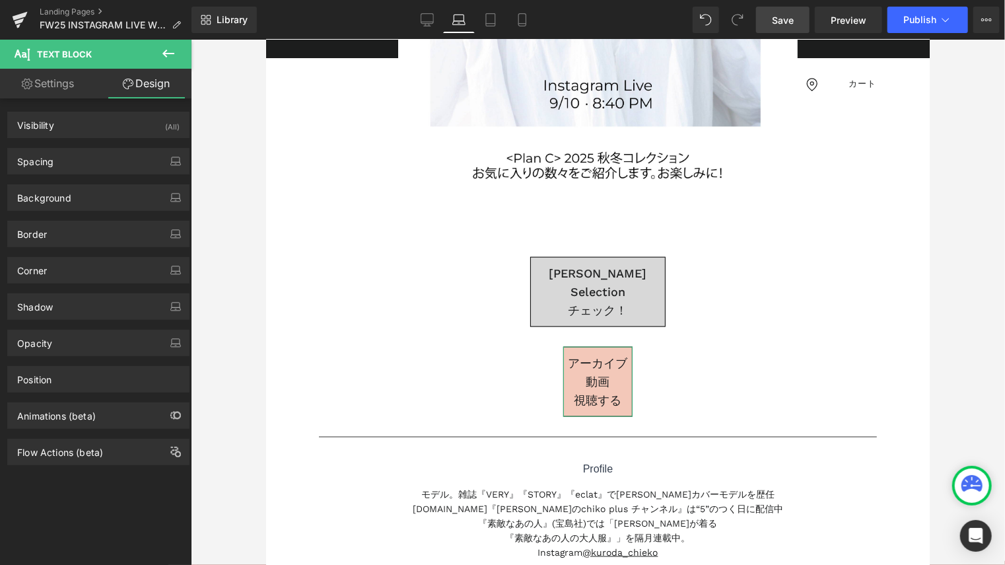
type input "0"
type input "250"
type input "0"
type input "250"
type input "10"
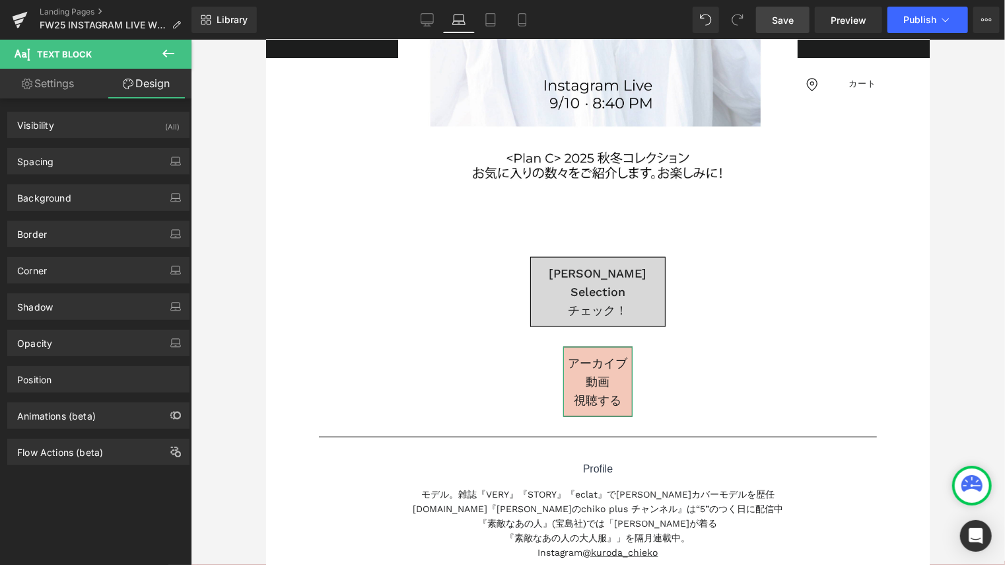
type input "0"
type input "10"
type input "0"
click at [67, 165] on div "Spacing" at bounding box center [98, 161] width 181 height 25
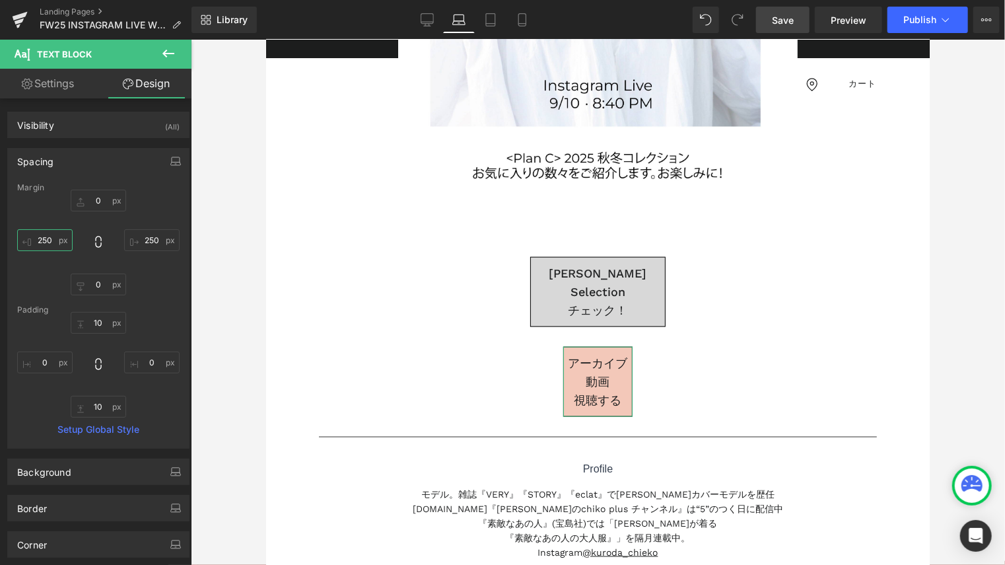
click at [58, 243] on input "250" at bounding box center [44, 240] width 55 height 22
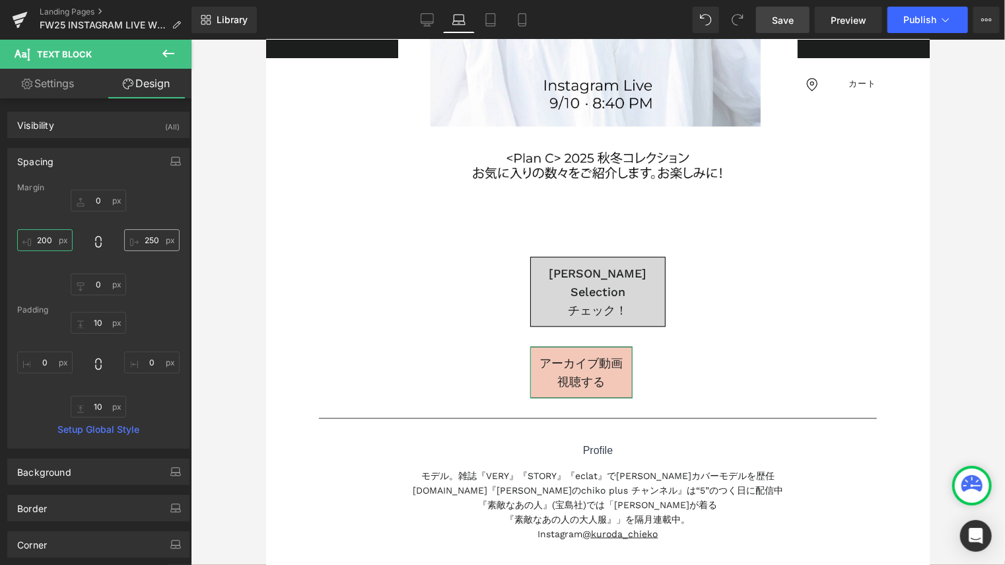
type input "200"
click at [143, 241] on input "250" at bounding box center [151, 240] width 55 height 22
type input "200"
click at [482, 21] on link "Tablet" at bounding box center [491, 20] width 32 height 26
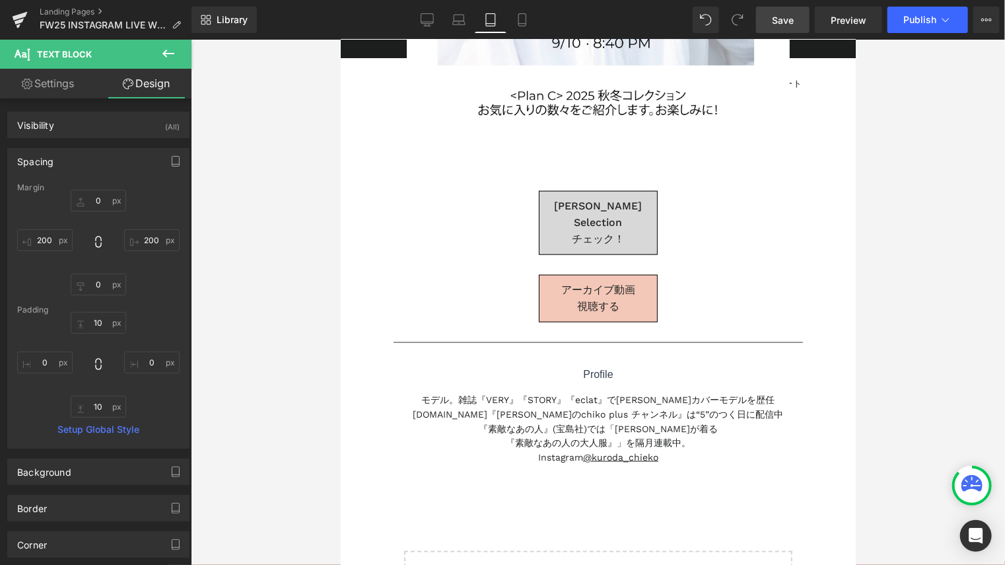
type input "0"
type input "200"
type input "0"
type input "200"
type input "10"
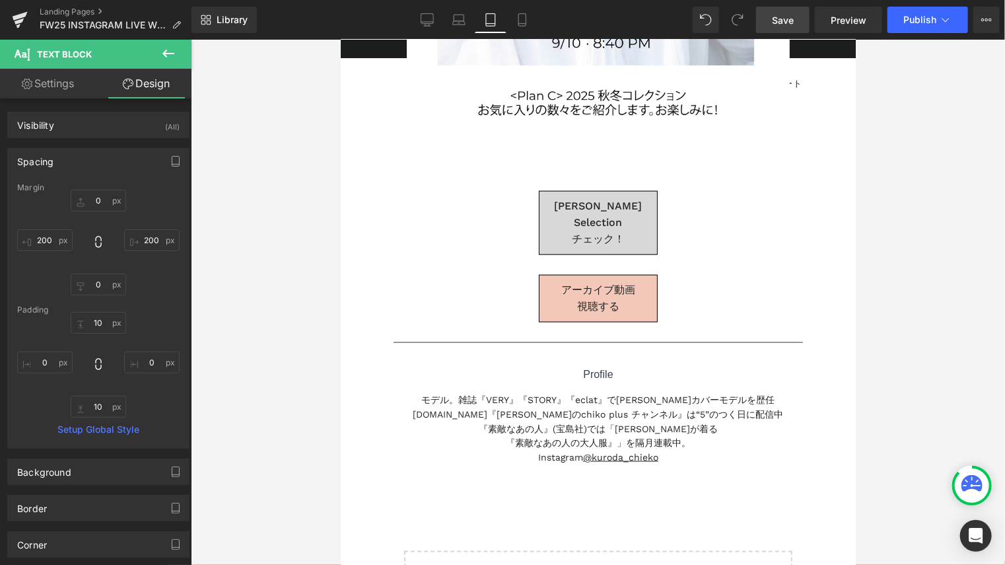
type input "0"
type input "10"
type input "0"
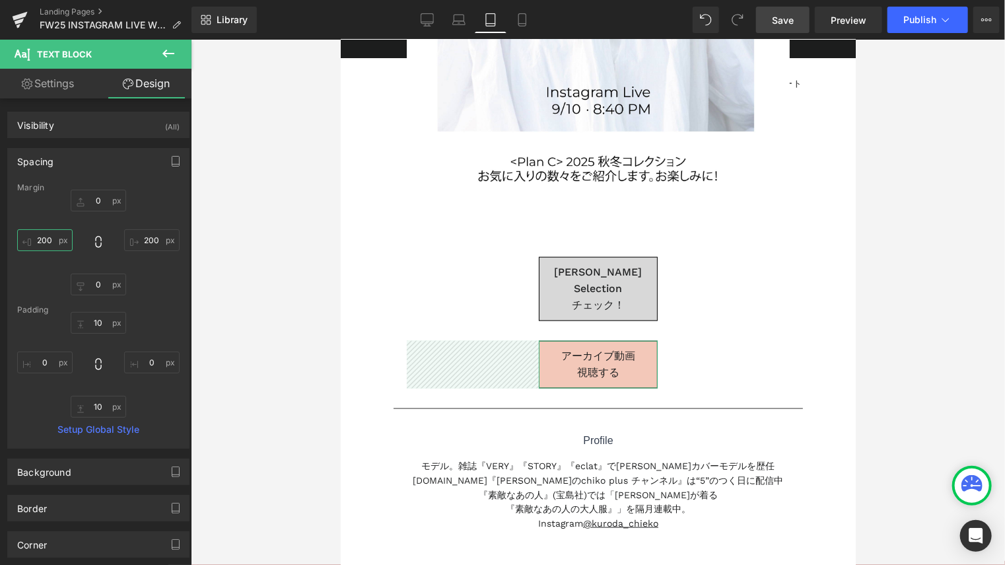
click at [46, 244] on input "200" at bounding box center [44, 240] width 55 height 22
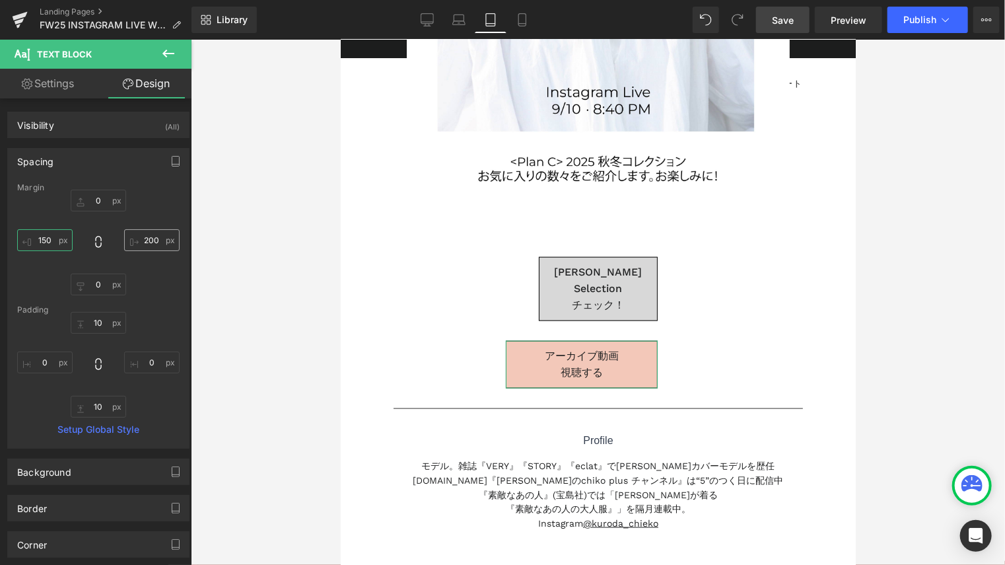
type input "150"
click at [147, 248] on input "200" at bounding box center [151, 240] width 55 height 22
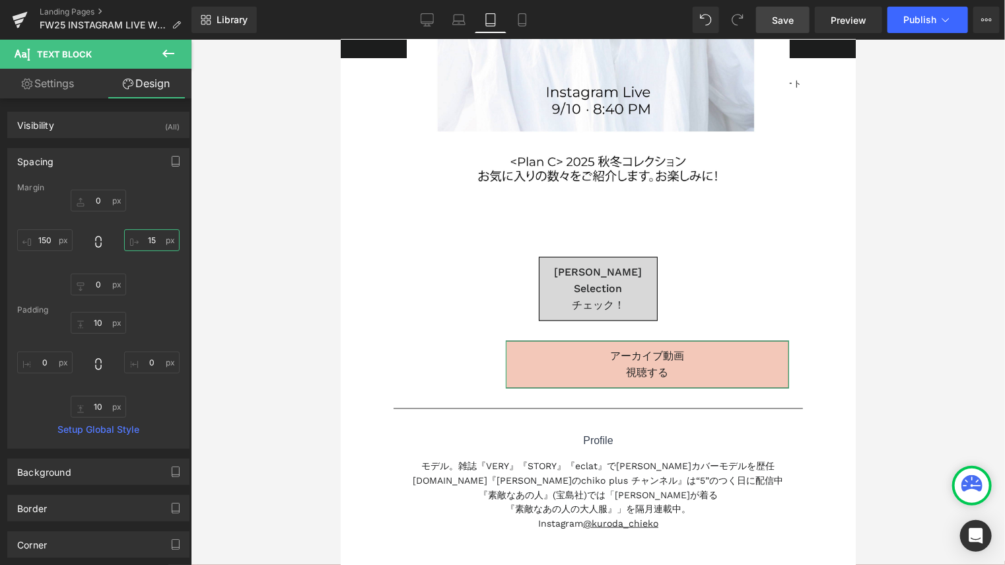
type input "150"
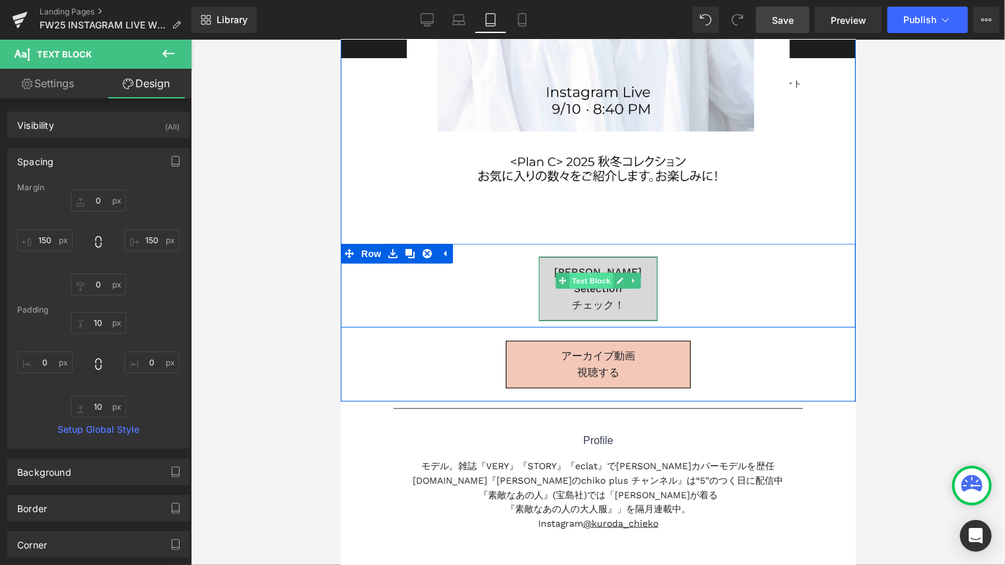
click at [597, 275] on span "Text Block" at bounding box center [591, 280] width 44 height 16
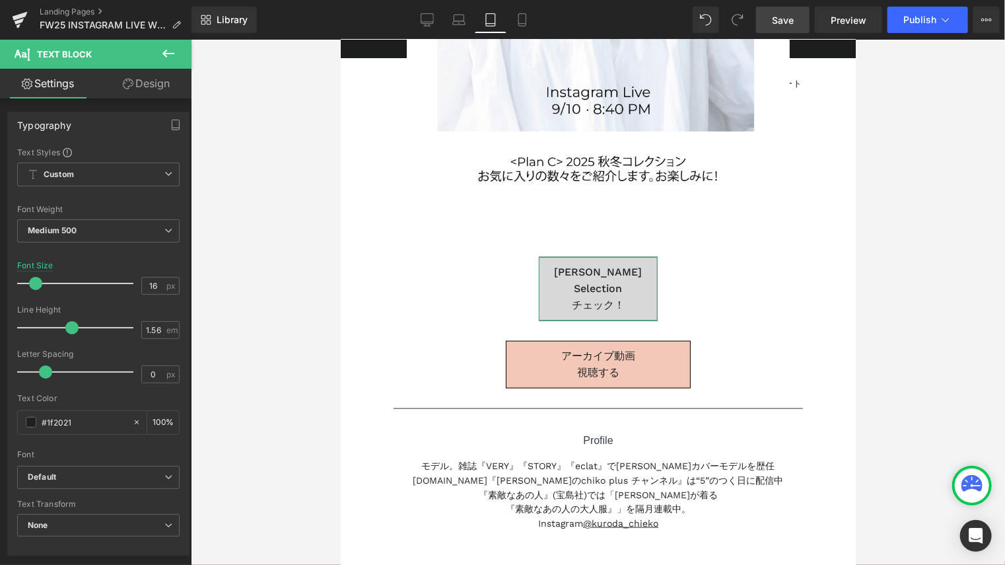
drag, startPoint x: 157, startPoint y: 87, endPoint x: 68, endPoint y: 187, distance: 134.3
click at [157, 86] on link "Design" at bounding box center [146, 84] width 96 height 30
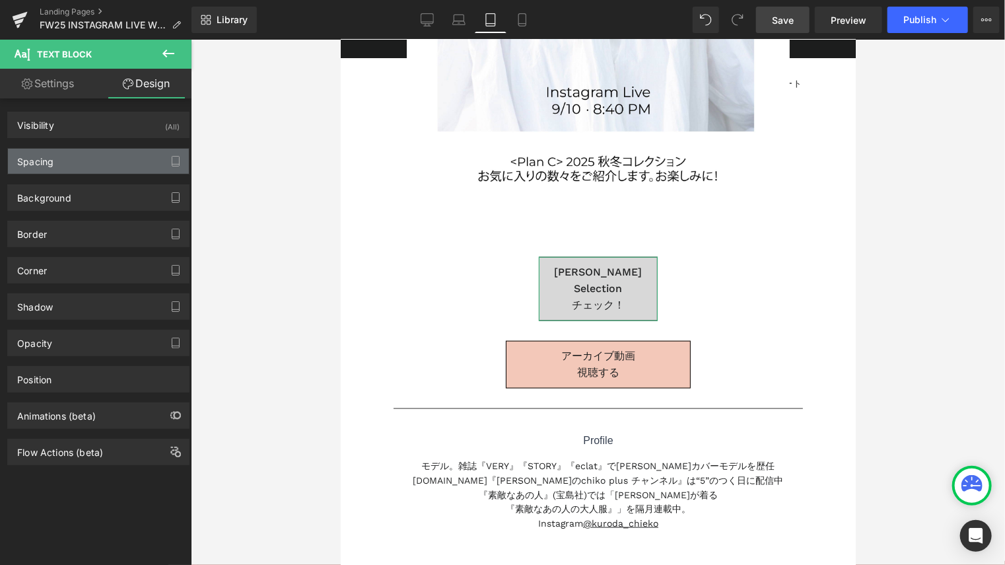
type input "0"
type input "200"
type input "0"
type input "200"
type input "10"
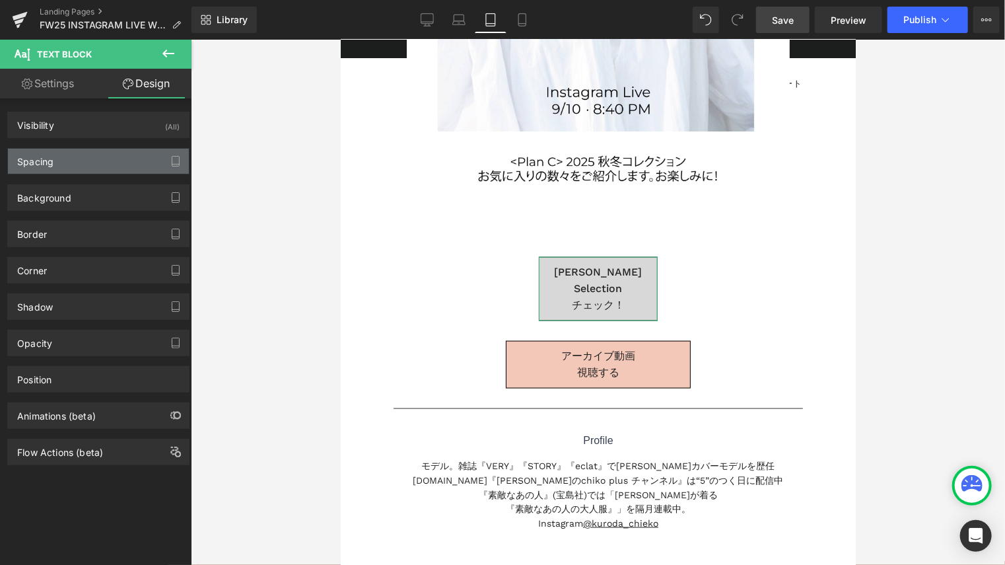
type input "0"
type input "10"
type input "0"
click at [67, 164] on div "Spacing" at bounding box center [98, 161] width 181 height 25
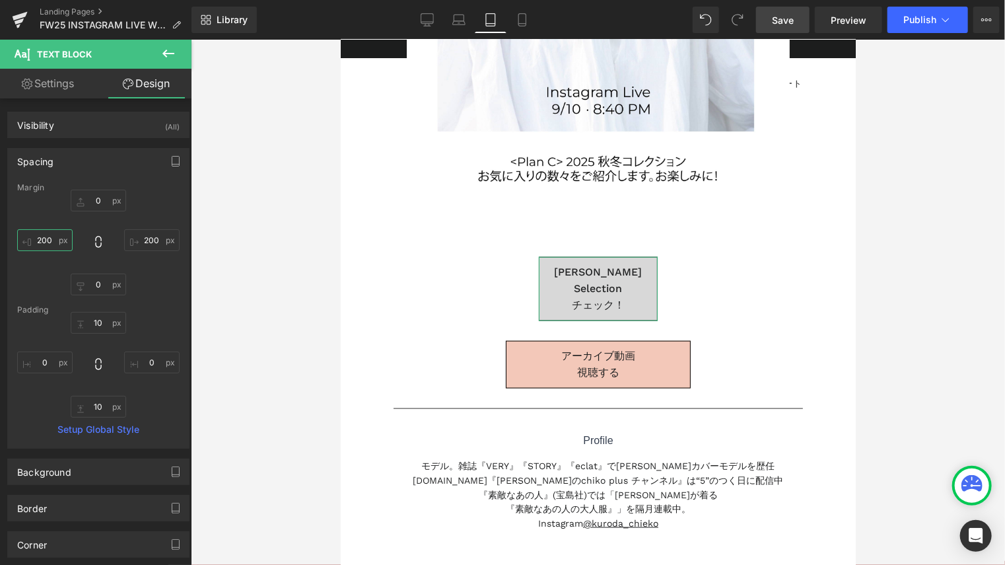
click at [55, 235] on input "200" at bounding box center [44, 240] width 55 height 22
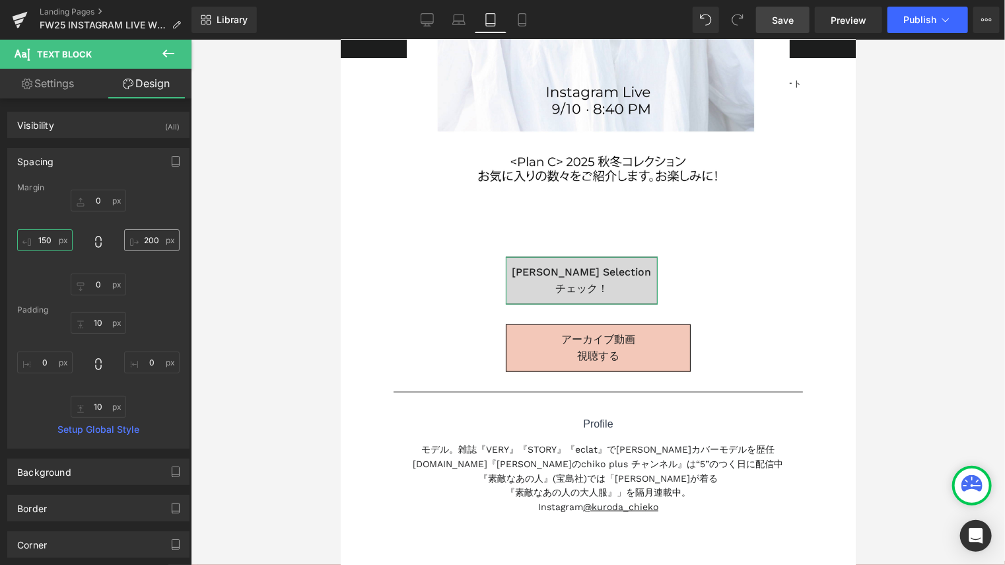
type input "150"
click at [154, 238] on input "200" at bounding box center [151, 240] width 55 height 22
type input "150"
click at [519, 17] on icon at bounding box center [522, 20] width 7 height 13
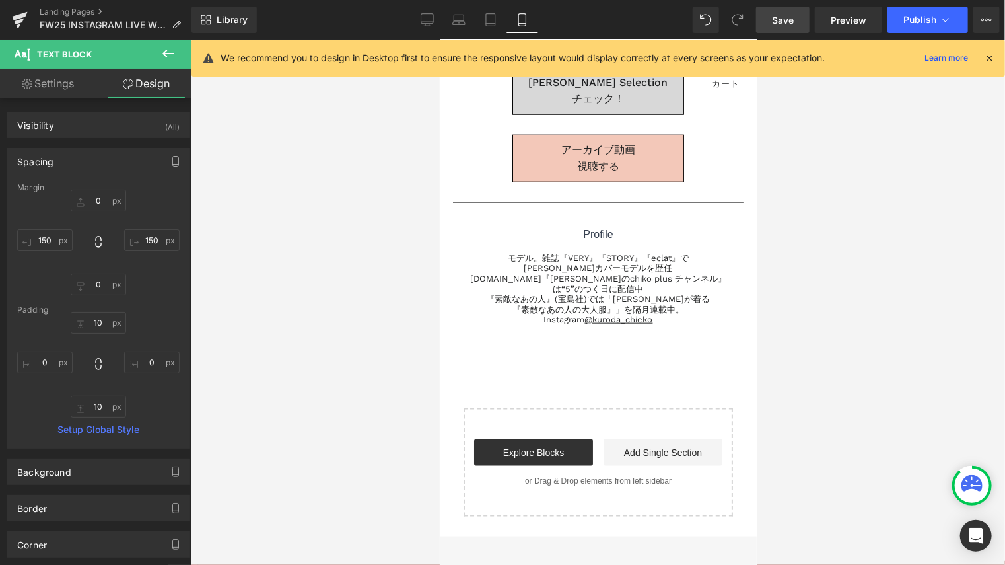
type input "0"
type input "100"
type input "0"
type input "100"
type input "10"
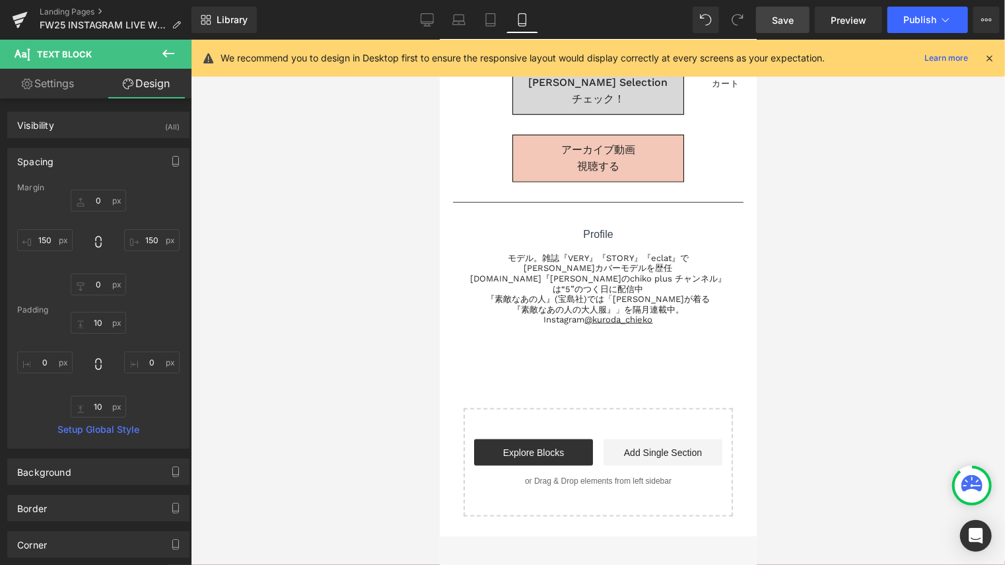
type input "0"
type input "10"
type input "0"
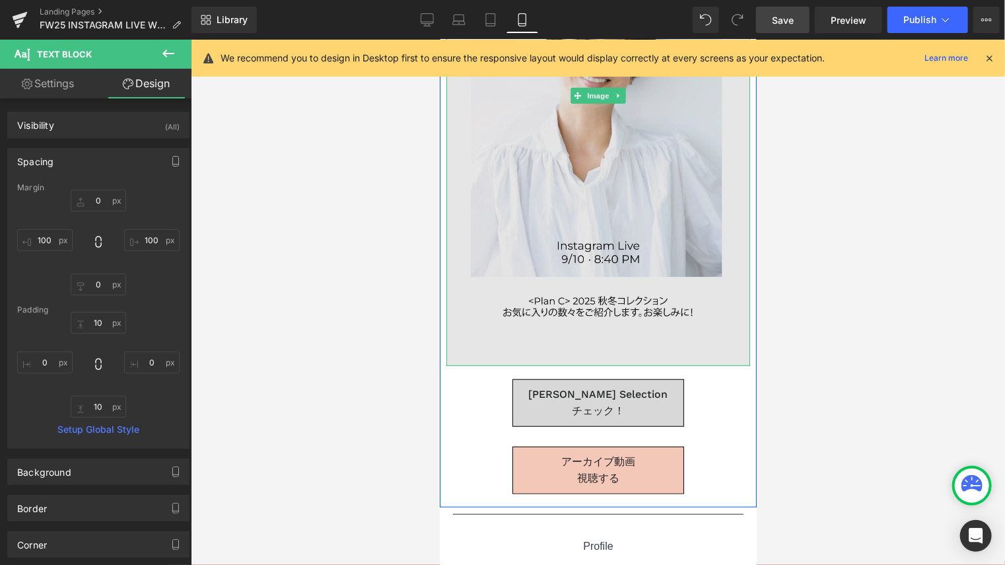
scroll to position [528, 0]
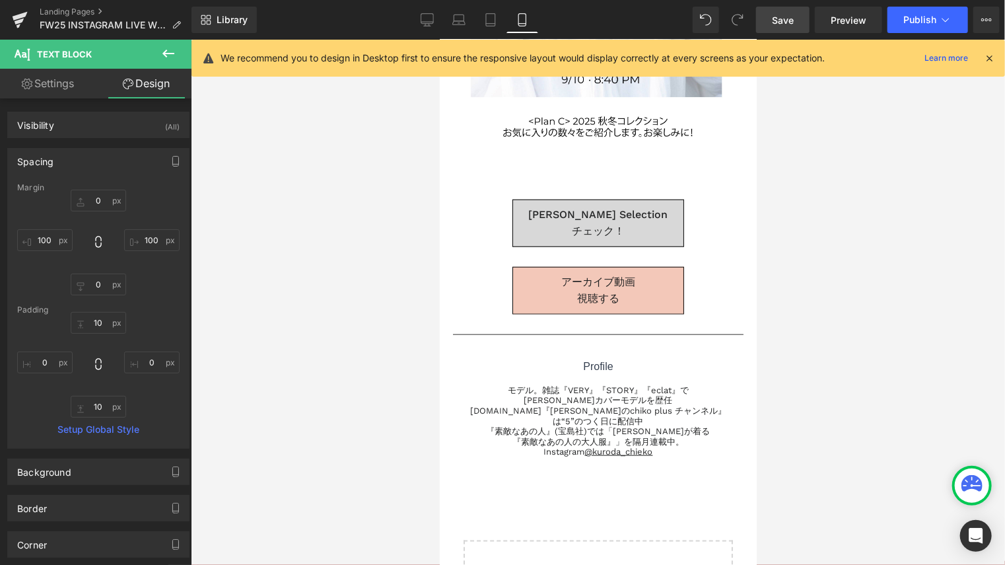
click at [791, 20] on span "Save" at bounding box center [783, 20] width 22 height 14
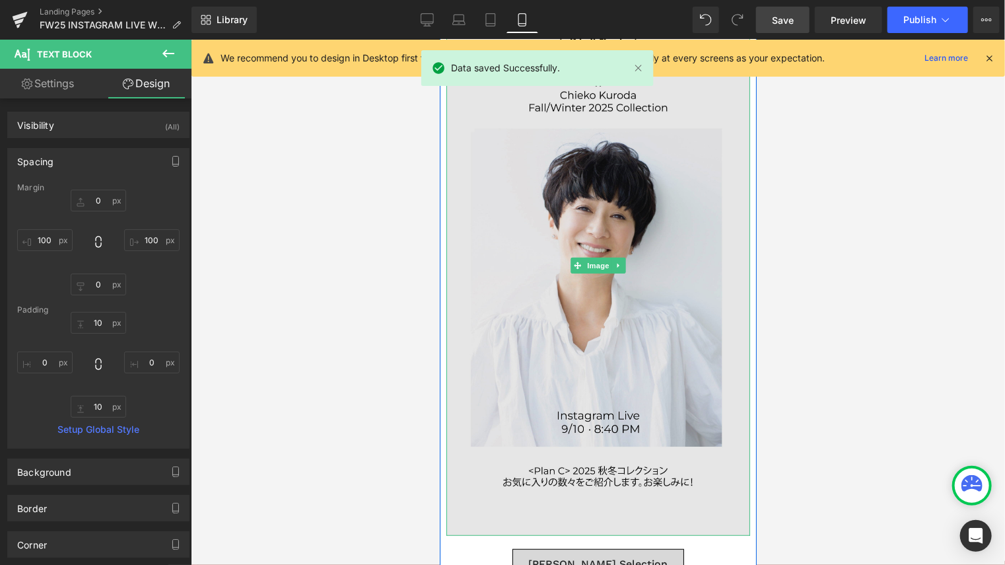
scroll to position [0, 0]
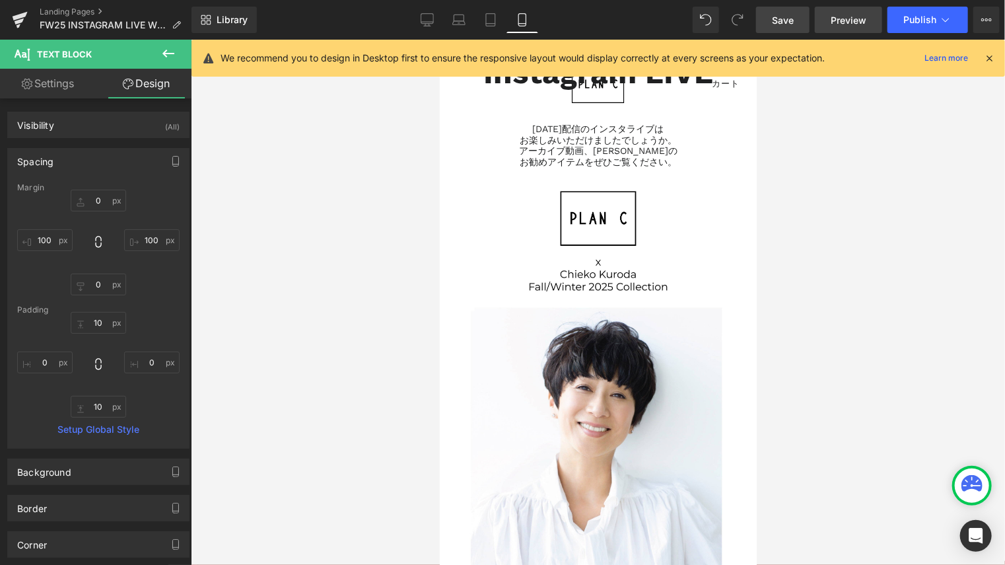
click at [850, 23] on span "Preview" at bounding box center [849, 20] width 36 height 14
click at [431, 24] on icon at bounding box center [427, 19] width 13 height 13
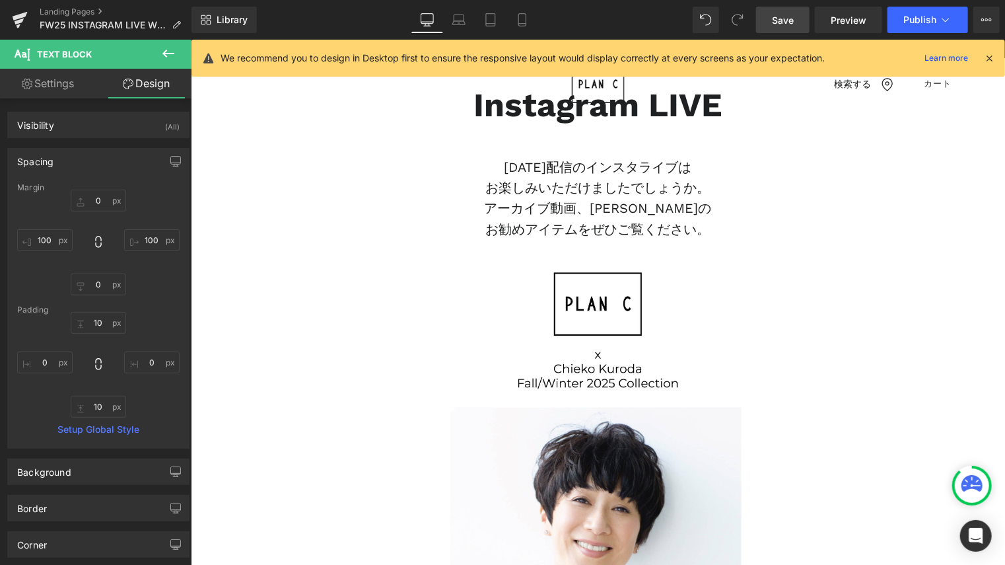
type input "0"
type input "200"
type input "0"
type input "200"
type input "10"
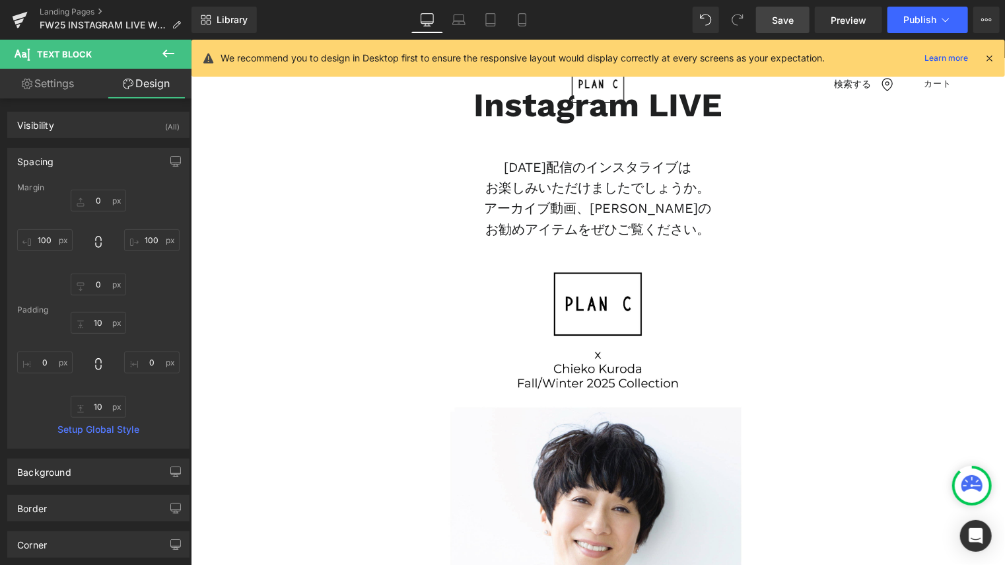
type input "0"
type input "10"
type input "0"
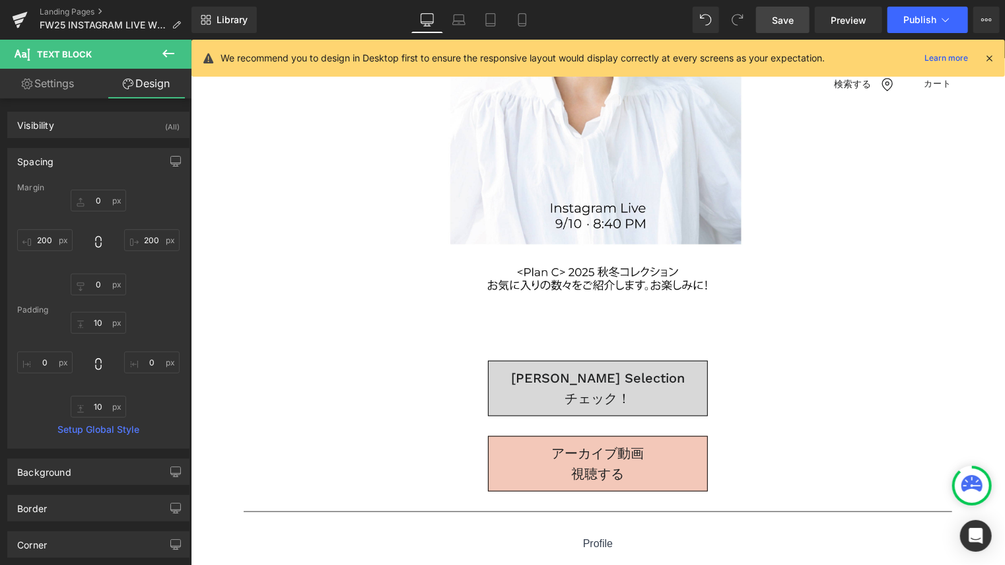
scroll to position [700, 0]
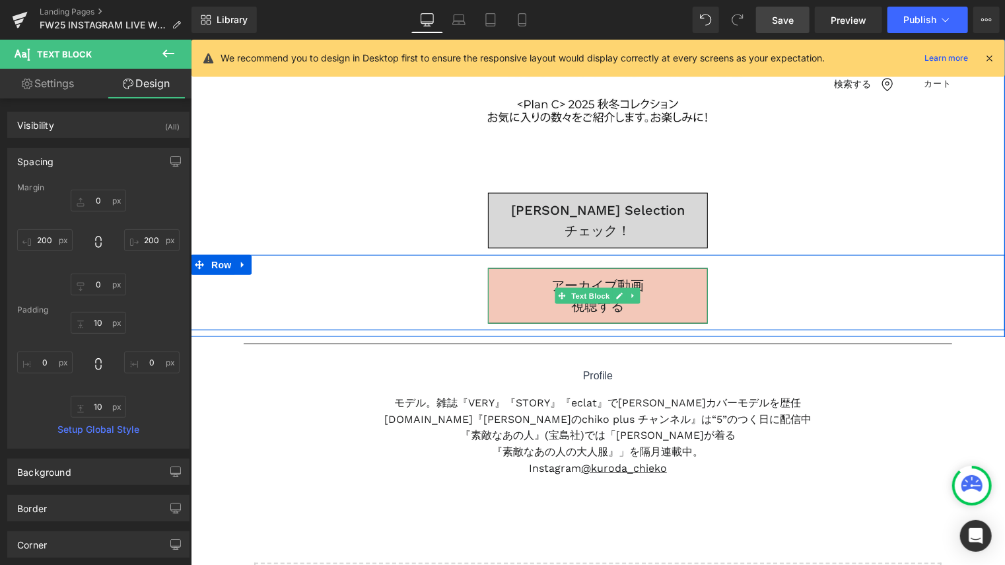
click at [653, 308] on p "視聴する" at bounding box center [597, 305] width 219 height 20
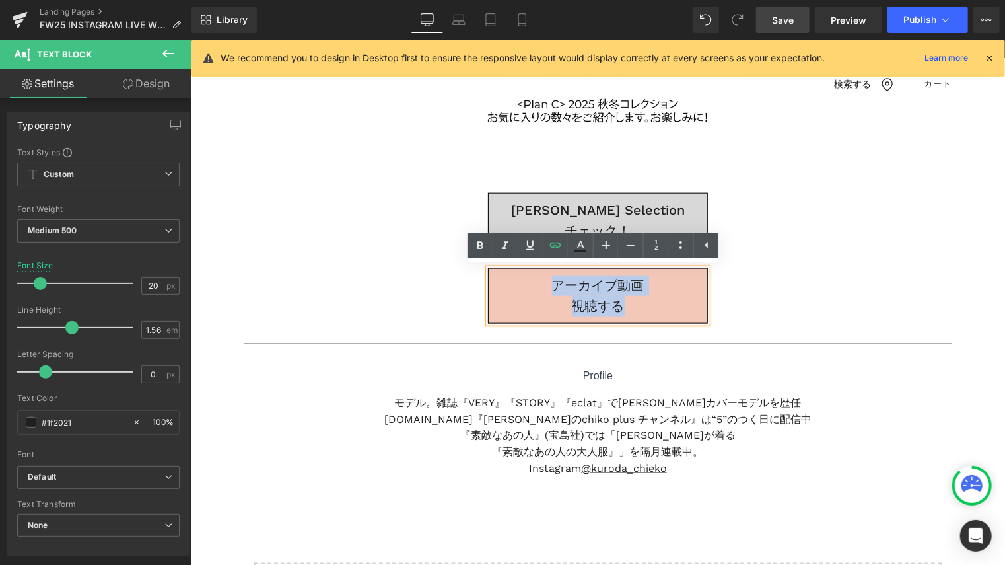
drag, startPoint x: 643, startPoint y: 310, endPoint x: 509, endPoint y: 276, distance: 138.3
click at [509, 276] on div "アーカイブ動画 視聴する" at bounding box center [598, 295] width 220 height 55
click at [560, 246] on icon at bounding box center [555, 244] width 11 height 5
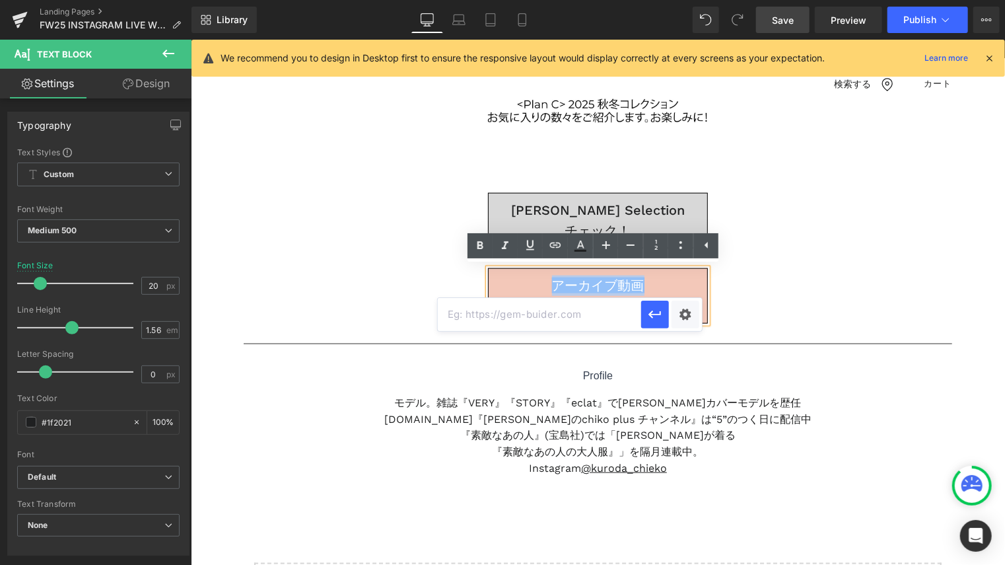
click at [365, 216] on div "Chieko’s Selection チェック！ Text Block" at bounding box center [597, 219] width 484 height 55
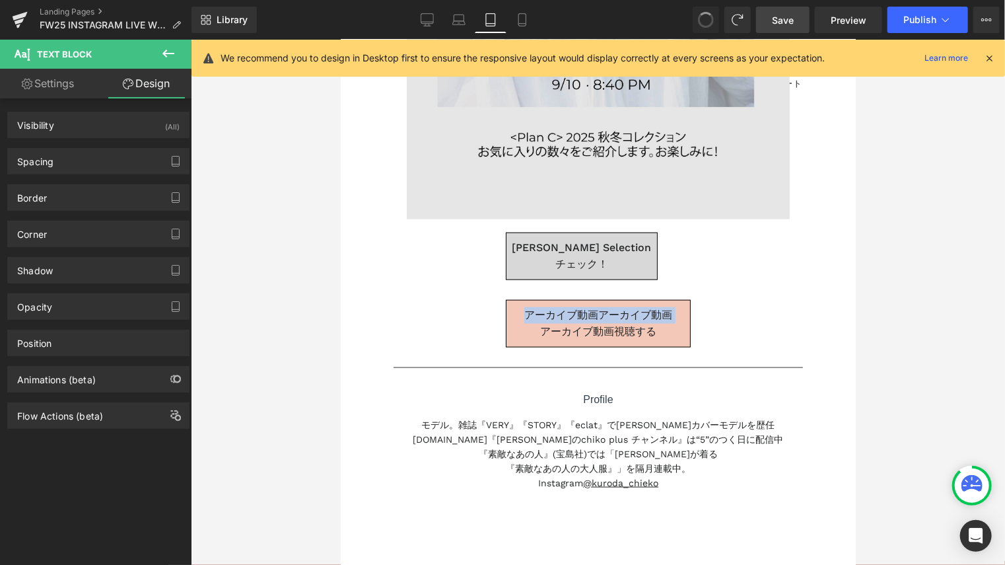
scroll to position [505, 0]
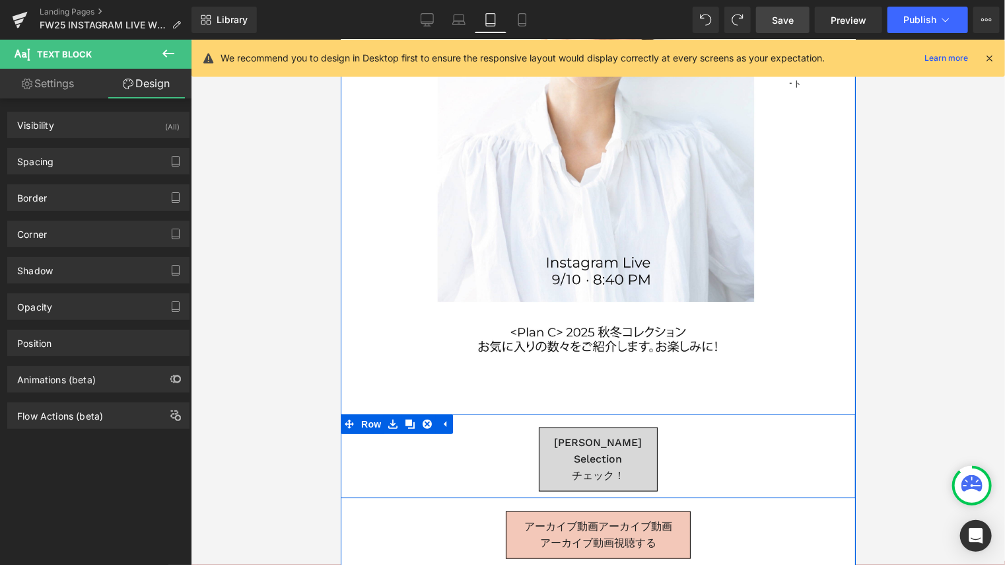
click at [723, 451] on div "Chieko’s Selection チェック！ Text Block" at bounding box center [597, 459] width 383 height 64
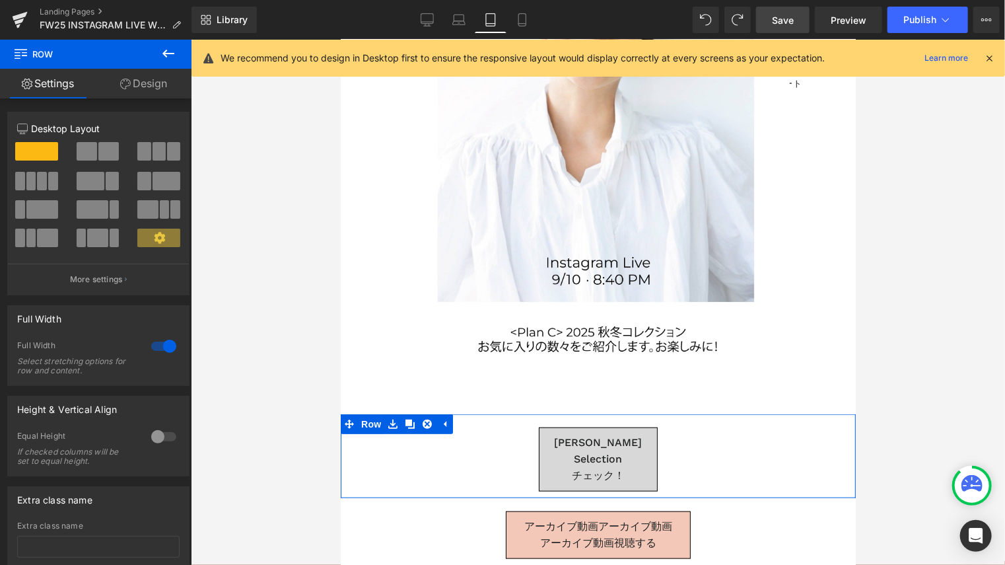
click at [166, 83] on link "Design" at bounding box center [144, 84] width 96 height 30
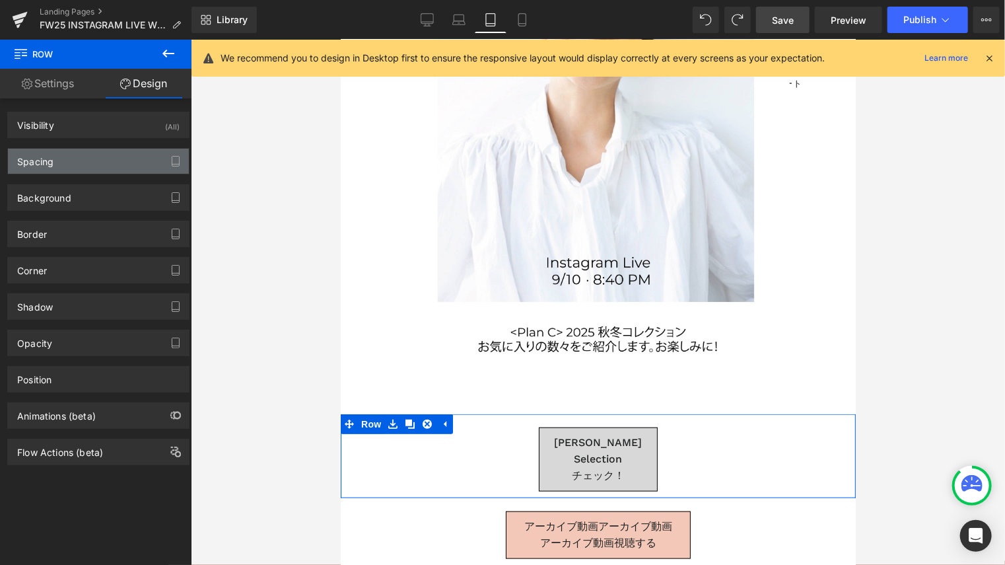
type input "0"
type input "20"
type input "100"
type input "10"
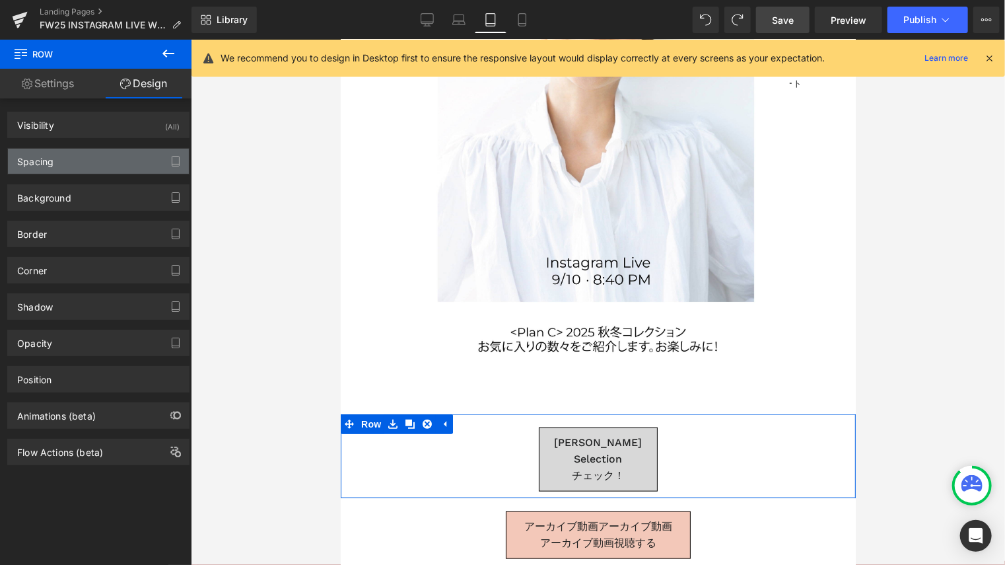
type input "100"
click at [110, 168] on div "Spacing" at bounding box center [98, 161] width 181 height 25
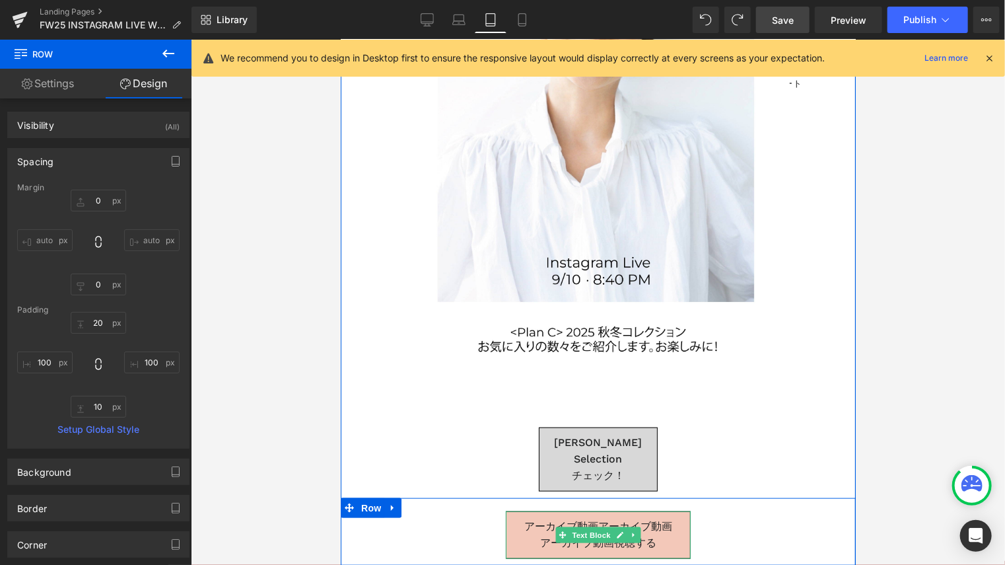
click at [616, 531] on icon at bounding box center [619, 534] width 7 height 7
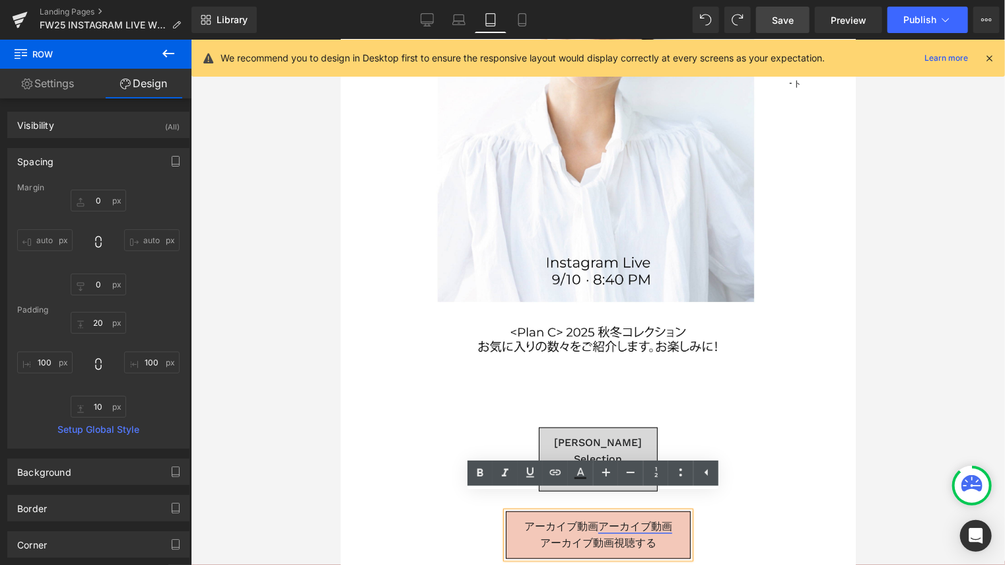
click at [598, 519] on link "アーカイブ動画" at bounding box center [635, 525] width 74 height 13
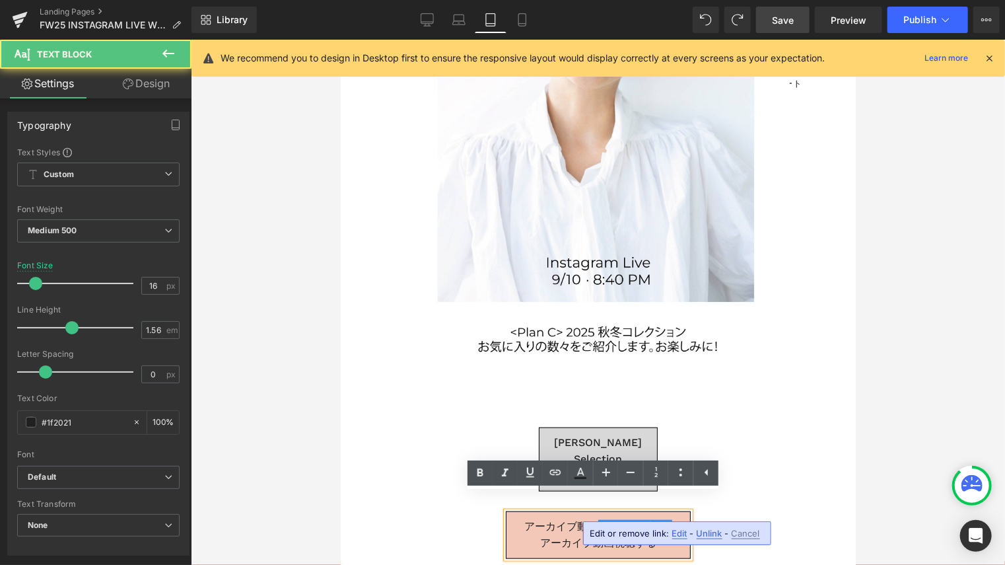
click at [673, 518] on p "アーカイブ動画 アーカイブ動画" at bounding box center [598, 526] width 184 height 17
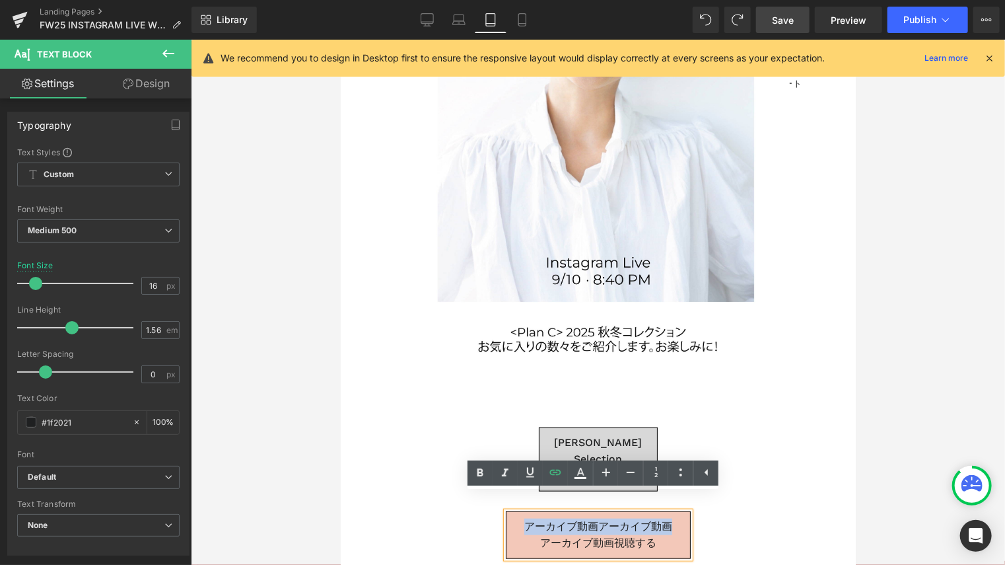
drag, startPoint x: 673, startPoint y: 509, endPoint x: 858, endPoint y: 545, distance: 188.5
click at [517, 518] on p "アーカイブ動画 アーカイブ動画" at bounding box center [598, 526] width 184 height 17
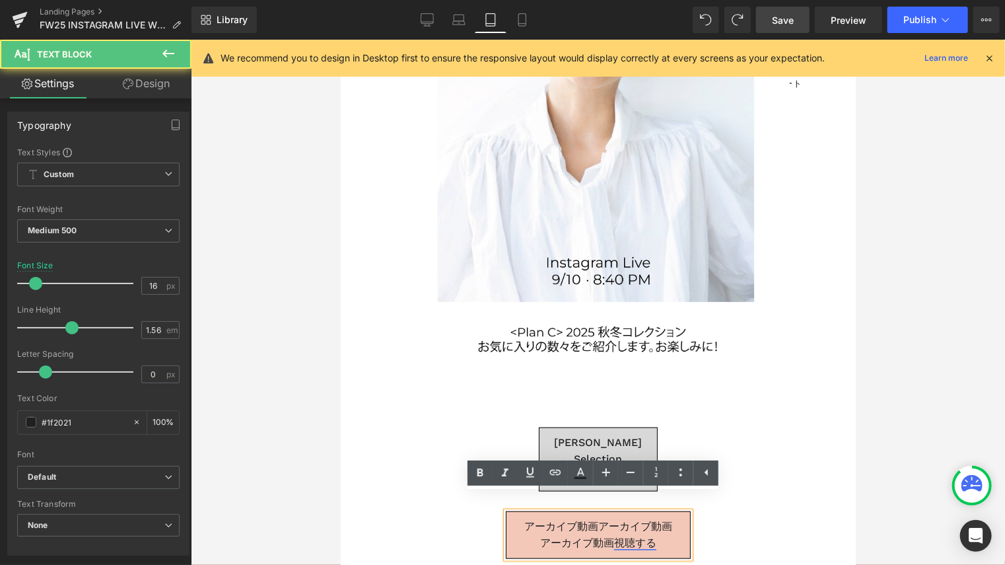
click at [608, 534] on p "アーカイブ動画 視聴する" at bounding box center [598, 542] width 184 height 17
drag, startPoint x: 599, startPoint y: 509, endPoint x: 634, endPoint y: 509, distance: 34.4
click at [634, 519] on link "アーカイブ動画" at bounding box center [635, 525] width 74 height 13
click at [586, 519] on span "アーカイブ動画 アーカイブ動画" at bounding box center [598, 525] width 148 height 13
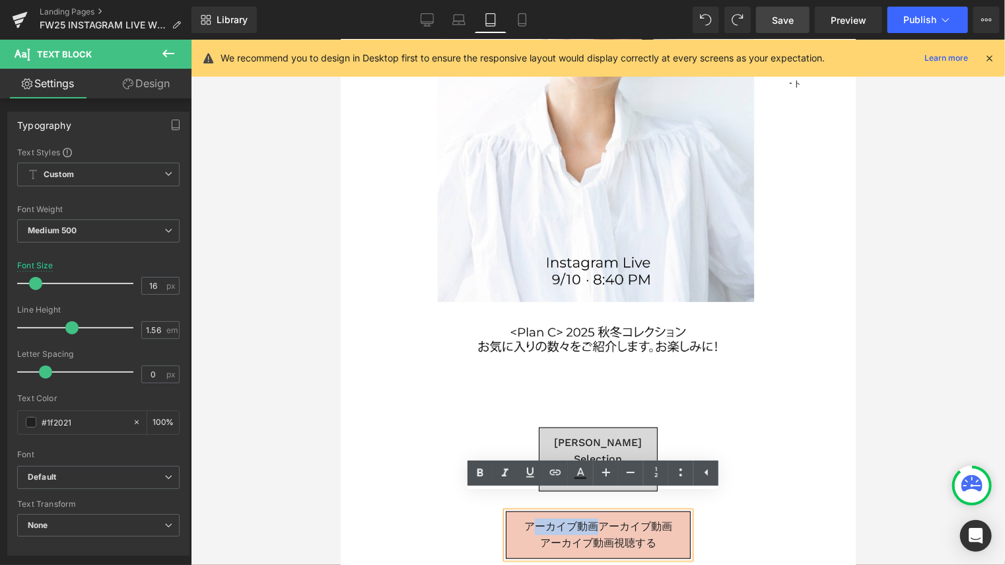
drag, startPoint x: 588, startPoint y: 507, endPoint x: 530, endPoint y: 507, distance: 57.5
click at [530, 519] on span "アーカイブ動画 アーカイブ動画" at bounding box center [598, 525] width 148 height 13
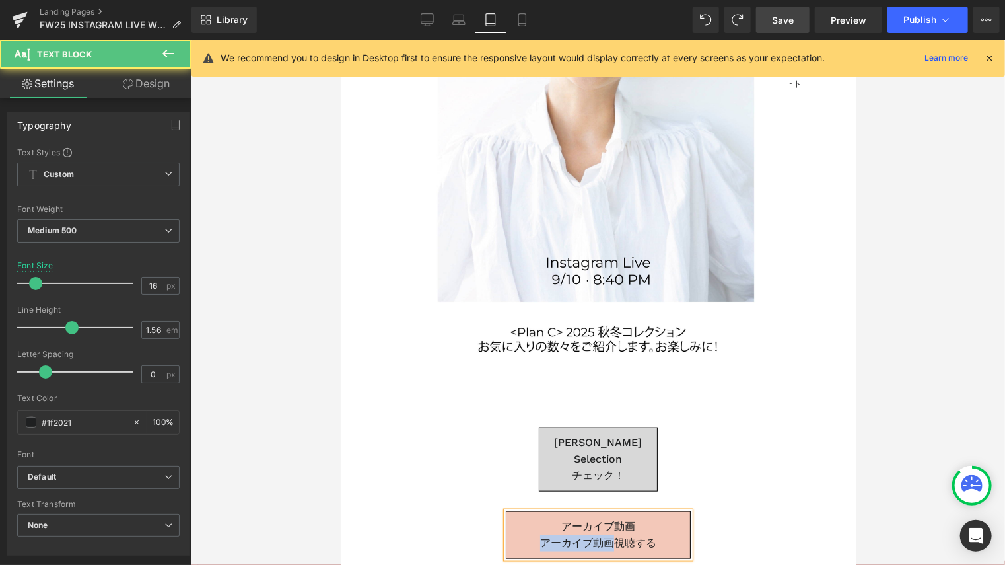
drag, startPoint x: 606, startPoint y: 525, endPoint x: 527, endPoint y: 525, distance: 79.9
click at [527, 534] on p "アーカイブ動画 視聴する" at bounding box center [598, 542] width 184 height 17
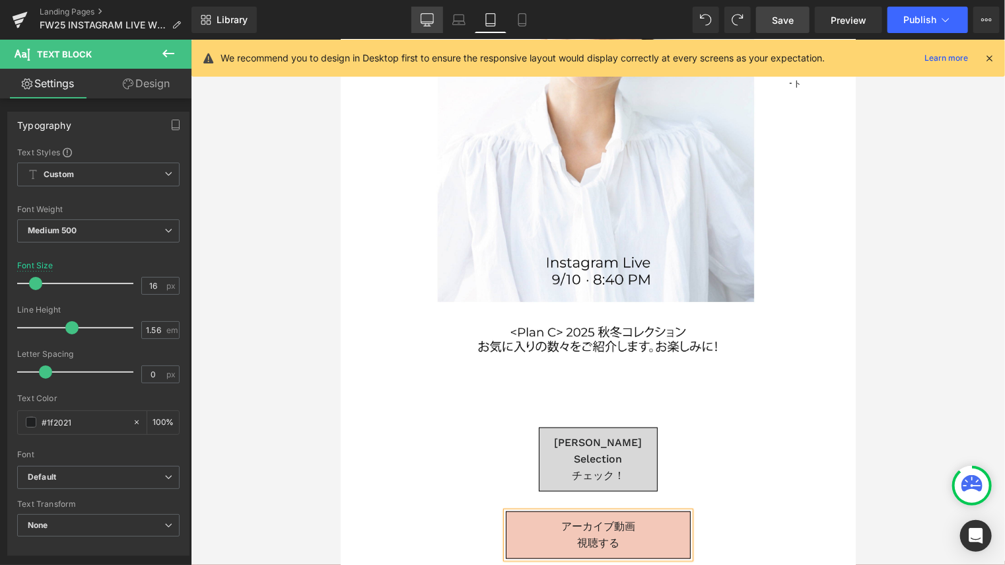
click at [430, 20] on icon at bounding box center [427, 19] width 13 height 13
type input "20"
type input "100"
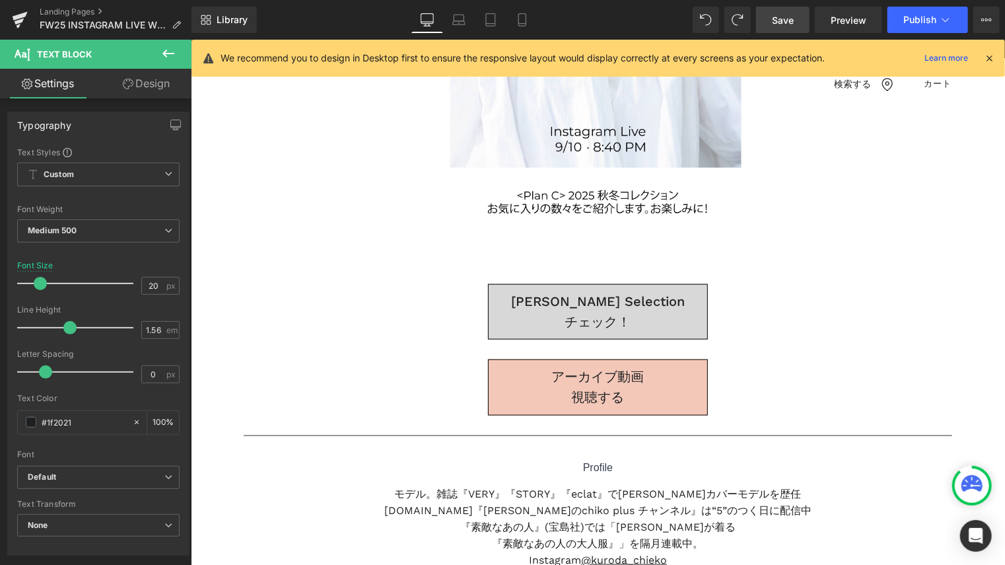
scroll to position [728, 0]
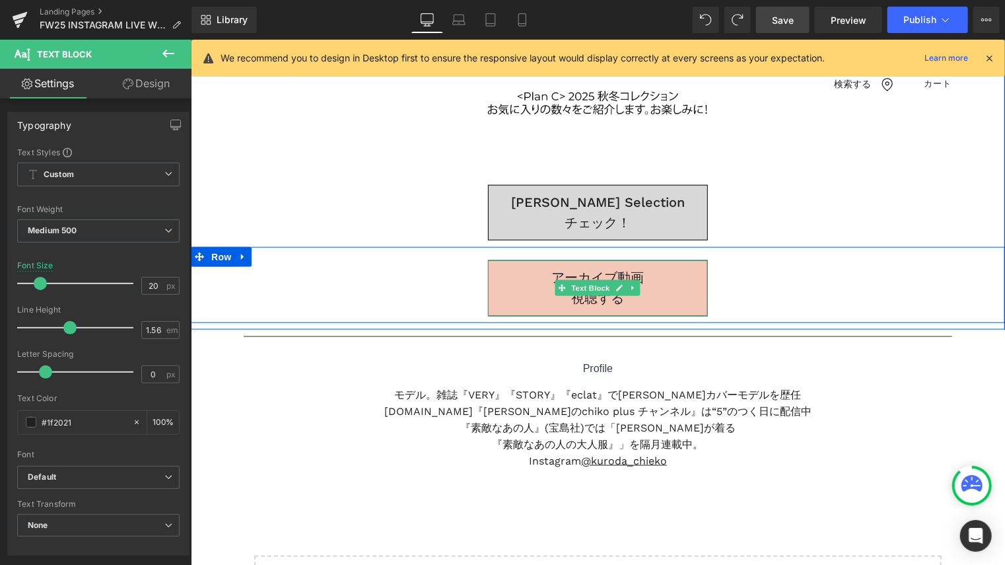
click at [671, 297] on p "視聴する" at bounding box center [597, 297] width 219 height 20
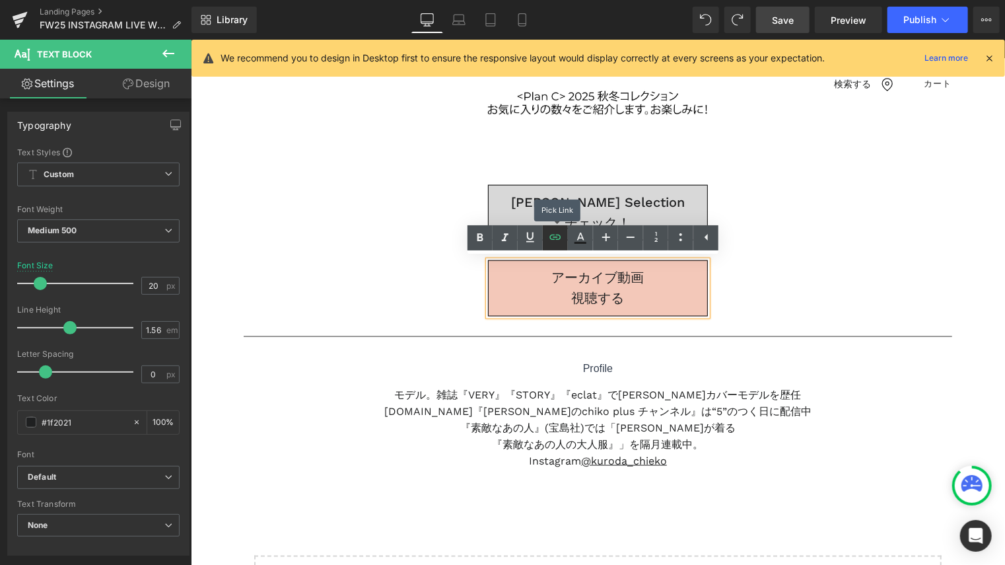
click at [560, 238] on icon at bounding box center [555, 237] width 11 height 5
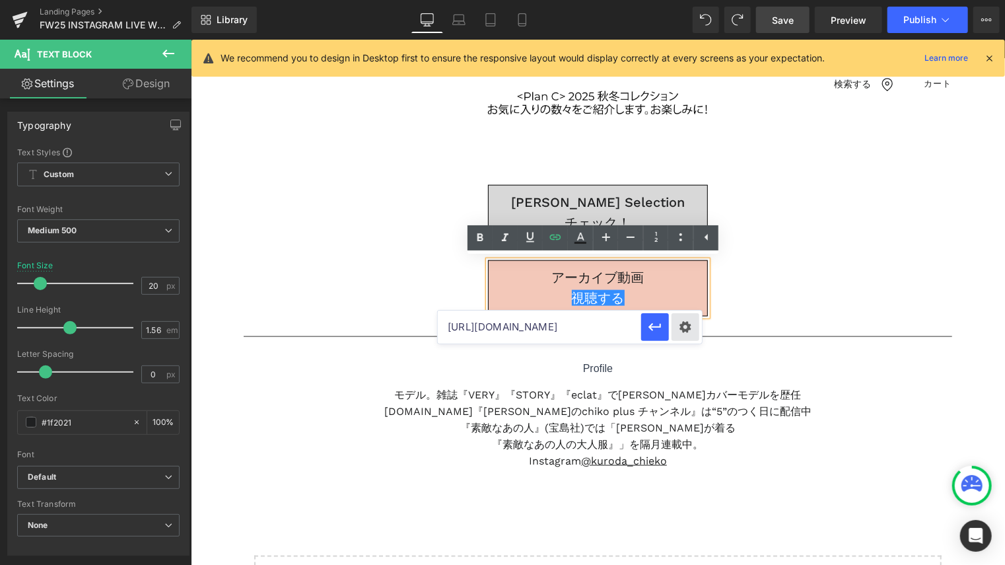
click at [687, 0] on div "Text Color Highlight Color #333333 Edit or remove link: Edit - Unlink - Cancel …" at bounding box center [502, 0] width 1005 height 0
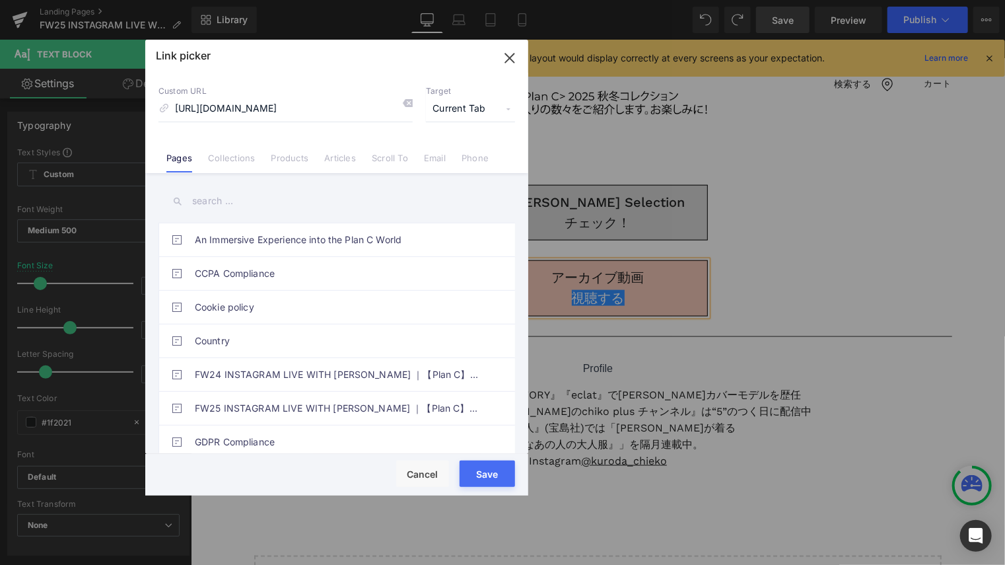
click at [463, 105] on span "Current Tab" at bounding box center [470, 108] width 89 height 25
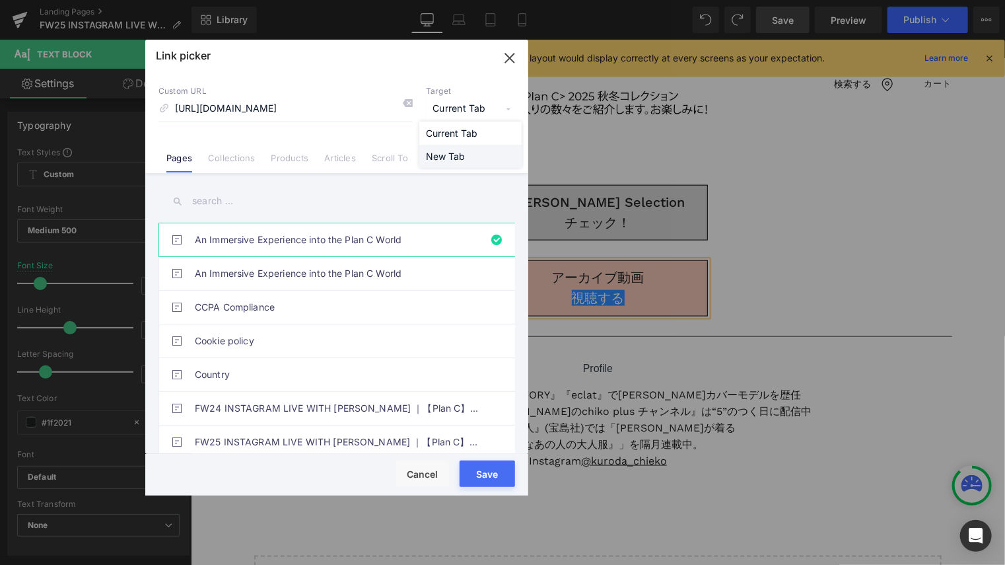
click at [470, 153] on li "New Tab" at bounding box center [470, 156] width 102 height 23
click at [477, 470] on button "Save" at bounding box center [487, 473] width 55 height 26
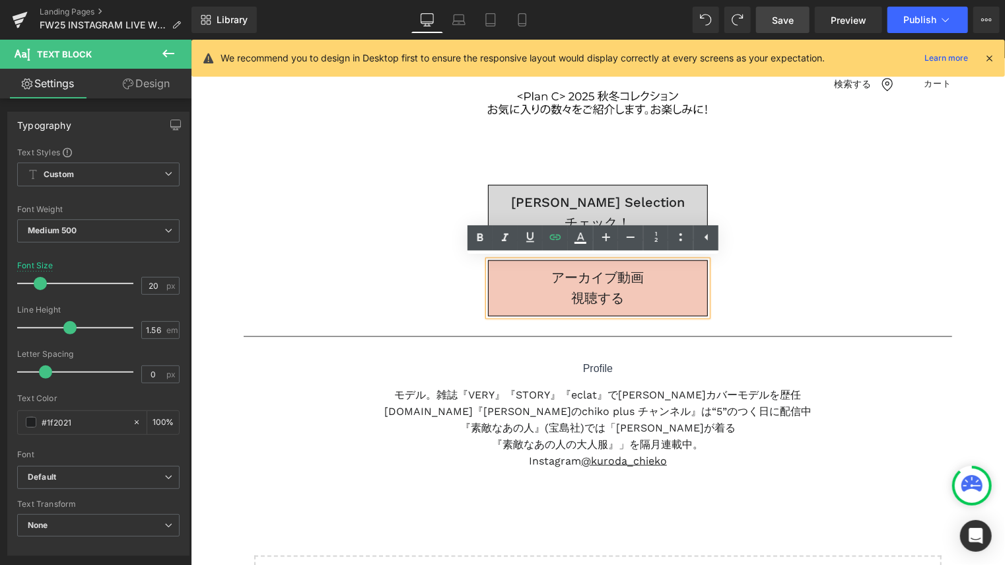
click at [773, 20] on link "Save" at bounding box center [783, 20] width 54 height 26
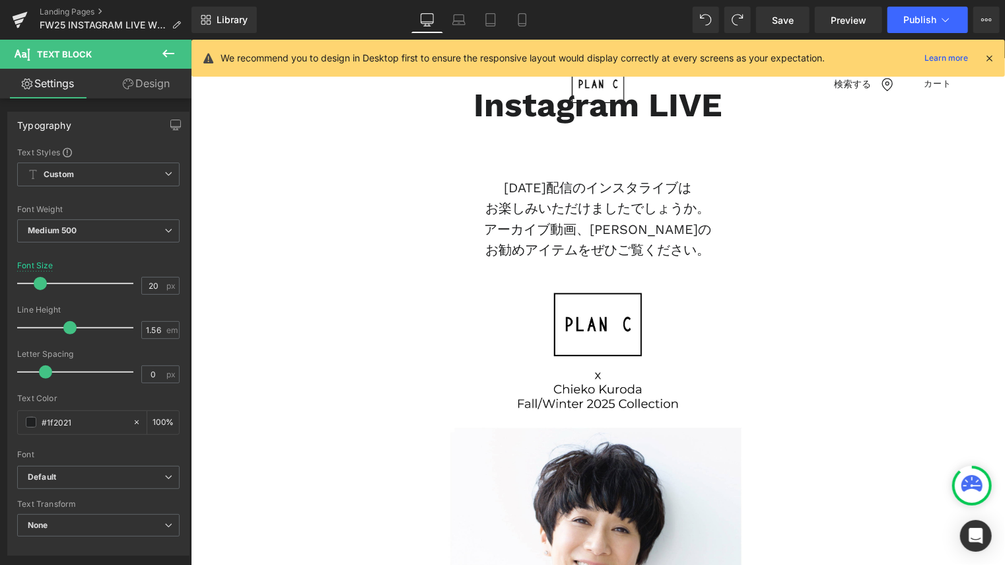
scroll to position [0, 0]
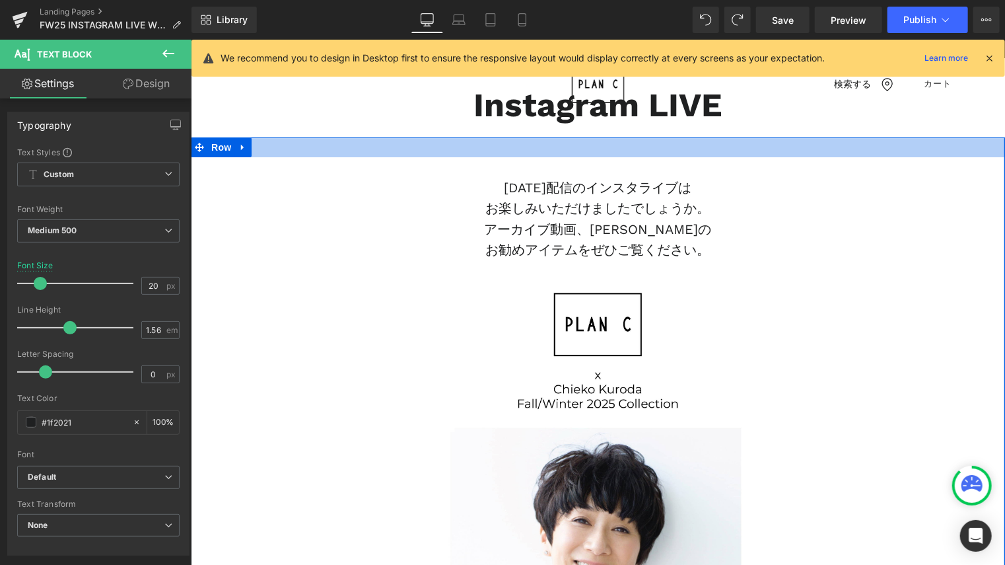
drag, startPoint x: 596, startPoint y: 153, endPoint x: 589, endPoint y: 151, distance: 6.9
click at [596, 153] on div at bounding box center [597, 147] width 815 height 20
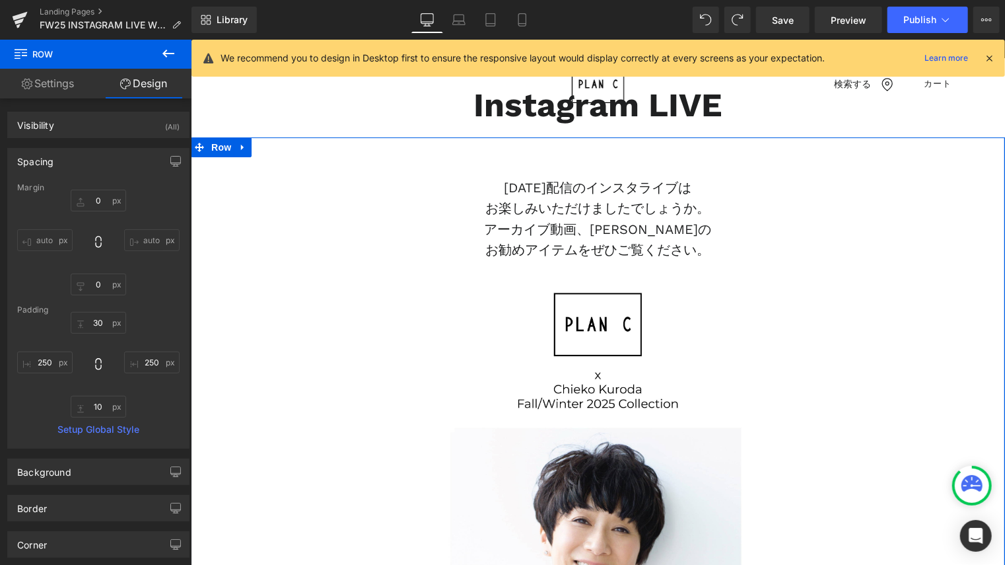
click at [161, 91] on link "Design" at bounding box center [144, 84] width 96 height 30
click at [99, 328] on input "30" at bounding box center [98, 323] width 55 height 22
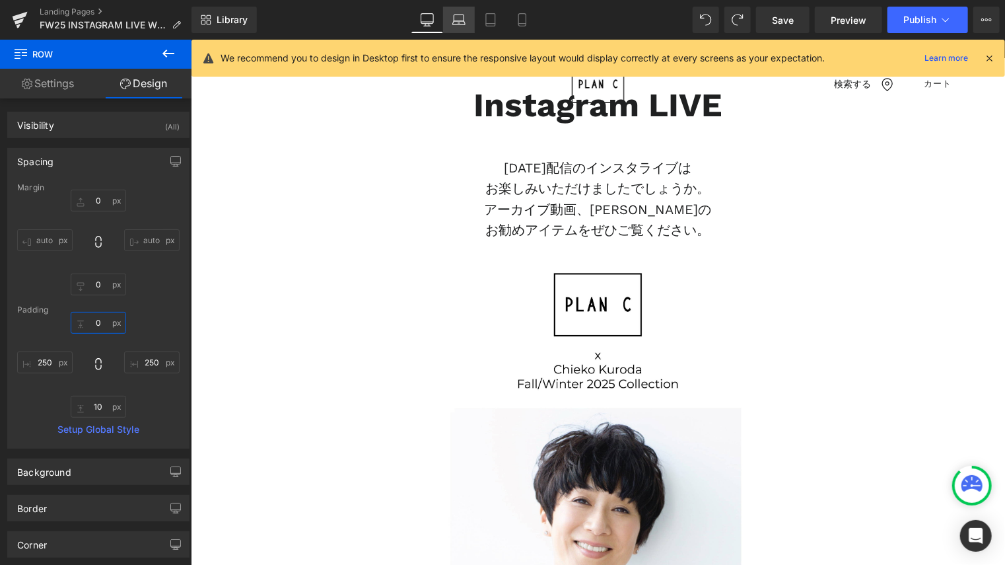
type input "0"
click at [464, 15] on icon at bounding box center [459, 19] width 13 height 13
type input "0"
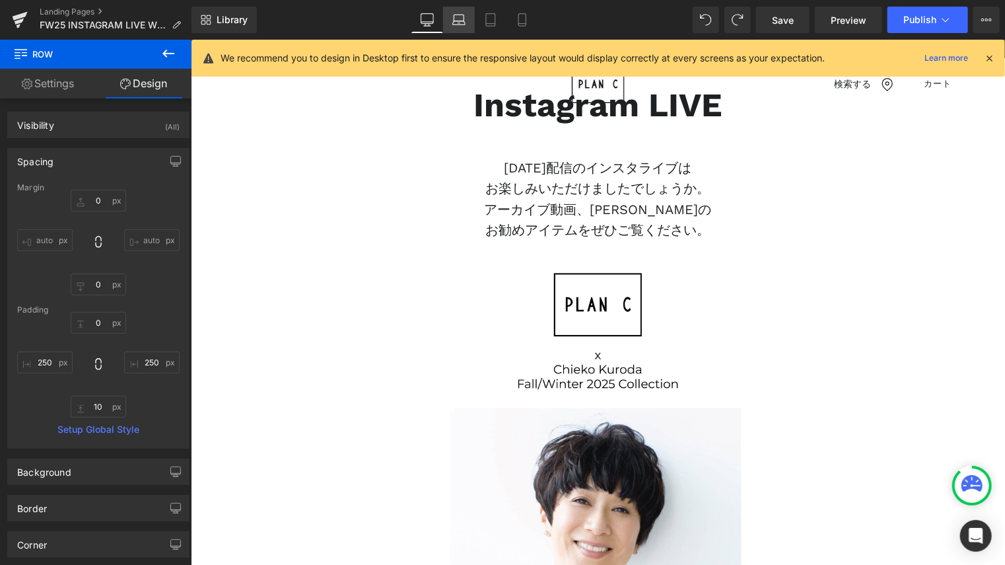
type input "200"
type input "10"
type input "200"
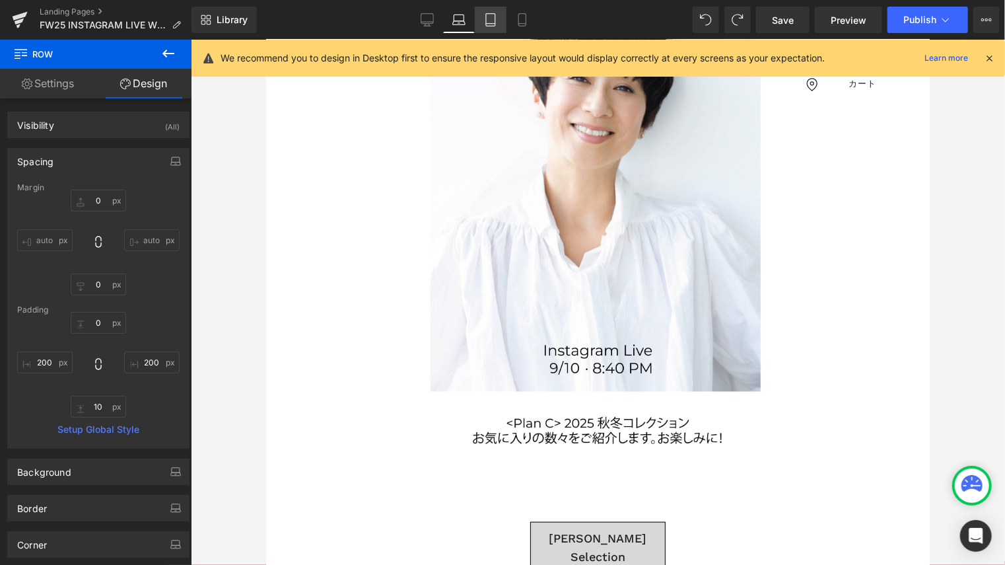
click at [486, 9] on link "Tablet" at bounding box center [491, 20] width 32 height 26
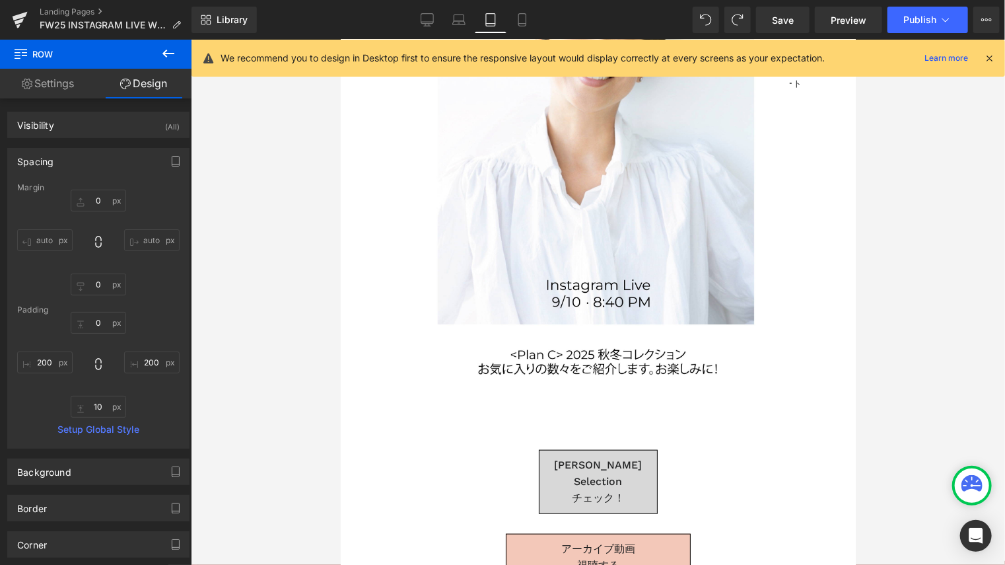
type input "0"
type input "100"
type input "10"
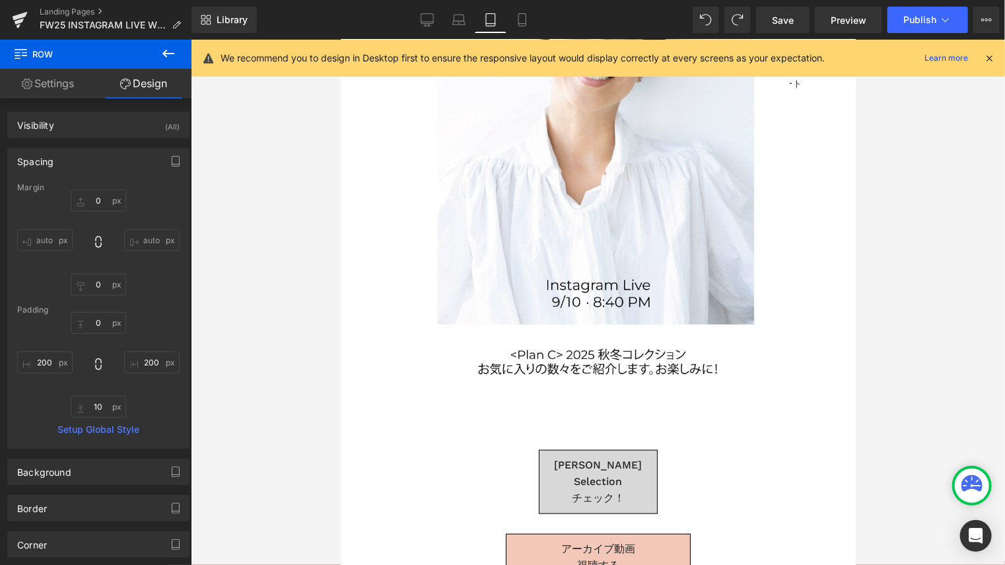
type input "100"
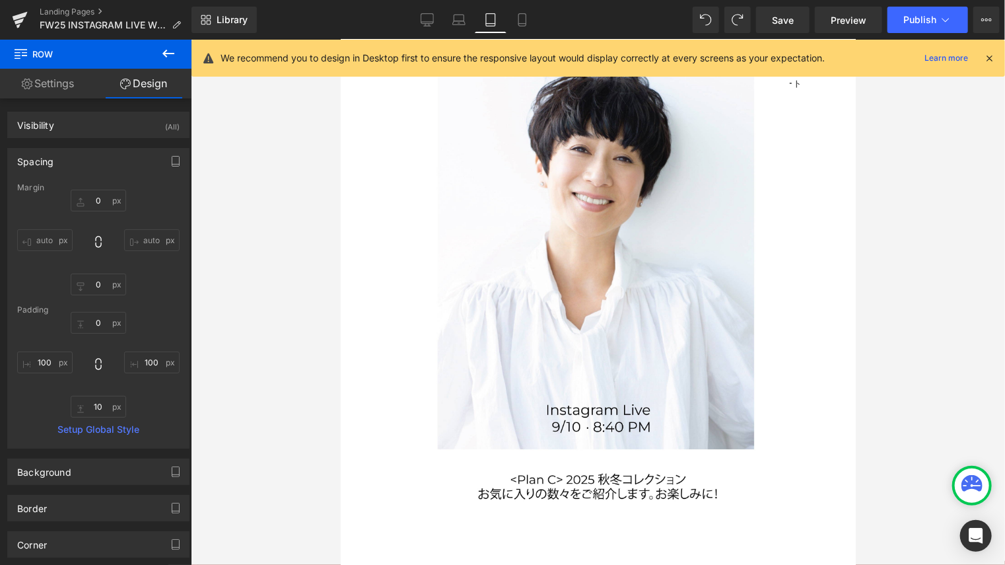
scroll to position [528, 0]
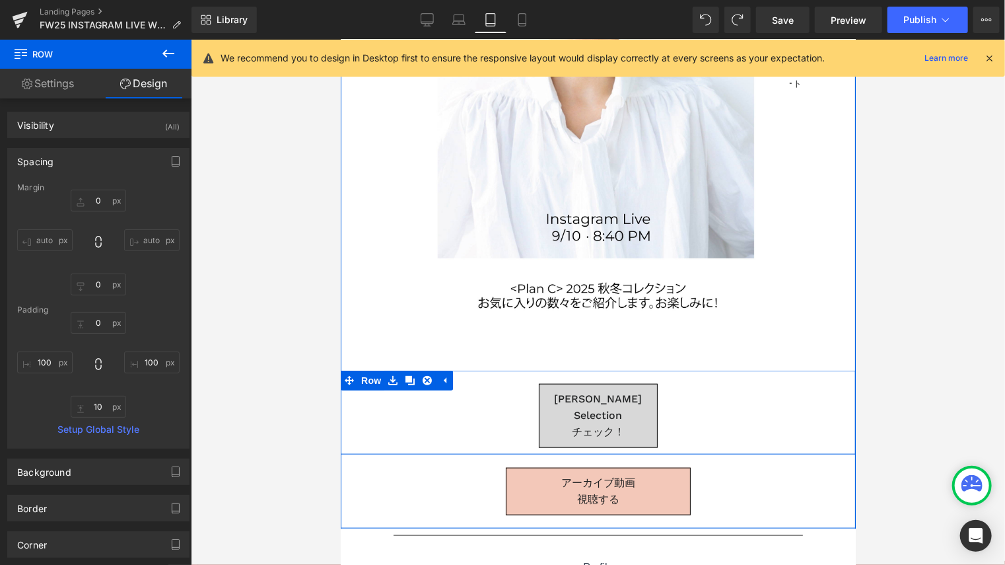
click at [705, 418] on div "Chieko’s Selection チェック！ Text Block" at bounding box center [597, 415] width 383 height 64
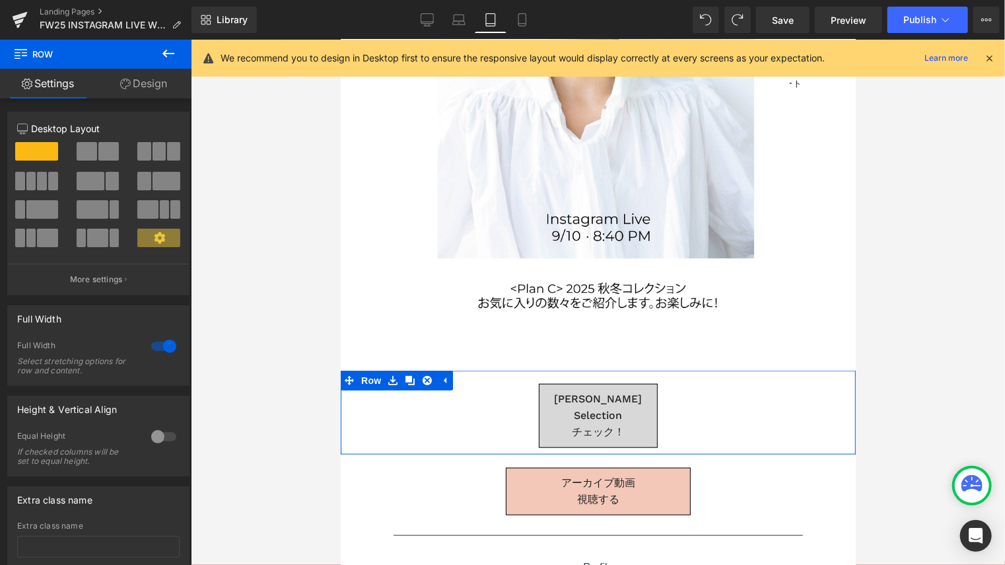
click at [148, 89] on link "Design" at bounding box center [144, 84] width 96 height 30
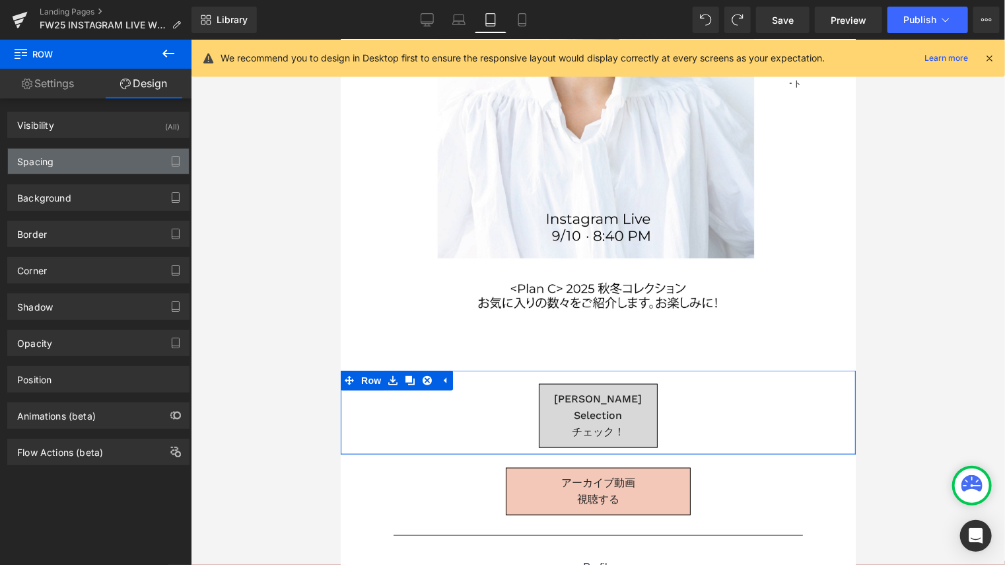
type input "0"
type input "20"
type input "100"
type input "10"
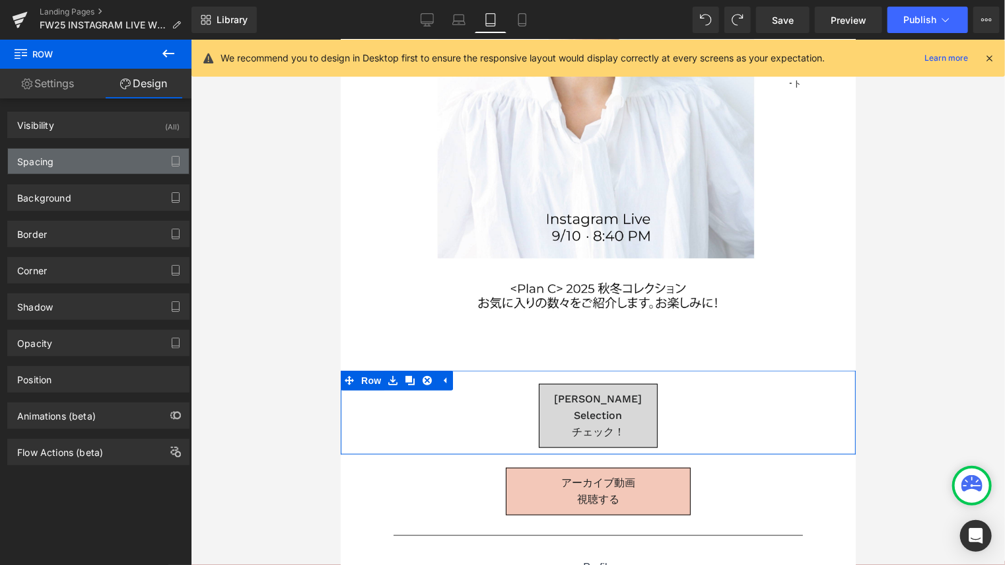
type input "100"
click at [75, 157] on div "Spacing" at bounding box center [98, 161] width 181 height 25
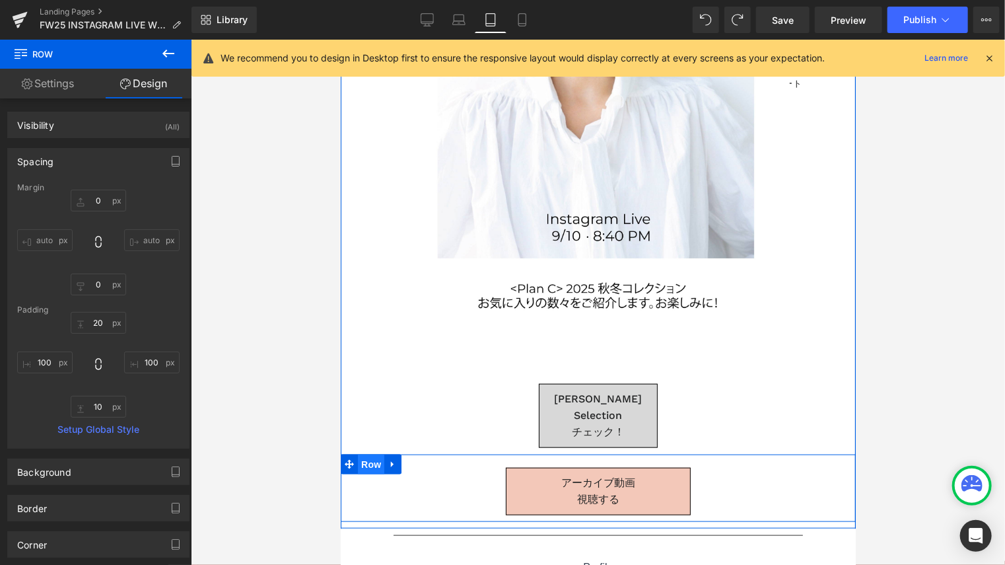
click at [363, 454] on span "Row" at bounding box center [370, 464] width 26 height 20
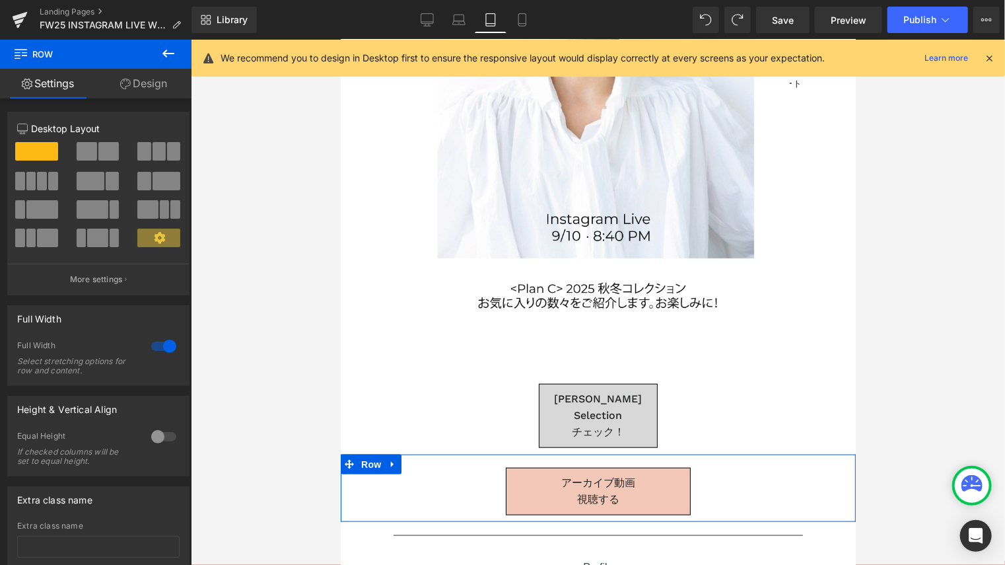
click at [161, 79] on link "Design" at bounding box center [144, 84] width 96 height 30
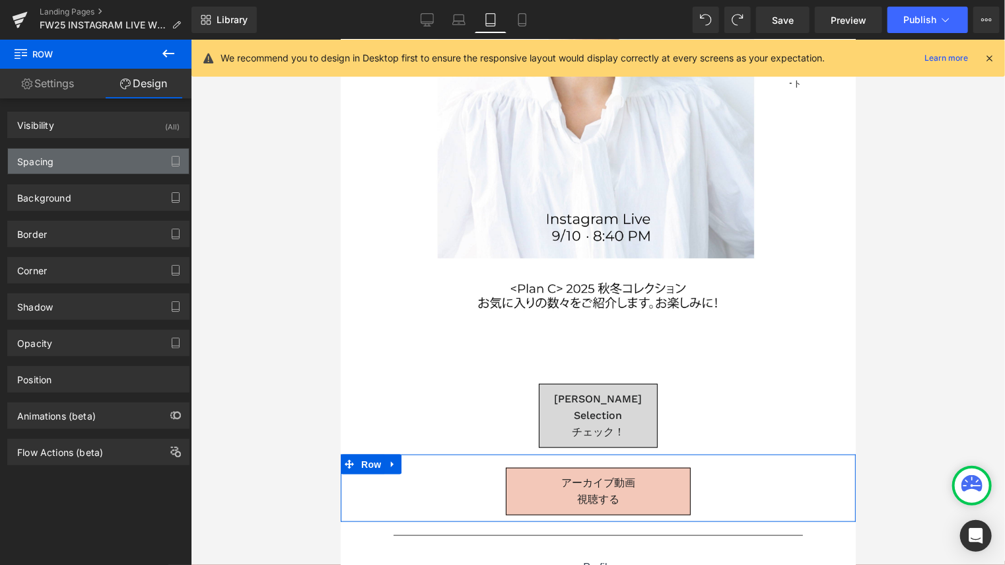
click at [96, 163] on div "Spacing" at bounding box center [98, 161] width 181 height 25
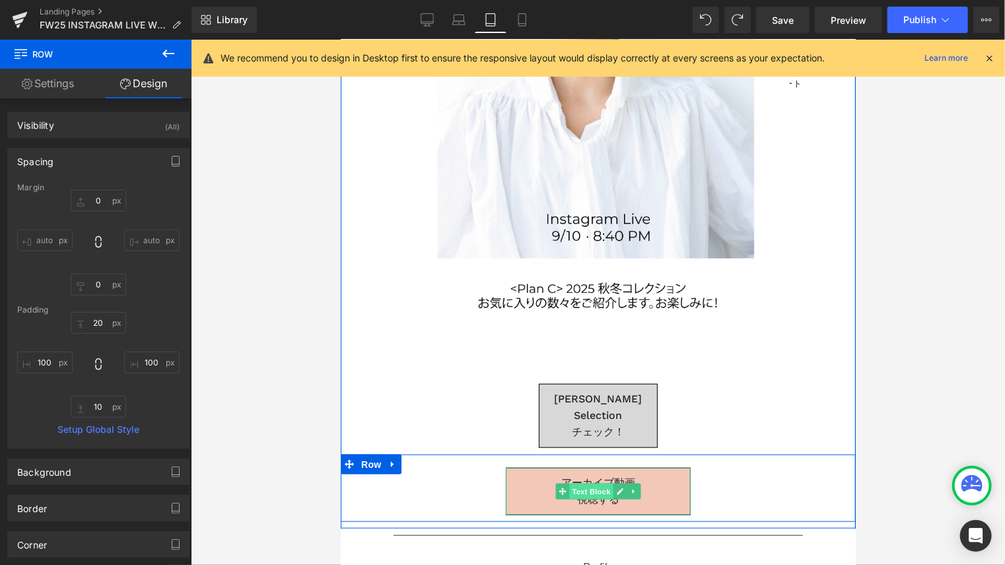
drag, startPoint x: 567, startPoint y: 475, endPoint x: 624, endPoint y: 263, distance: 219.4
click at [569, 483] on span "Text Block" at bounding box center [591, 491] width 44 height 16
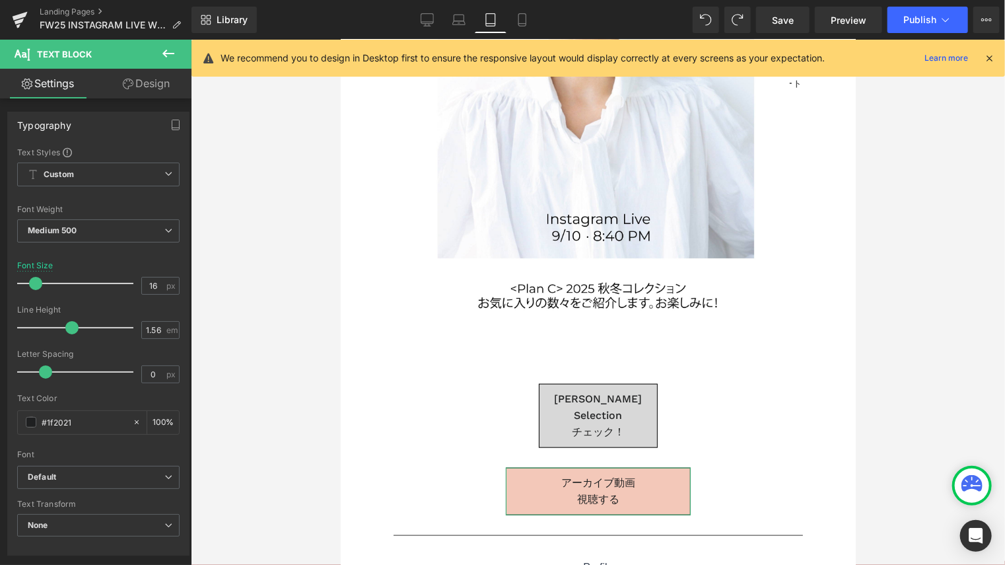
click at [154, 84] on link "Design" at bounding box center [146, 84] width 96 height 30
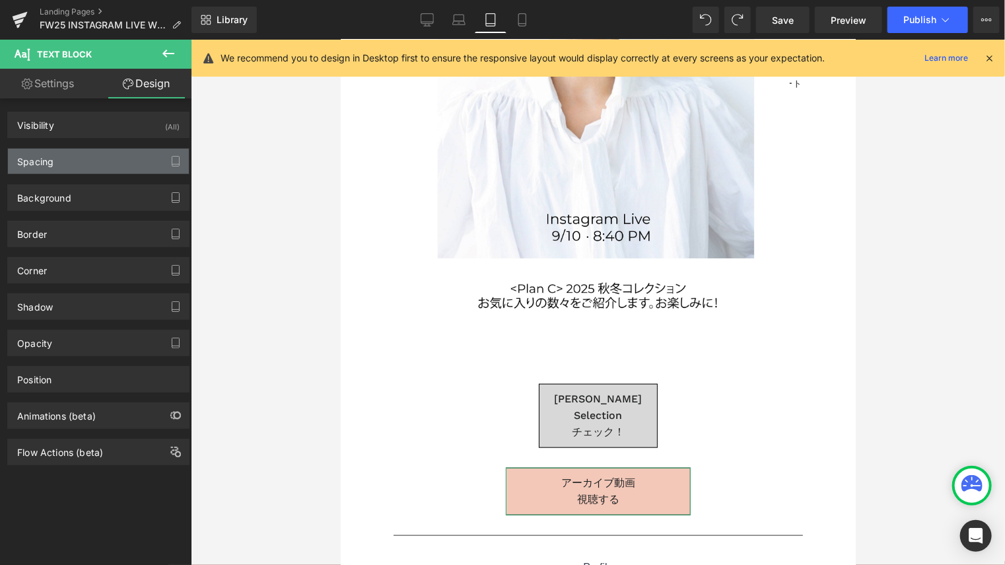
click at [102, 164] on div "Spacing" at bounding box center [98, 161] width 181 height 25
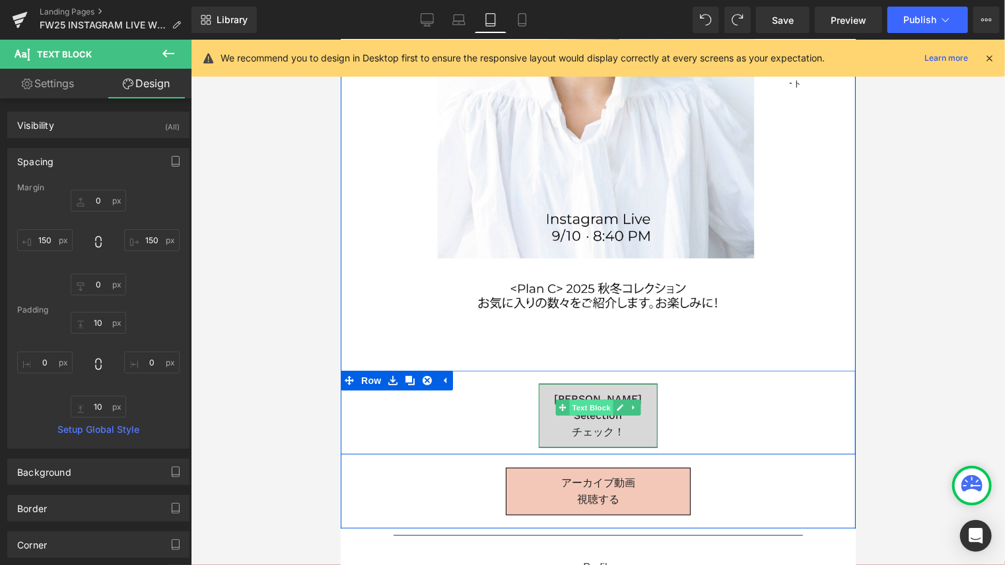
click at [587, 406] on span "Text Block" at bounding box center [591, 407] width 44 height 16
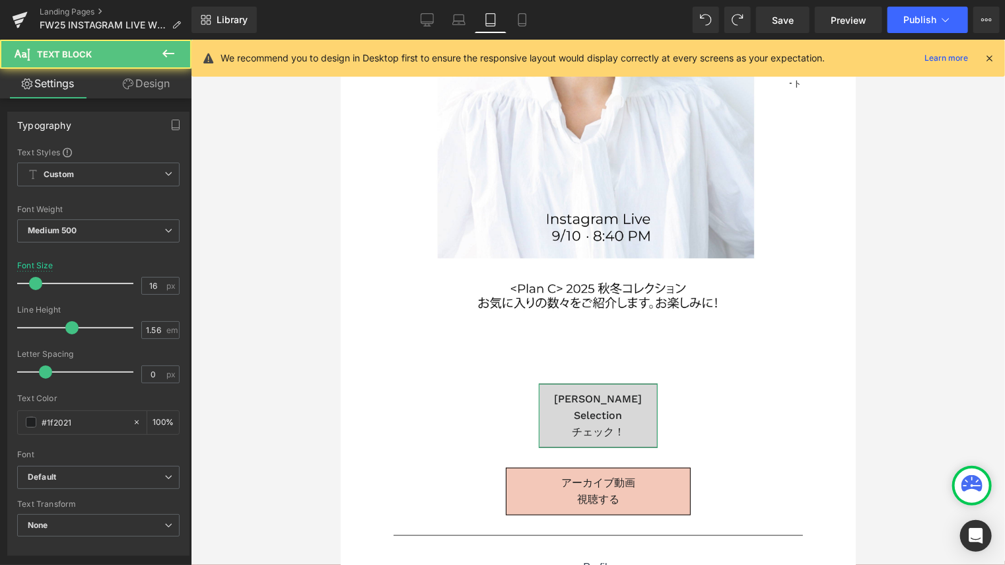
click at [147, 86] on link "Design" at bounding box center [146, 84] width 96 height 30
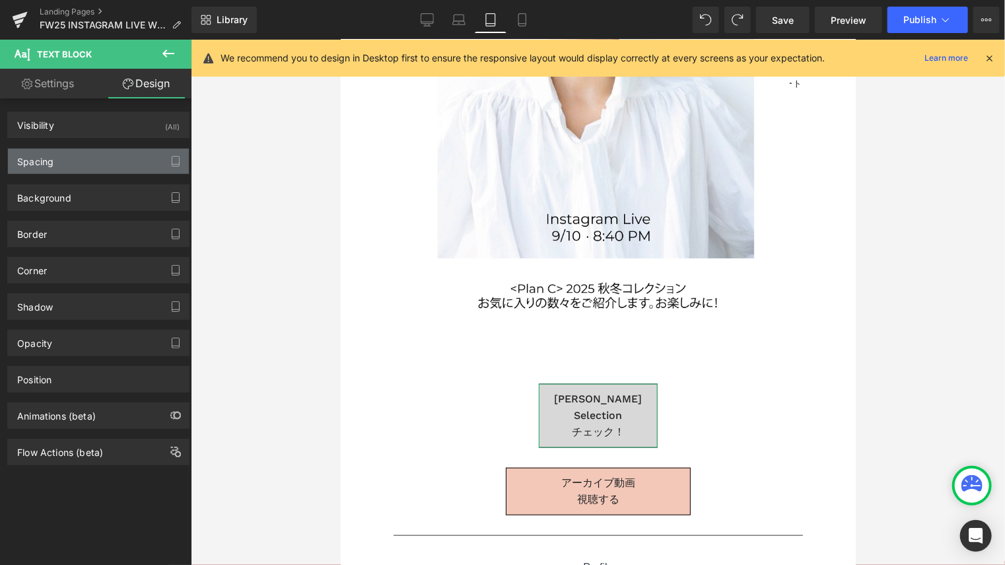
type input "0"
type input "200"
type input "0"
type input "200"
type input "10"
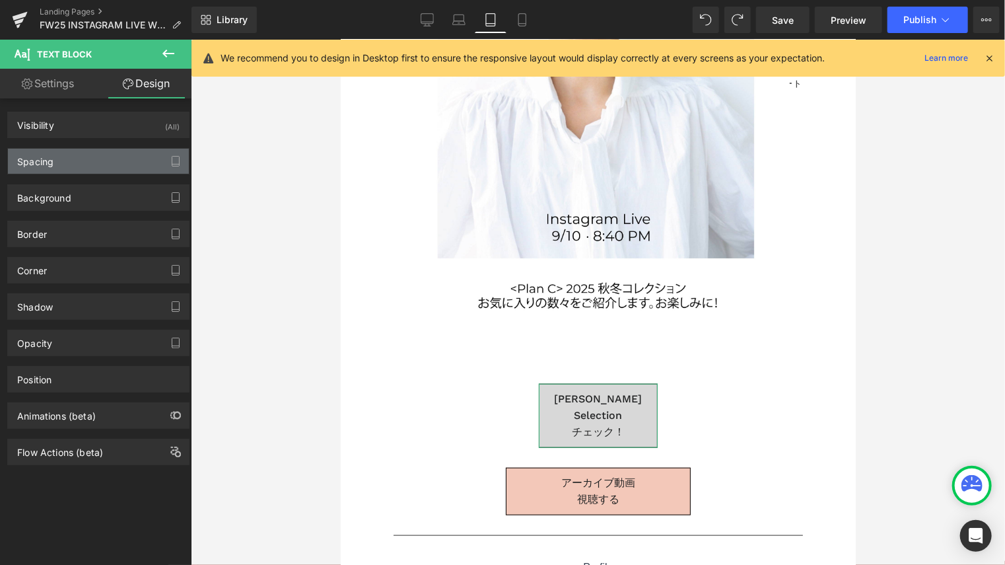
type input "0"
type input "10"
type input "0"
click at [85, 168] on div "Spacing" at bounding box center [98, 161] width 181 height 25
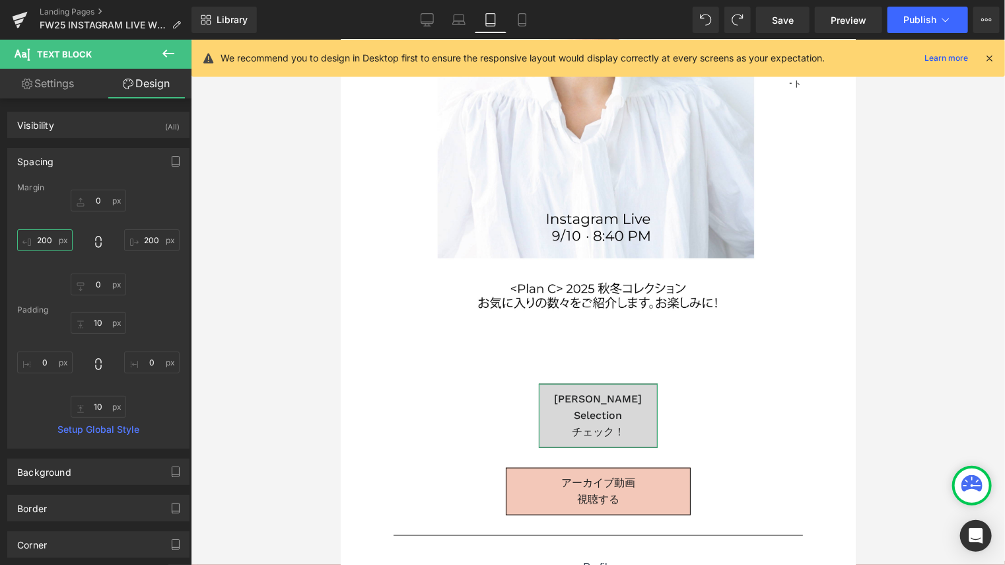
click at [52, 235] on input "200" at bounding box center [44, 240] width 55 height 22
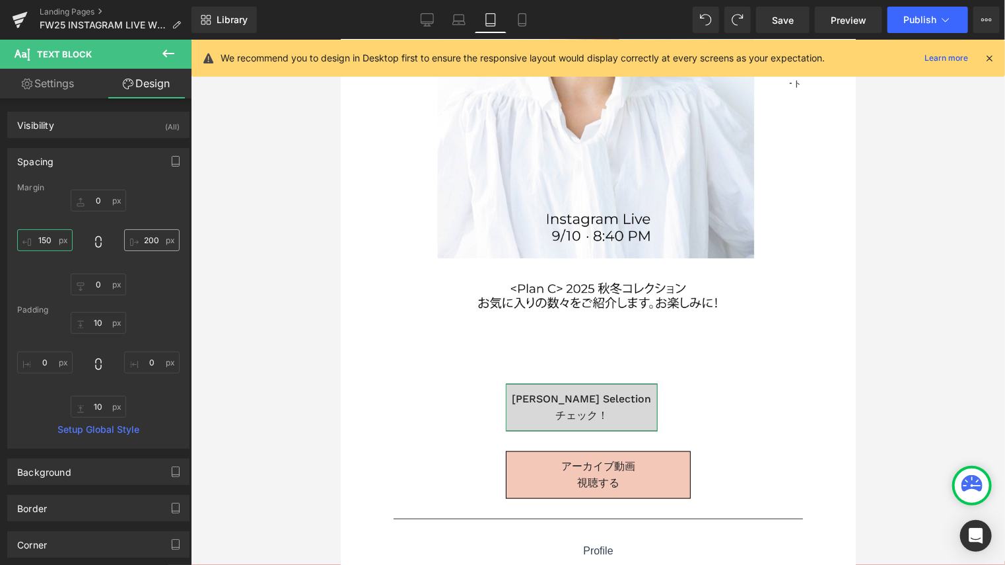
type input "150"
click at [138, 237] on input "200" at bounding box center [151, 240] width 55 height 22
type input "150"
click at [514, 26] on link "Mobile" at bounding box center [523, 20] width 32 height 26
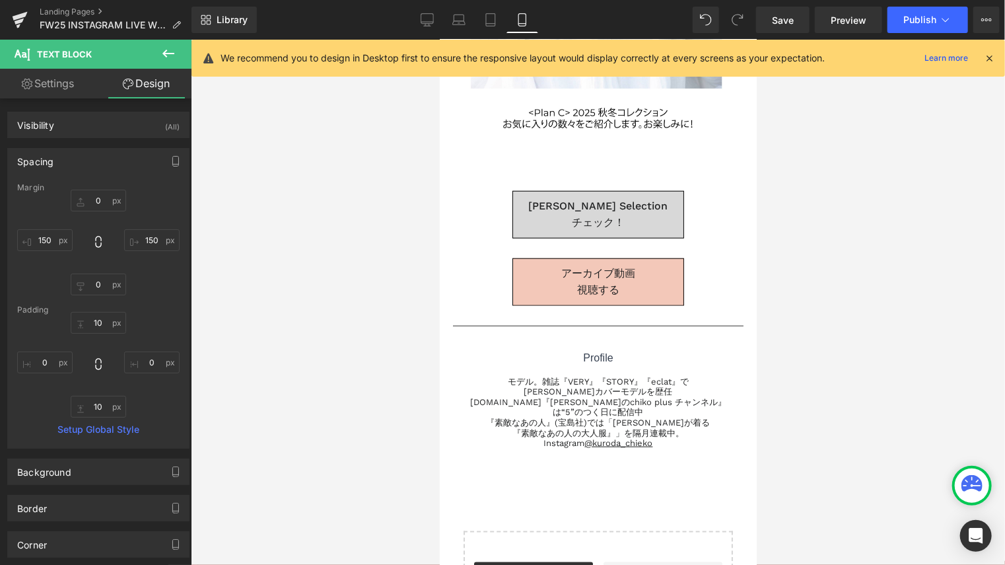
type input "0"
type input "100"
type input "0"
type input "100"
type input "10"
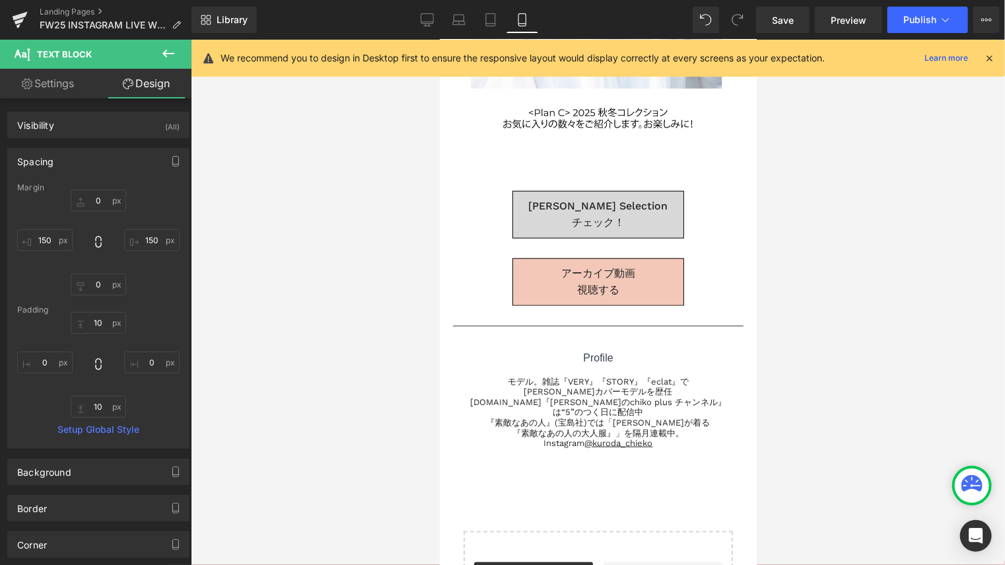
type input "0"
type input "10"
type input "0"
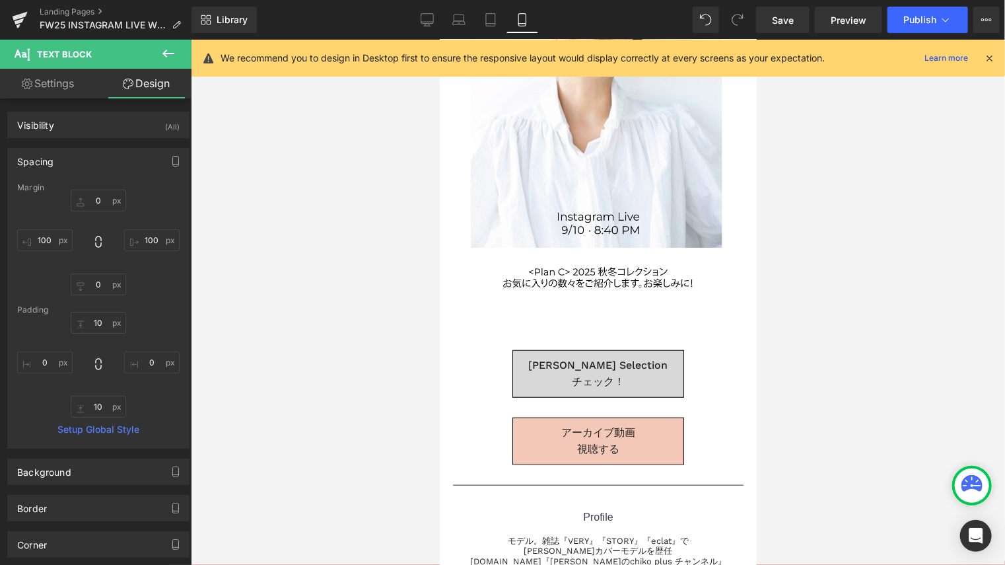
scroll to position [365, 0]
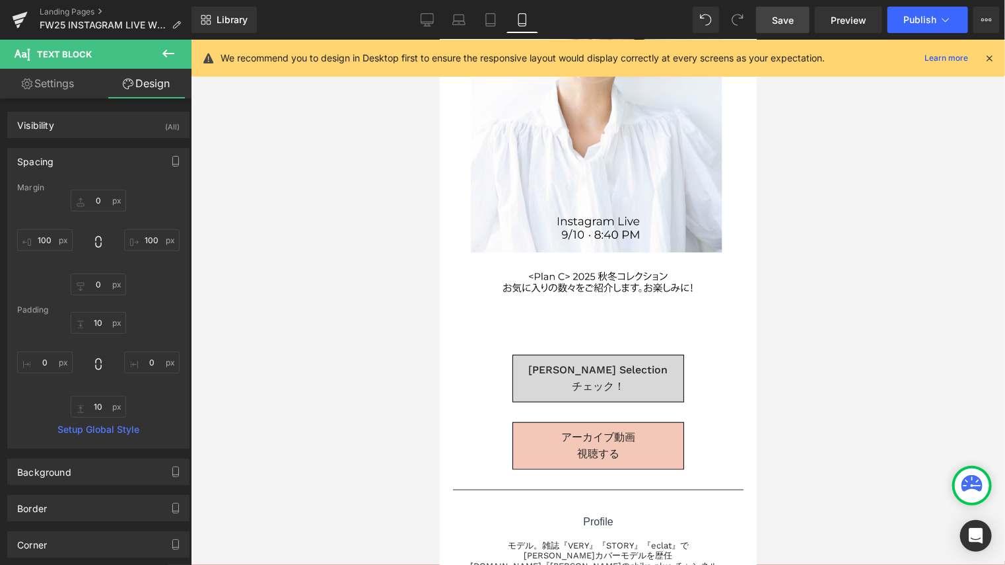
click at [783, 22] on span "Save" at bounding box center [783, 20] width 22 height 14
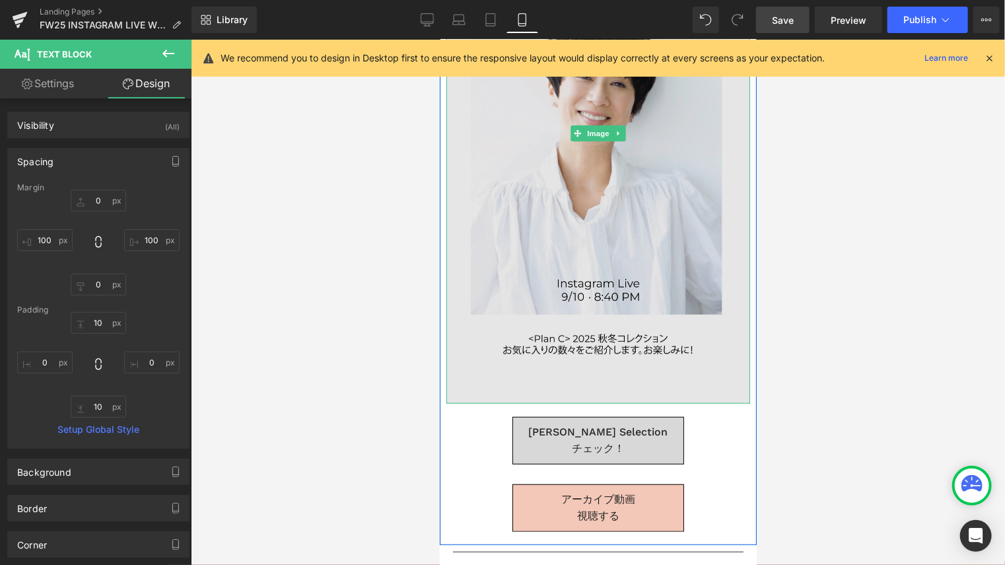
scroll to position [330, 0]
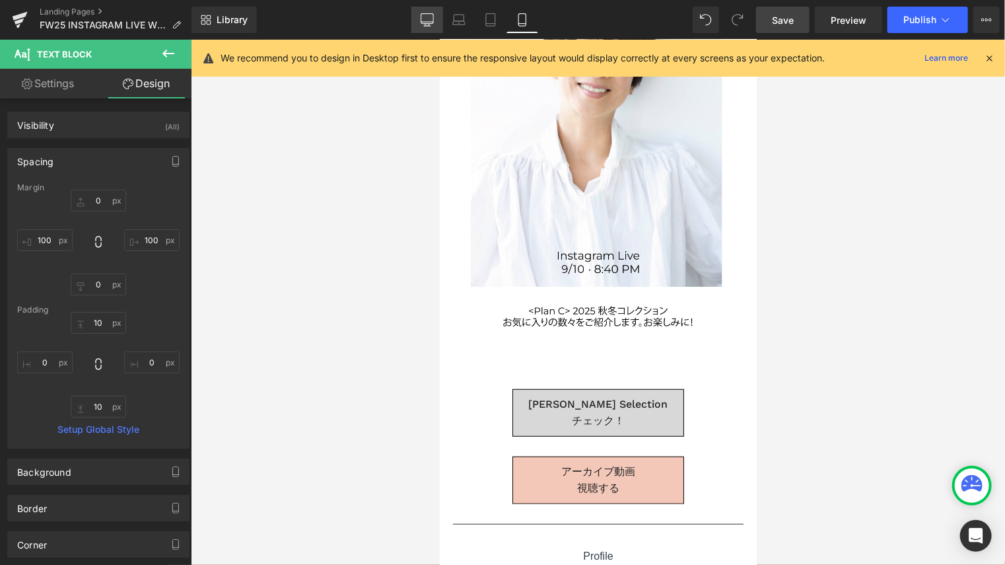
click at [418, 18] on link "Desktop" at bounding box center [428, 20] width 32 height 26
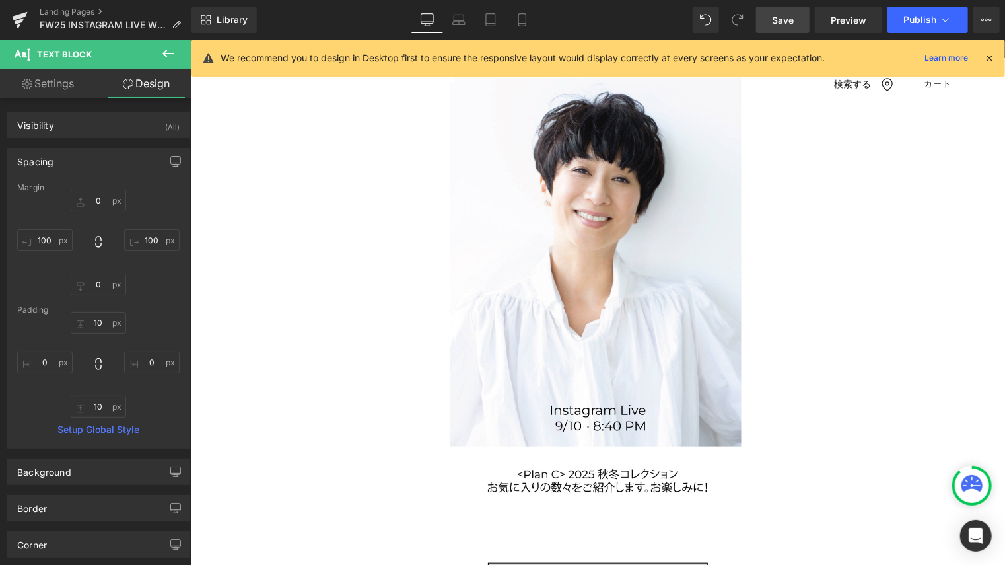
type input "0"
type input "200"
type input "0"
type input "200"
type input "10"
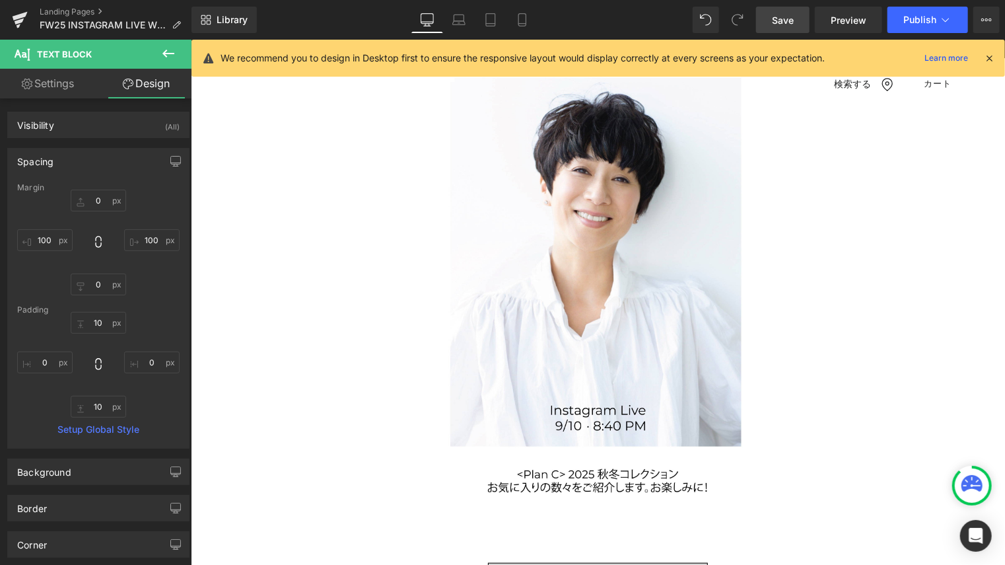
type input "0"
type input "10"
type input "0"
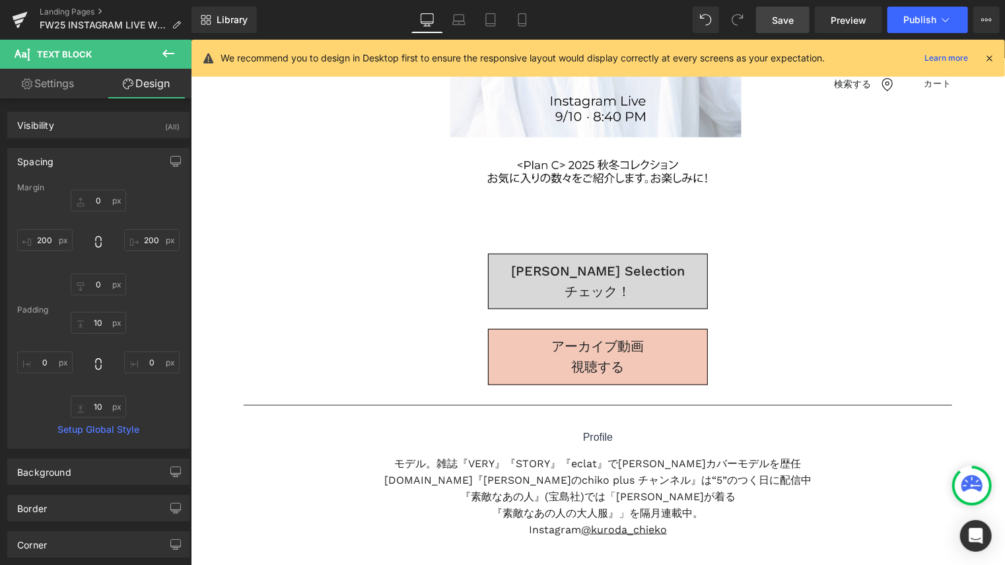
scroll to position [709, 0]
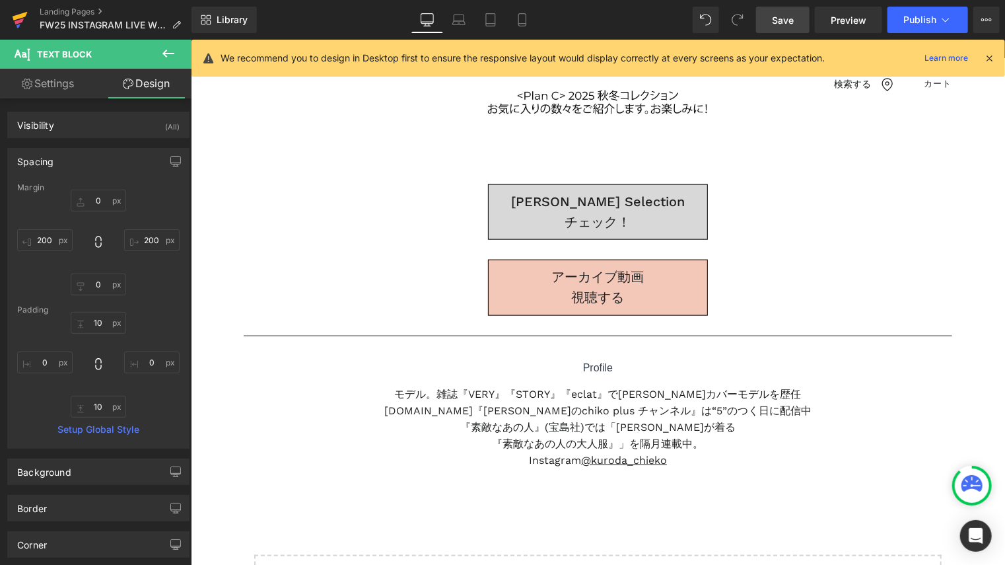
click at [20, 14] on icon at bounding box center [20, 16] width 15 height 9
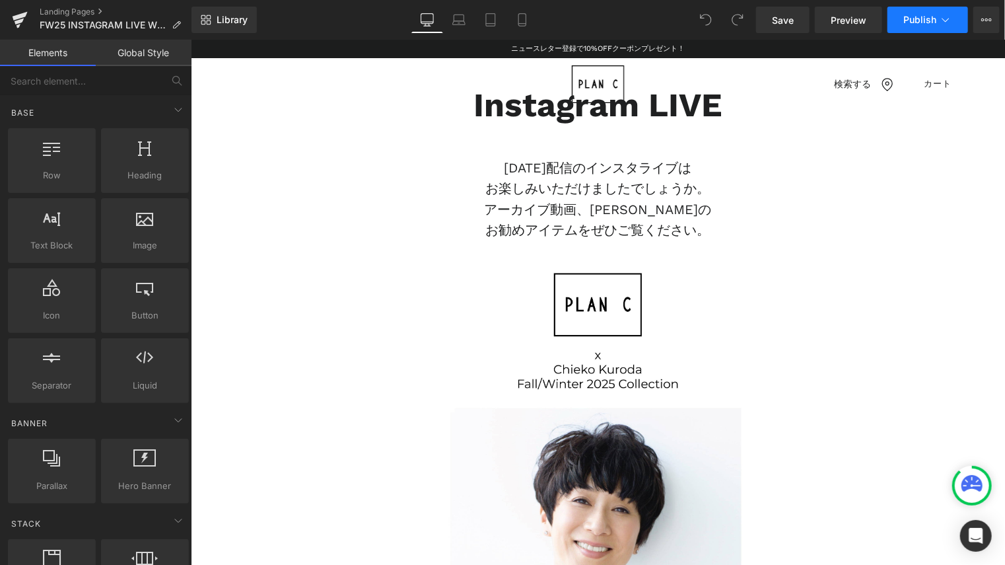
drag, startPoint x: 0, startPoint y: 0, endPoint x: 928, endPoint y: 23, distance: 928.4
click at [928, 23] on span "Publish" at bounding box center [920, 20] width 33 height 11
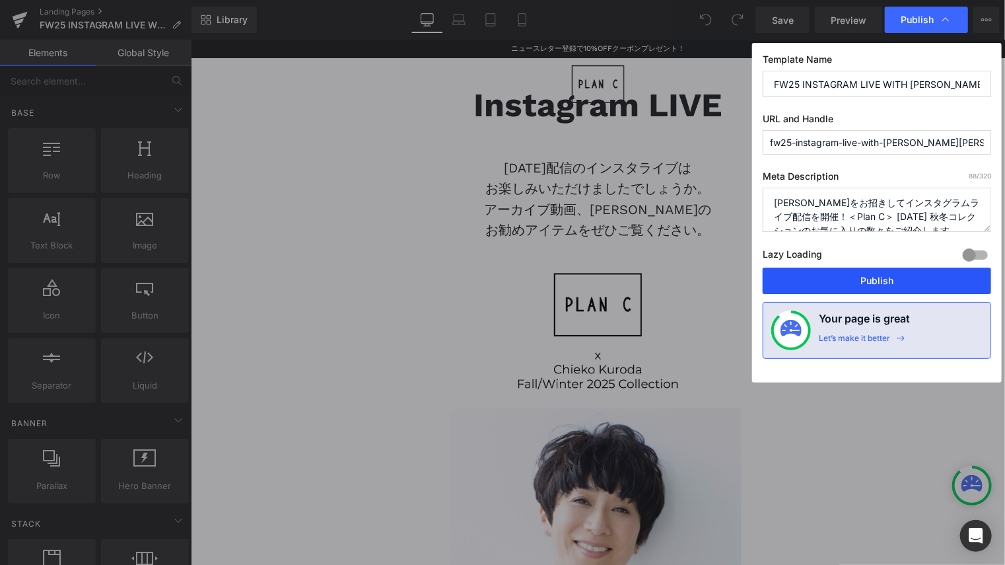
drag, startPoint x: 856, startPoint y: 281, endPoint x: 664, endPoint y: 242, distance: 196.3
click at [856, 281] on button "Publish" at bounding box center [877, 281] width 229 height 26
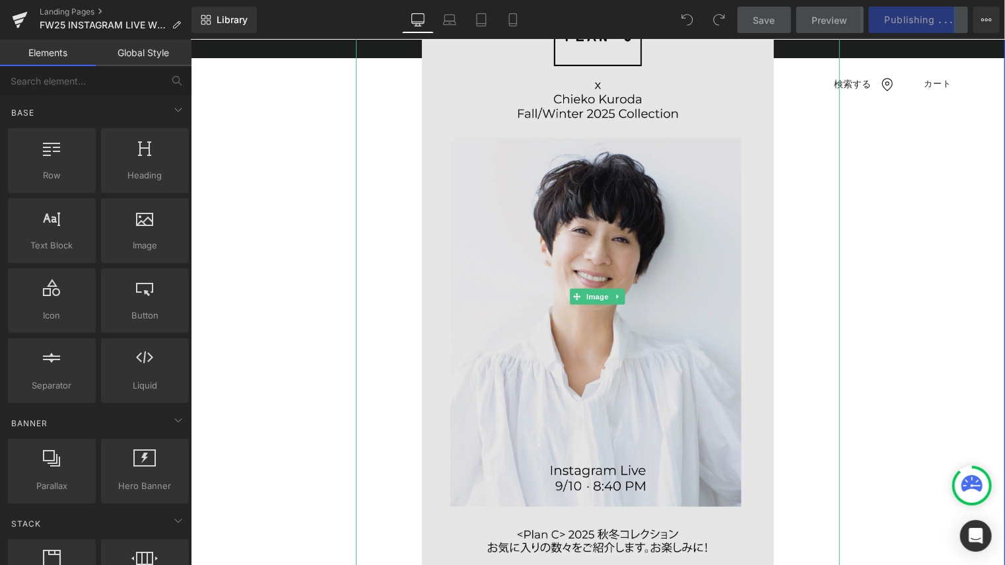
scroll to position [264, 0]
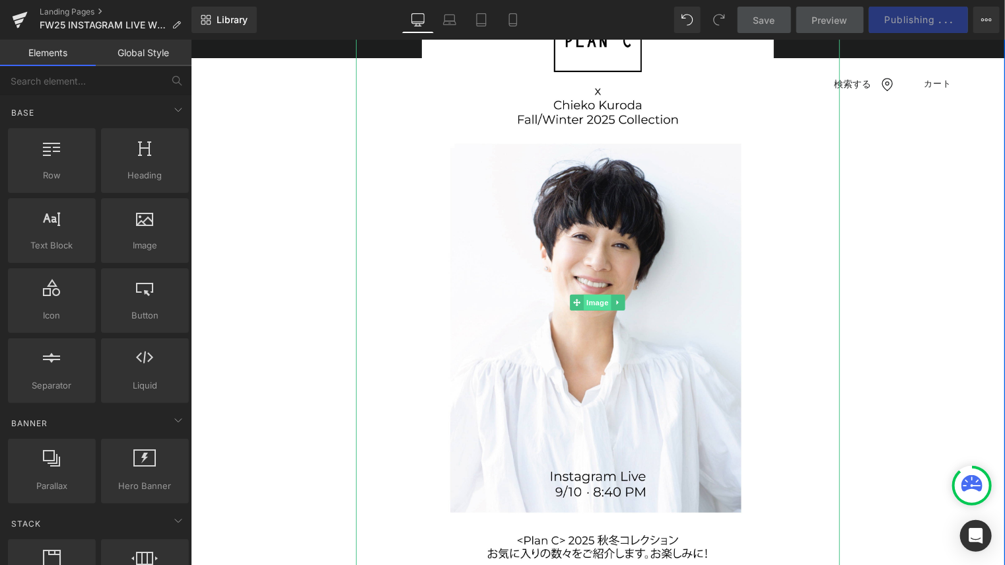
click at [593, 303] on span "Image" at bounding box center [598, 302] width 28 height 16
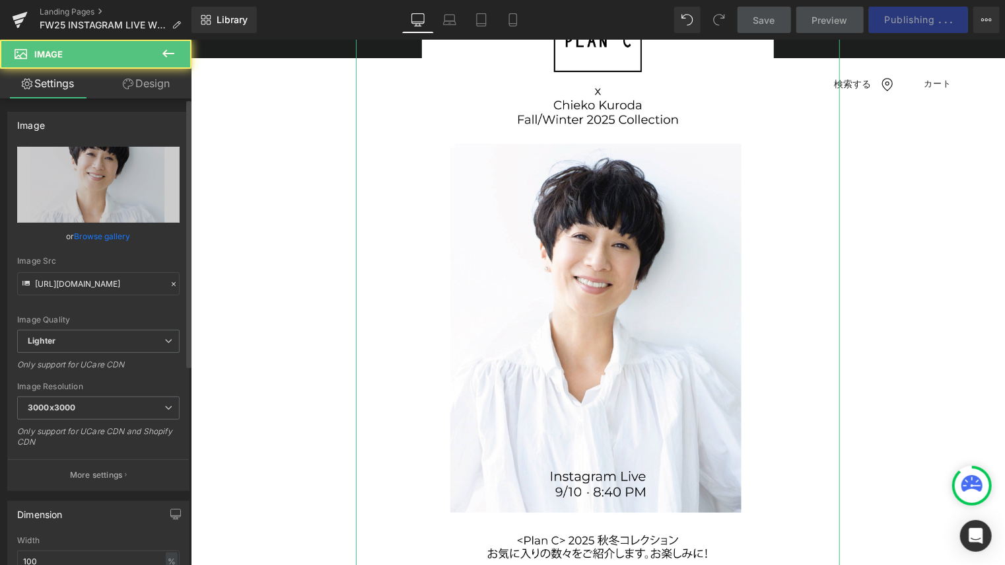
click at [115, 234] on link "Browse gallery" at bounding box center [103, 236] width 56 height 23
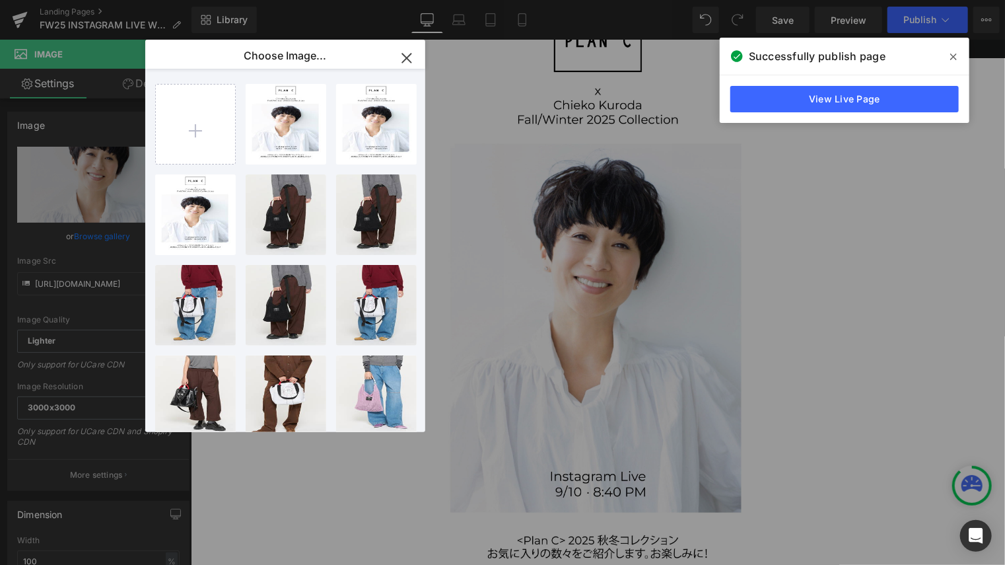
click at [955, 58] on icon at bounding box center [954, 57] width 7 height 11
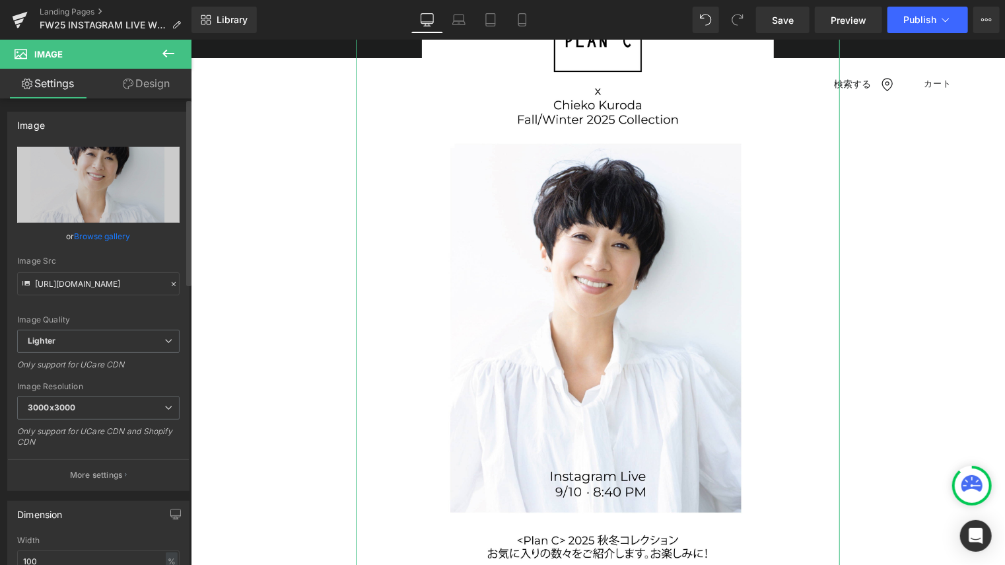
click at [114, 235] on link "Browse gallery" at bounding box center [103, 236] width 56 height 23
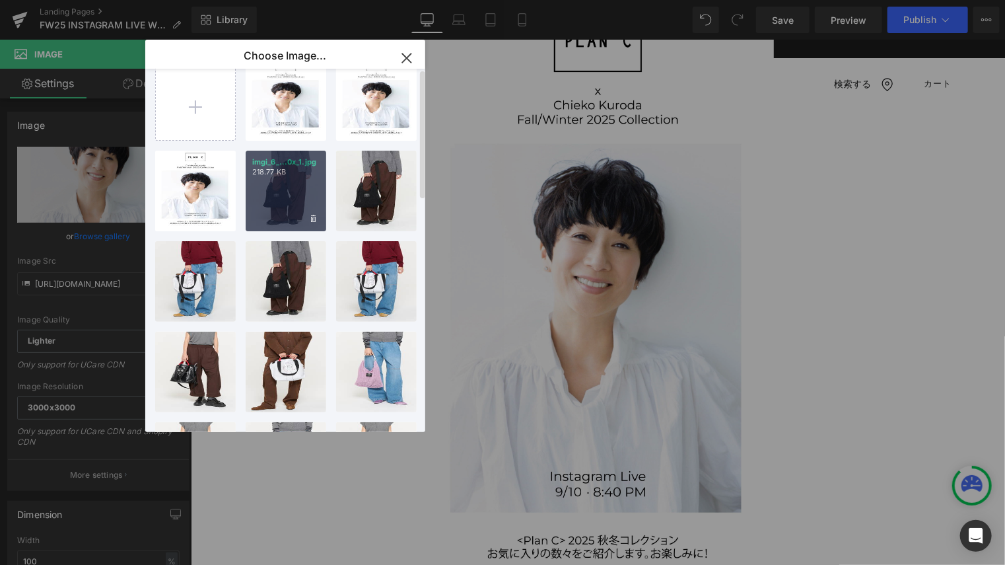
scroll to position [0, 0]
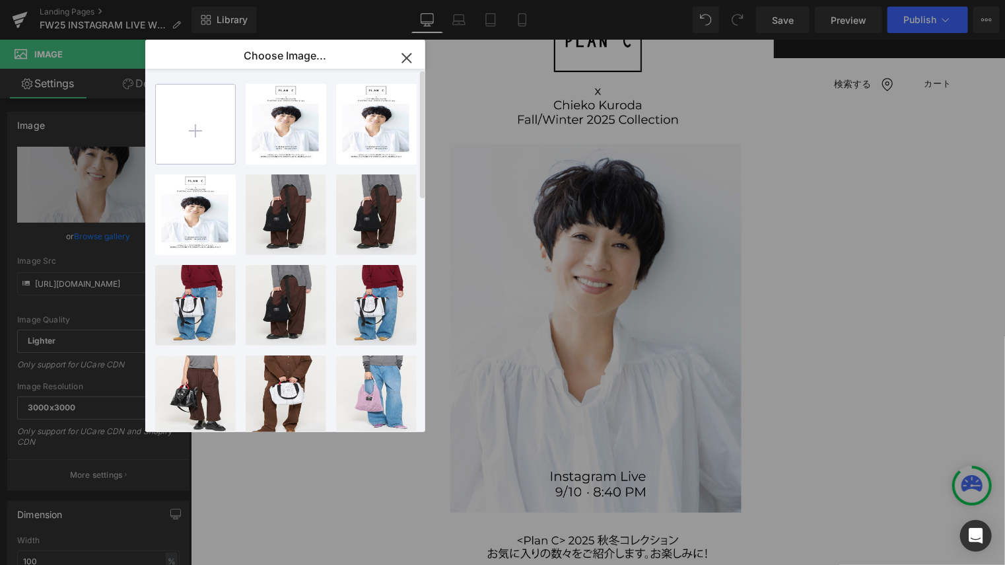
click at [196, 133] on input "file" at bounding box center [195, 124] width 79 height 79
type input "C:\fakepath\IMG_8363.jpg"
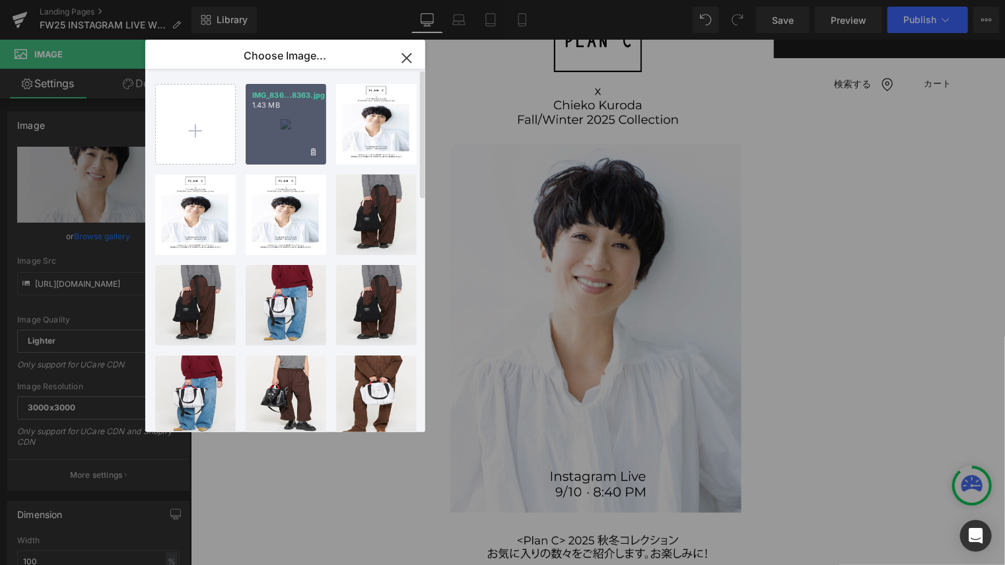
click at [277, 142] on div "IMG_836...8363.jpg 1.43 MB" at bounding box center [286, 124] width 81 height 81
type input "[URL][DOMAIN_NAME]"
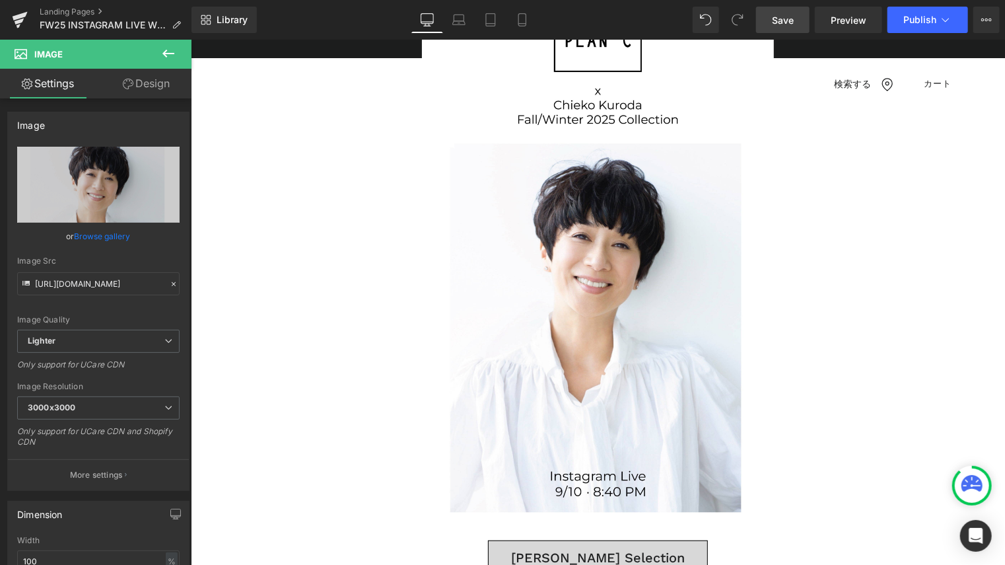
click at [787, 18] on span "Save" at bounding box center [783, 20] width 22 height 14
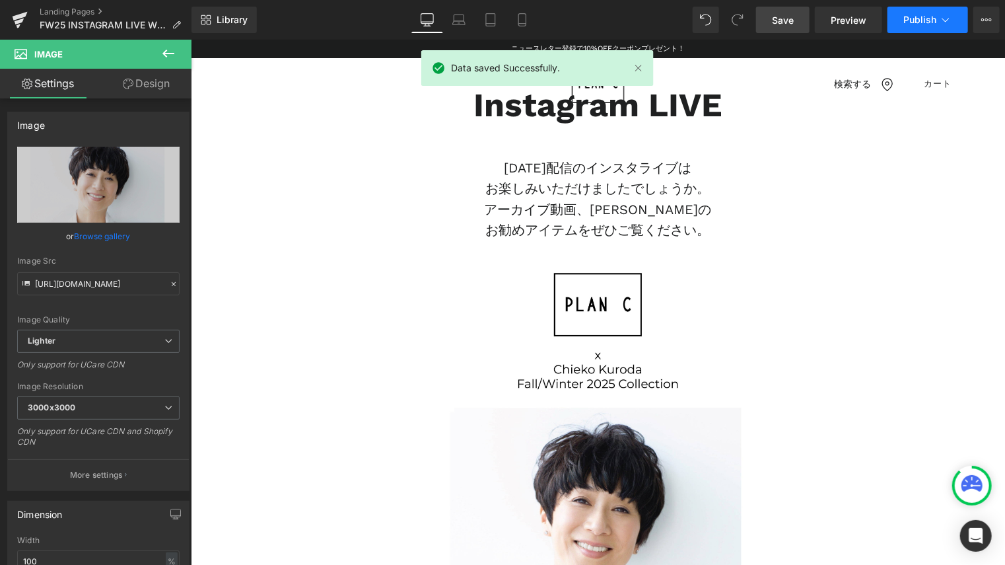
click at [912, 26] on button "Publish" at bounding box center [928, 20] width 81 height 26
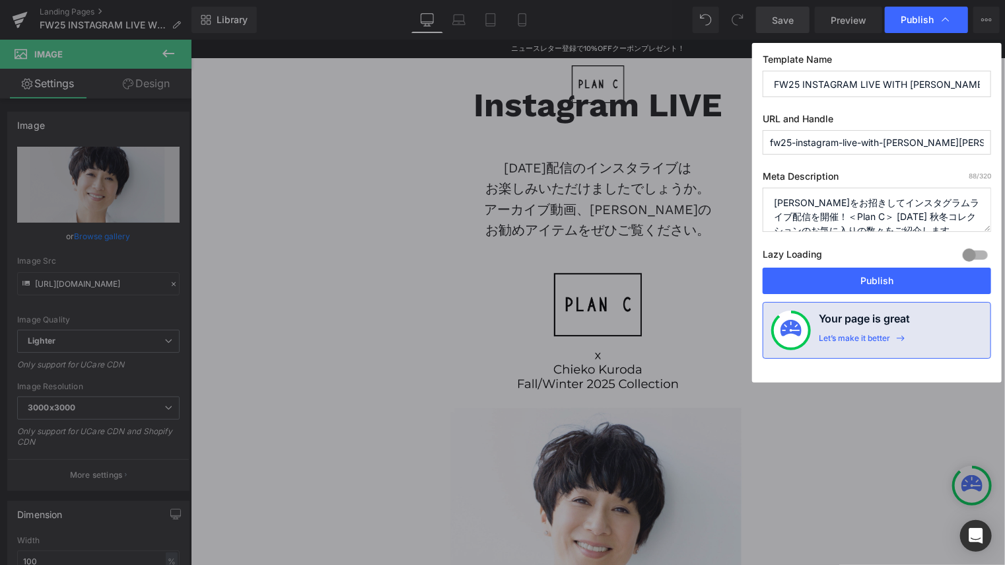
click at [859, 222] on textarea "[PERSON_NAME]をお招きしてインスタグラムライブ配信を開催！＜Plan C＞ [DATE] 秋冬コレクションのお気に入りの数々をご紹介します。[DA…" at bounding box center [877, 210] width 229 height 44
drag, startPoint x: 859, startPoint y: 213, endPoint x: 866, endPoint y: 228, distance: 16.8
click at [866, 228] on textarea "[PERSON_NAME]をお招きしてインスタグラムライブ配信を開催！＜Plan C＞ [DATE] 秋冬コレクションのお気に入りの数々をご紹介します。[DA…" at bounding box center [877, 210] width 229 height 44
click at [888, 214] on textarea "[PERSON_NAME]をお招きしてインスタグラムライブ配信を開催！＜Plan C＞ [DATE] 秋冬コレクションのお気に入りの数々をご紹介します。[DA…" at bounding box center [877, 210] width 229 height 44
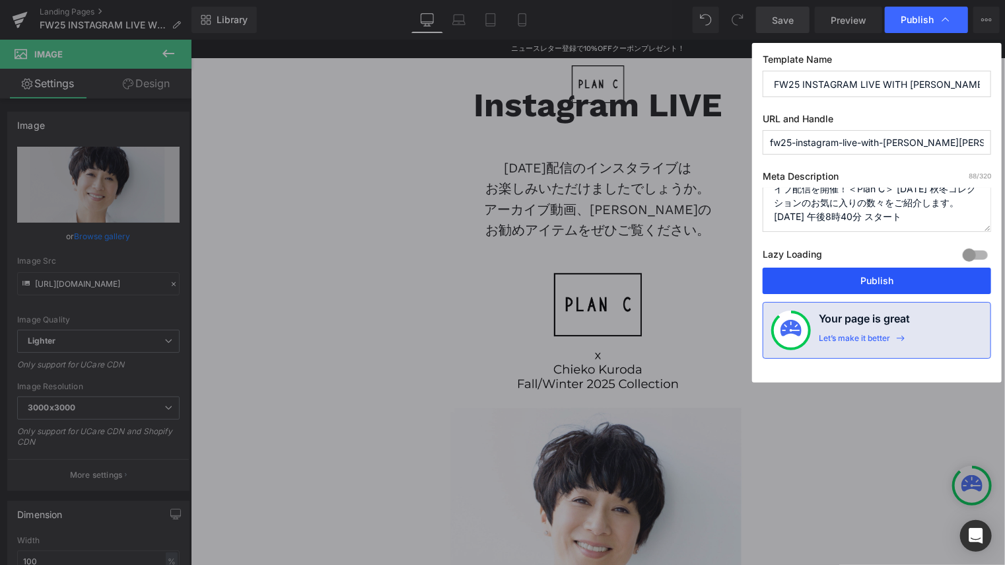
click at [906, 279] on button "Publish" at bounding box center [877, 281] width 229 height 26
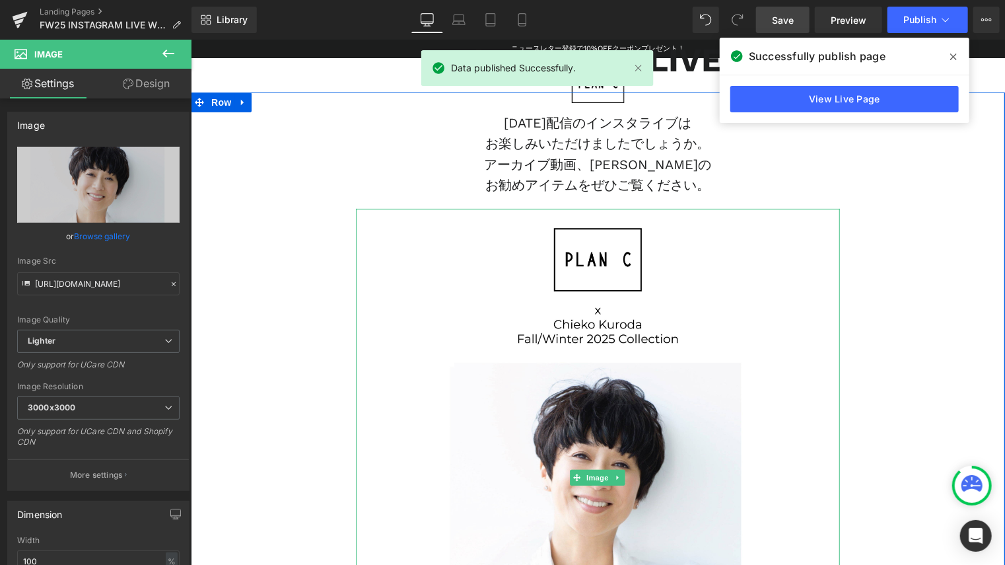
scroll to position [0, 0]
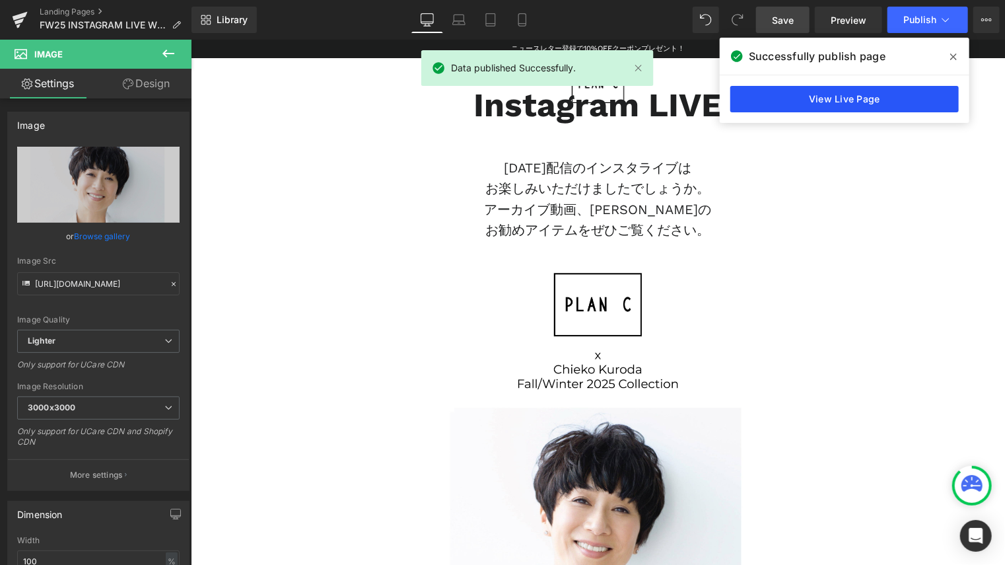
click at [835, 99] on link "View Live Page" at bounding box center [845, 99] width 229 height 26
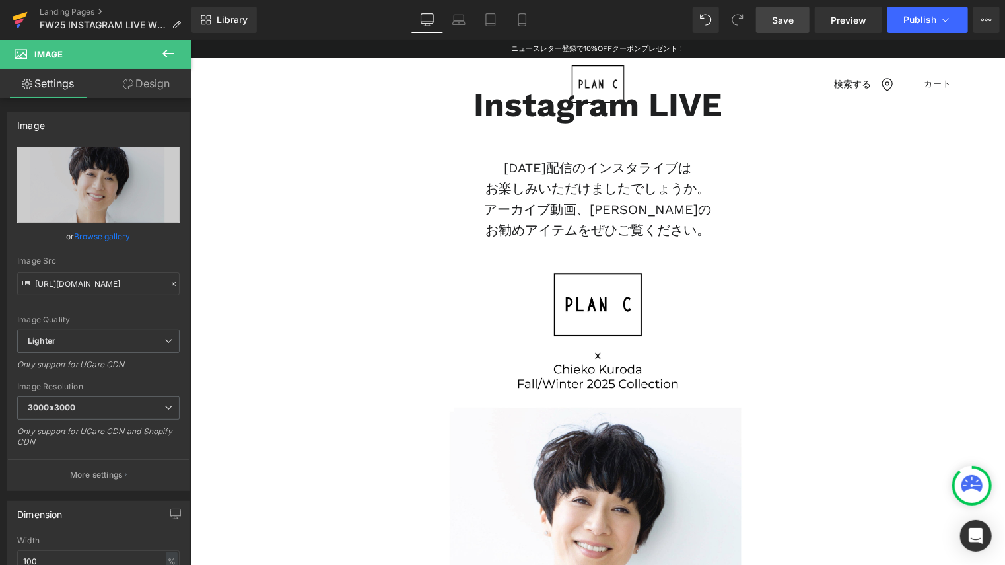
click at [21, 21] on icon at bounding box center [20, 19] width 16 height 33
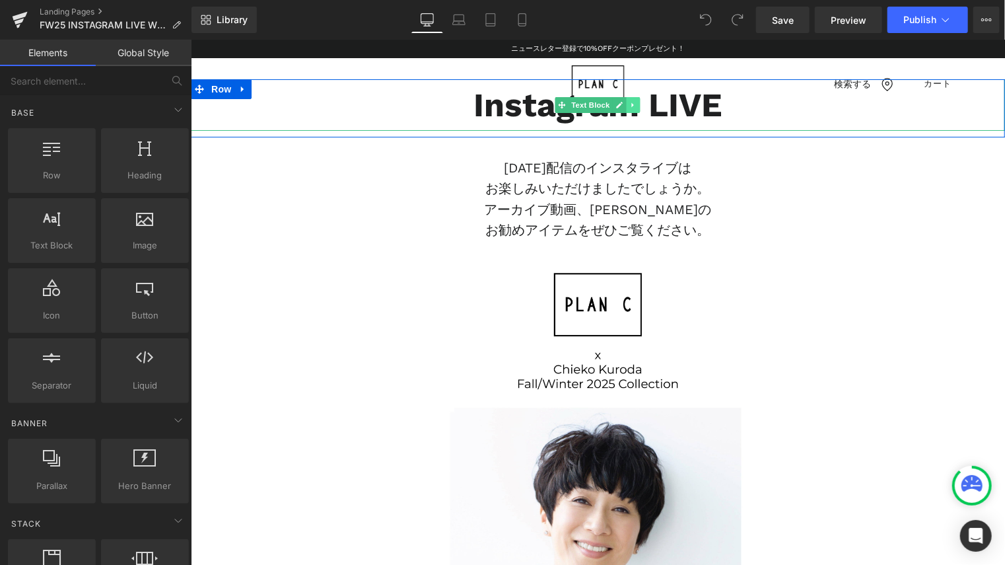
click at [632, 107] on icon at bounding box center [633, 104] width 7 height 8
click at [636, 107] on icon at bounding box center [639, 104] width 7 height 8
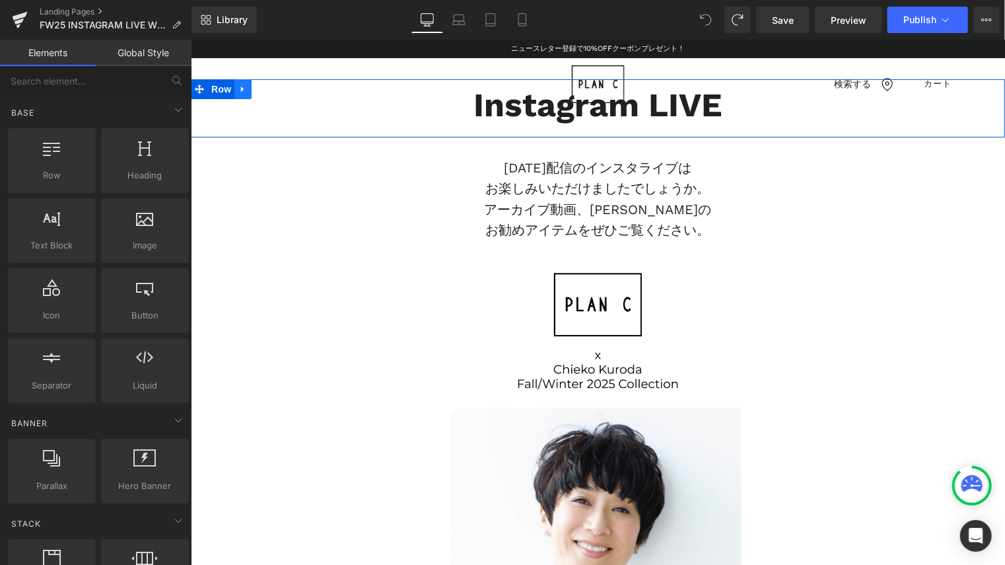
click at [240, 88] on icon at bounding box center [241, 89] width 3 height 6
click at [272, 88] on icon at bounding box center [276, 88] width 9 height 9
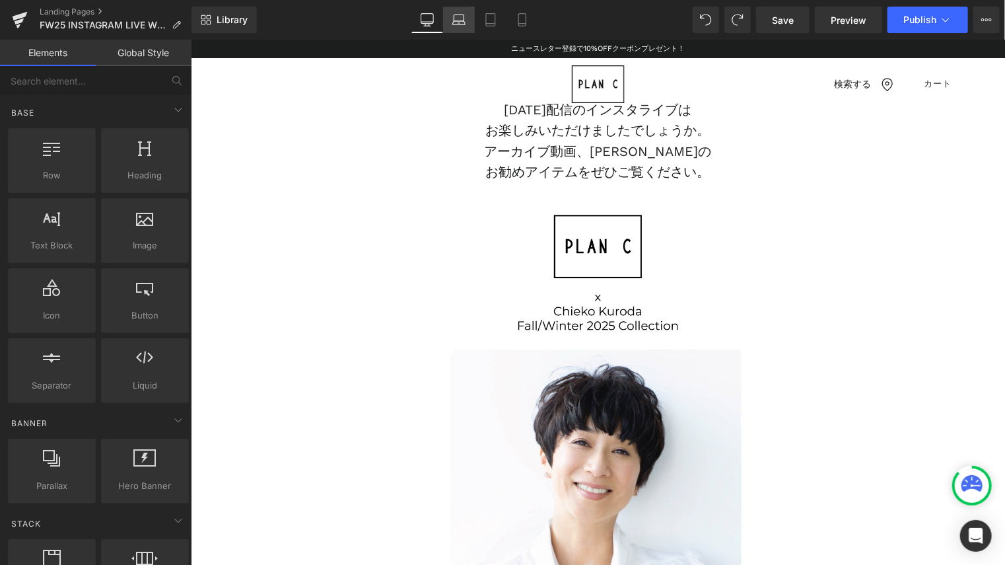
click at [460, 16] on icon at bounding box center [459, 19] width 13 height 13
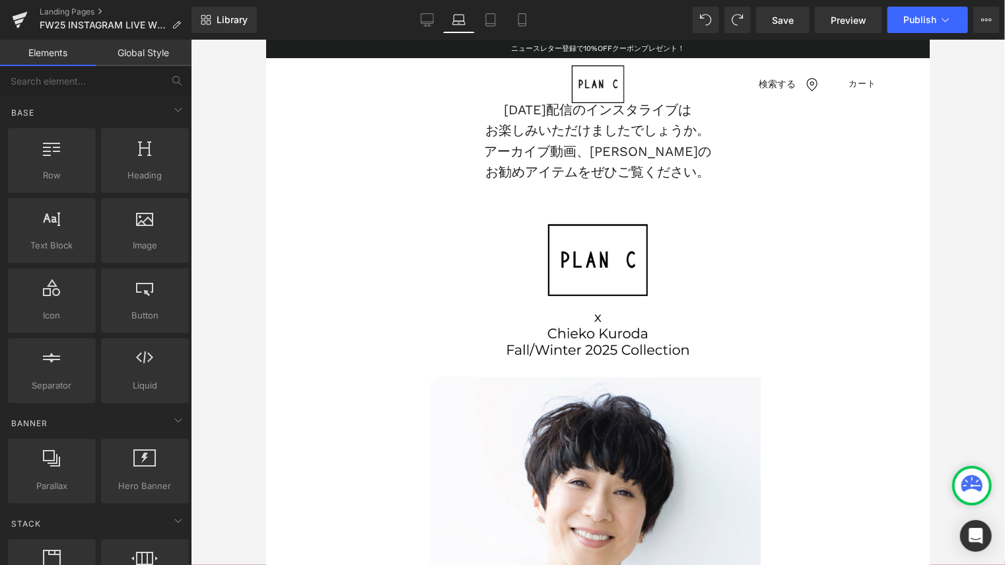
click at [471, 16] on link "Laptop" at bounding box center [459, 20] width 32 height 26
click at [491, 20] on icon at bounding box center [490, 19] width 13 height 13
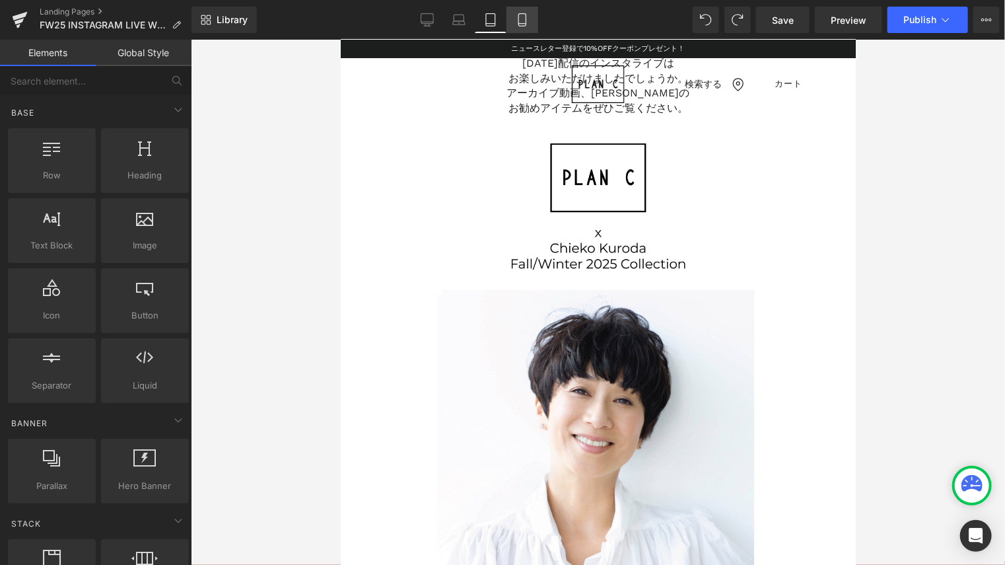
scroll to position [40, 0]
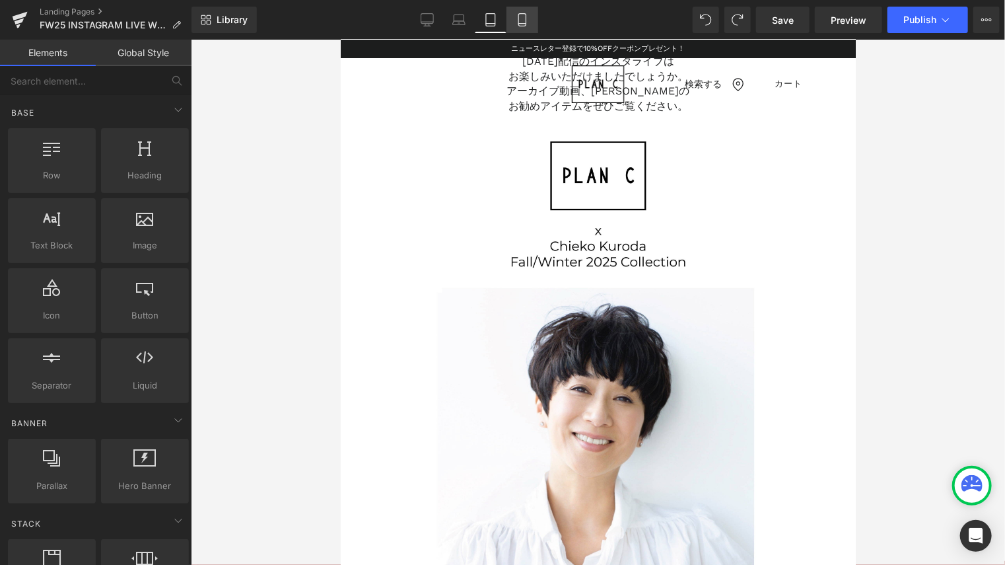
click at [525, 18] on icon at bounding box center [522, 19] width 13 height 13
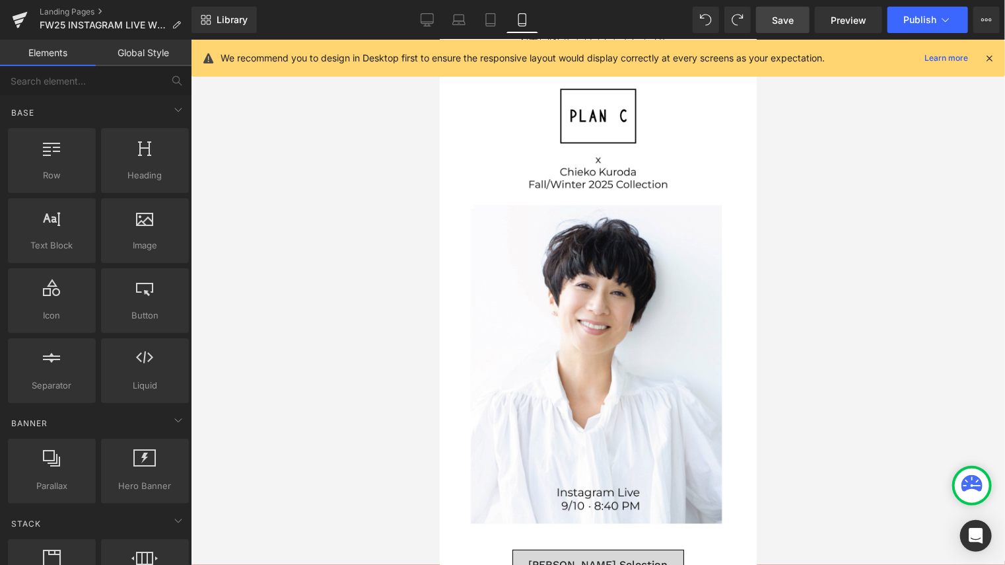
click at [782, 24] on span "Save" at bounding box center [783, 20] width 22 height 14
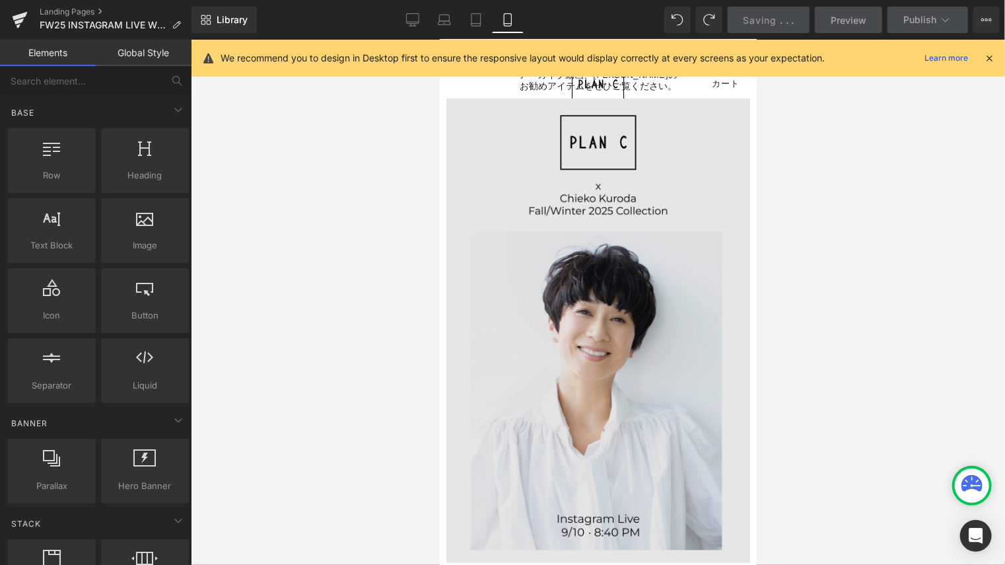
scroll to position [0, 0]
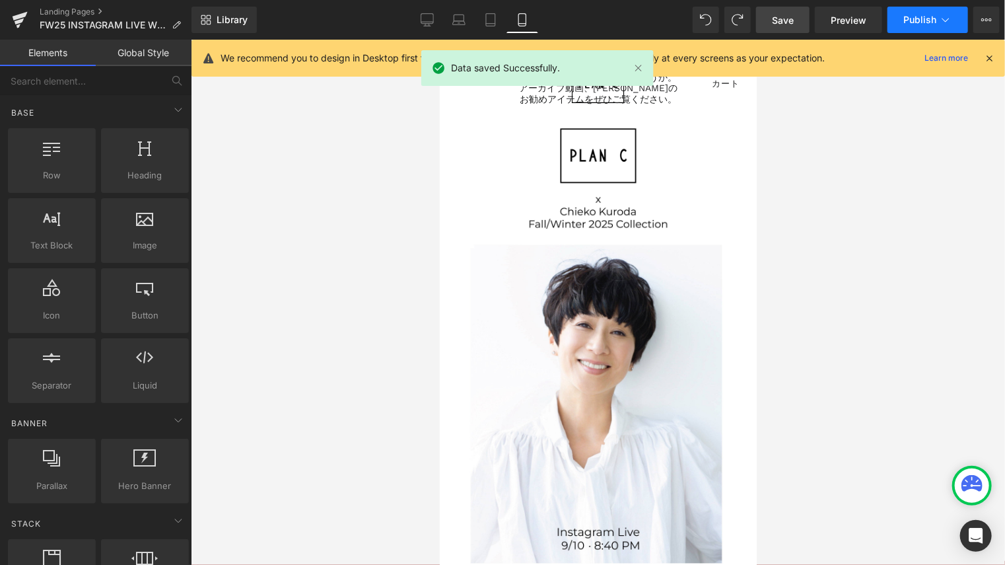
click at [920, 17] on span "Publish" at bounding box center [920, 20] width 33 height 11
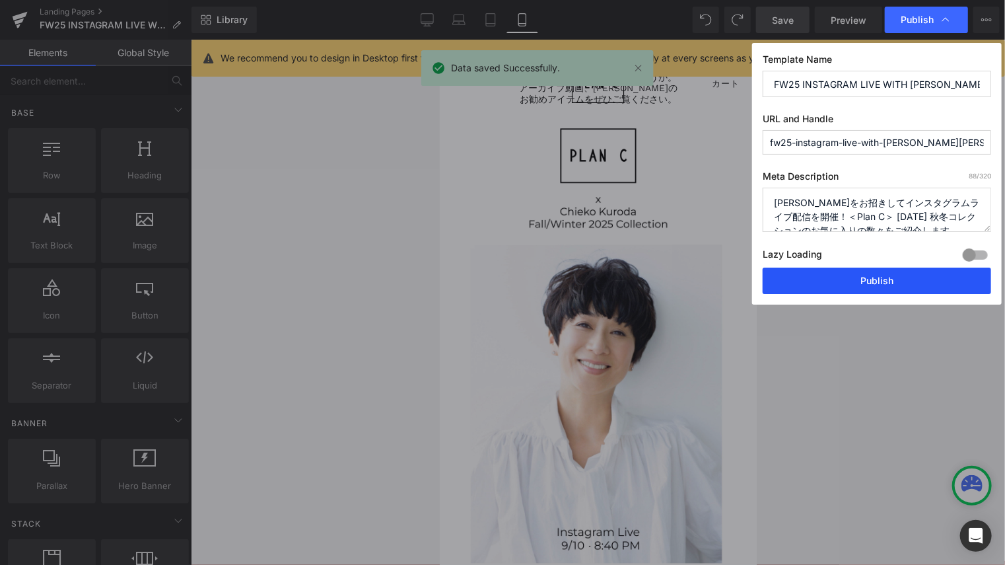
click at [852, 272] on button "Publish" at bounding box center [877, 281] width 229 height 26
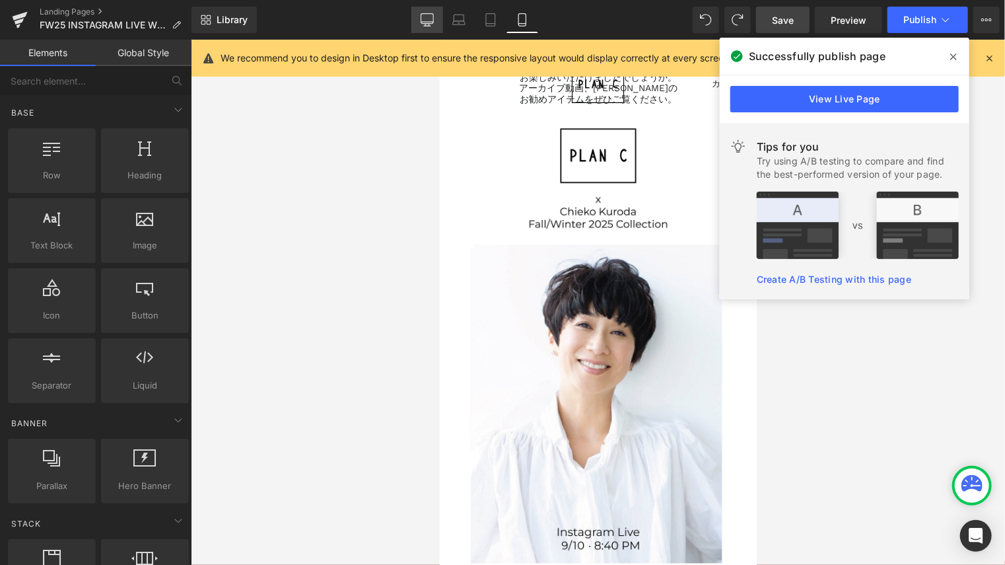
click at [431, 14] on icon at bounding box center [427, 19] width 13 height 10
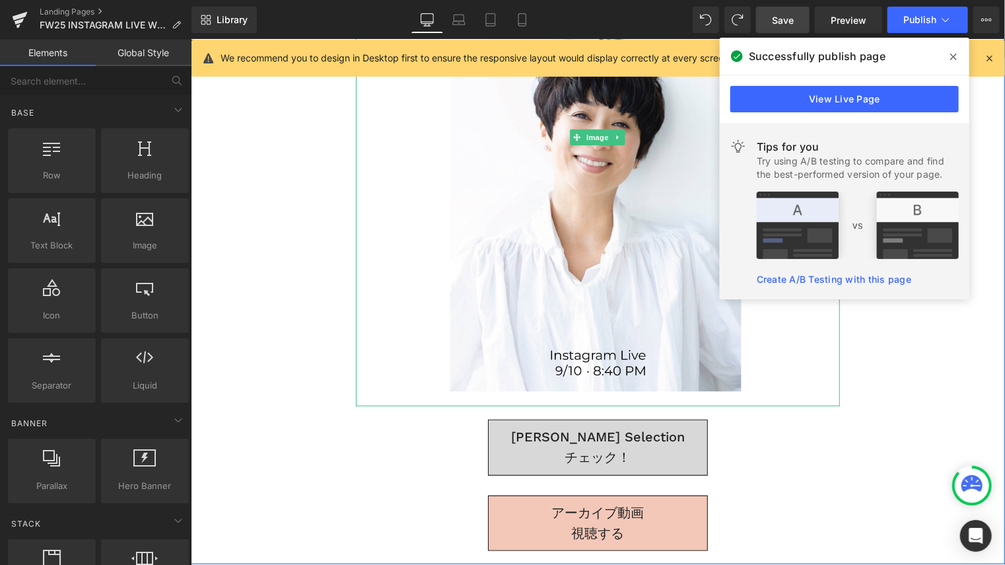
scroll to position [340, 0]
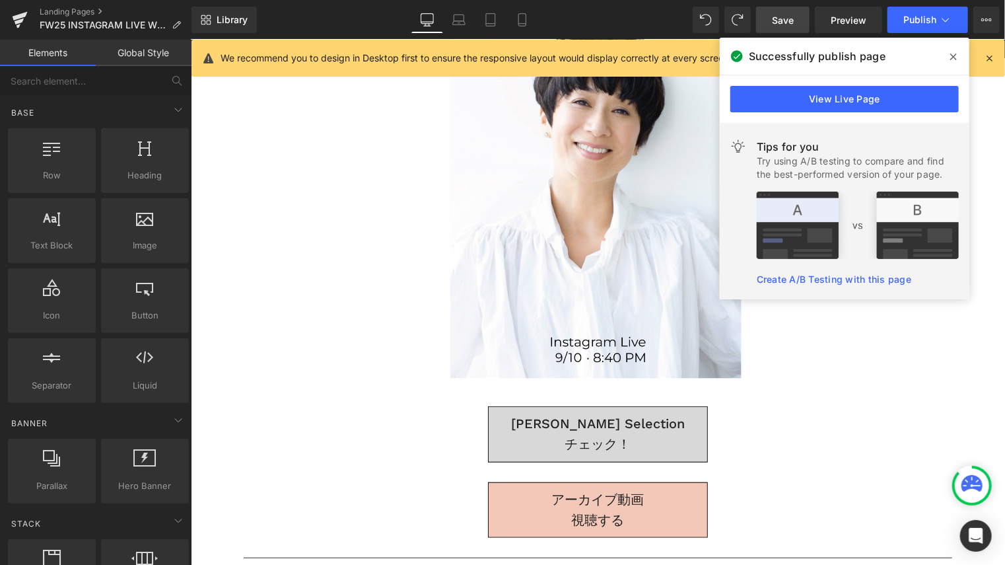
click at [951, 55] on icon at bounding box center [954, 57] width 7 height 7
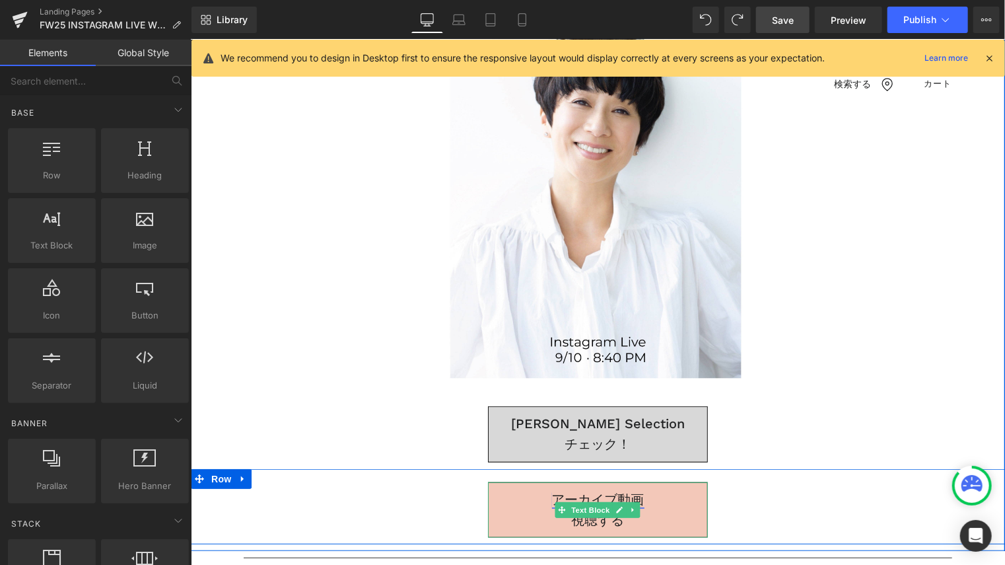
click at [590, 495] on link "アーカイブ動画" at bounding box center [598, 499] width 92 height 16
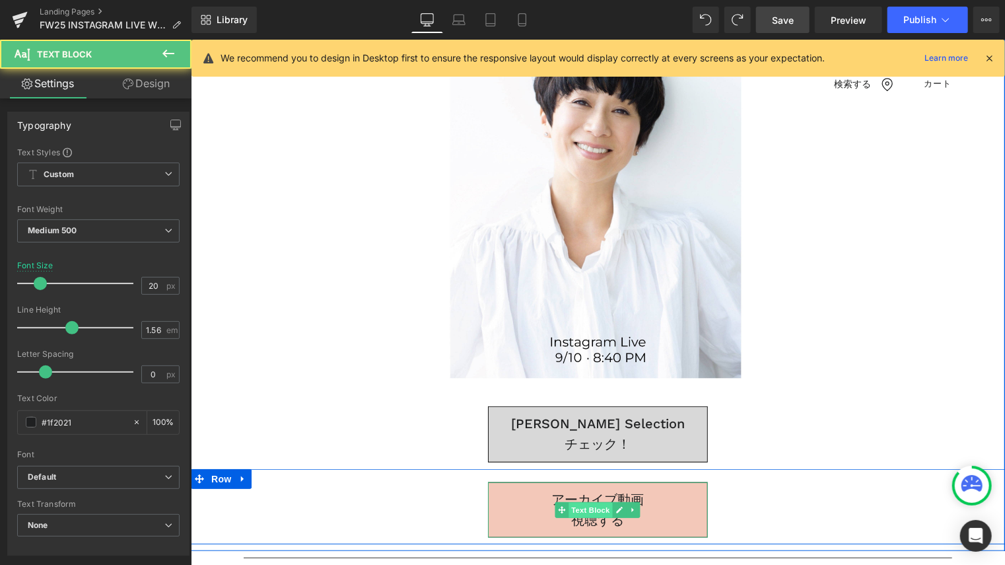
click at [587, 503] on span "Text Block" at bounding box center [591, 509] width 44 height 16
click at [622, 490] on p "アーカイブ動画" at bounding box center [597, 499] width 219 height 20
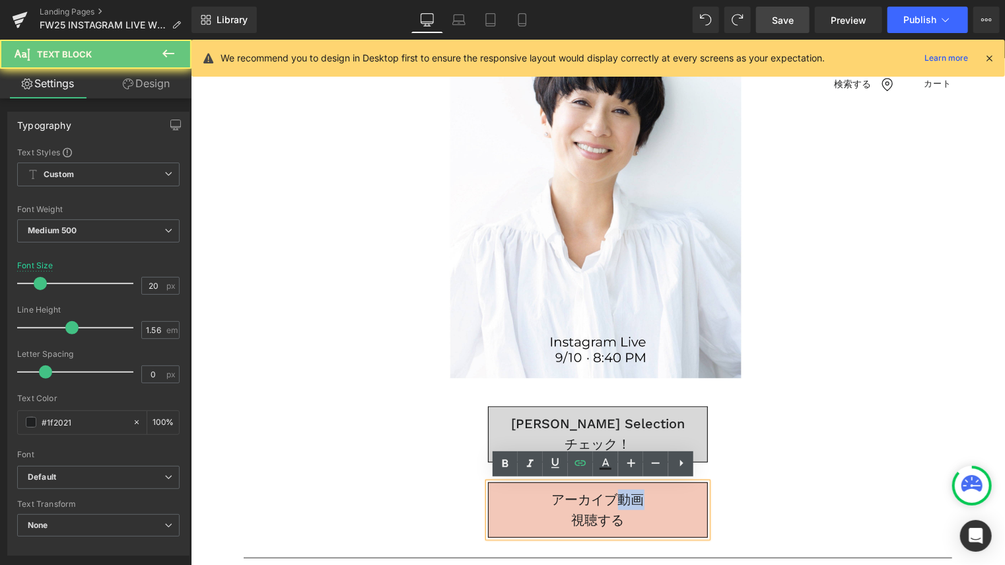
click at [622, 490] on p "アーカイブ動画" at bounding box center [597, 499] width 219 height 20
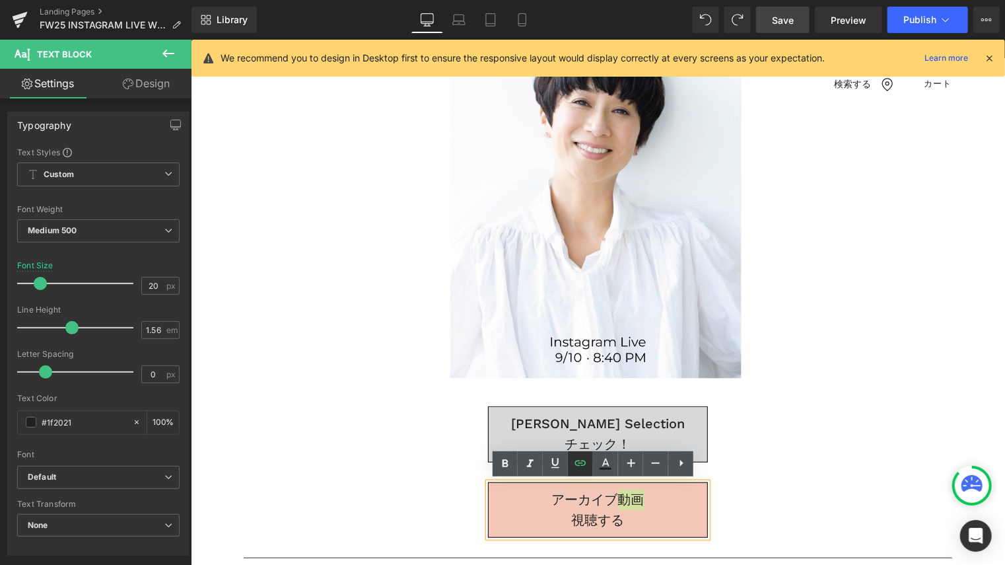
click at [580, 462] on icon at bounding box center [580, 462] width 11 height 5
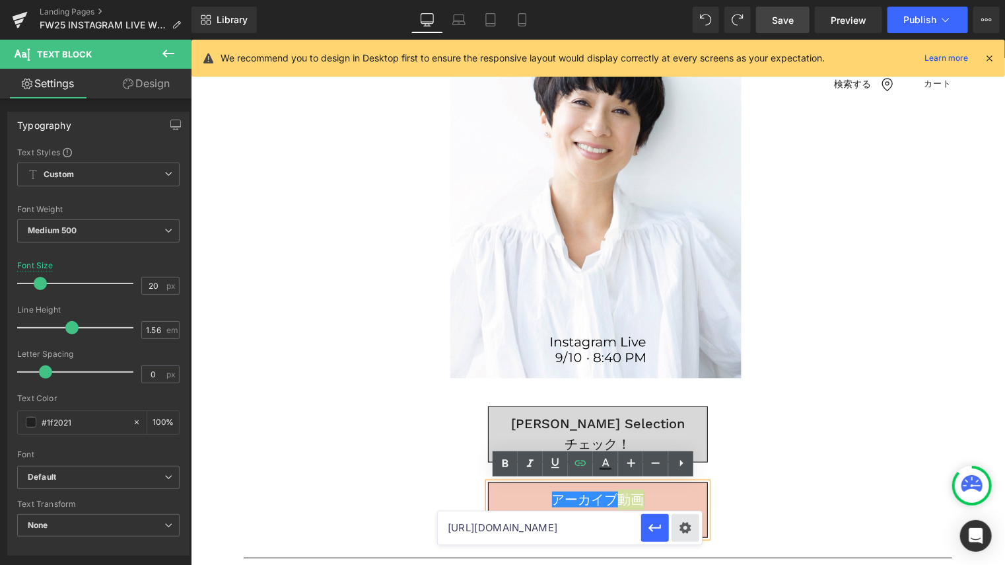
click at [684, 0] on div "Text Color Highlight Color #333333 Edit or remove link: Edit - Unlink - Cancel …" at bounding box center [502, 0] width 1005 height 0
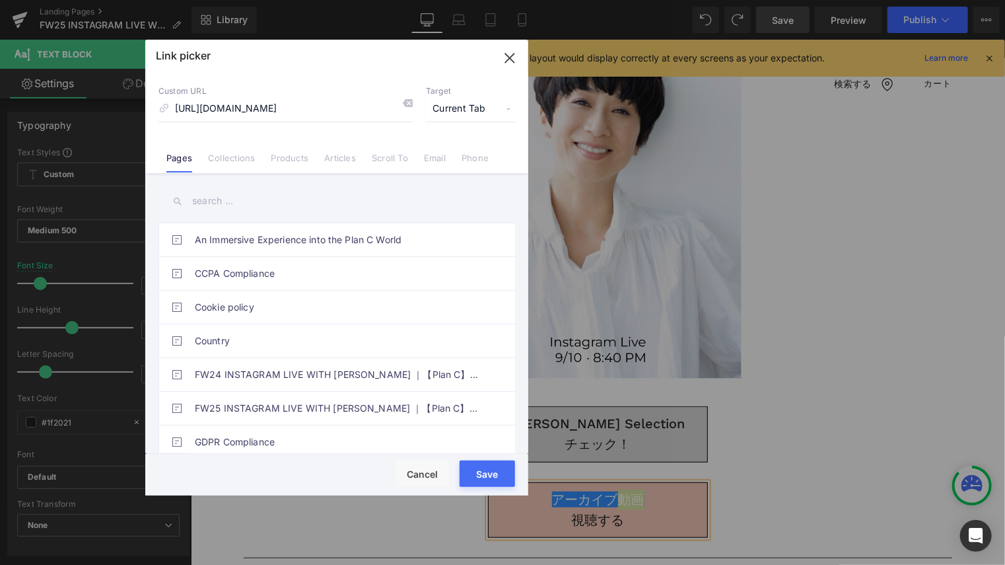
click at [470, 106] on span "Current Tab" at bounding box center [470, 108] width 89 height 25
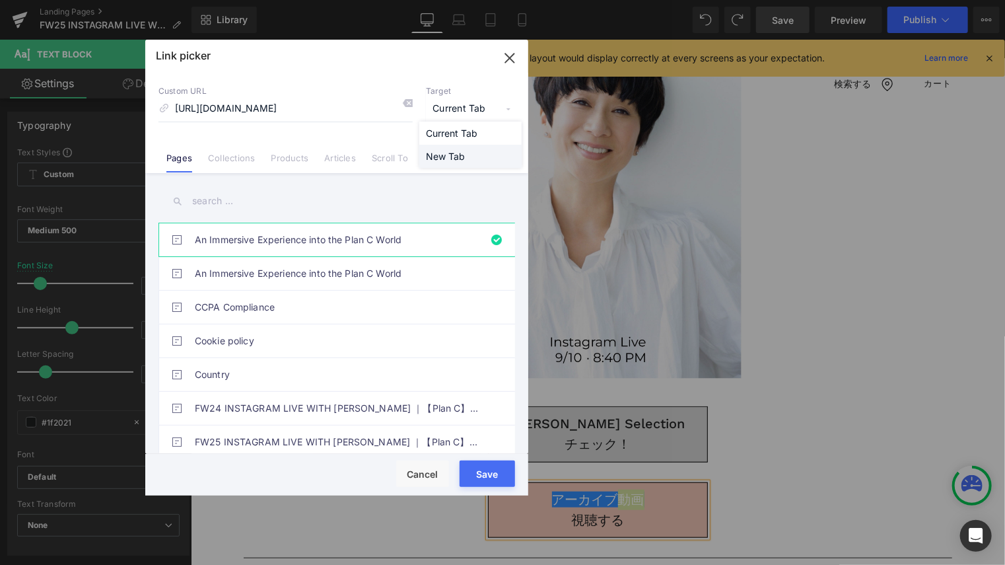
click at [470, 153] on li "New Tab" at bounding box center [470, 156] width 102 height 23
click at [482, 475] on button "Save" at bounding box center [487, 473] width 55 height 26
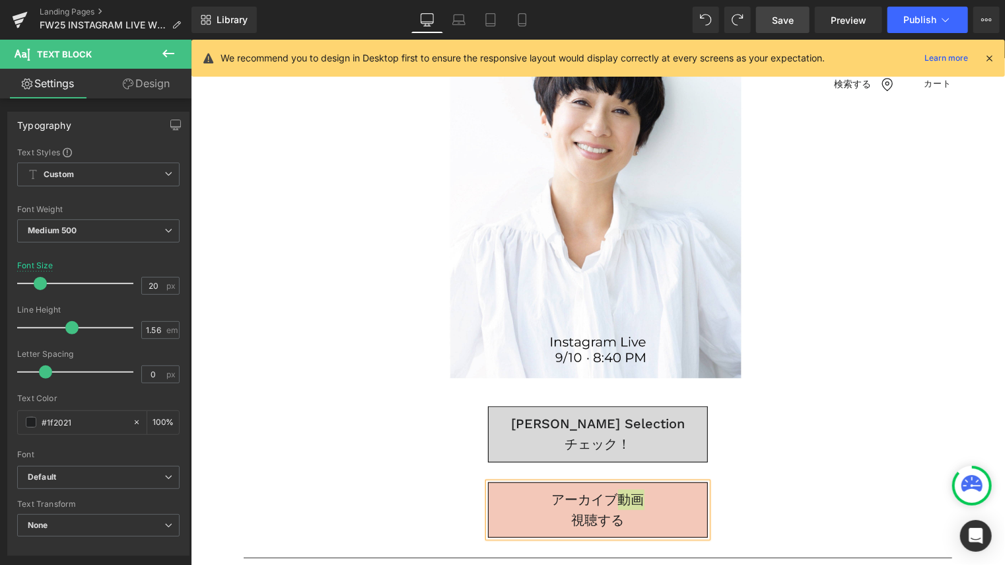
click at [777, 19] on span "Save" at bounding box center [783, 20] width 22 height 14
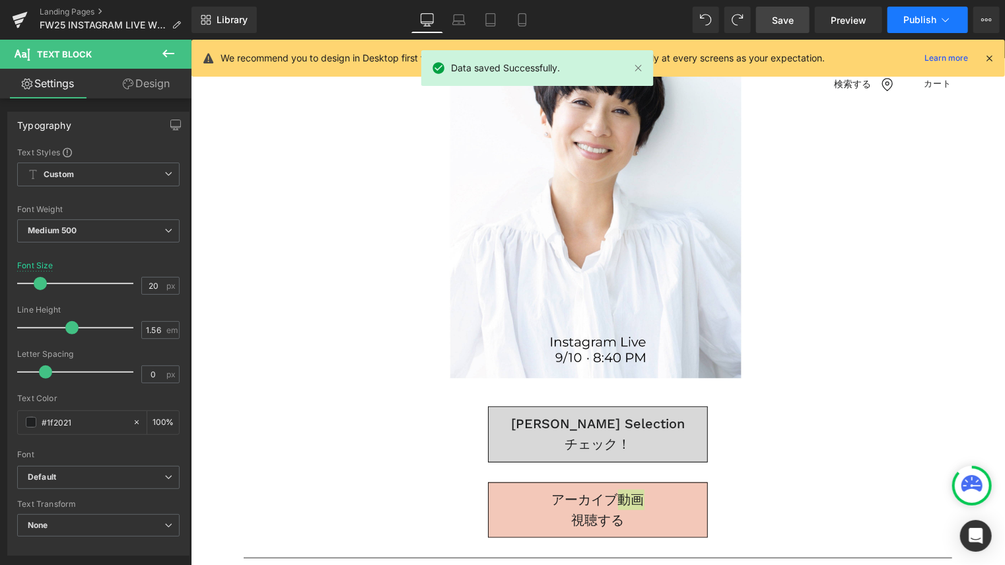
click at [922, 20] on span "Publish" at bounding box center [920, 20] width 33 height 11
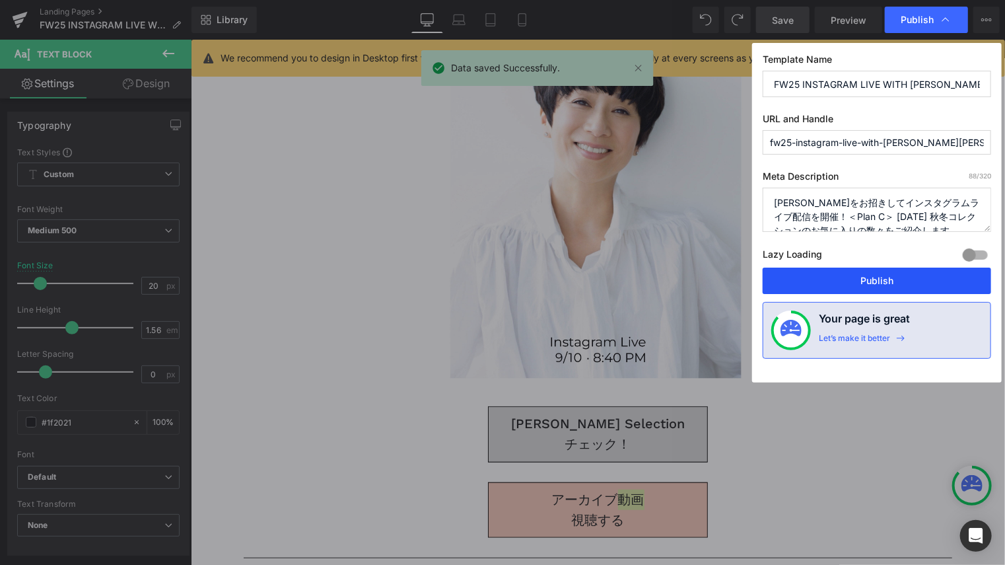
click at [866, 285] on button "Publish" at bounding box center [877, 281] width 229 height 26
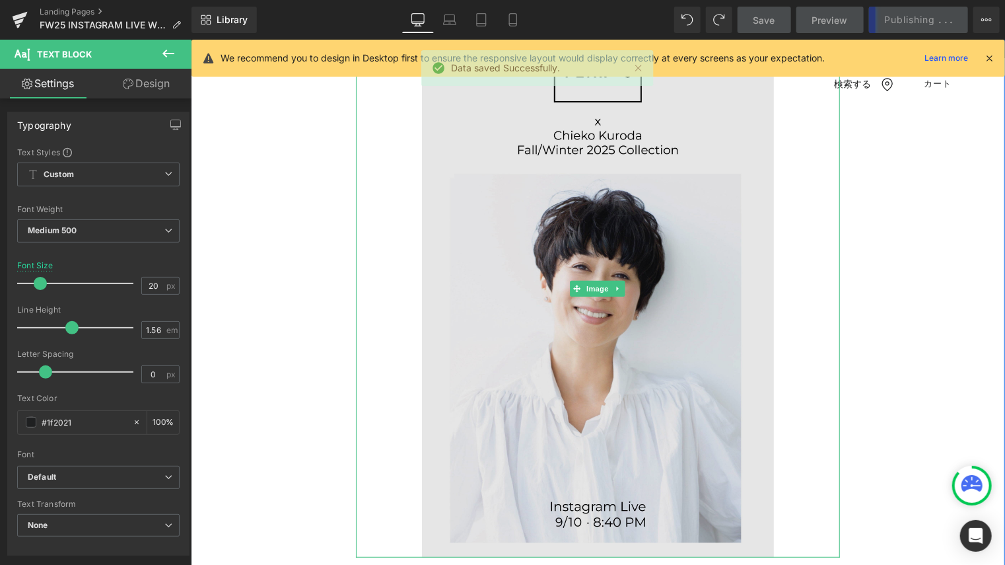
scroll to position [142, 0]
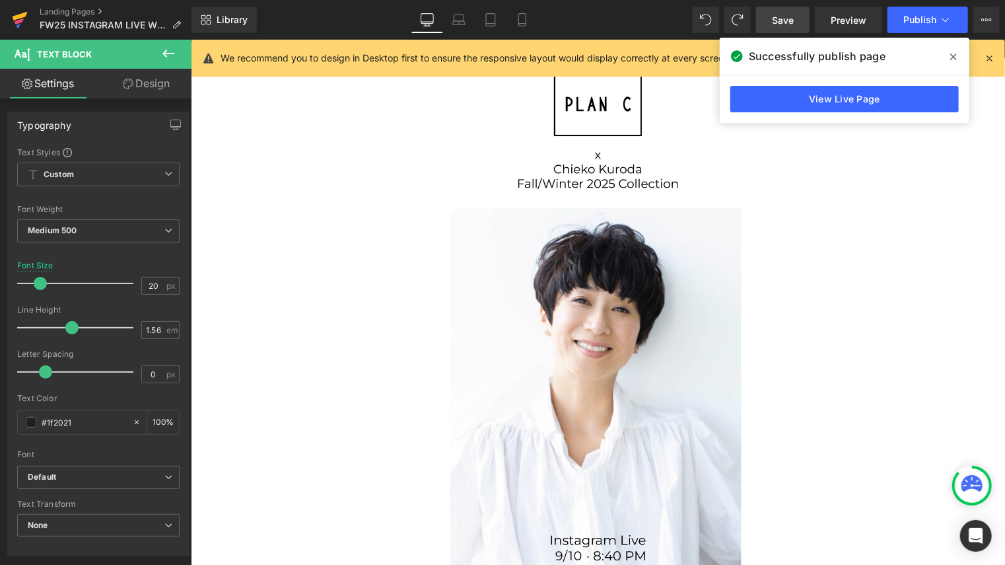
click at [24, 15] on icon at bounding box center [20, 16] width 15 height 9
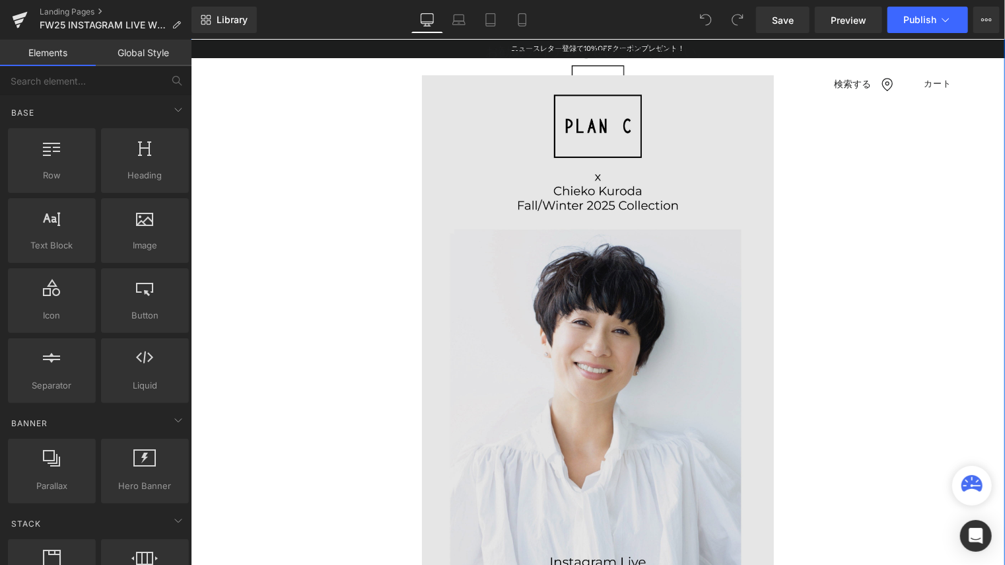
scroll to position [132, 0]
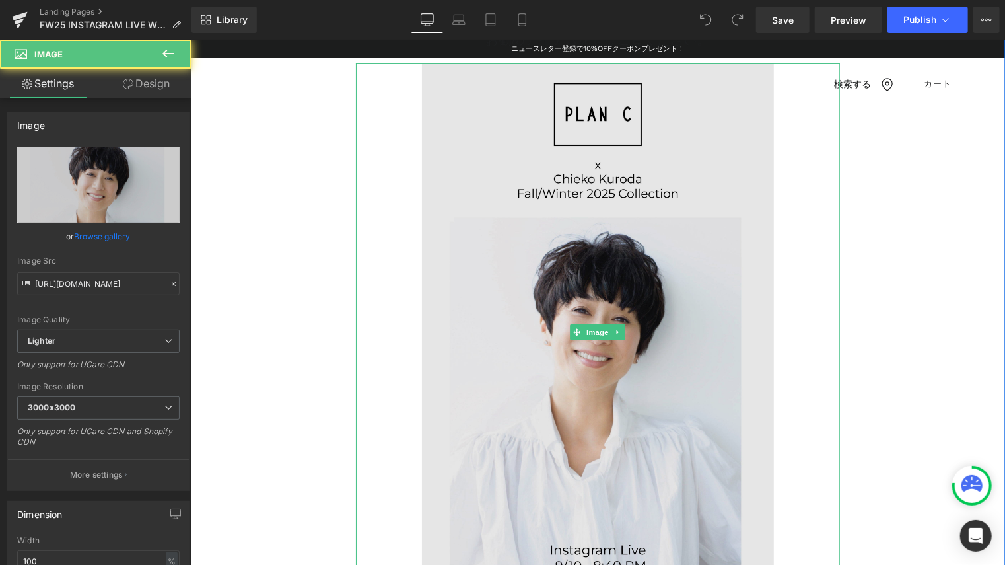
click at [583, 276] on img at bounding box center [597, 332] width 484 height 538
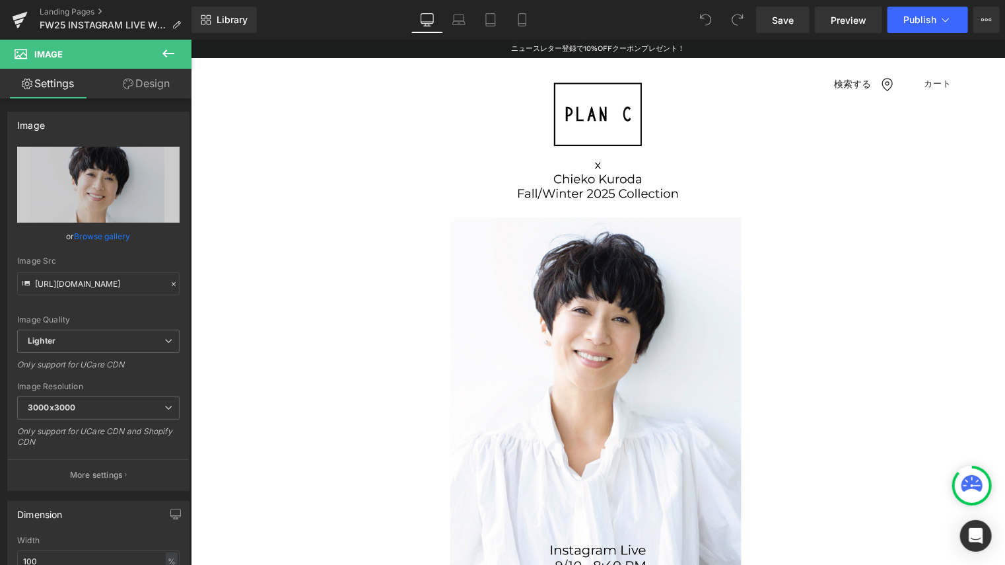
click at [164, 52] on icon at bounding box center [169, 54] width 12 height 8
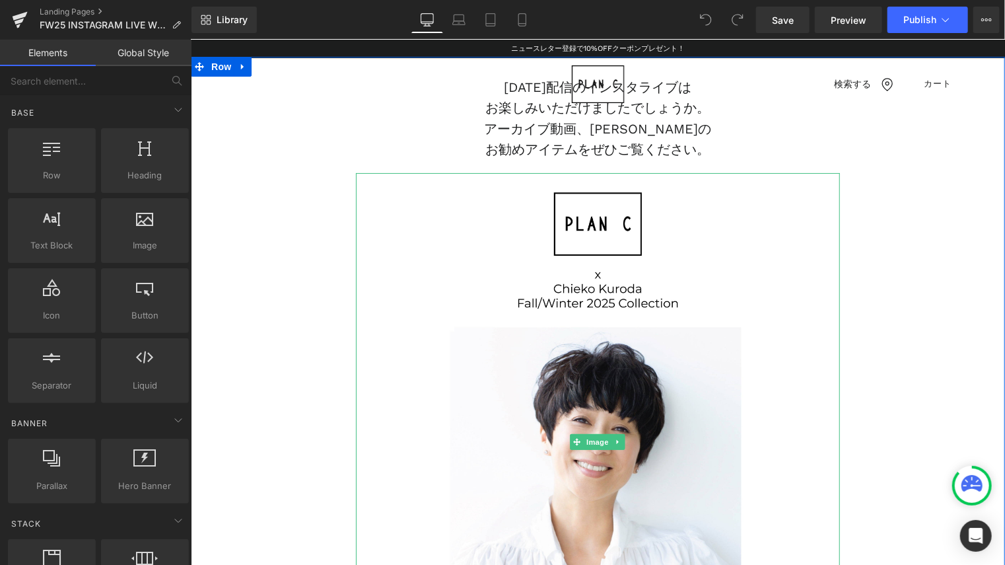
scroll to position [0, 0]
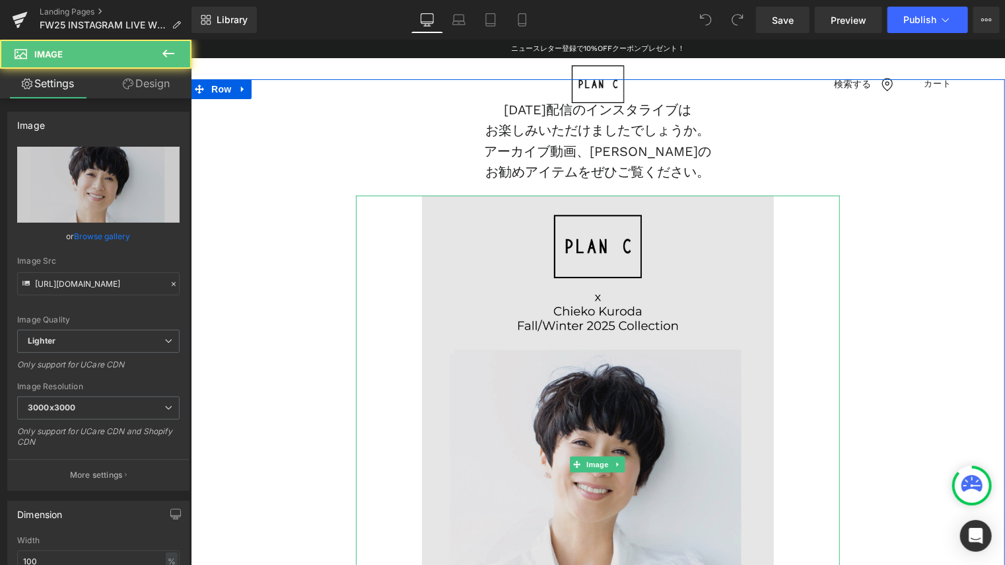
click at [397, 217] on img at bounding box center [597, 464] width 484 height 538
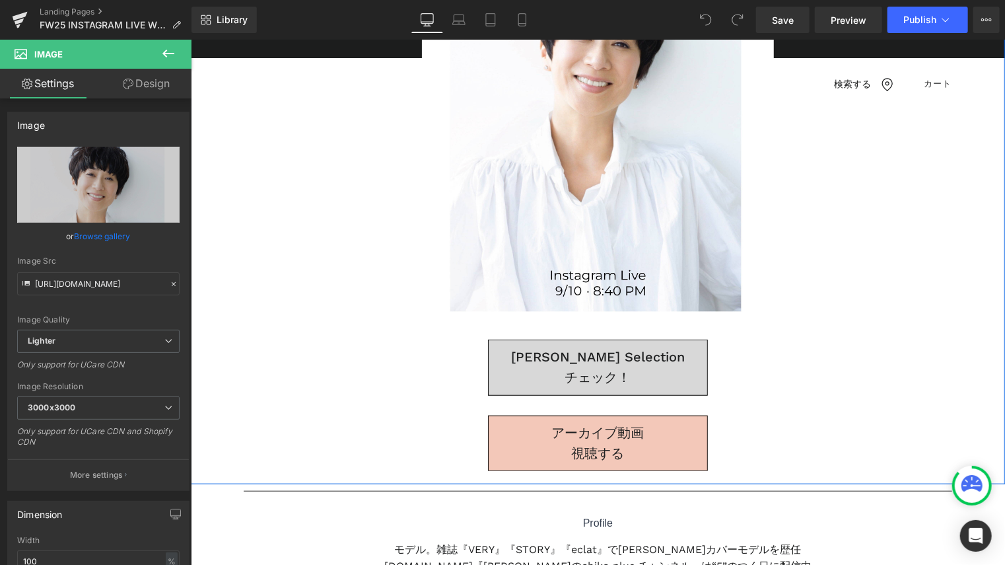
scroll to position [396, 0]
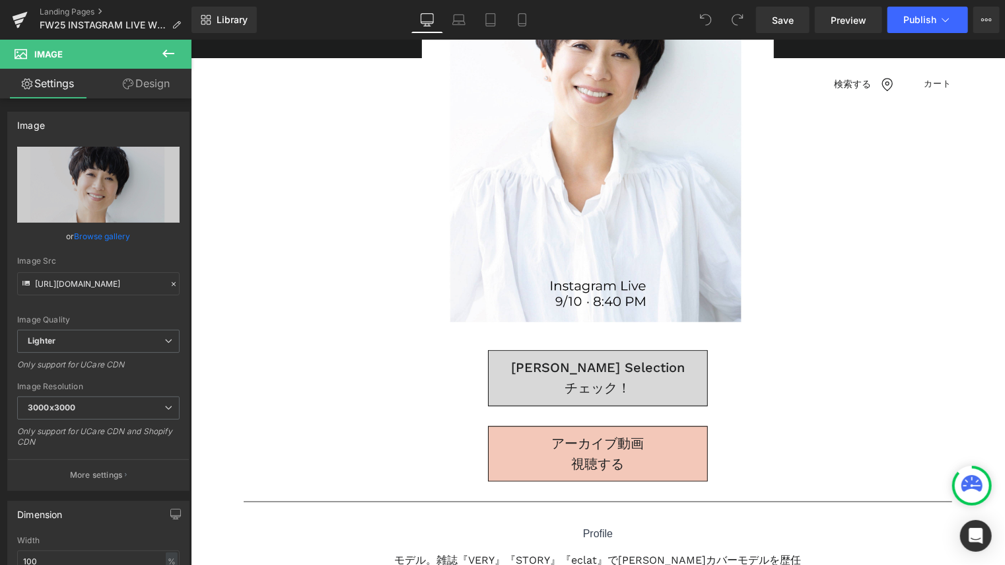
click at [167, 50] on icon at bounding box center [169, 54] width 16 height 16
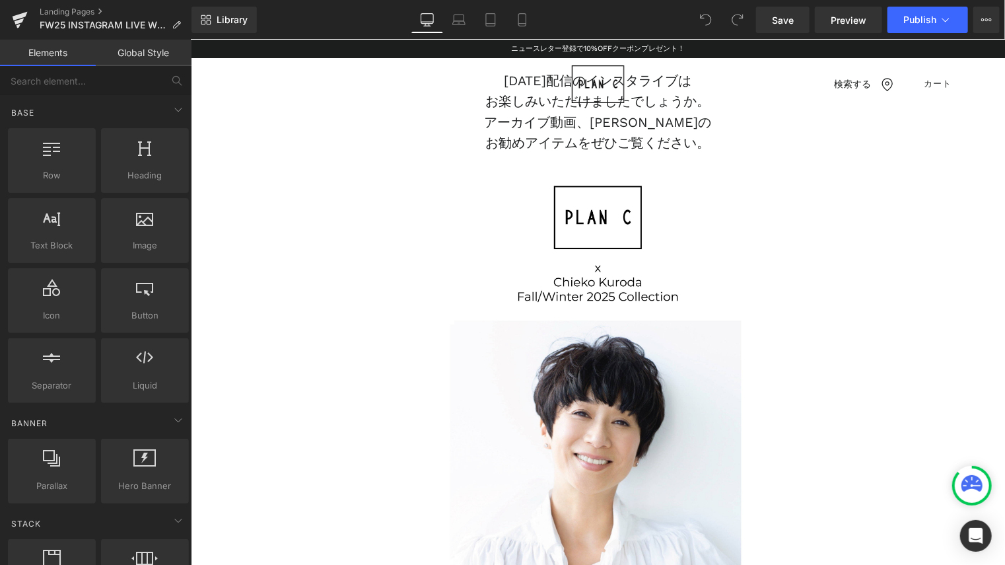
scroll to position [0, 0]
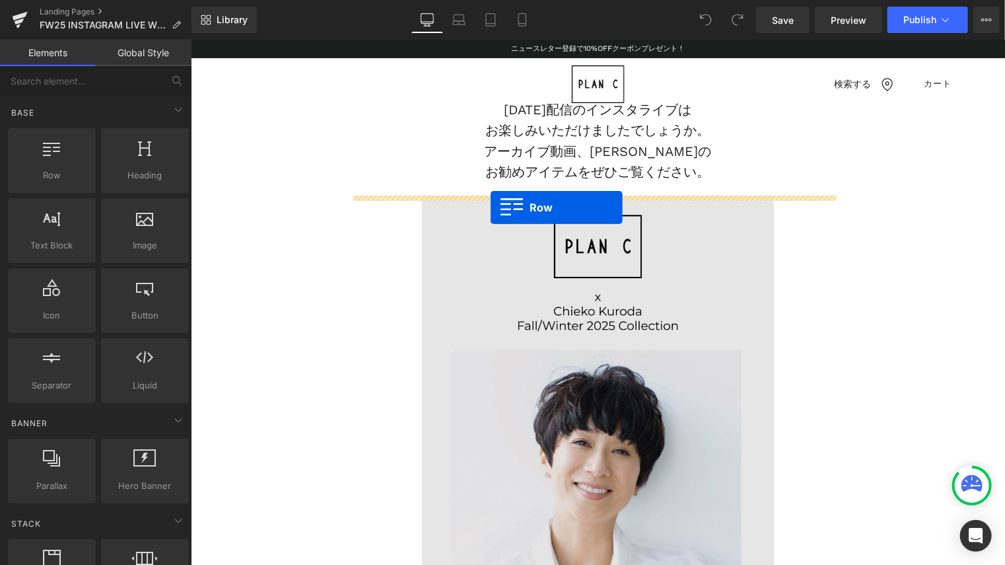
drag, startPoint x: 248, startPoint y: 193, endPoint x: 490, endPoint y: 207, distance: 242.8
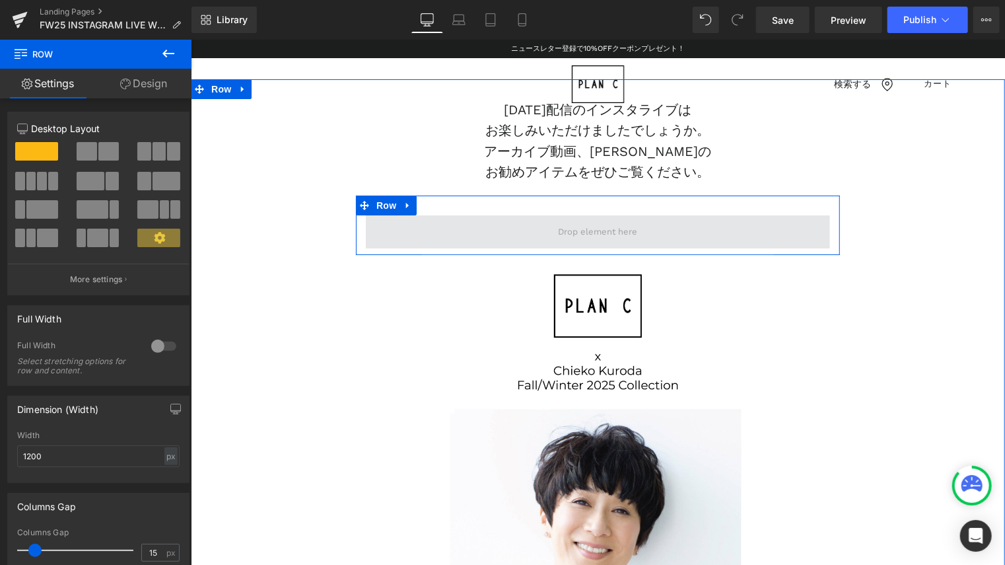
click at [554, 231] on span at bounding box center [598, 231] width 89 height 20
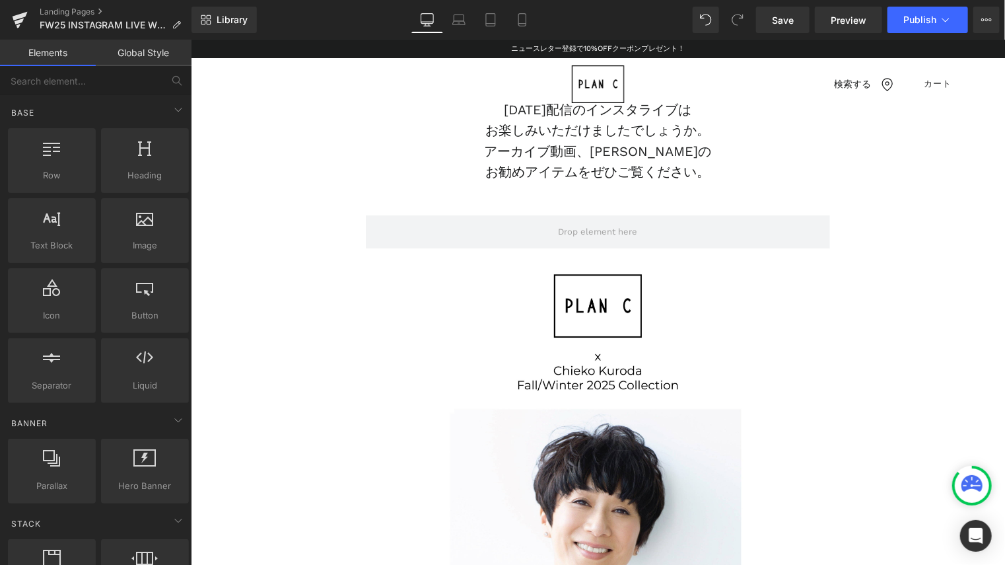
click at [151, 49] on link "Global Style" at bounding box center [144, 53] width 96 height 26
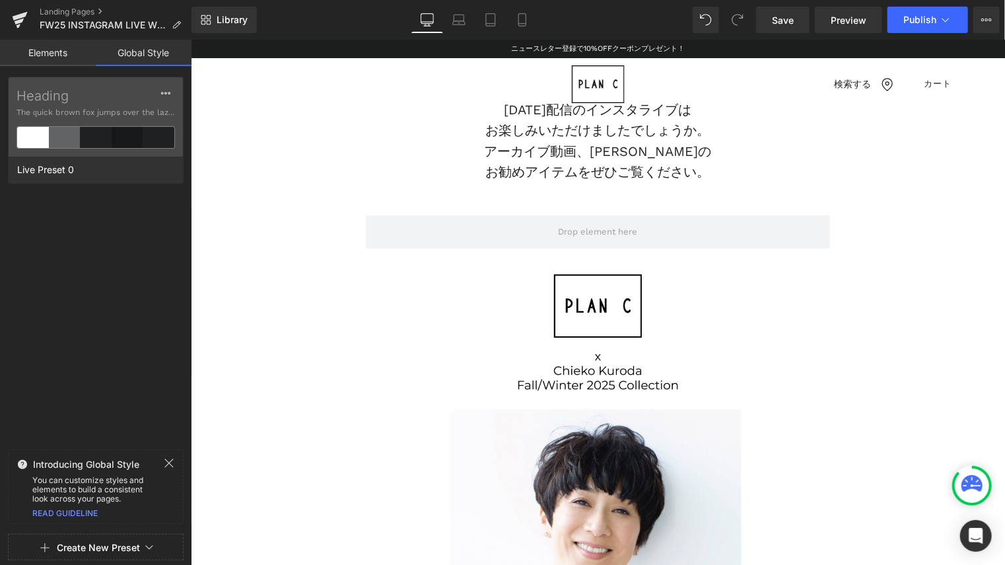
click at [68, 49] on link "Elements" at bounding box center [48, 53] width 96 height 26
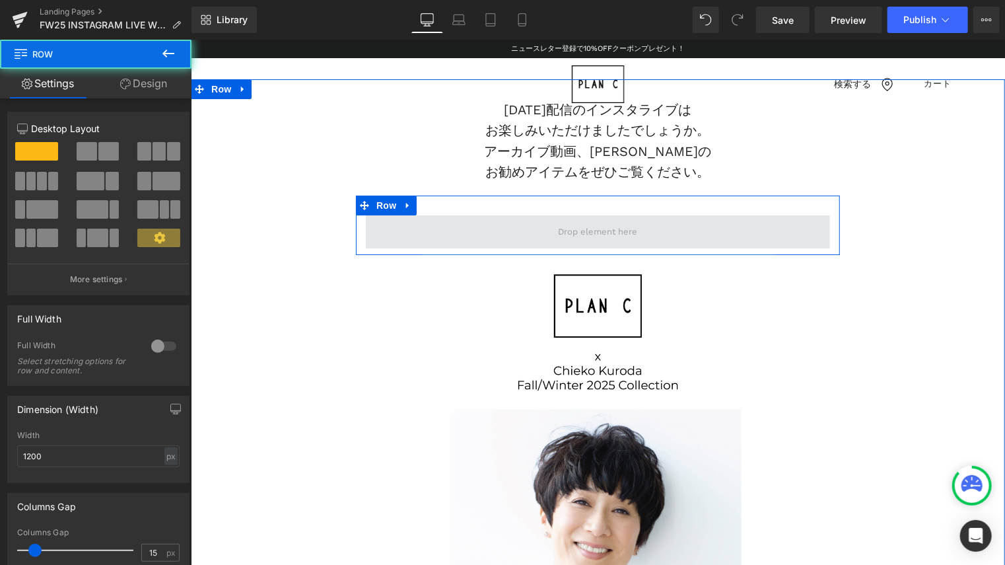
click at [540, 242] on span at bounding box center [597, 231] width 464 height 33
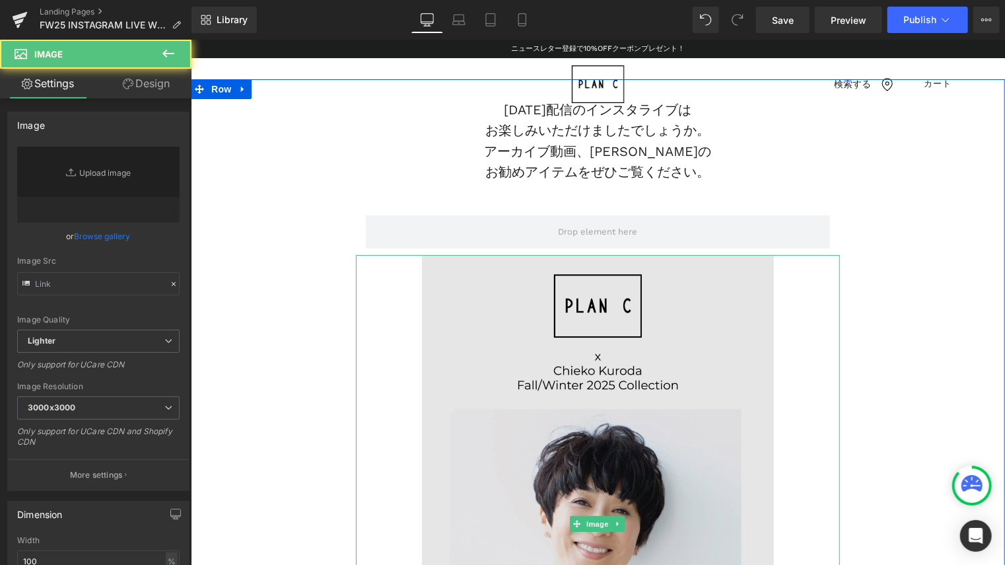
click at [540, 307] on img at bounding box center [597, 523] width 484 height 538
type input "[URL][DOMAIN_NAME]"
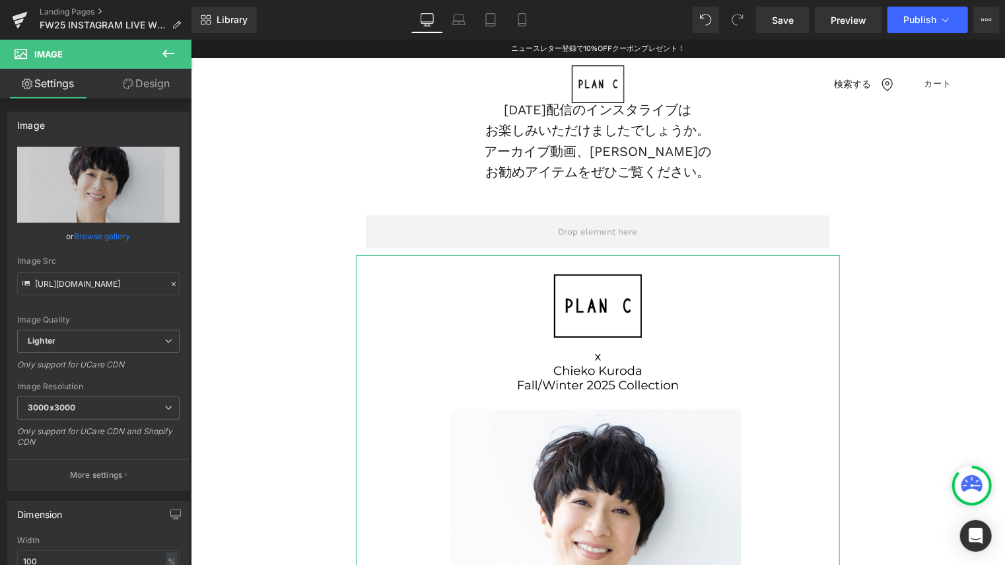
click at [146, 90] on link "Design" at bounding box center [146, 84] width 96 height 30
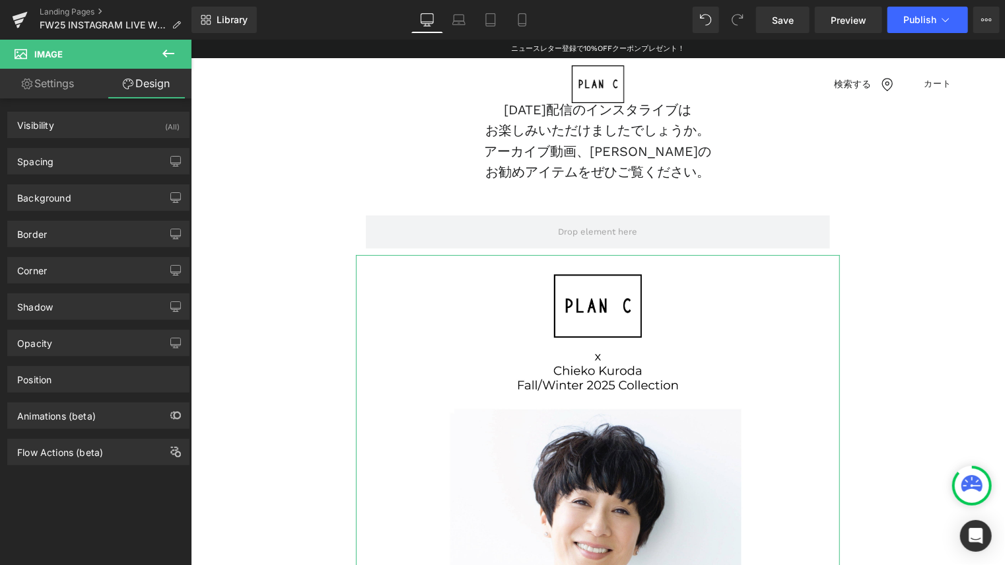
click at [59, 85] on link "Settings" at bounding box center [48, 84] width 96 height 30
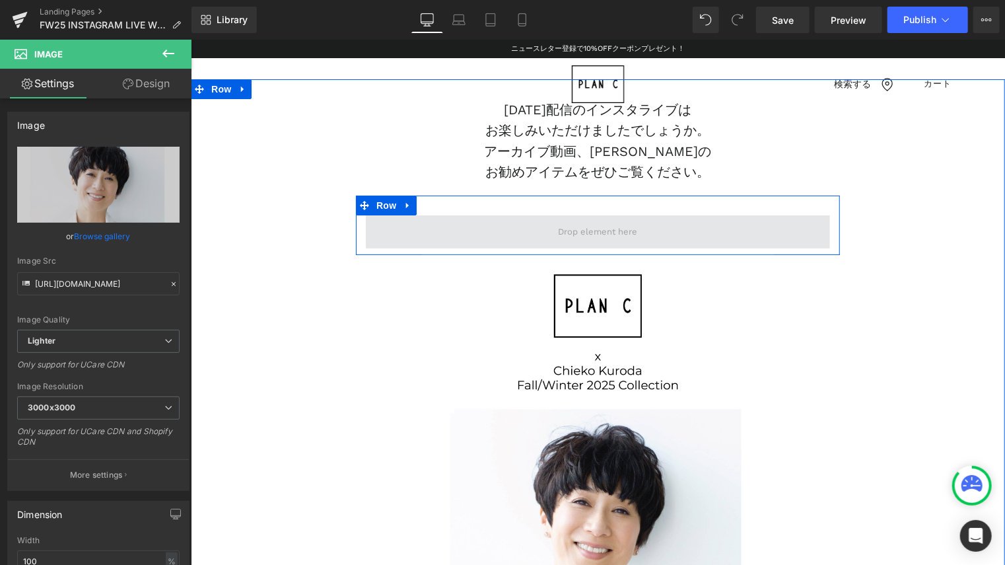
click at [483, 231] on span at bounding box center [597, 231] width 464 height 33
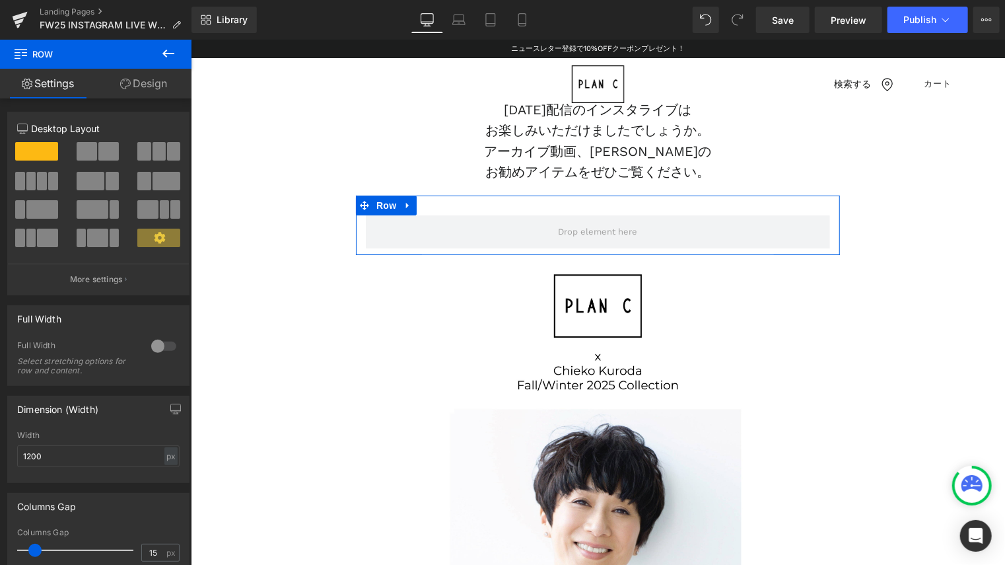
click at [111, 151] on span at bounding box center [108, 151] width 20 height 18
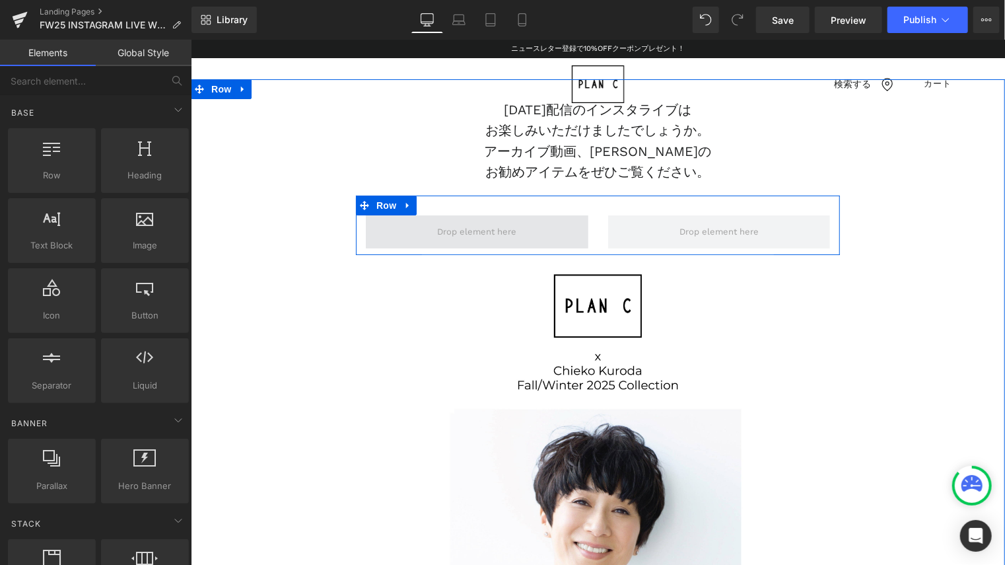
click at [509, 230] on span at bounding box center [476, 231] width 89 height 20
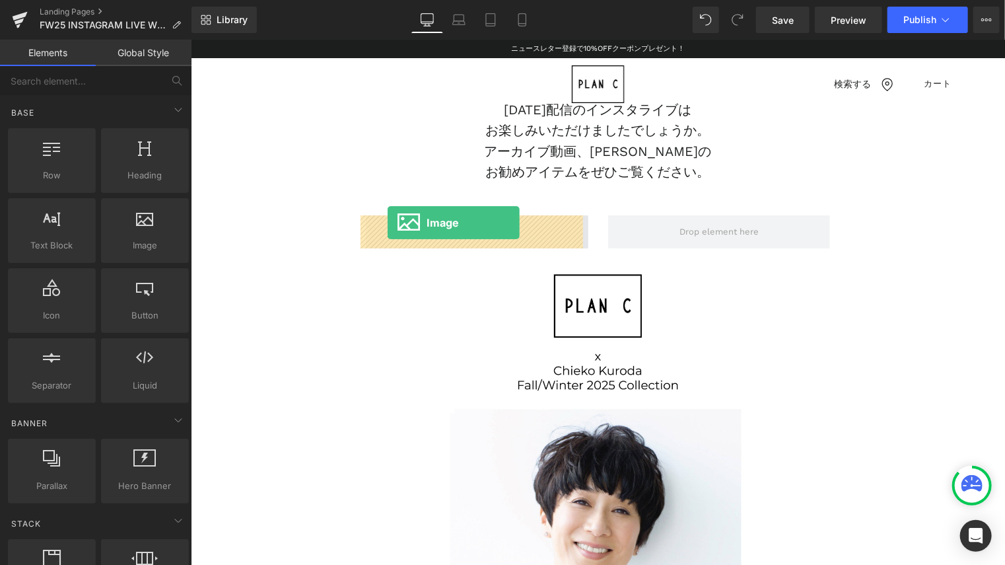
drag, startPoint x: 225, startPoint y: 235, endPoint x: 387, endPoint y: 222, distance: 162.3
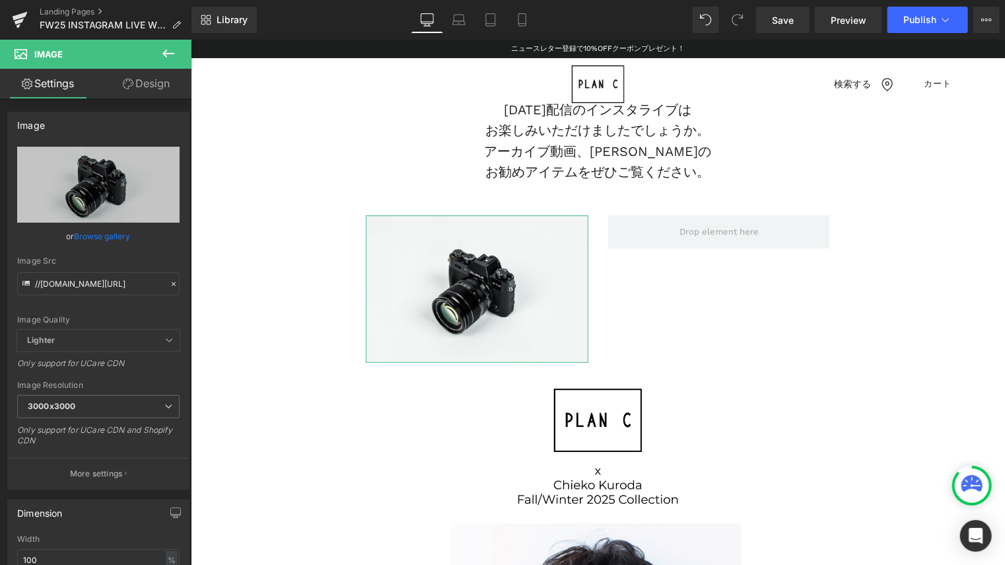
click at [137, 84] on link "Design" at bounding box center [146, 84] width 96 height 30
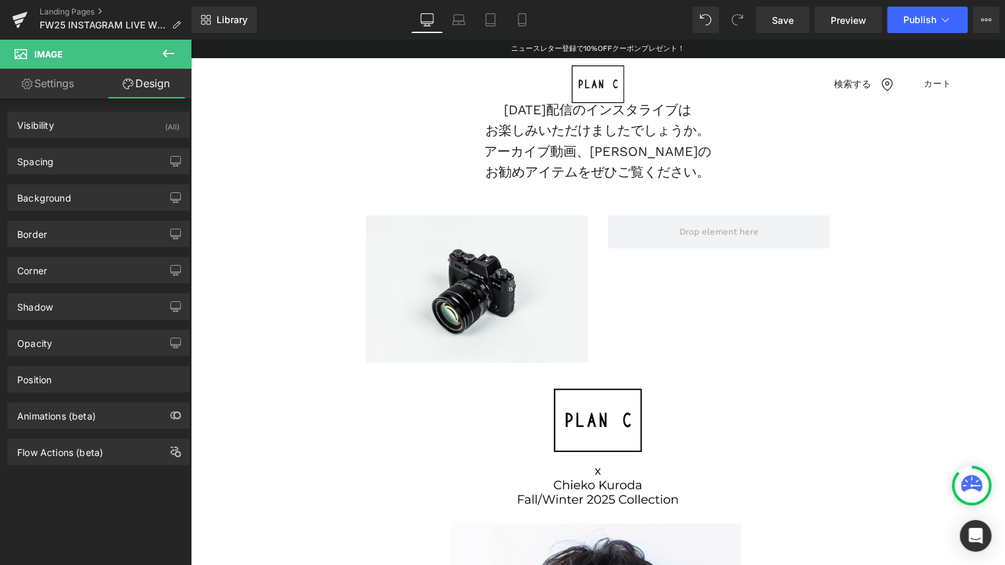
click at [161, 52] on icon at bounding box center [169, 54] width 16 height 16
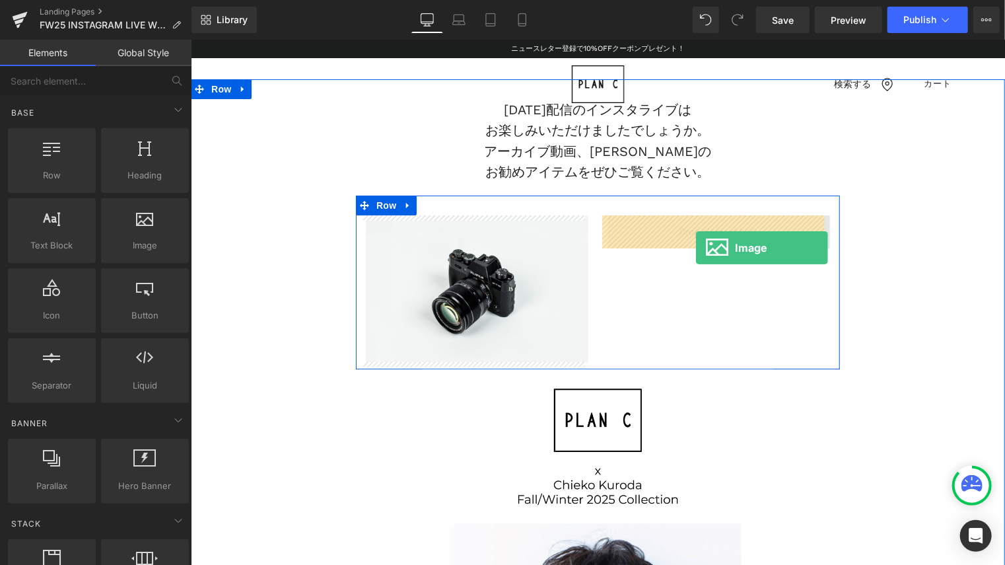
drag, startPoint x: 340, startPoint y: 270, endPoint x: 696, endPoint y: 247, distance: 356.1
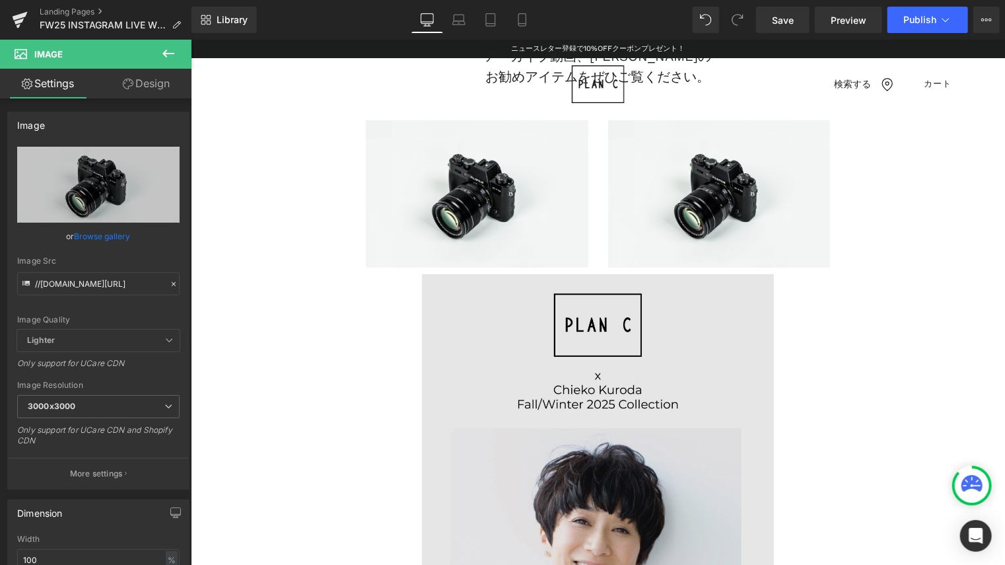
scroll to position [66, 0]
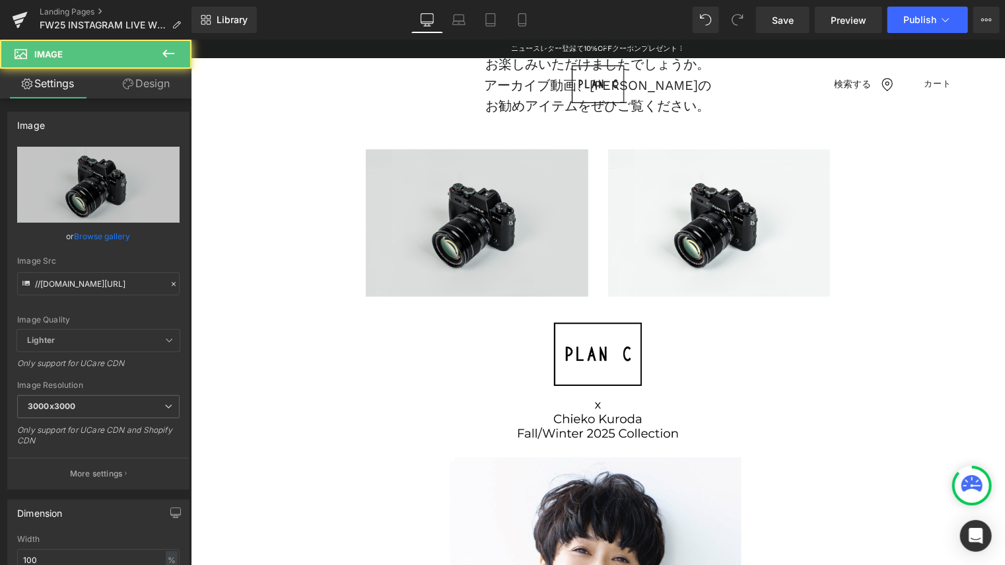
click at [466, 217] on div "Image" at bounding box center [476, 222] width 223 height 147
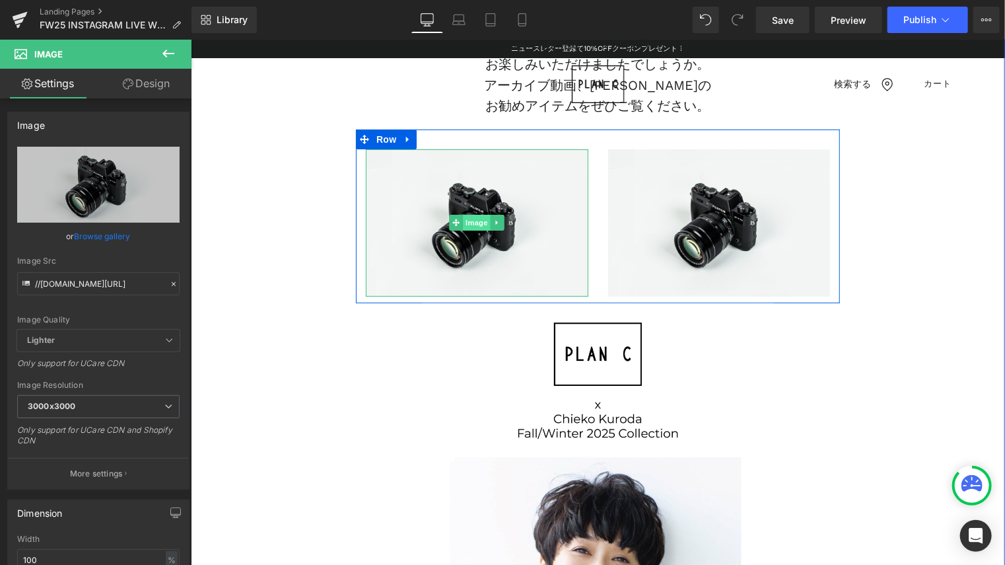
click at [478, 221] on span "Image" at bounding box center [476, 222] width 28 height 16
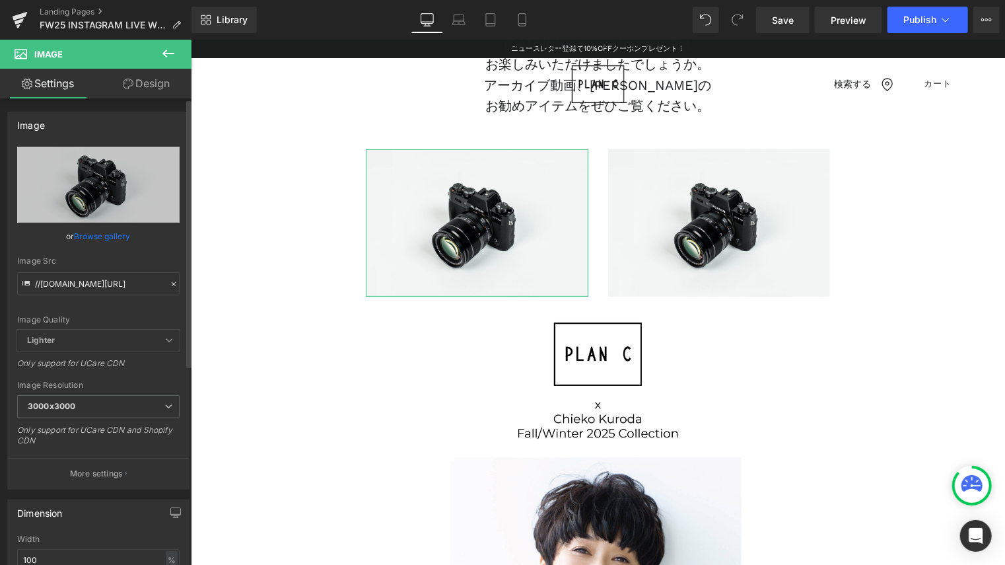
click at [103, 242] on link "Browse gallery" at bounding box center [103, 236] width 56 height 23
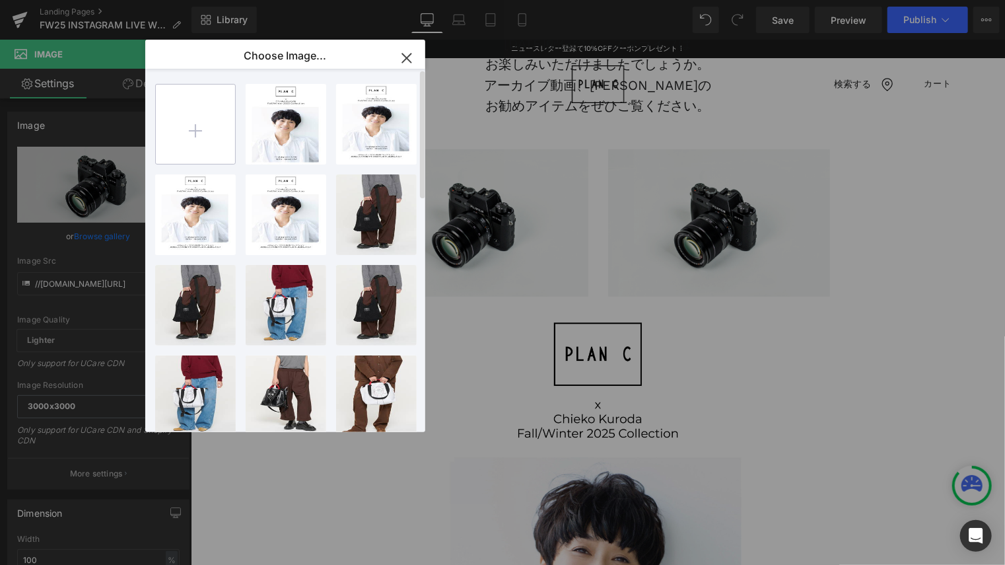
click at [199, 129] on input "file" at bounding box center [195, 124] width 79 height 79
type input "C:\fakepath\IMG_7967.JPG"
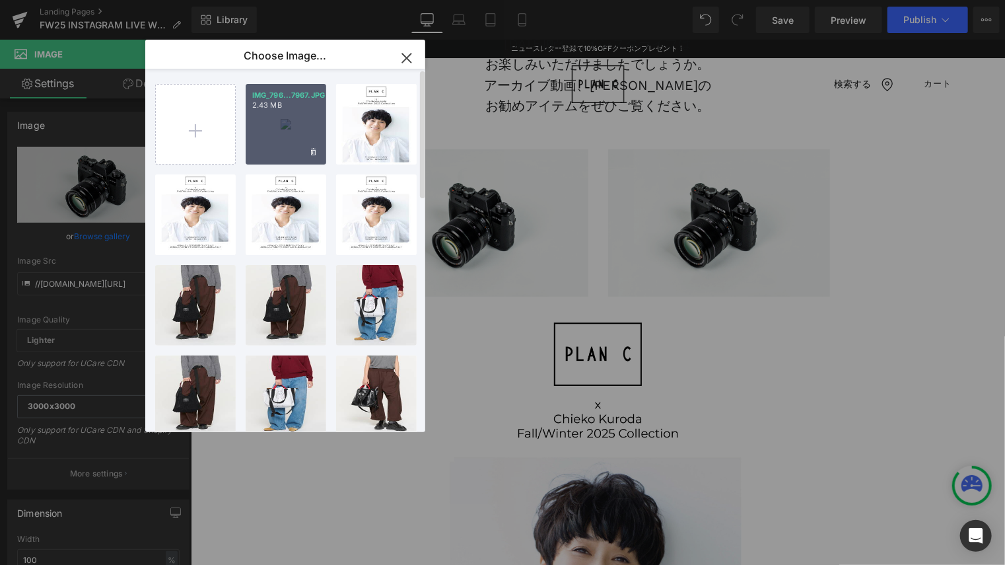
click at [299, 127] on div "IMG_796...7967.JPG 2.43 MB" at bounding box center [286, 124] width 81 height 81
type input "[URL][DOMAIN_NAME]"
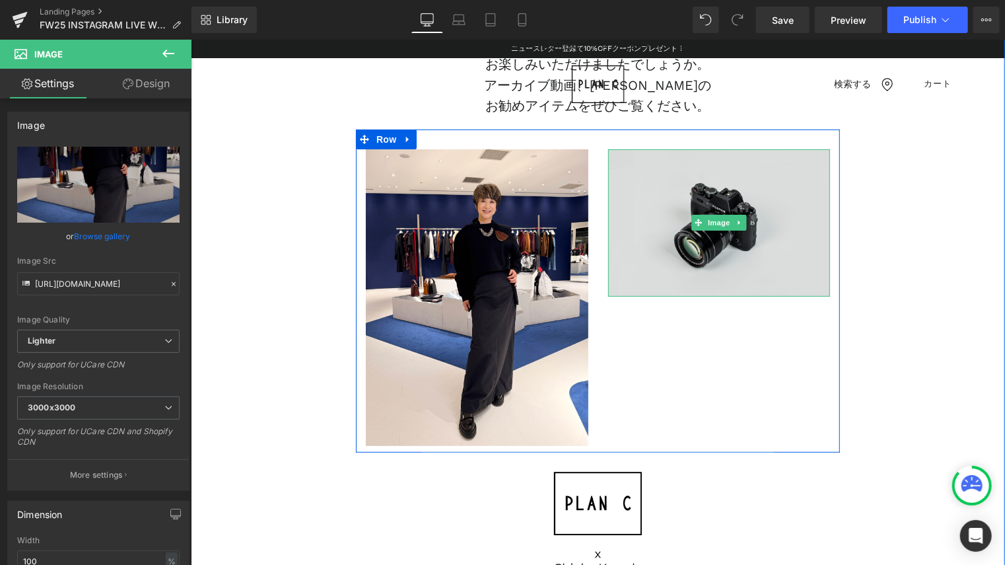
click at [653, 194] on img at bounding box center [719, 222] width 223 height 147
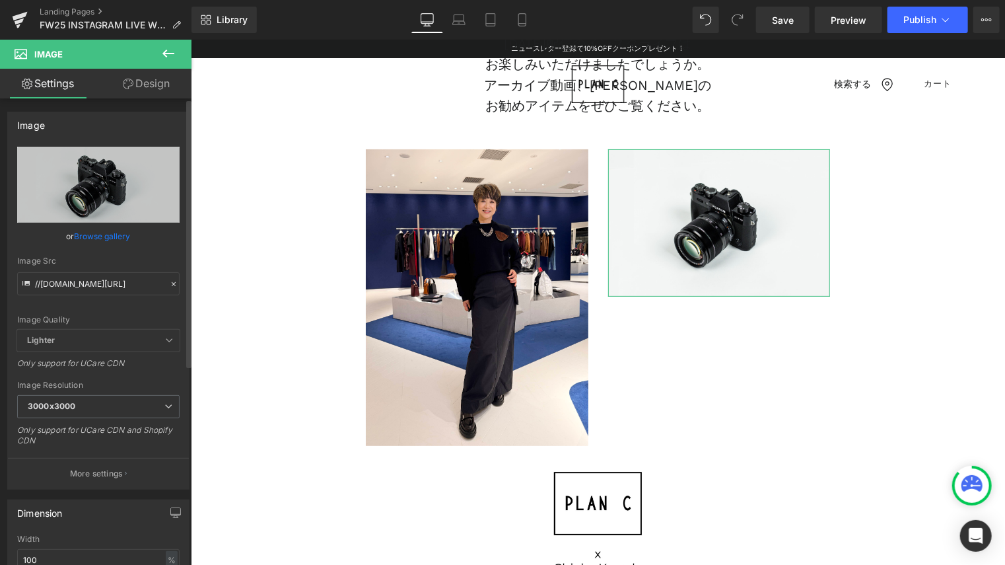
click at [94, 237] on link "Browse gallery" at bounding box center [103, 236] width 56 height 23
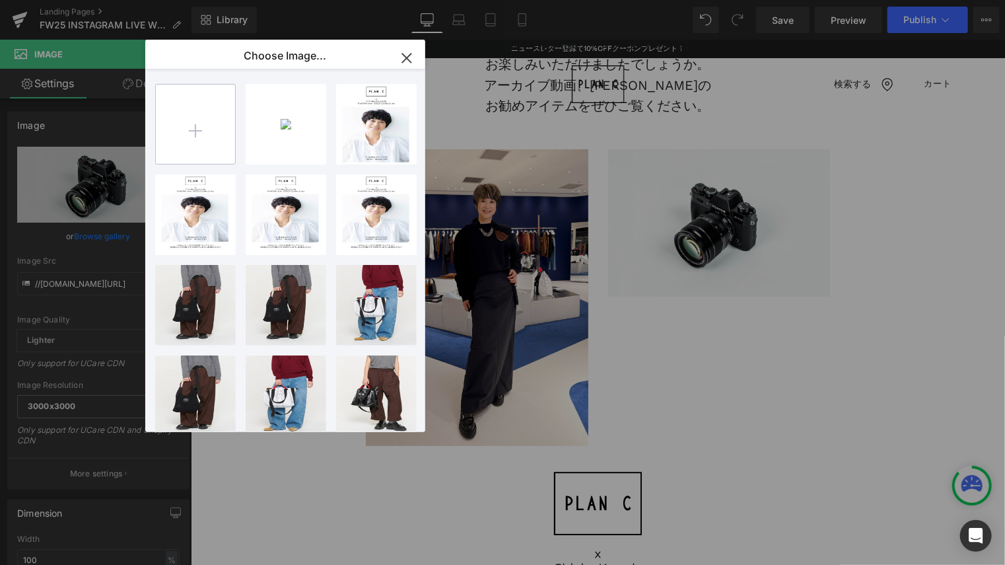
click at [211, 141] on input "file" at bounding box center [195, 124] width 79 height 79
type input "C:\fakepath\IMG_7965.JPG"
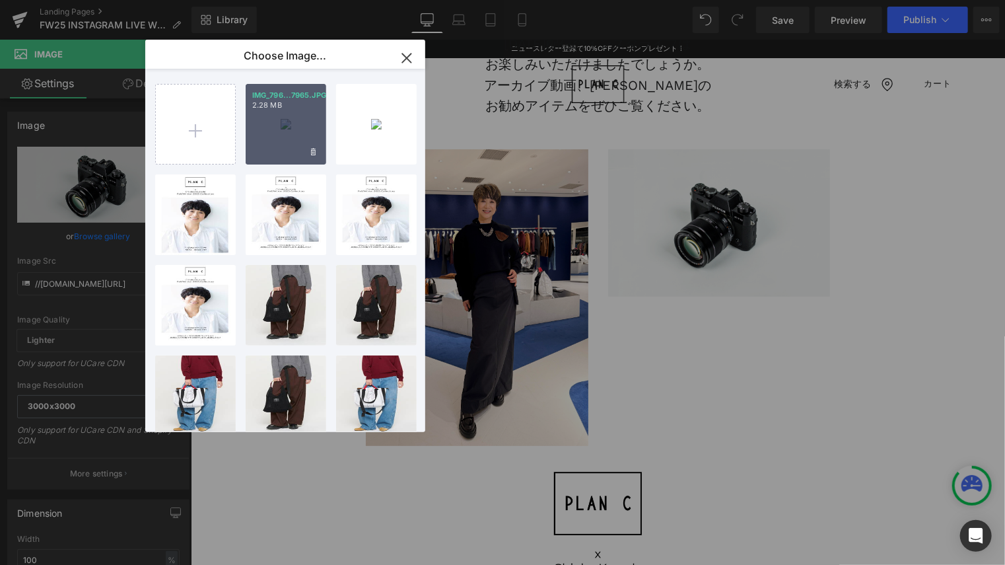
drag, startPoint x: 275, startPoint y: 127, endPoint x: 237, endPoint y: 98, distance: 47.6
click at [275, 127] on div "IMG_796...7965.JPG 2.28 MB" at bounding box center [286, 124] width 81 height 81
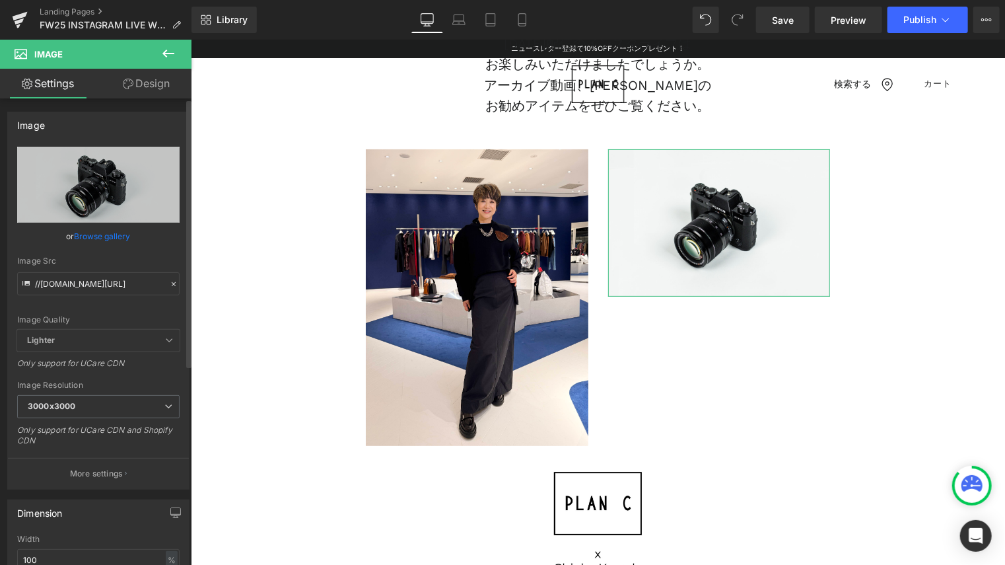
click at [75, 235] on link "Browse gallery" at bounding box center [103, 236] width 56 height 23
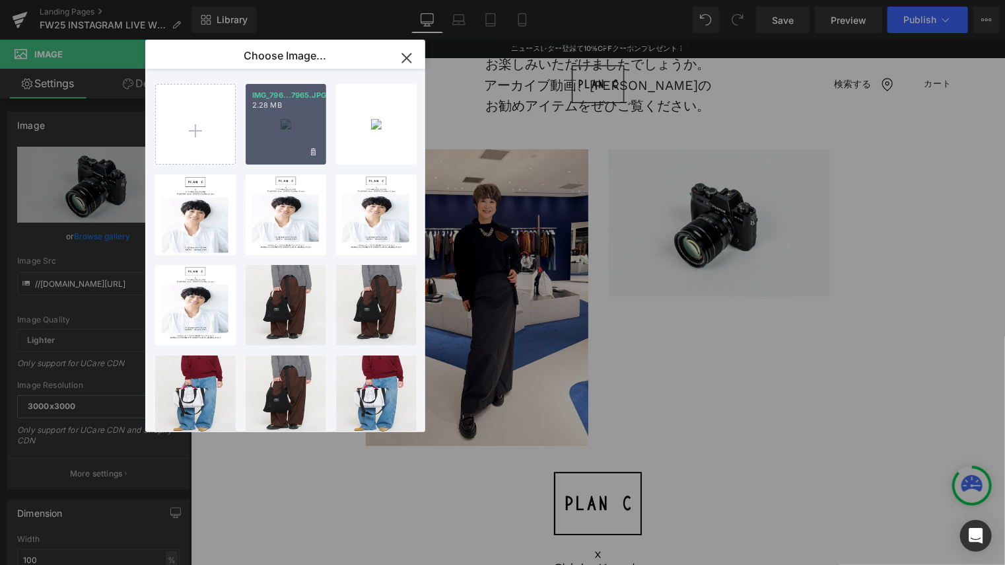
click at [290, 105] on p "2.28 MB" at bounding box center [285, 105] width 67 height 10
type input "[URL][DOMAIN_NAME]"
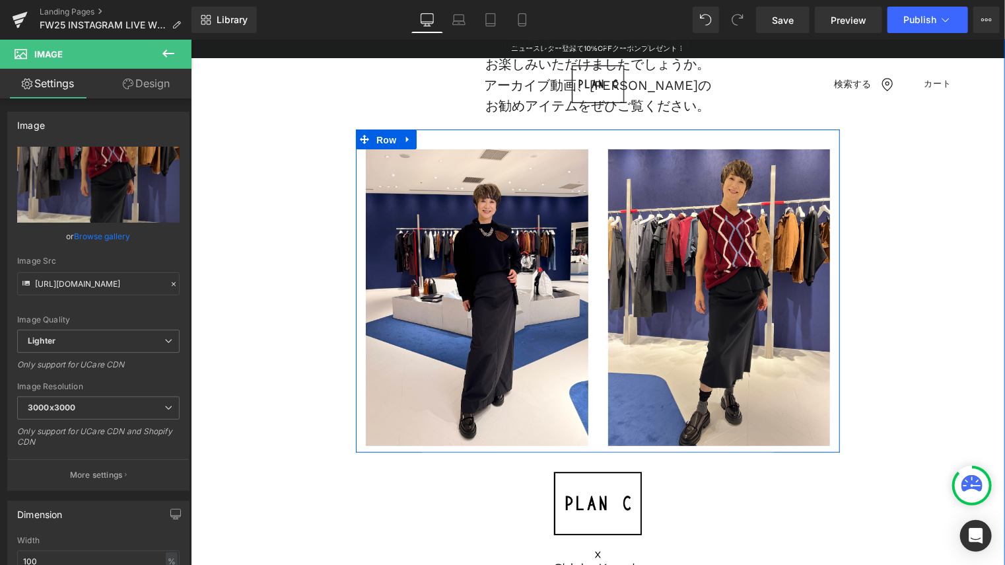
click at [385, 136] on span "Row" at bounding box center [386, 139] width 26 height 20
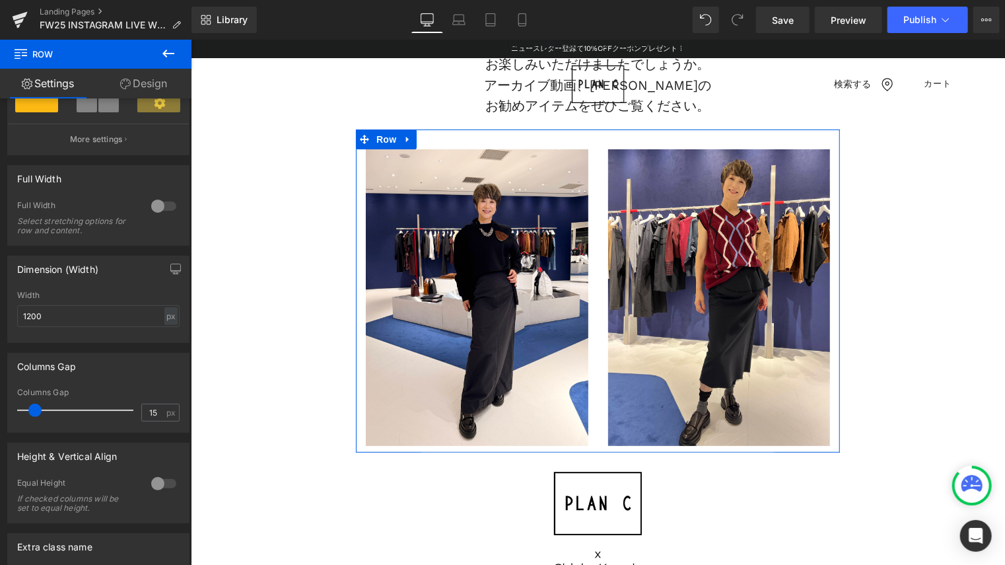
scroll to position [396, 0]
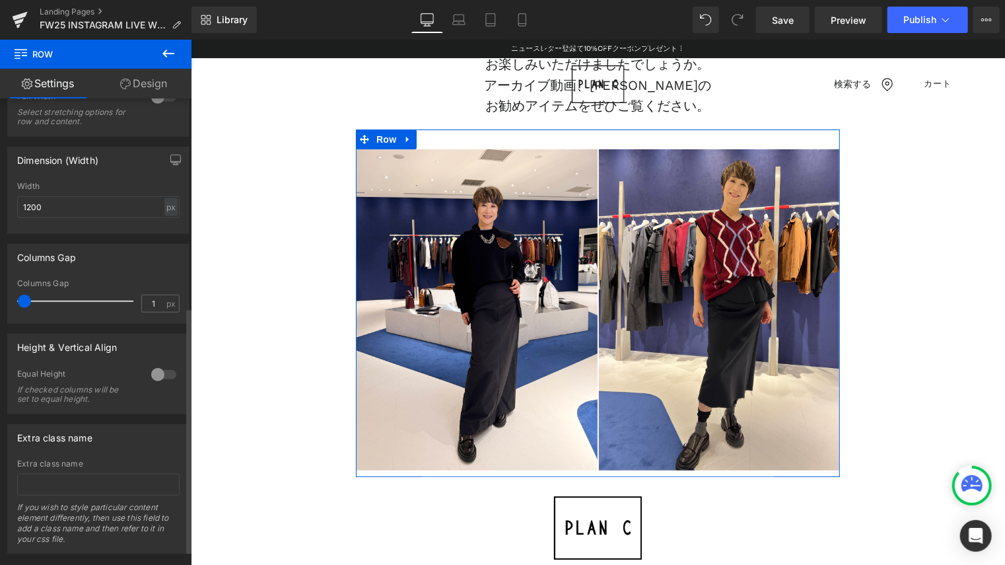
type input "0"
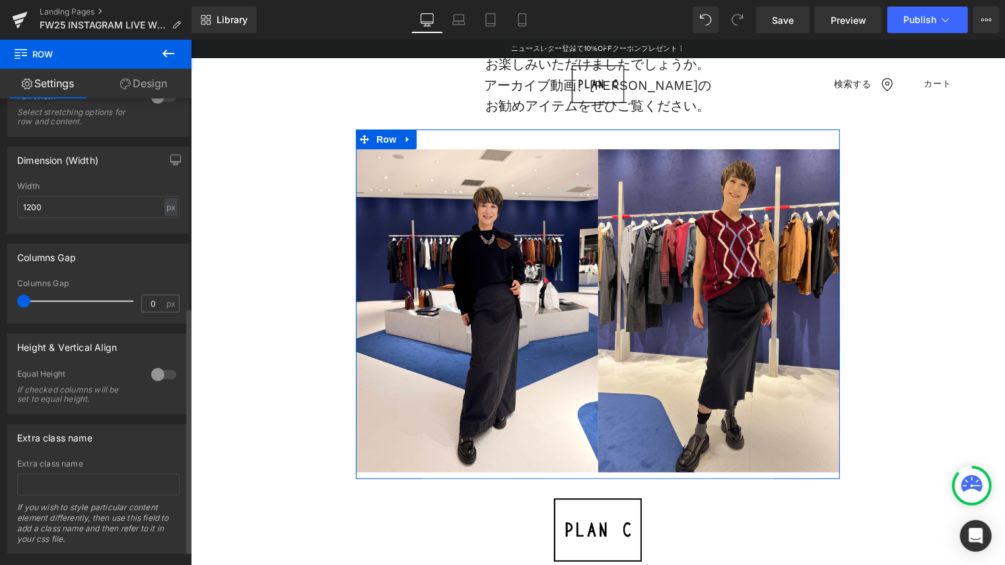
drag, startPoint x: 32, startPoint y: 305, endPoint x: 19, endPoint y: 301, distance: 13.2
click at [19, 301] on span at bounding box center [23, 301] width 13 height 13
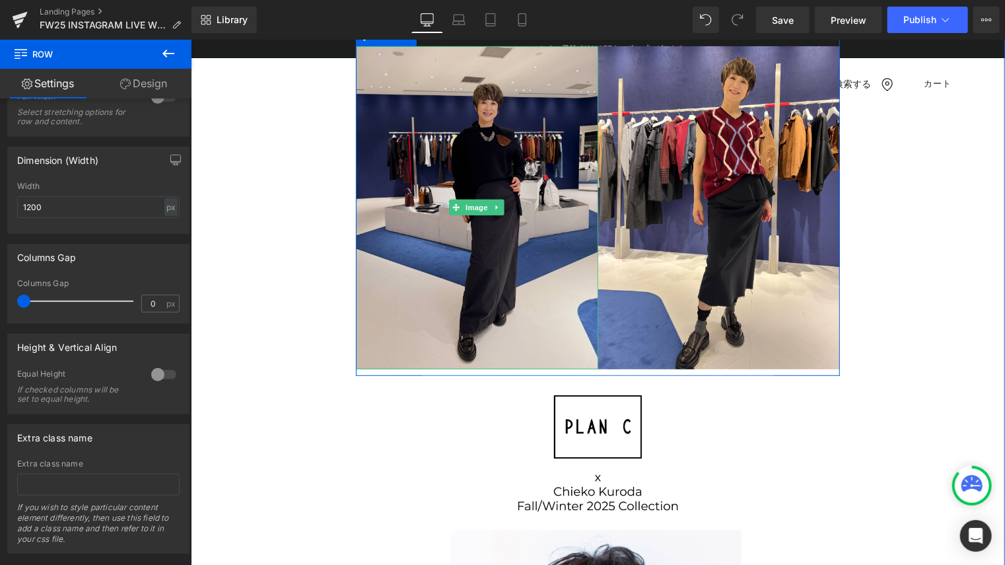
scroll to position [330, 0]
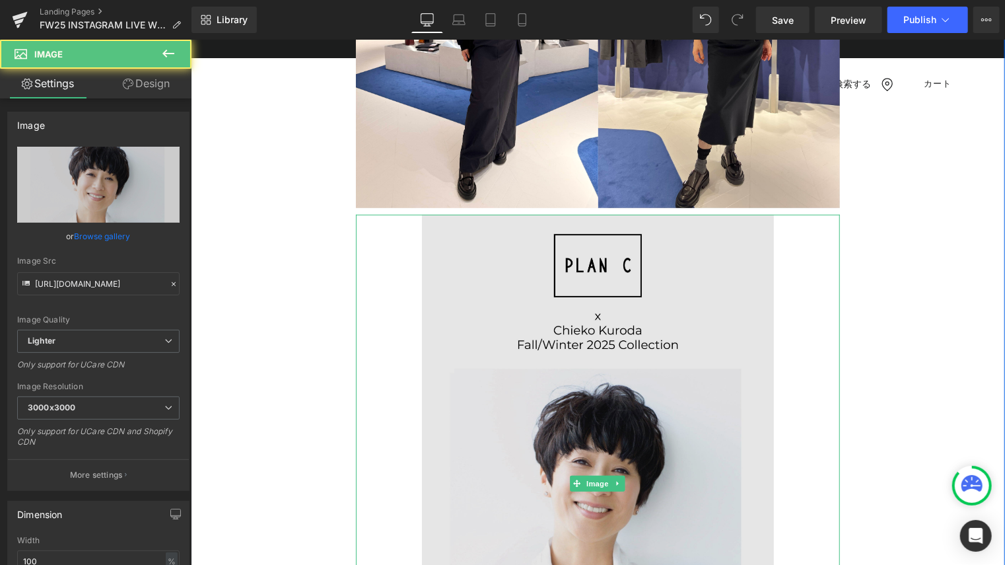
click at [455, 256] on img at bounding box center [597, 483] width 484 height 538
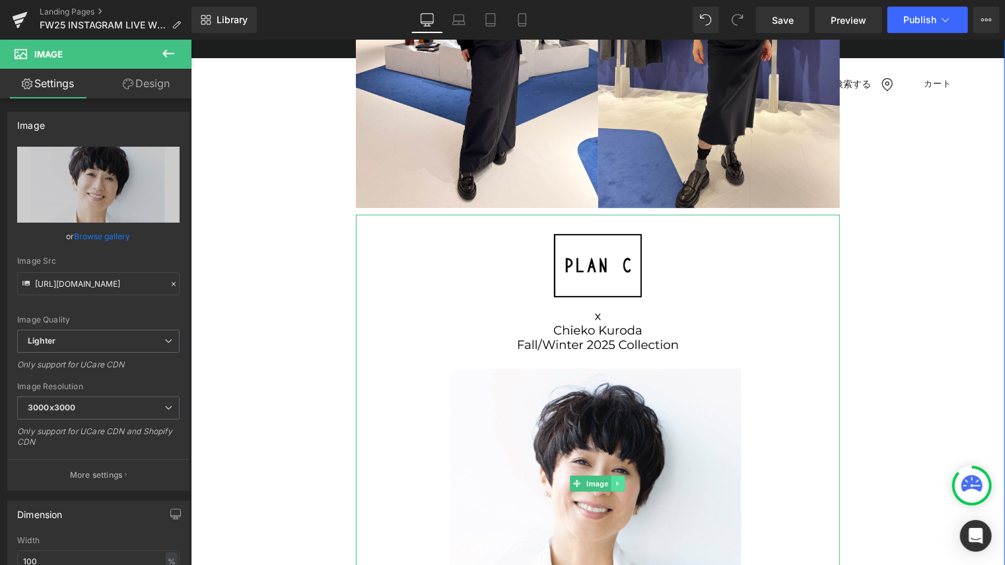
click at [616, 476] on link at bounding box center [618, 483] width 14 height 16
click at [621, 481] on icon at bounding box center [624, 482] width 7 height 7
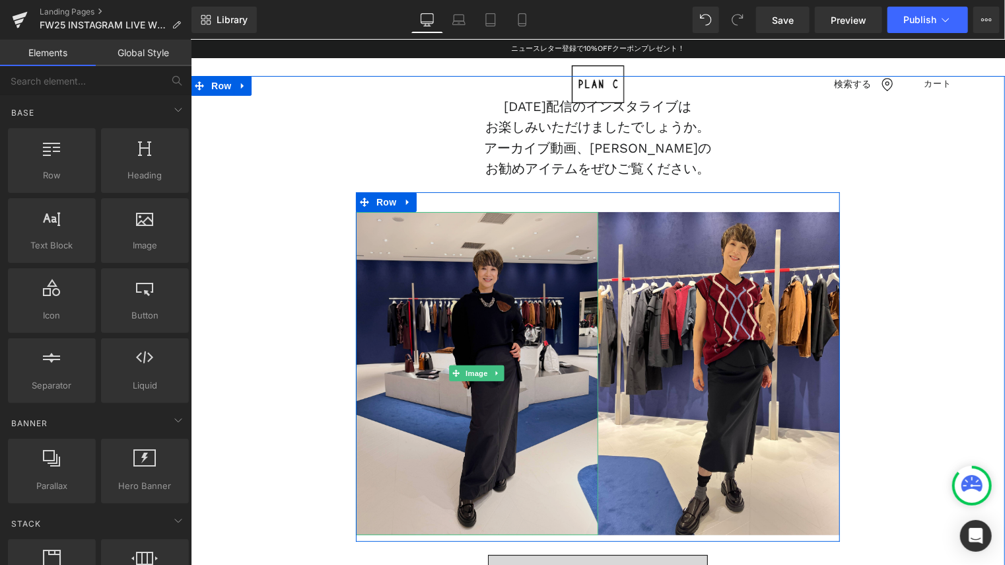
scroll to position [0, 0]
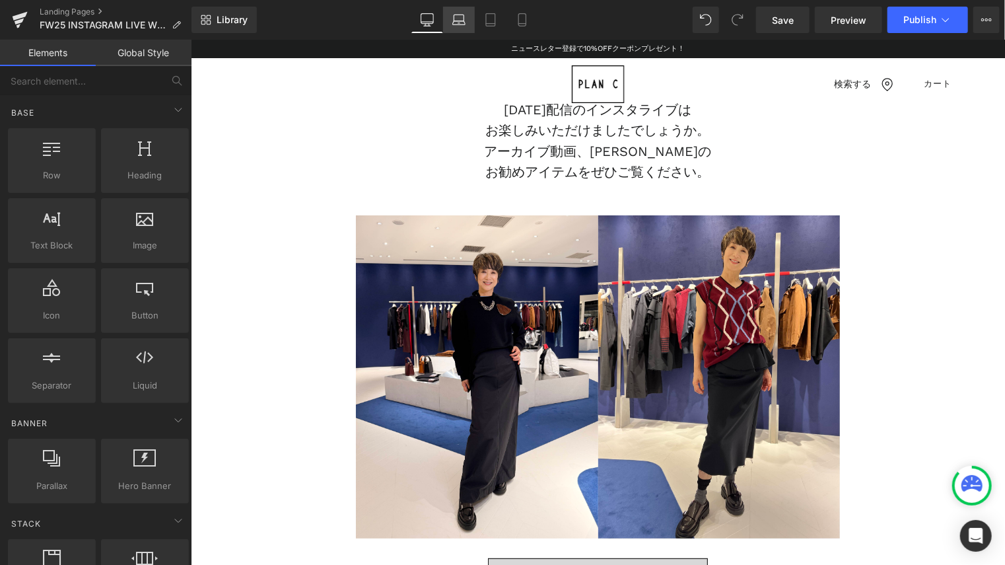
click at [453, 23] on icon at bounding box center [459, 19] width 13 height 13
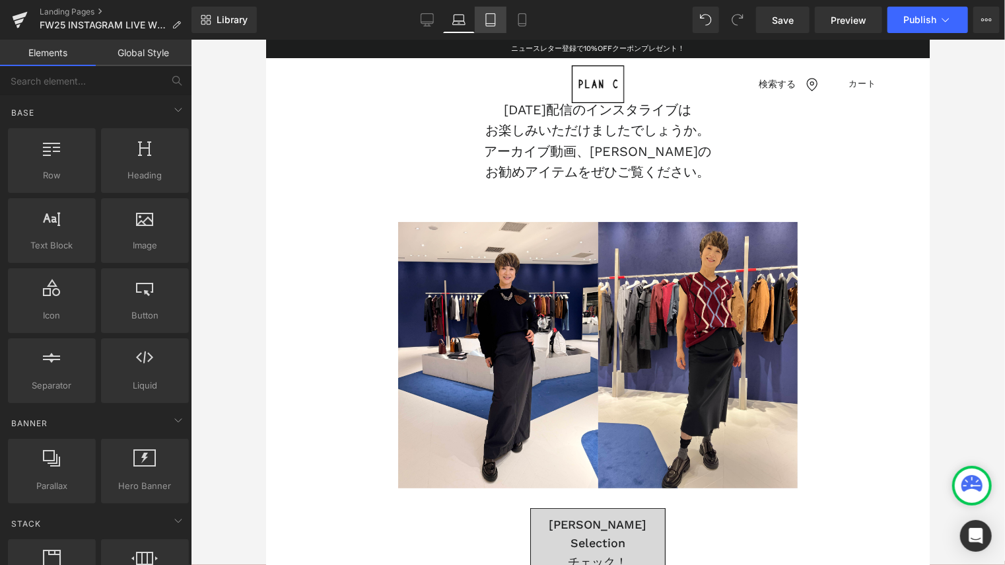
click at [499, 24] on link "Tablet" at bounding box center [491, 20] width 32 height 26
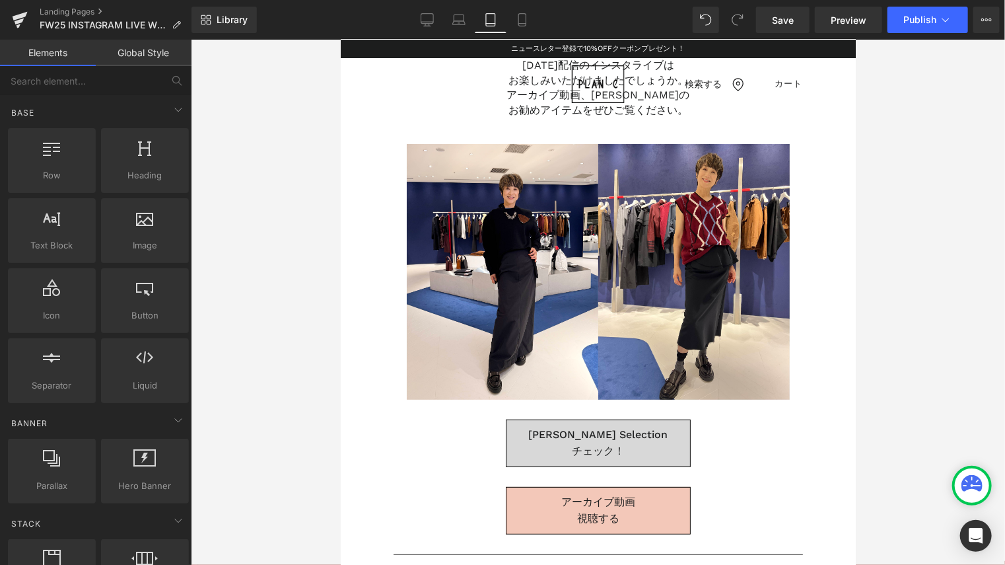
scroll to position [40, 0]
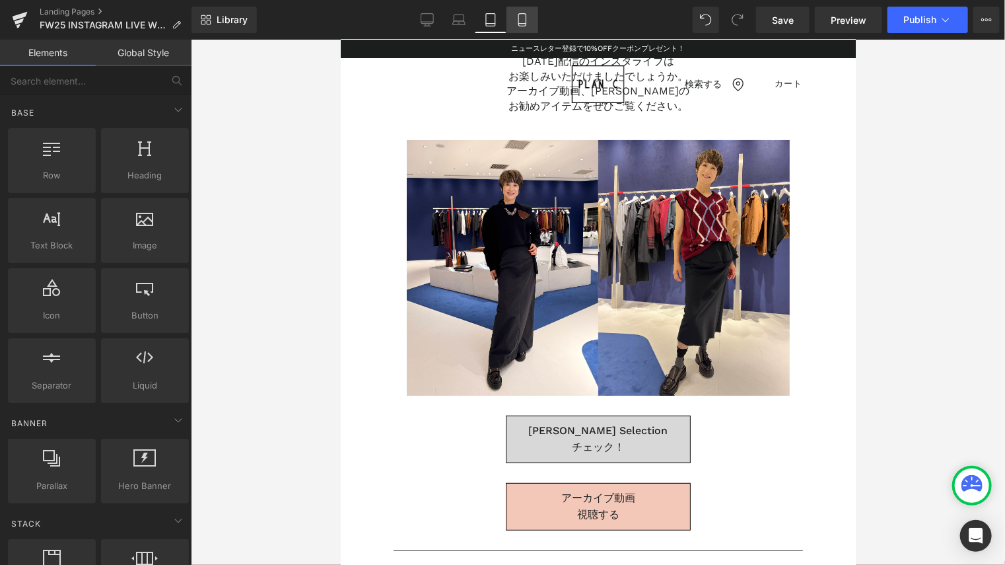
click at [523, 18] on icon at bounding box center [522, 19] width 13 height 13
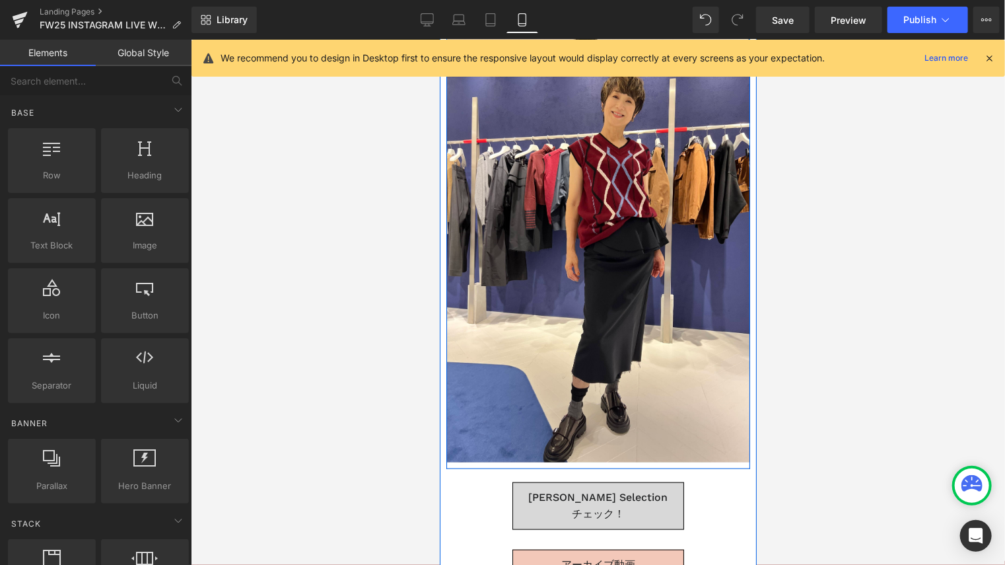
scroll to position [661, 0]
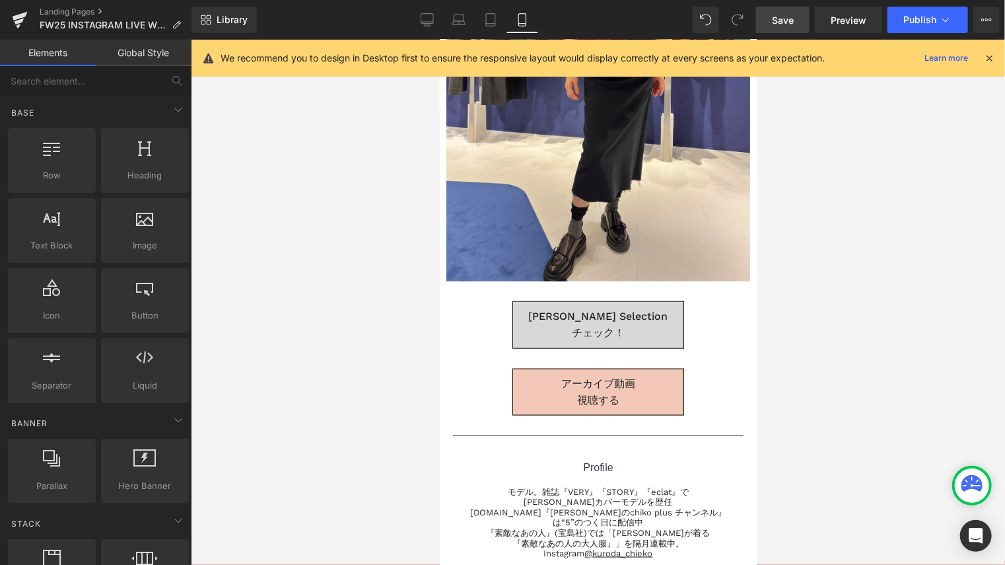
click at [789, 15] on span "Save" at bounding box center [783, 20] width 22 height 14
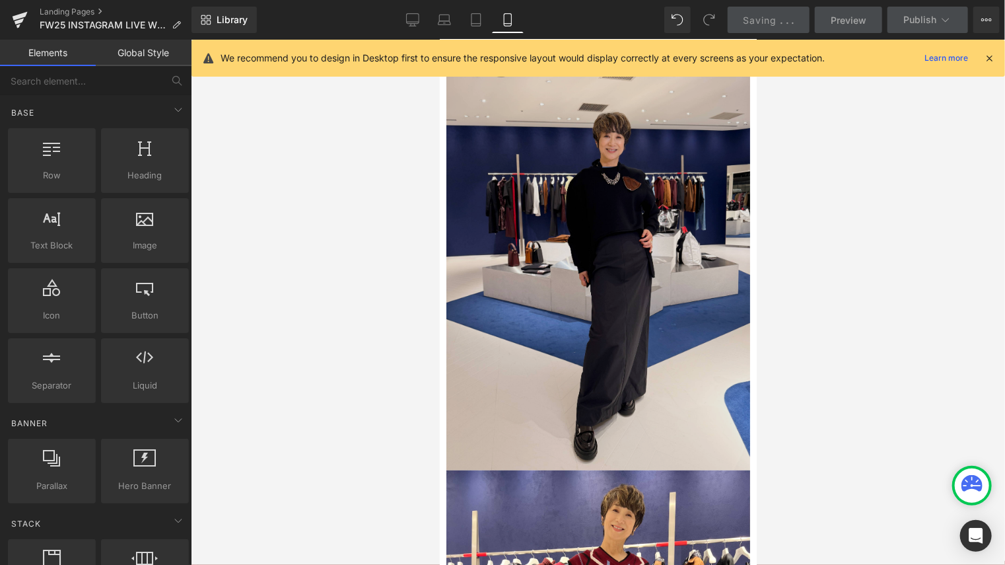
scroll to position [0, 0]
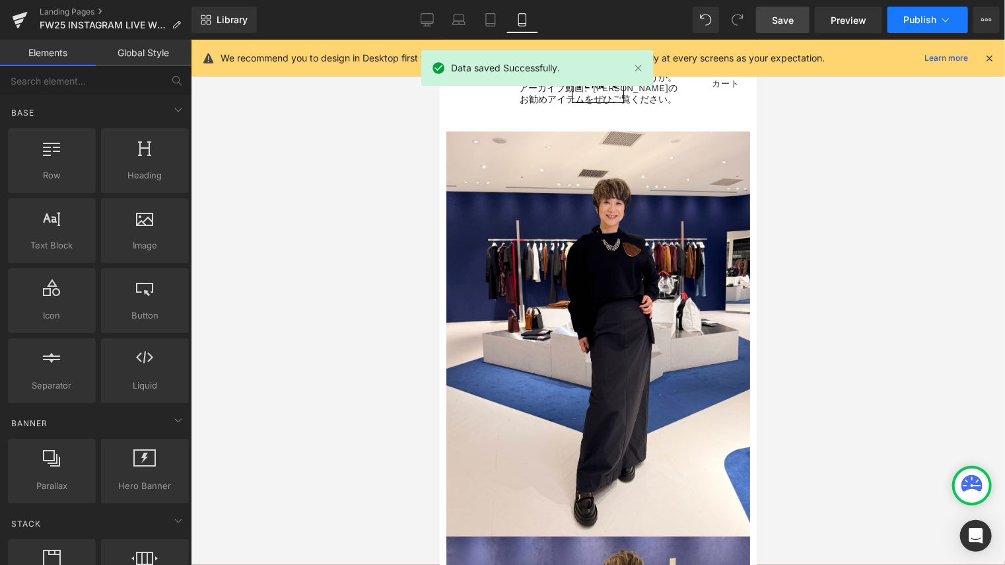
click at [917, 15] on span "Publish" at bounding box center [920, 20] width 33 height 11
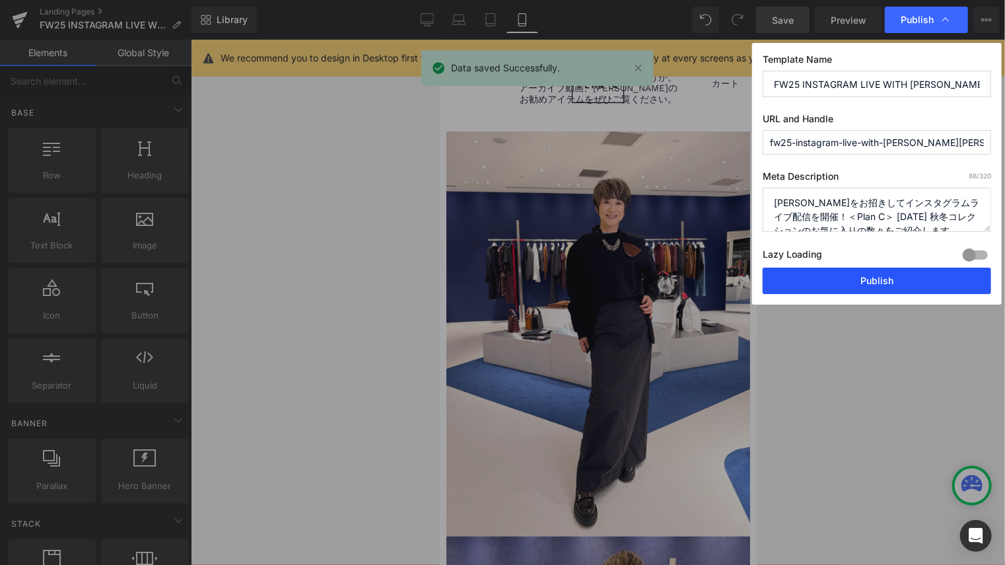
click at [818, 279] on button "Publish" at bounding box center [877, 281] width 229 height 26
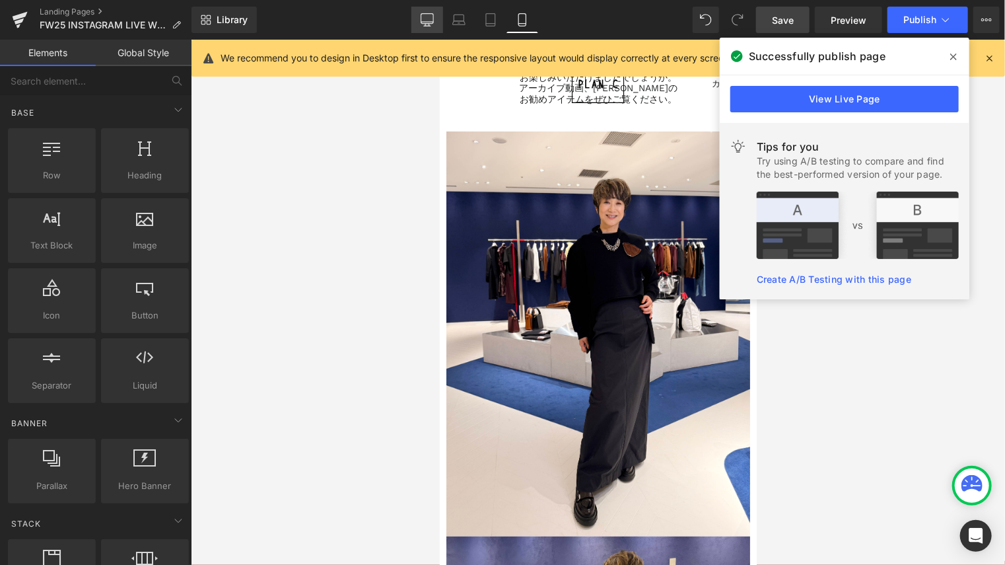
click at [423, 14] on icon at bounding box center [427, 19] width 13 height 10
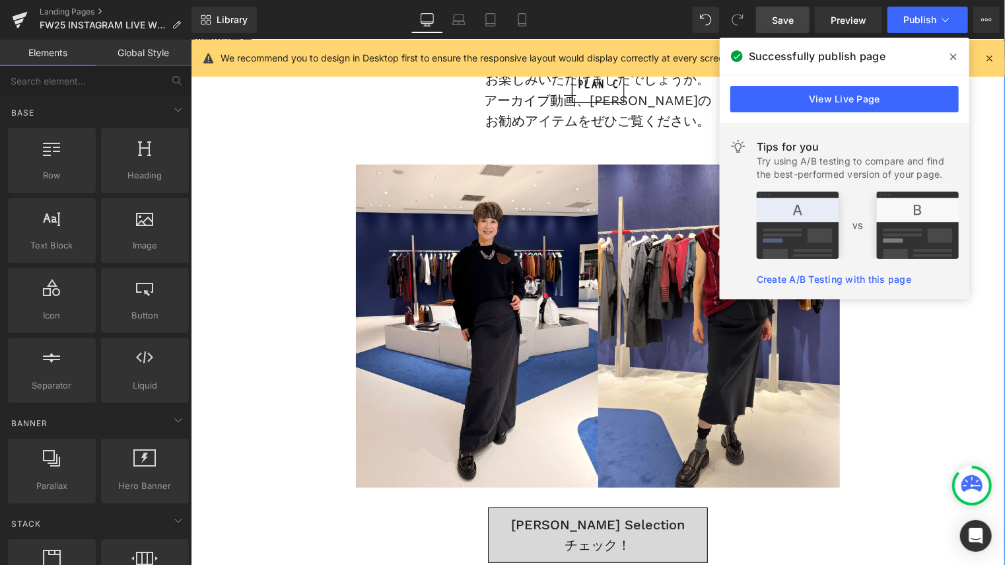
scroll to position [10, 0]
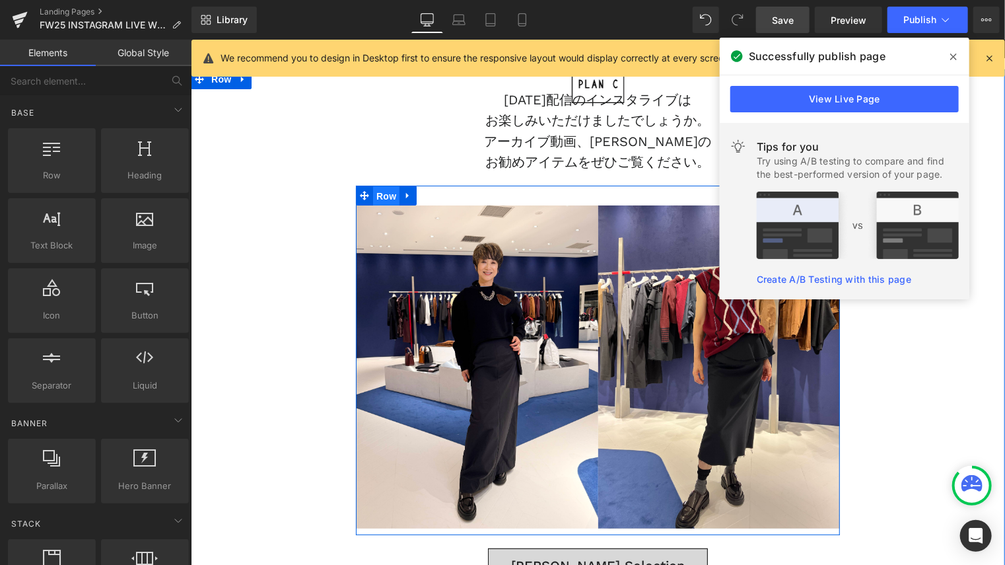
click at [385, 196] on span "Row" at bounding box center [386, 196] width 26 height 20
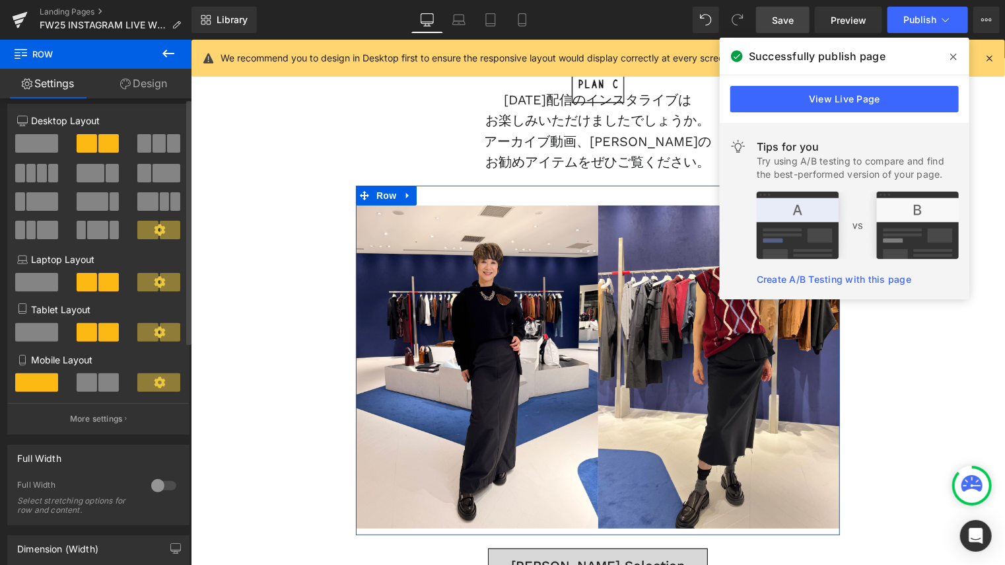
scroll to position [0, 0]
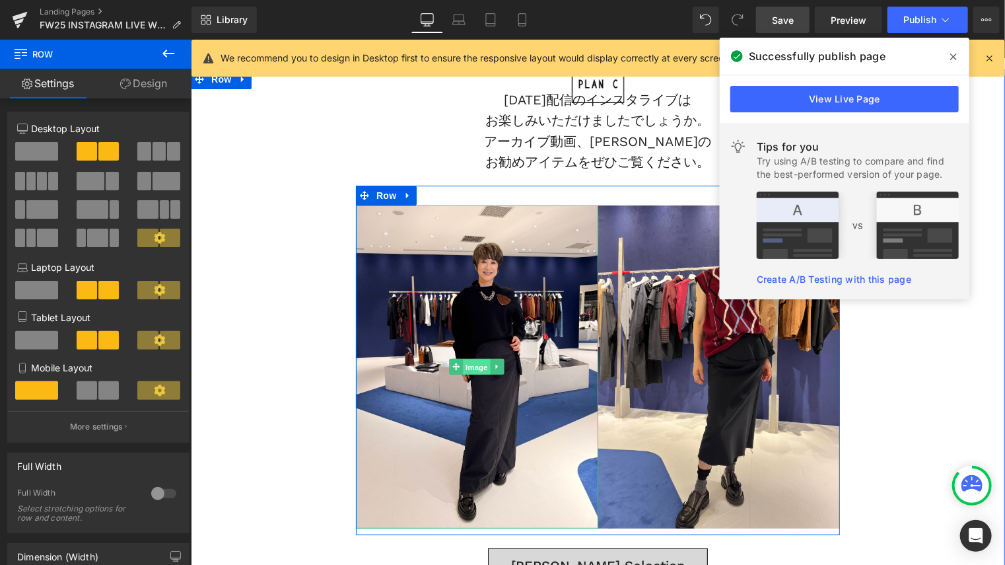
click at [476, 360] on span "Image" at bounding box center [476, 367] width 28 height 16
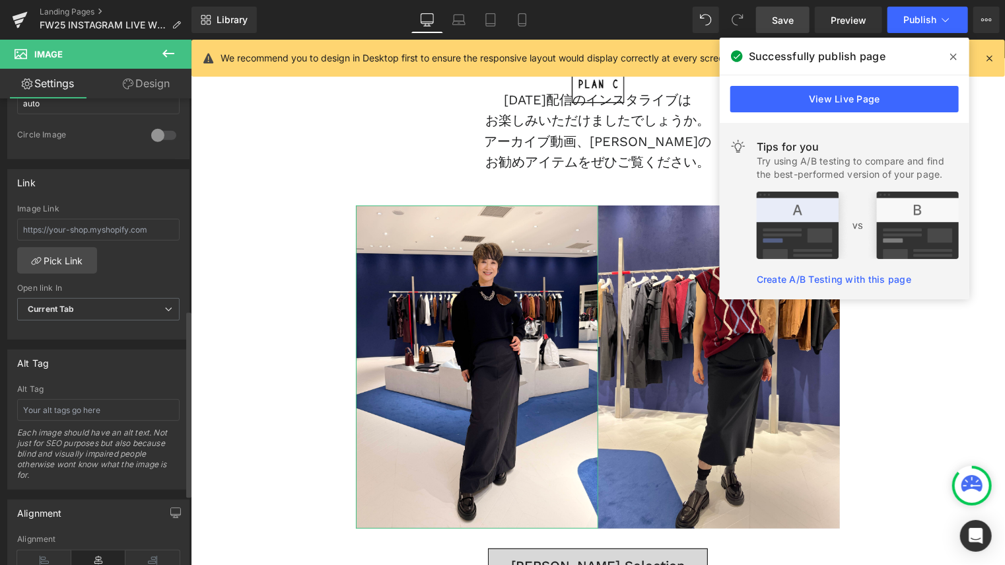
scroll to position [528, 0]
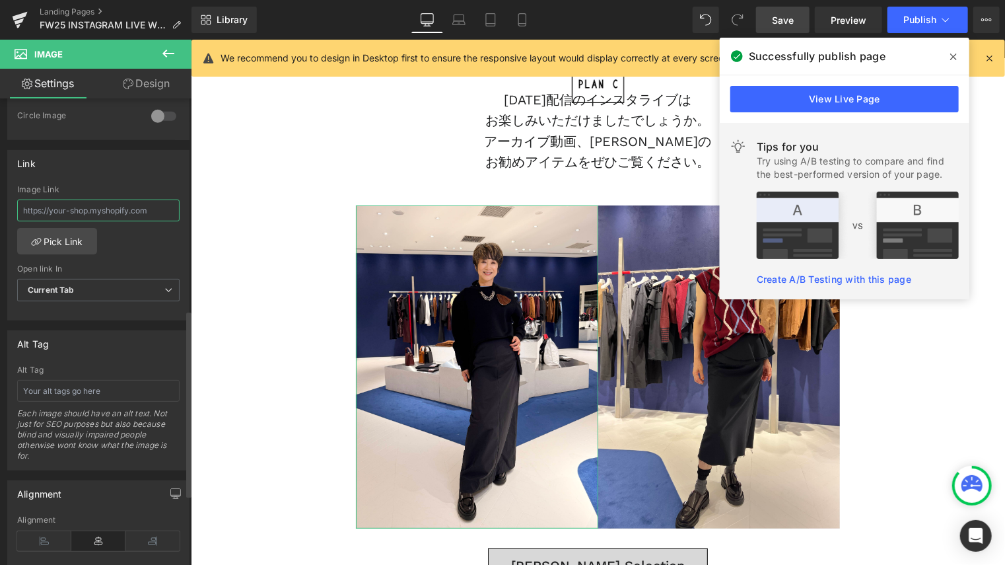
click at [131, 205] on input "text" at bounding box center [98, 211] width 163 height 22
click at [82, 240] on link "Pick Link" at bounding box center [57, 241] width 80 height 26
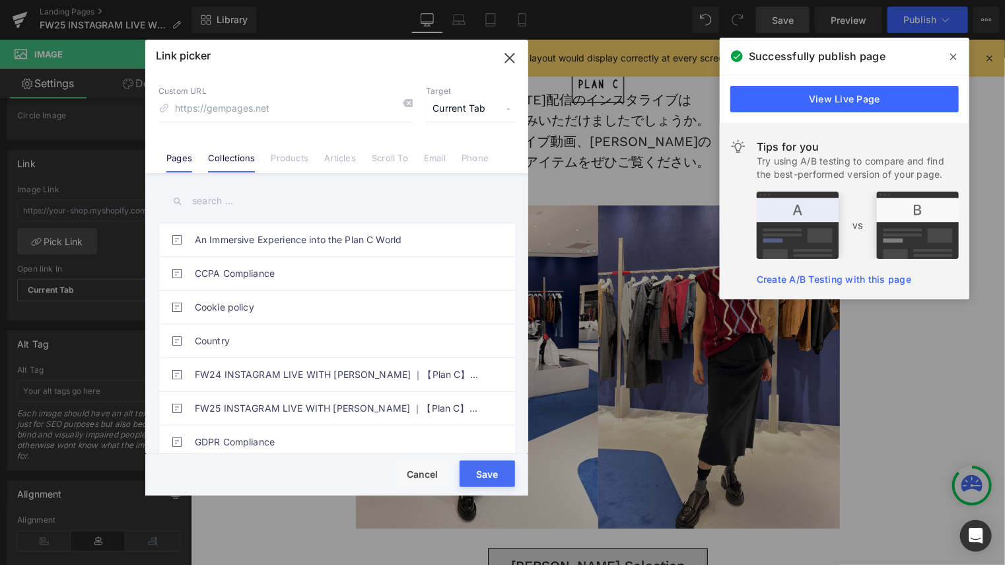
click at [244, 149] on li "Collections" at bounding box center [231, 152] width 63 height 23
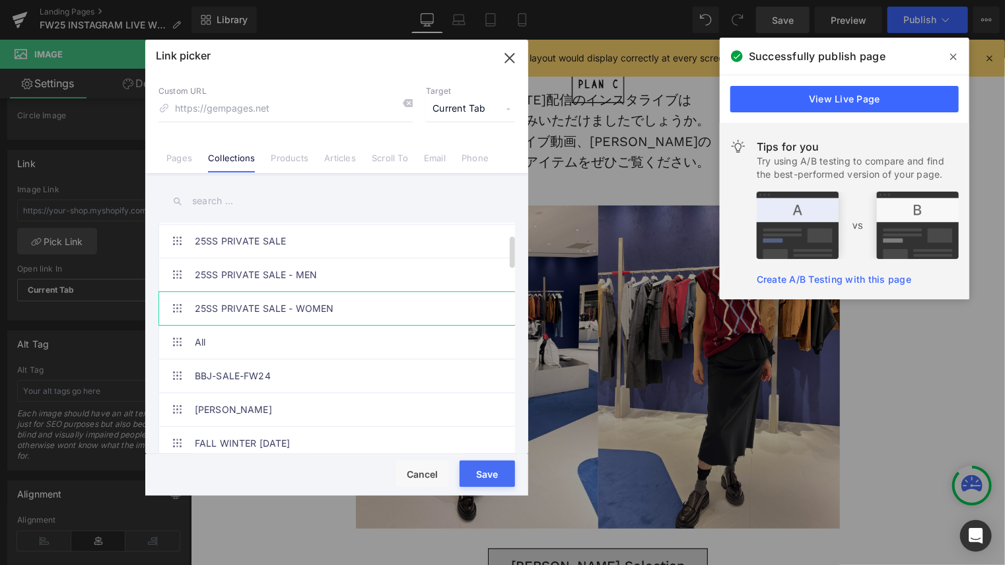
scroll to position [132, 0]
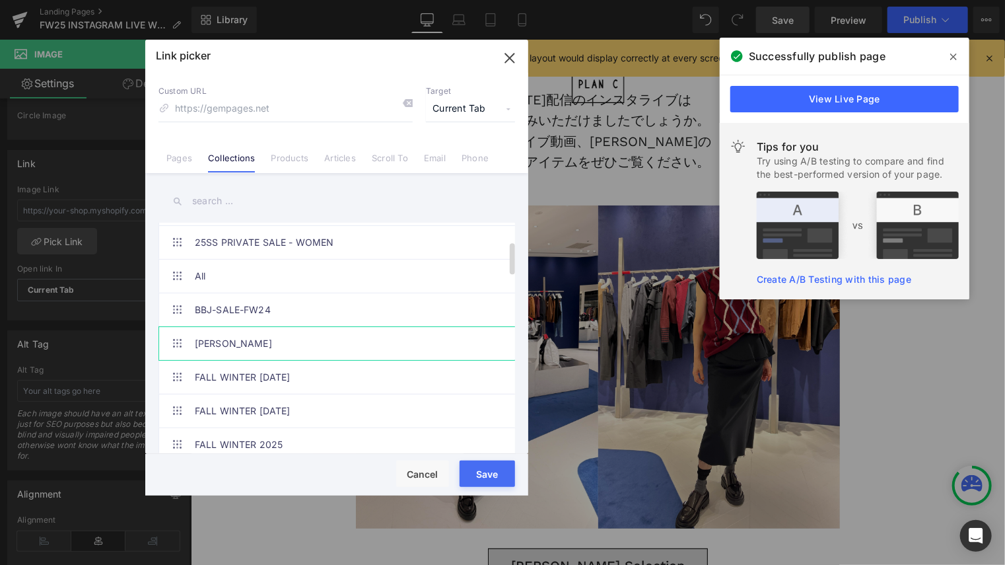
click at [296, 347] on link "[PERSON_NAME]" at bounding box center [340, 343] width 291 height 33
type input "/collections/chieko-kuroda-fw25"
drag, startPoint x: 497, startPoint y: 466, endPoint x: 315, endPoint y: 419, distance: 187.8
click at [497, 466] on button "Save" at bounding box center [487, 473] width 55 height 26
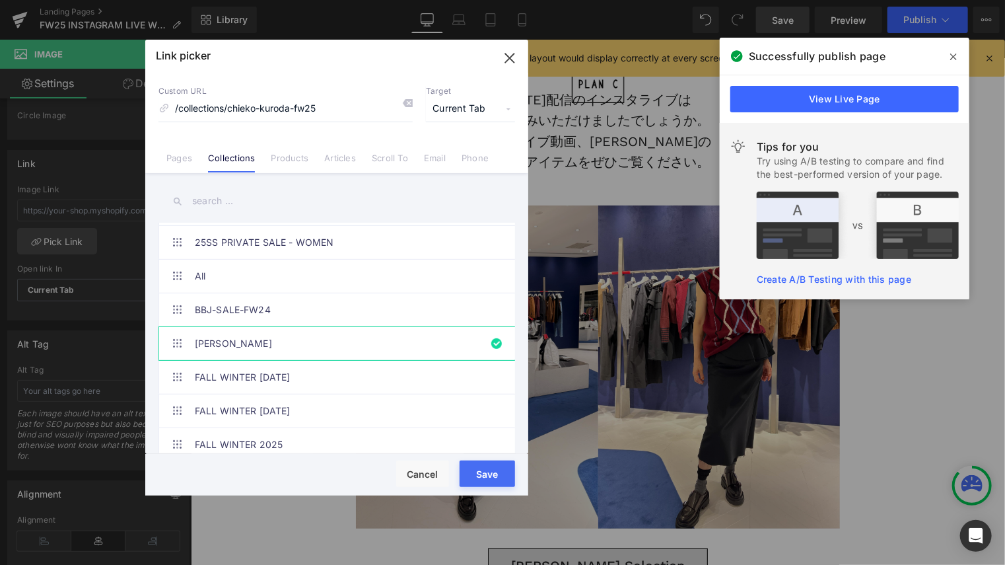
type input "/collections/chieko-kuroda-fw25"
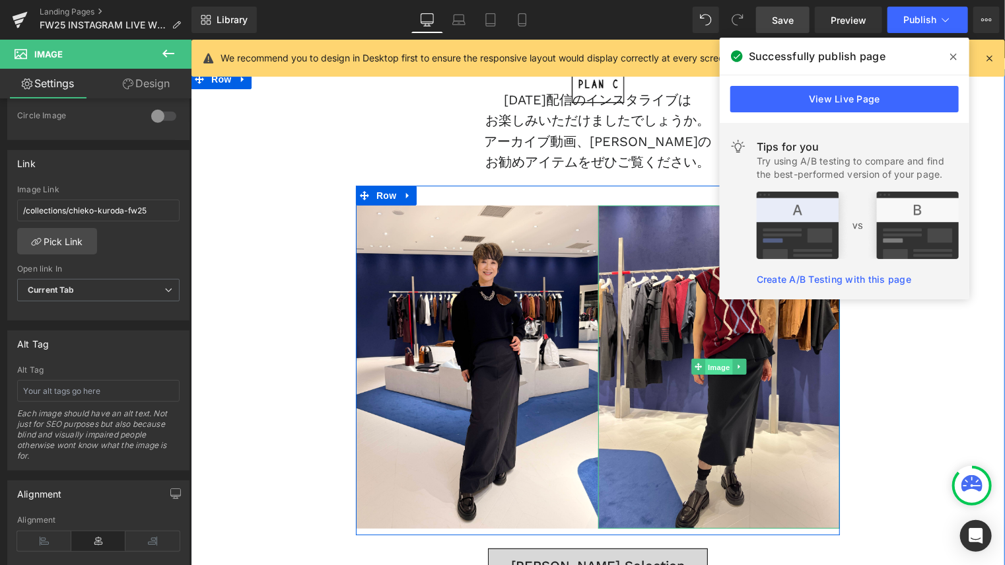
click at [718, 371] on span "Image" at bounding box center [719, 367] width 28 height 16
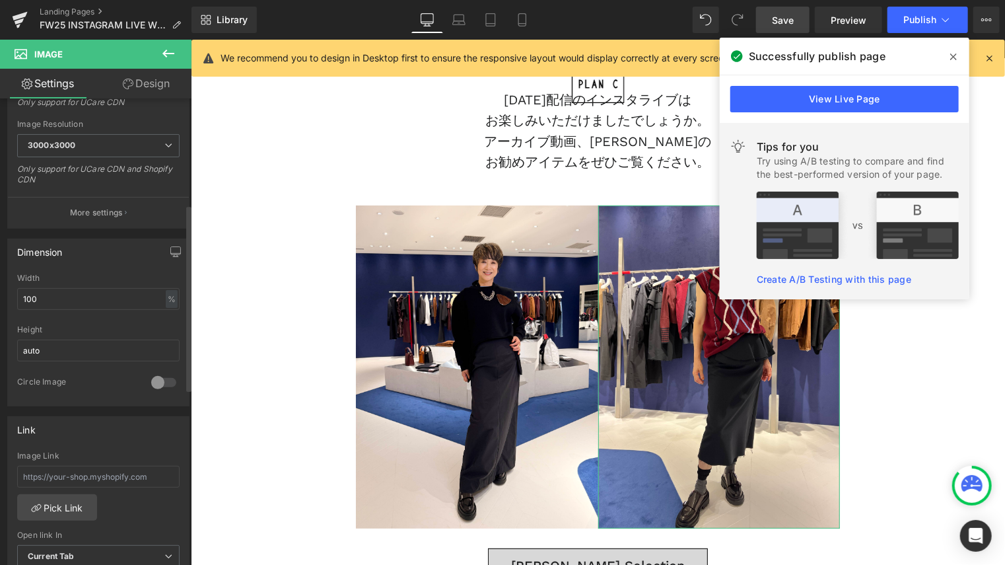
scroll to position [264, 0]
click at [79, 508] on link "Pick Link" at bounding box center [57, 505] width 80 height 26
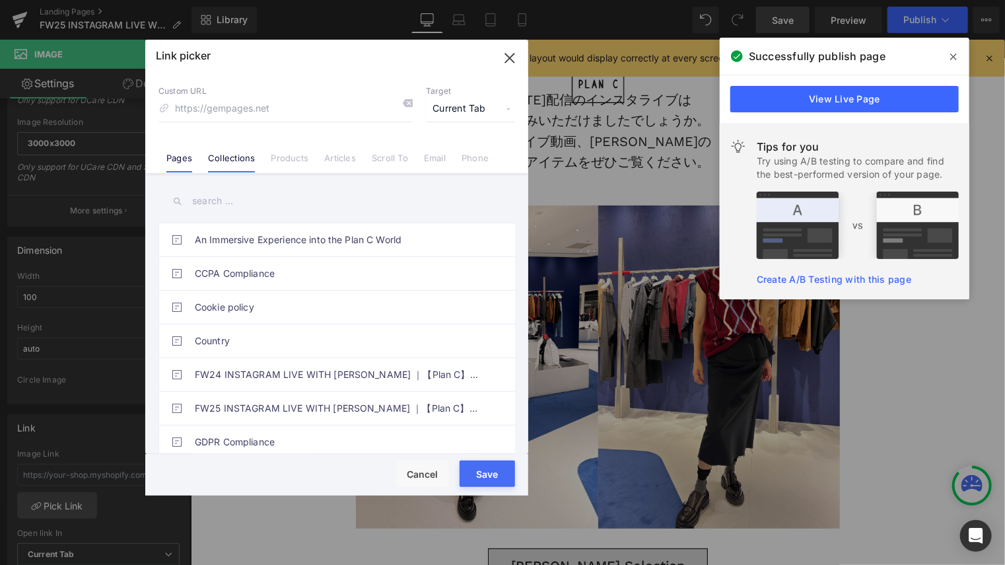
click at [240, 163] on link "Collections" at bounding box center [231, 163] width 47 height 20
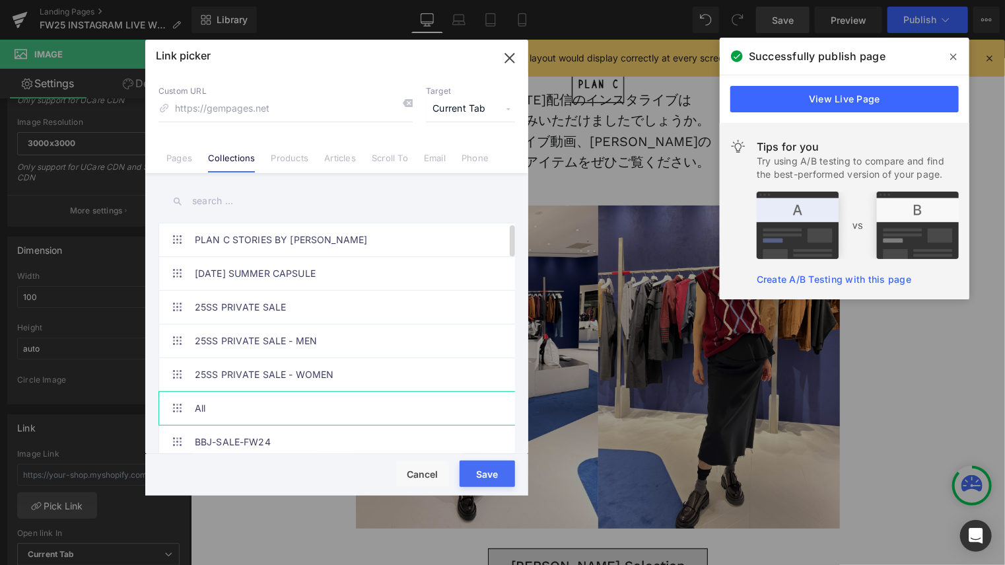
scroll to position [132, 0]
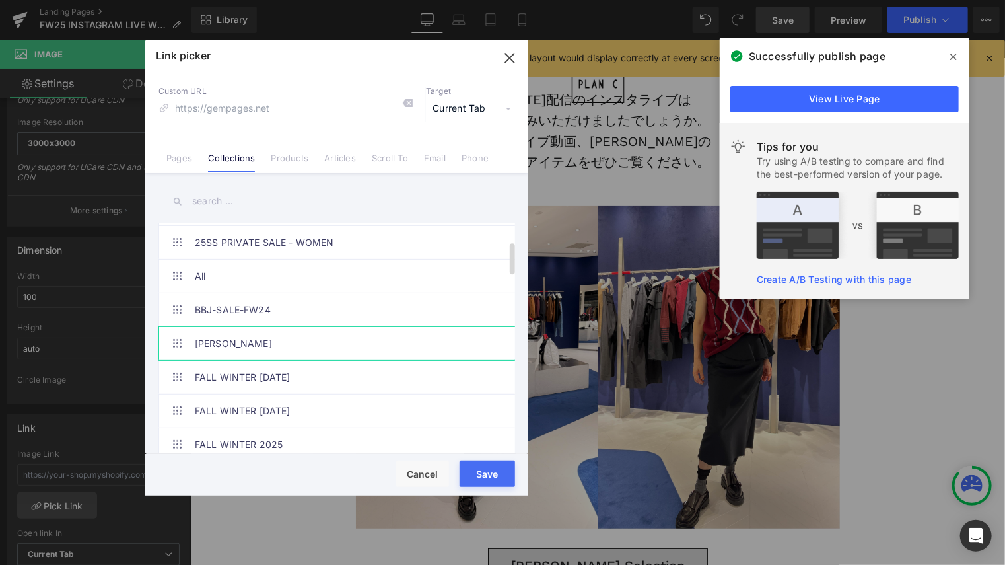
click at [273, 338] on link "[PERSON_NAME]" at bounding box center [340, 343] width 291 height 33
type input "/collections/chieko-kuroda-fw25"
drag, startPoint x: 497, startPoint y: 472, endPoint x: 310, endPoint y: 425, distance: 192.9
click at [496, 474] on button "Save" at bounding box center [487, 473] width 55 height 26
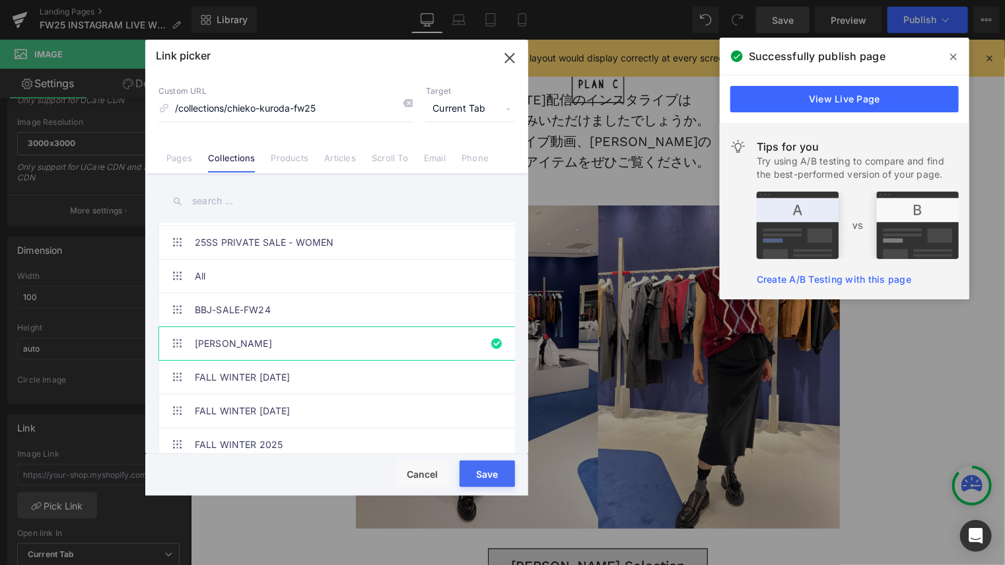
type input "/collections/chieko-kuroda-fw25"
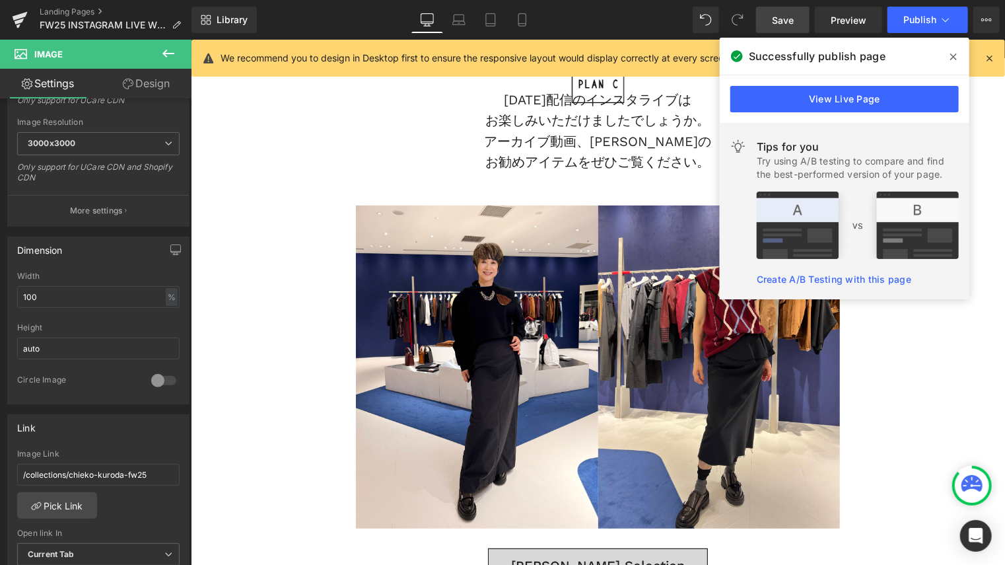
click at [957, 59] on icon at bounding box center [954, 57] width 7 height 11
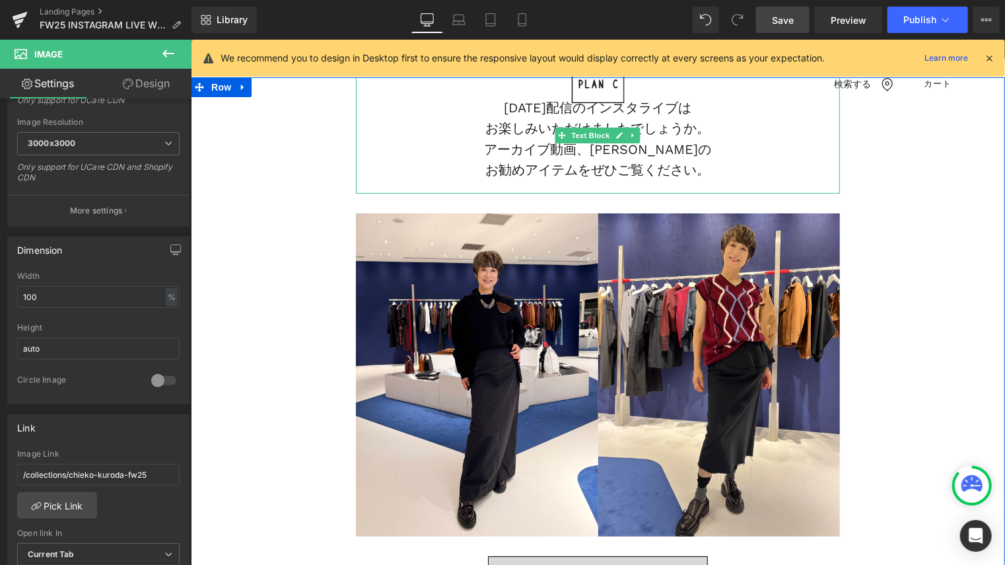
scroll to position [0, 0]
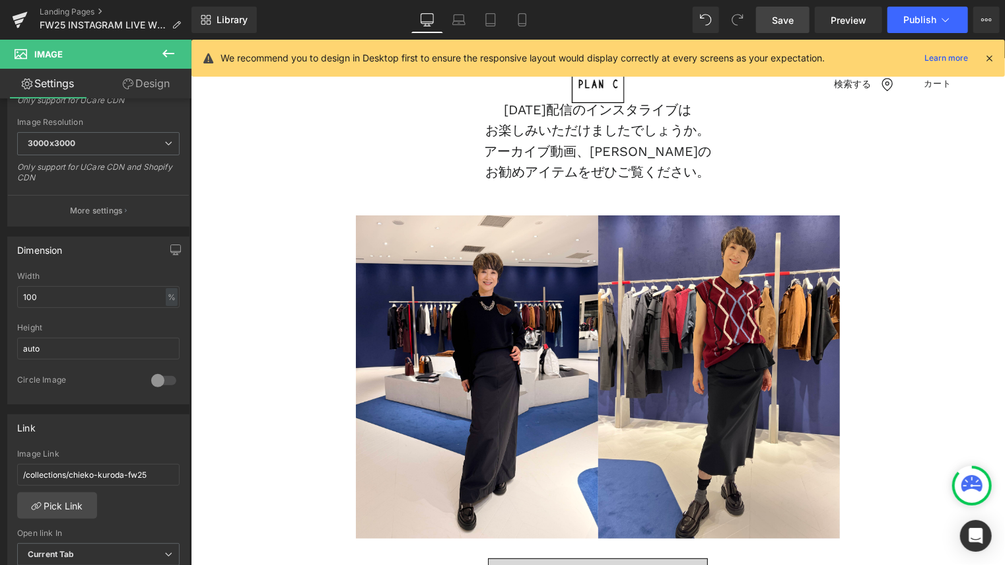
click at [793, 24] on span "Save" at bounding box center [783, 20] width 22 height 14
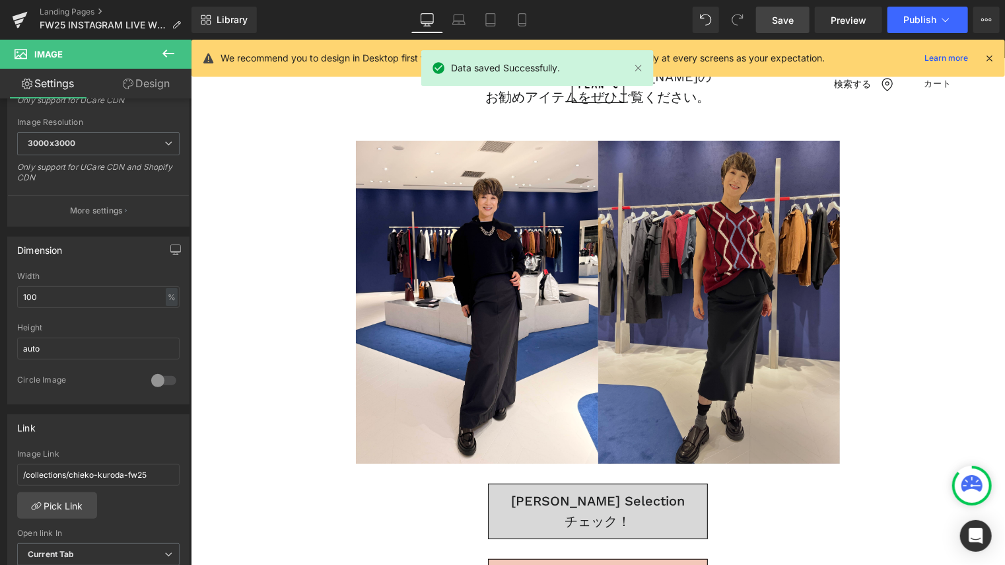
scroll to position [198, 0]
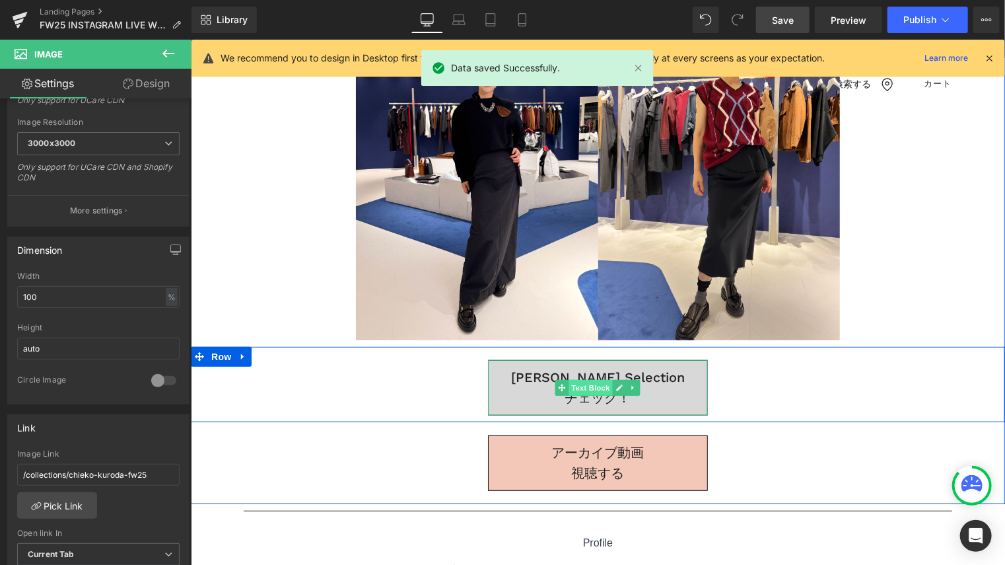
click at [589, 387] on span "Text Block" at bounding box center [591, 387] width 44 height 16
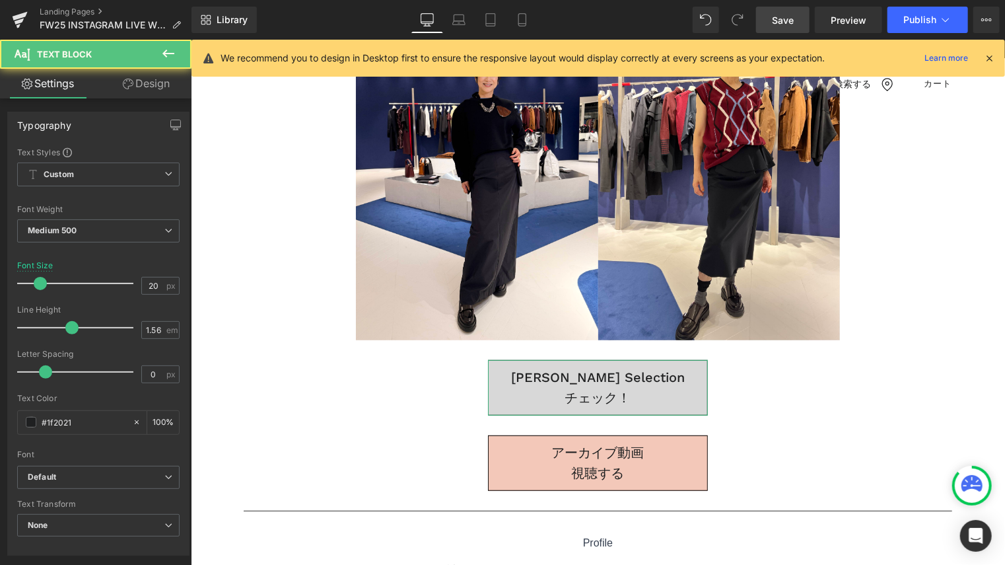
click at [143, 81] on link "Design" at bounding box center [146, 84] width 96 height 30
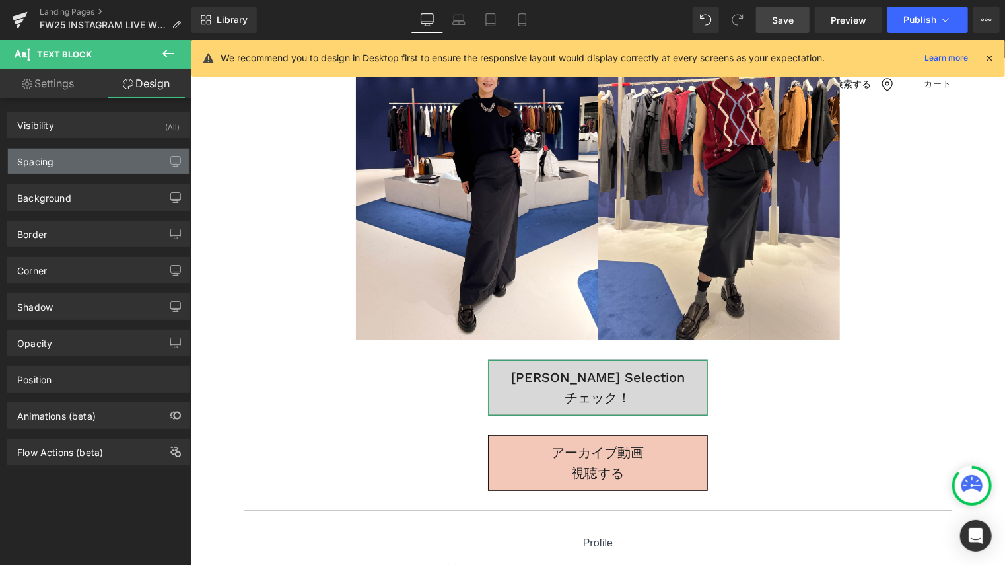
click at [116, 158] on div "Spacing" at bounding box center [98, 161] width 181 height 25
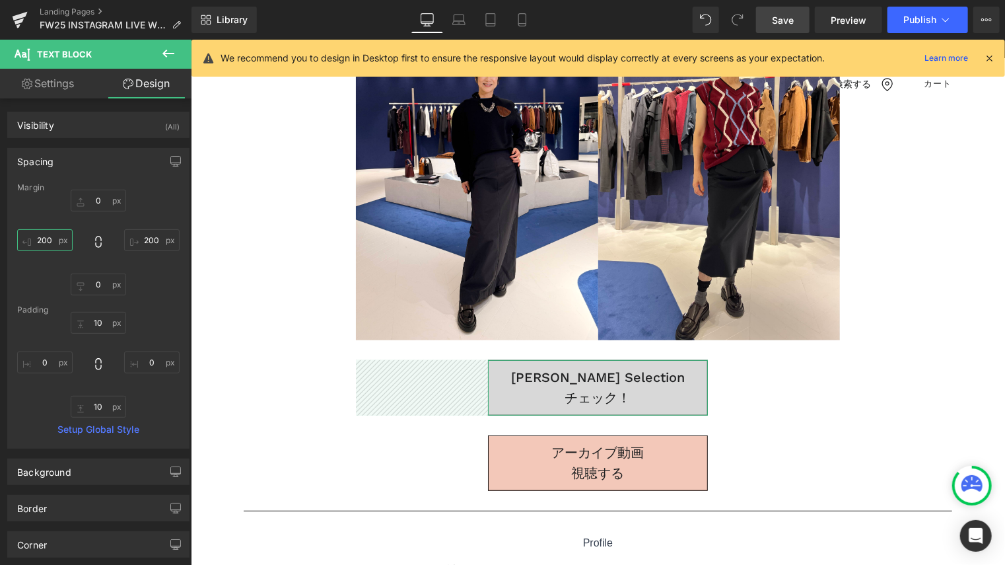
click at [47, 244] on input "200" at bounding box center [44, 240] width 55 height 22
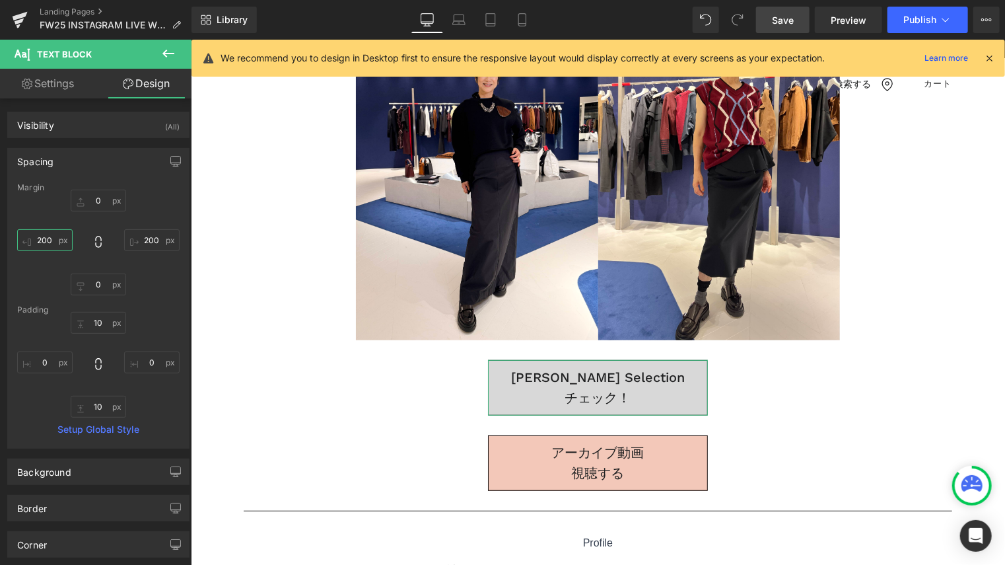
type input "２"
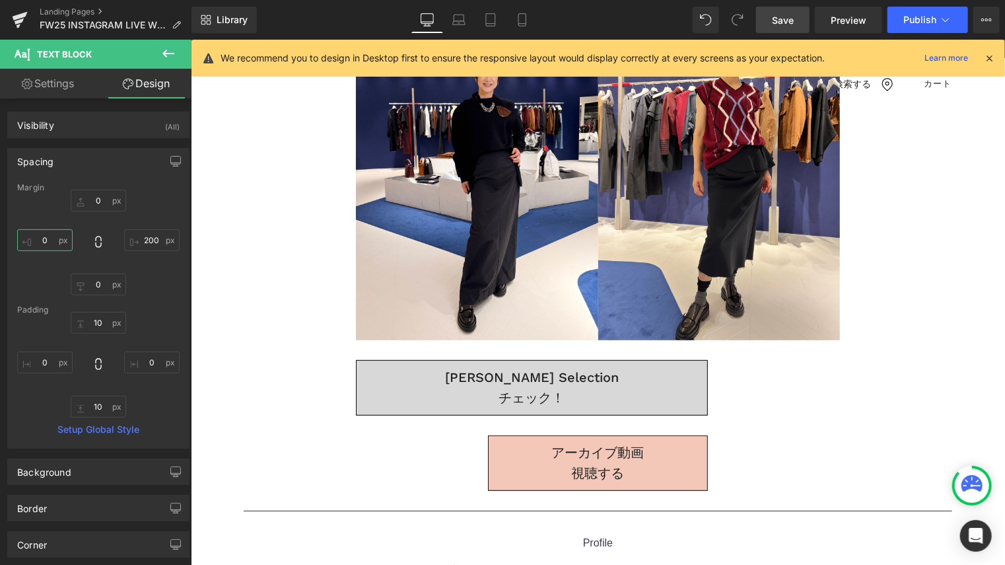
type input "２５"
type input "２"
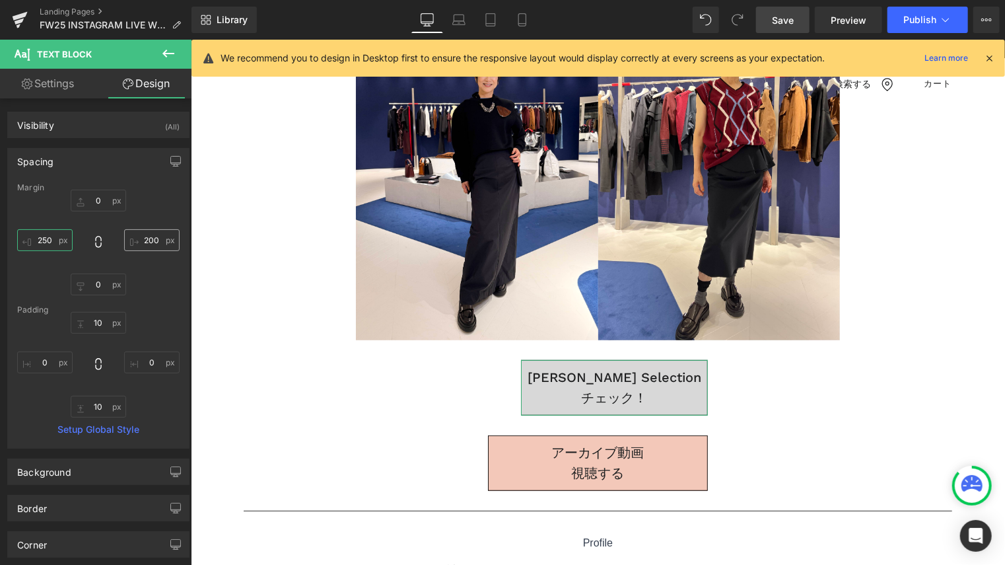
type input "250"
click at [146, 242] on input "200" at bounding box center [151, 240] width 55 height 22
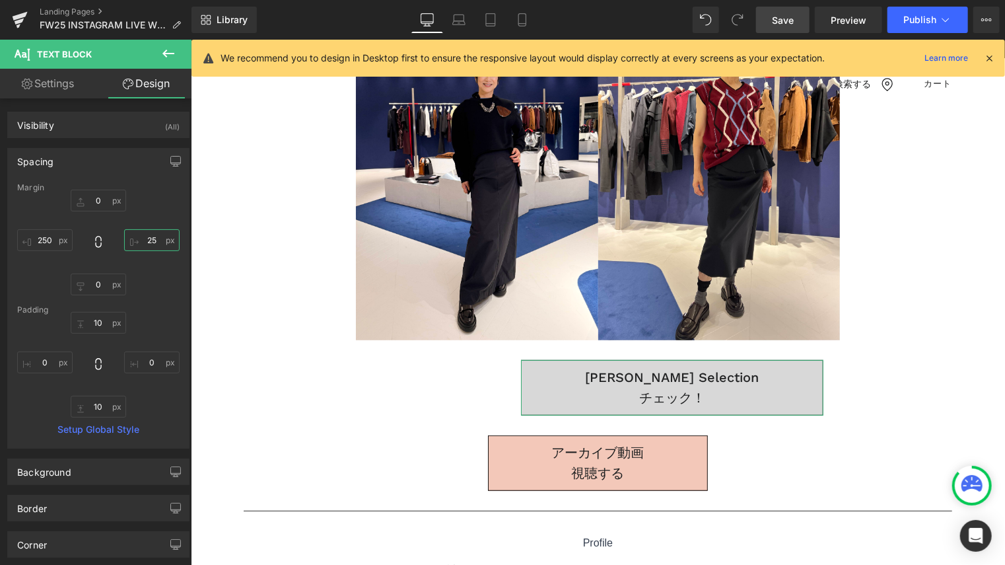
type input "250"
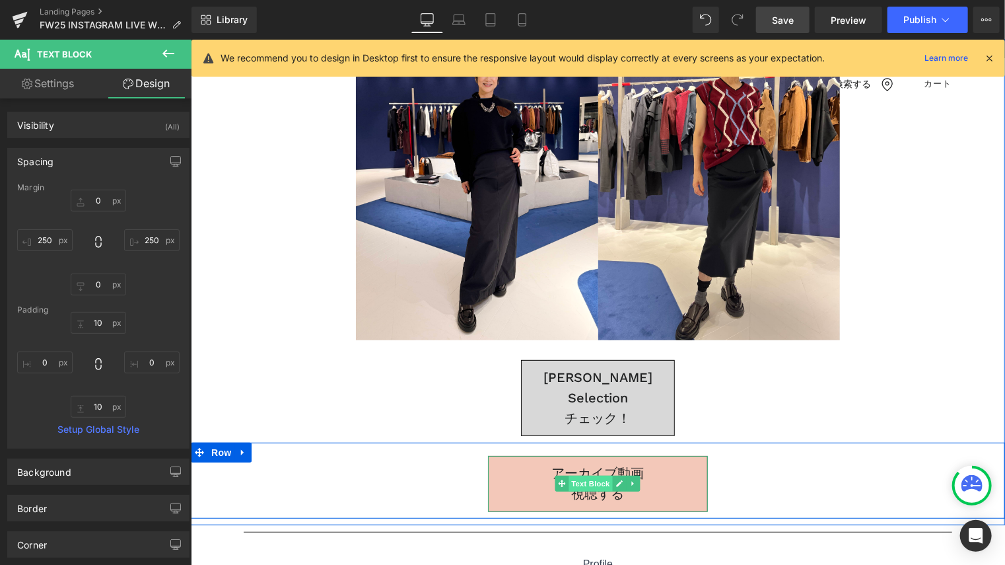
click at [583, 475] on span "Text Block" at bounding box center [591, 483] width 44 height 16
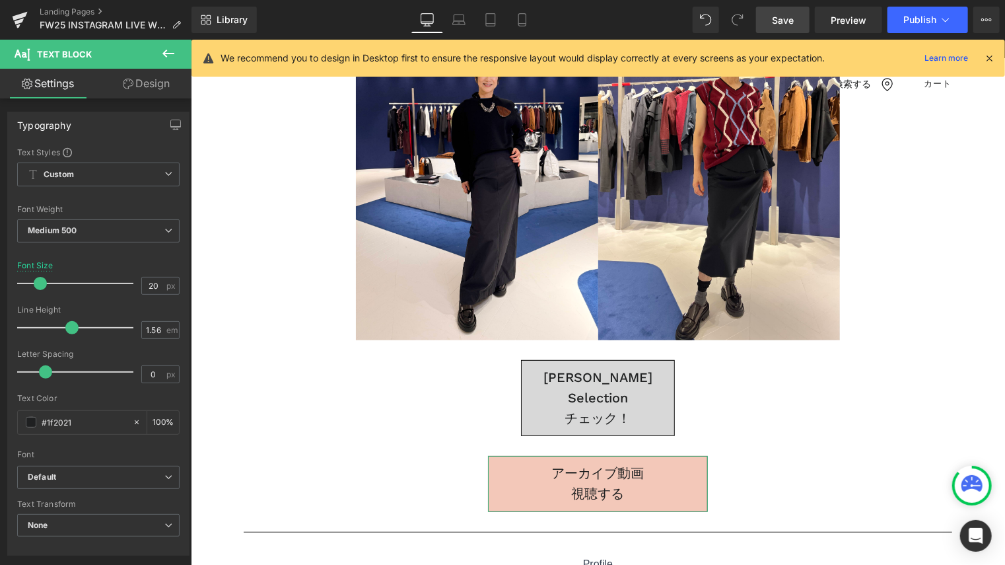
click at [149, 83] on link "Design" at bounding box center [146, 84] width 96 height 30
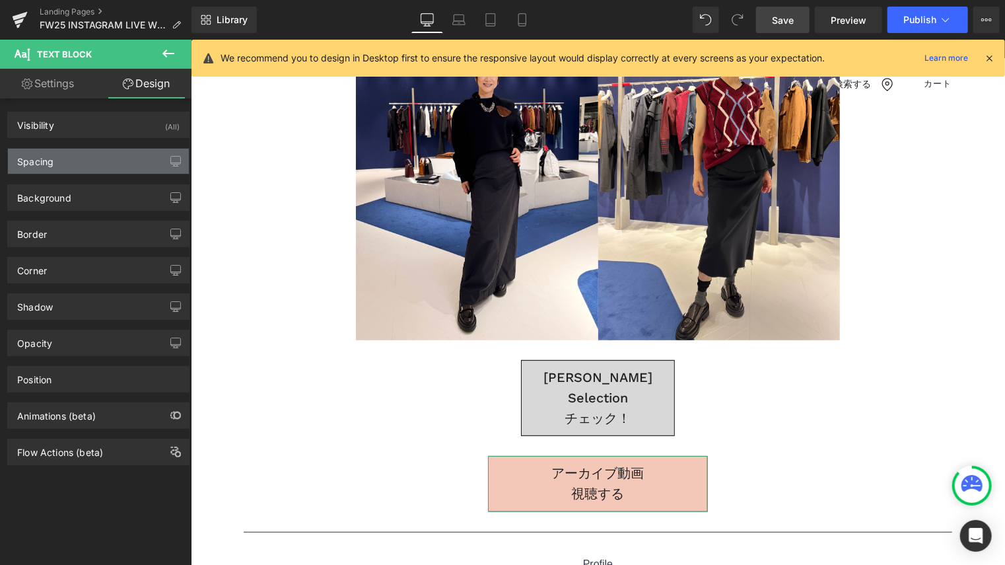
click at [80, 159] on div "Spacing" at bounding box center [98, 161] width 181 height 25
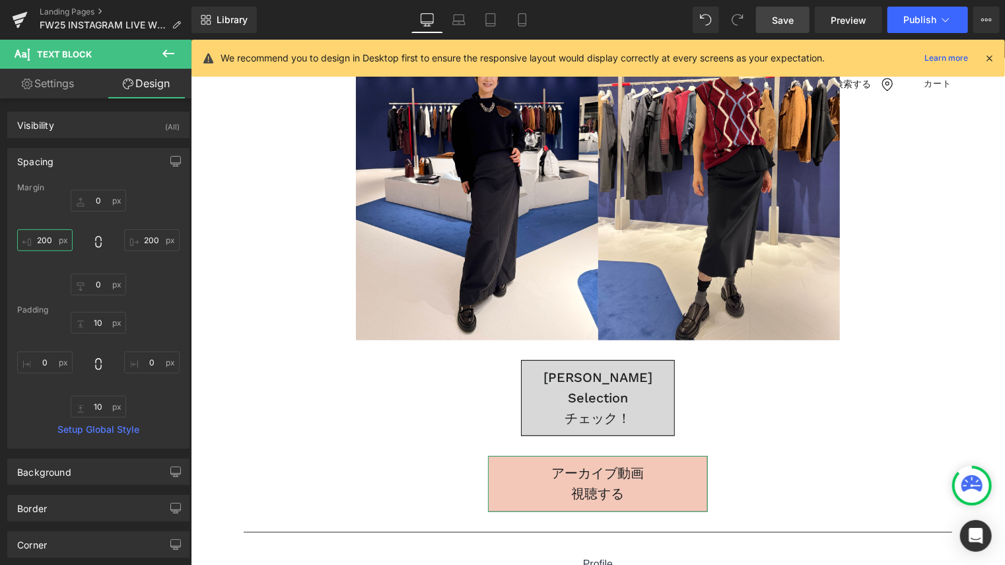
click at [47, 240] on input "200" at bounding box center [44, 240] width 55 height 22
type input "250"
click at [151, 241] on input "200" at bounding box center [151, 240] width 55 height 22
type input "250"
click at [777, 16] on span "Save" at bounding box center [783, 20] width 22 height 14
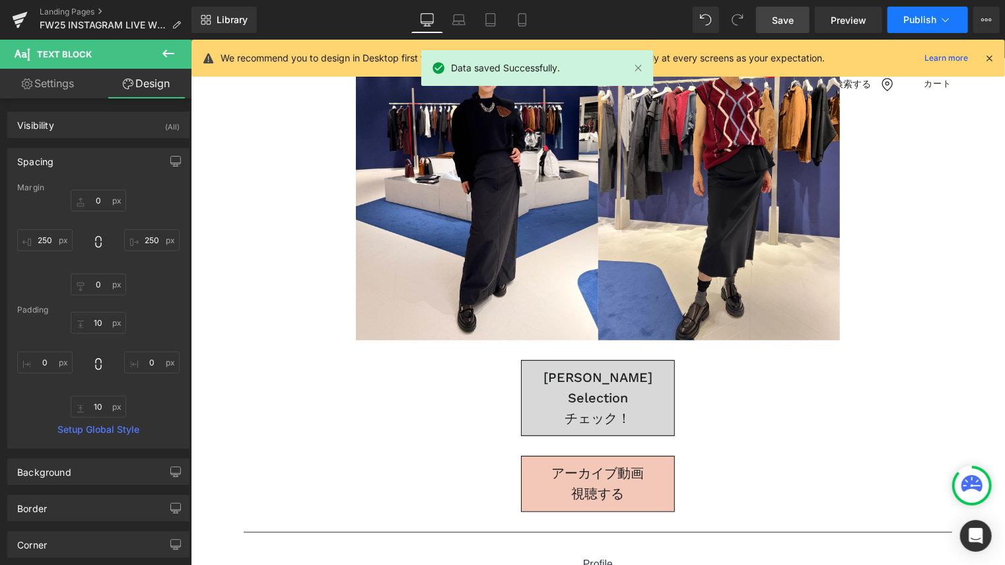
click at [925, 25] on button "Publish" at bounding box center [928, 20] width 81 height 26
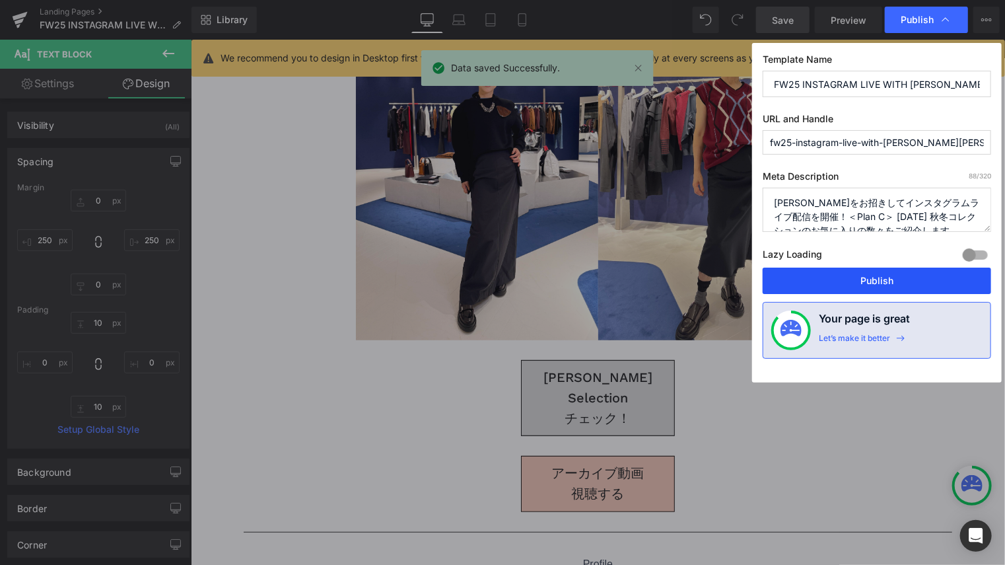
click at [850, 284] on button "Publish" at bounding box center [877, 281] width 229 height 26
